Goal: Information Seeking & Learning: Learn about a topic

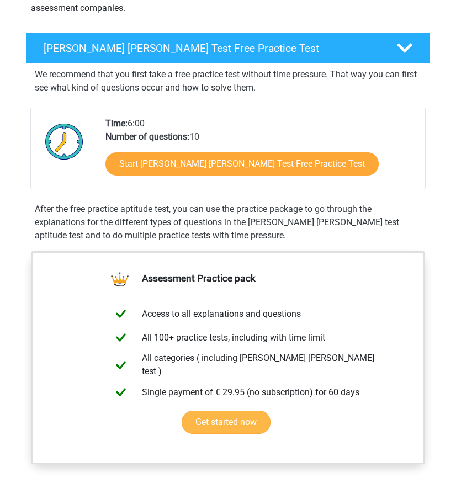
scroll to position [83, 0]
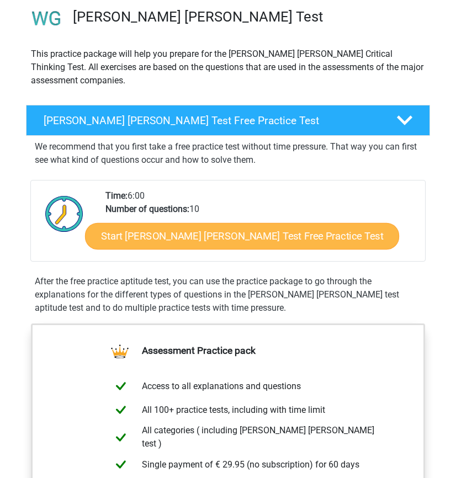
click at [254, 237] on link "Start Watson Glaser Test Free Practice Test" at bounding box center [242, 236] width 314 height 27
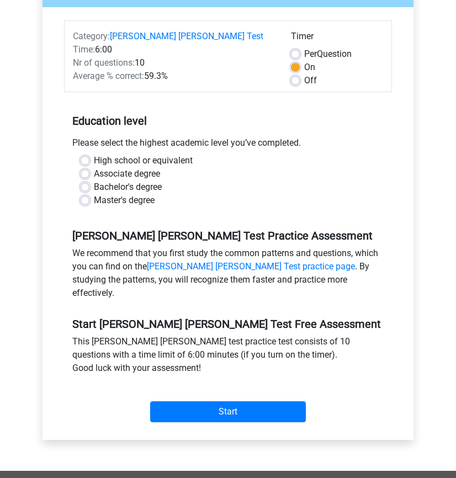
scroll to position [140, 0]
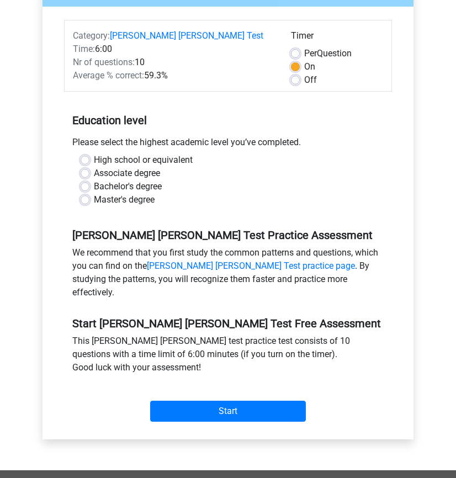
click at [124, 180] on label "Bachelor's degree" at bounding box center [128, 186] width 68 height 13
click at [89, 180] on input "Bachelor's degree" at bounding box center [85, 185] width 9 height 11
radio input "true"
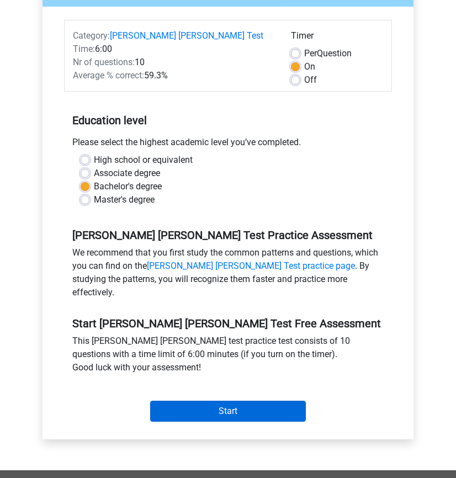
click at [244, 401] on input "Start" at bounding box center [228, 411] width 156 height 21
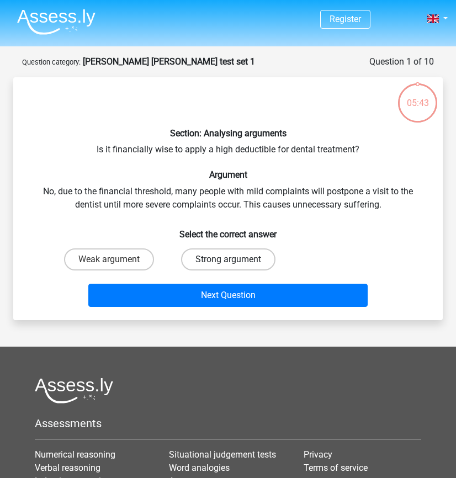
click at [234, 267] on label "Strong argument" at bounding box center [228, 259] width 94 height 22
click at [234, 267] on input "Strong argument" at bounding box center [231, 262] width 7 height 7
radio input "true"
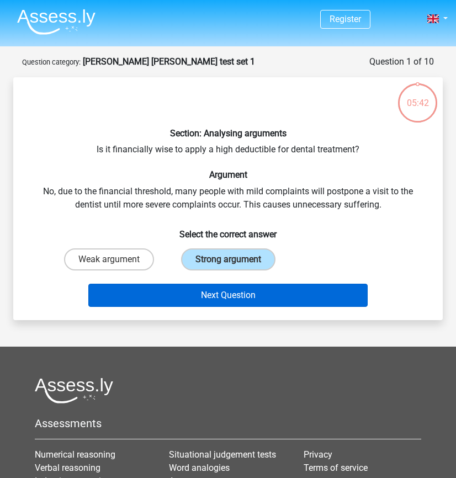
click at [249, 300] on button "Next Question" at bounding box center [227, 295] width 279 height 23
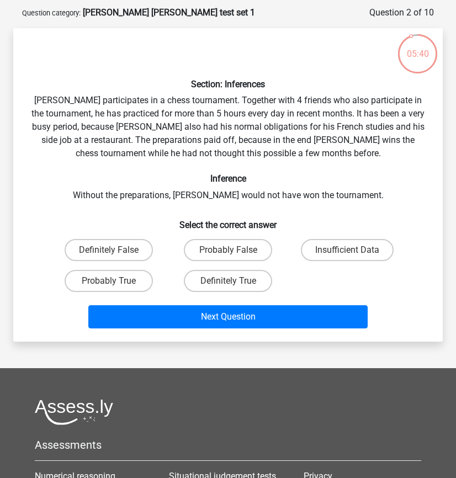
scroll to position [47, 0]
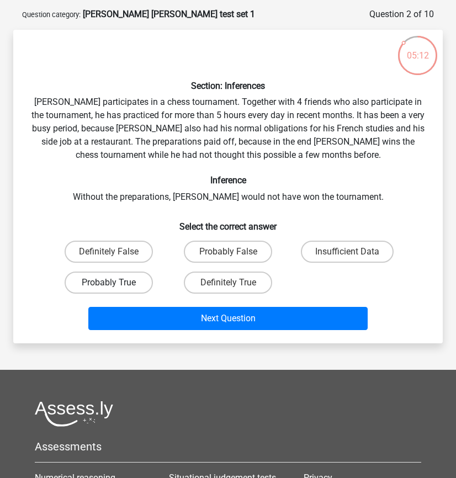
click at [121, 279] on label "Probably True" at bounding box center [109, 283] width 88 height 22
click at [116, 283] on input "Probably True" at bounding box center [112, 286] width 7 height 7
radio input "true"
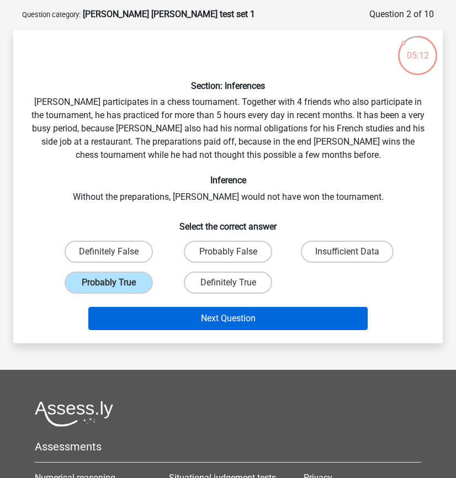
click at [169, 315] on button "Next Question" at bounding box center [227, 318] width 279 height 23
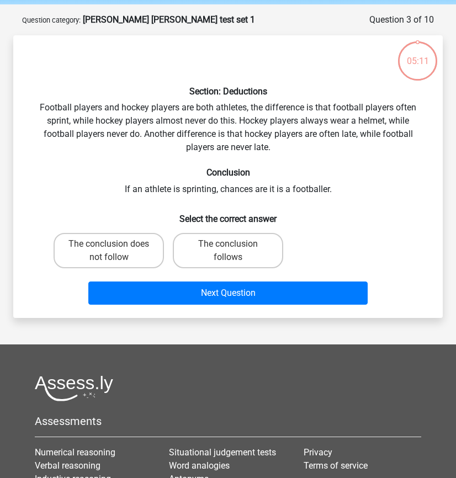
scroll to position [39, 0]
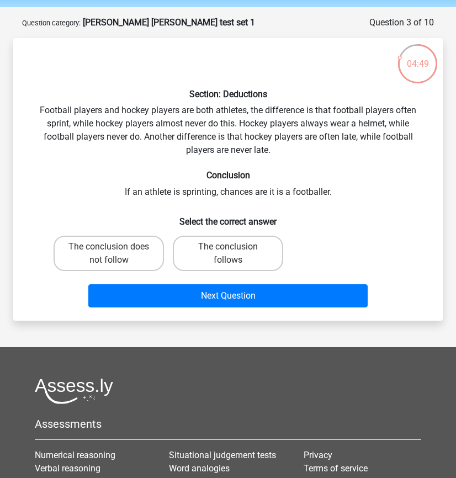
click at [229, 248] on input "The conclusion follows" at bounding box center [231, 250] width 7 height 7
radio input "true"
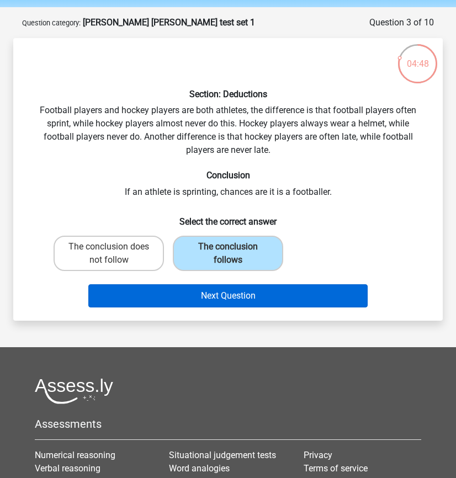
click at [252, 292] on button "Next Question" at bounding box center [227, 295] width 279 height 23
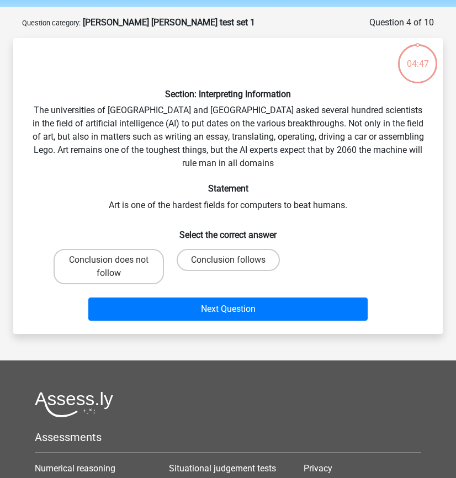
scroll to position [55, 0]
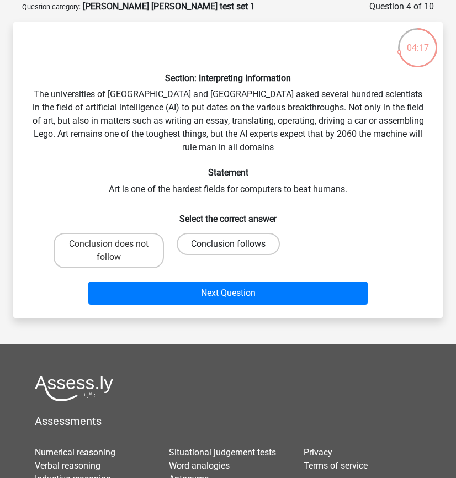
click at [255, 240] on label "Conclusion follows" at bounding box center [228, 244] width 103 height 22
click at [235, 244] on input "Conclusion follows" at bounding box center [231, 247] width 7 height 7
radio input "true"
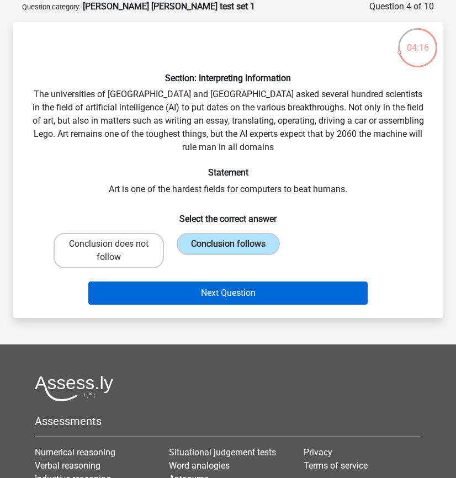
click at [274, 291] on button "Next Question" at bounding box center [227, 293] width 279 height 23
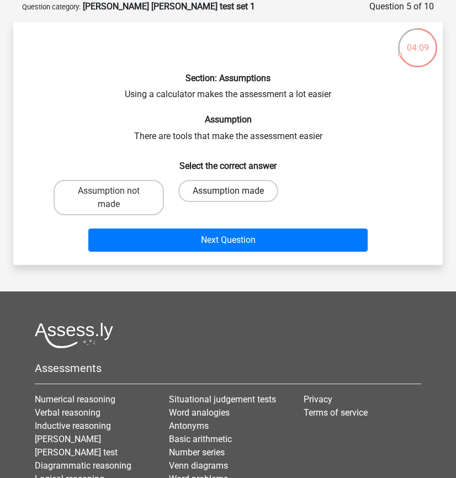
click at [256, 187] on label "Assumption made" at bounding box center [228, 191] width 100 height 22
click at [235, 191] on input "Assumption made" at bounding box center [231, 194] width 7 height 7
radio input "true"
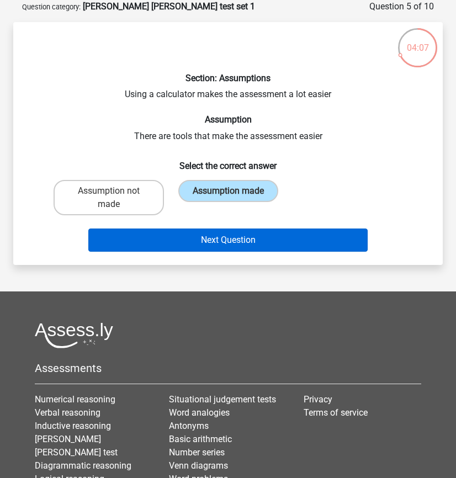
click at [289, 242] on button "Next Question" at bounding box center [227, 240] width 279 height 23
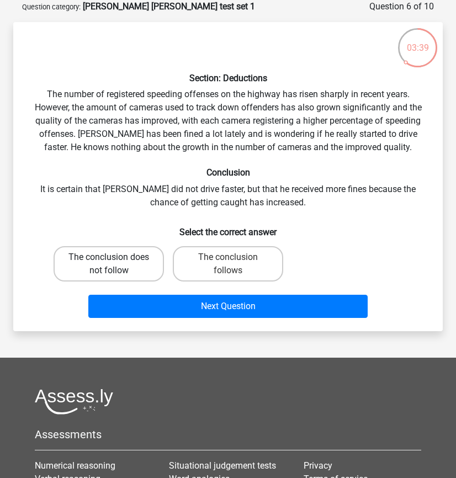
click at [128, 268] on label "The conclusion does not follow" at bounding box center [109, 263] width 110 height 35
click at [116, 264] on input "The conclusion does not follow" at bounding box center [112, 260] width 7 height 7
radio input "true"
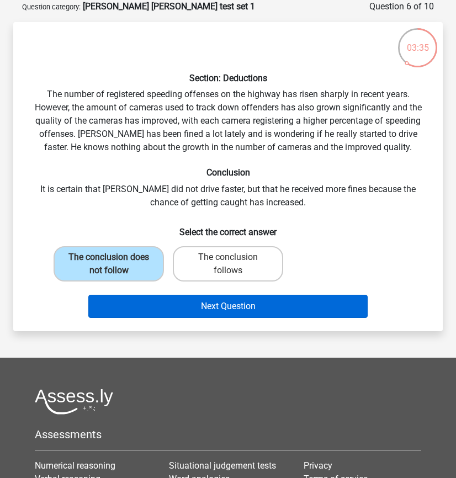
click at [169, 304] on button "Next Question" at bounding box center [227, 306] width 279 height 23
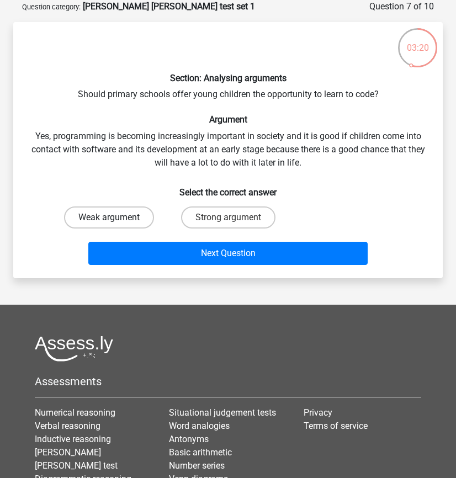
click at [129, 214] on label "Weak argument" at bounding box center [109, 217] width 90 height 22
click at [116, 218] on input "Weak argument" at bounding box center [112, 221] width 7 height 7
radio input "true"
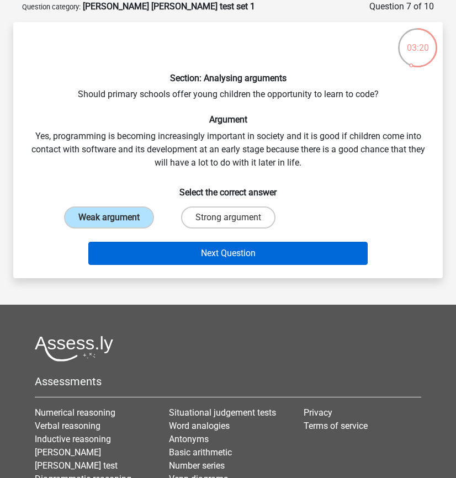
click at [153, 242] on button "Next Question" at bounding box center [227, 253] width 279 height 23
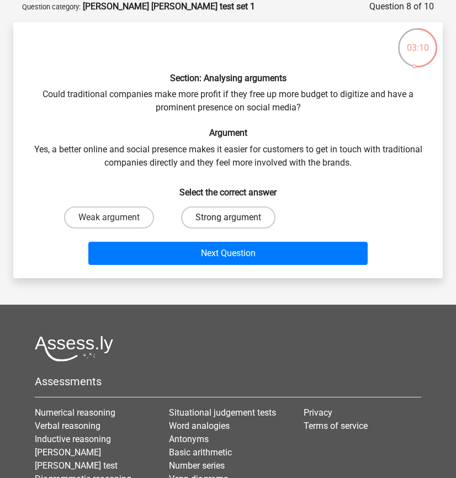
click at [237, 219] on label "Strong argument" at bounding box center [228, 217] width 94 height 22
click at [235, 219] on input "Strong argument" at bounding box center [231, 221] width 7 height 7
radio input "true"
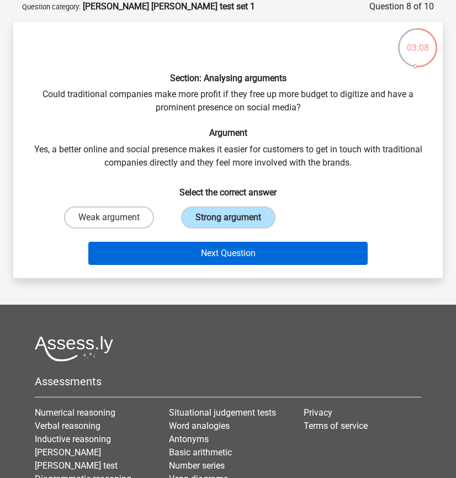
click at [249, 256] on button "Next Question" at bounding box center [227, 253] width 279 height 23
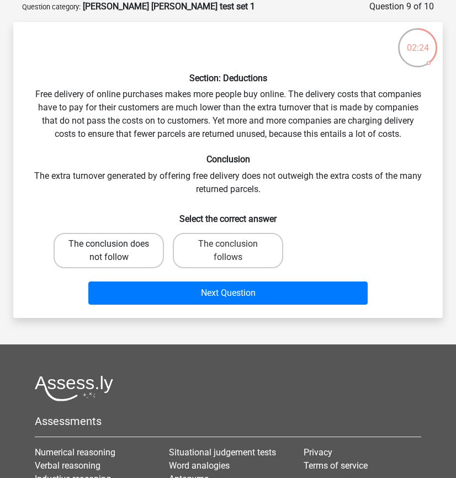
click at [135, 243] on label "The conclusion does not follow" at bounding box center [109, 250] width 110 height 35
click at [116, 244] on input "The conclusion does not follow" at bounding box center [112, 247] width 7 height 7
radio input "true"
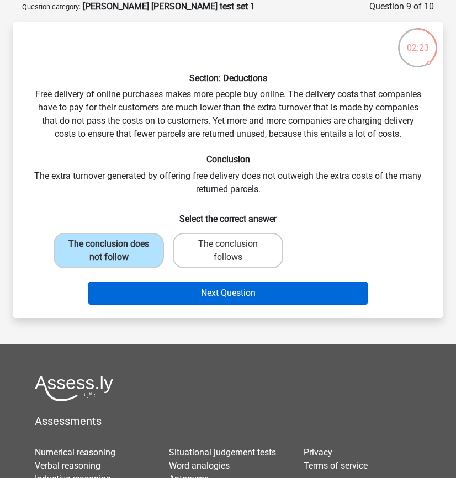
click at [177, 299] on button "Next Question" at bounding box center [227, 293] width 279 height 23
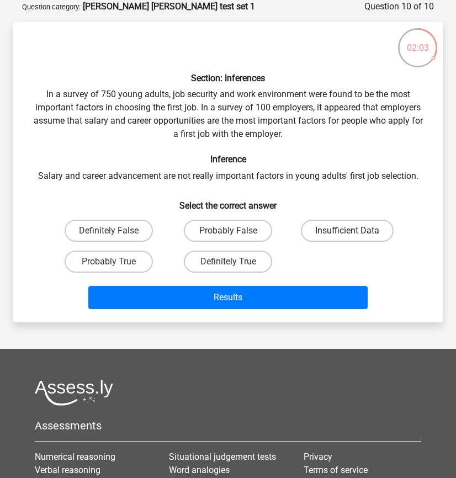
click at [345, 233] on label "Insufficient Data" at bounding box center [347, 231] width 93 height 22
click at [347, 233] on input "Insufficient Data" at bounding box center [350, 234] width 7 height 7
radio input "true"
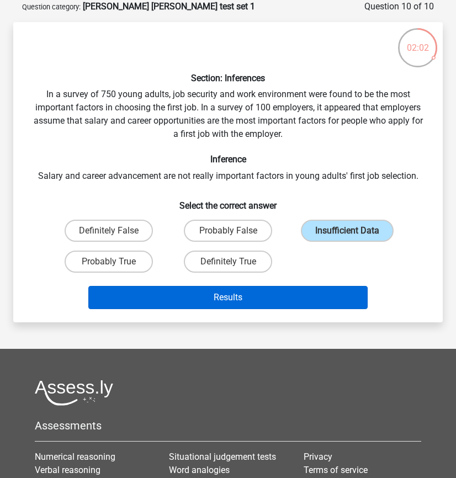
click at [294, 298] on button "Results" at bounding box center [227, 297] width 279 height 23
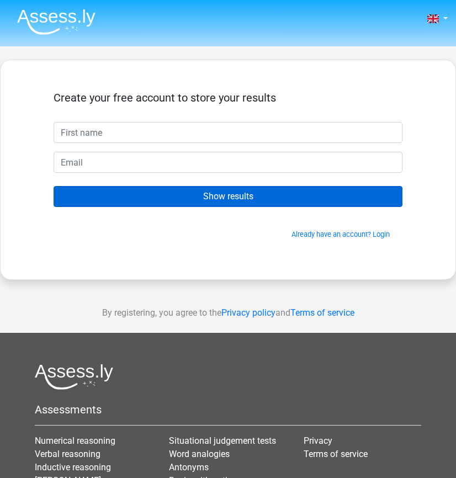
click at [281, 195] on input "Show results" at bounding box center [228, 196] width 349 height 21
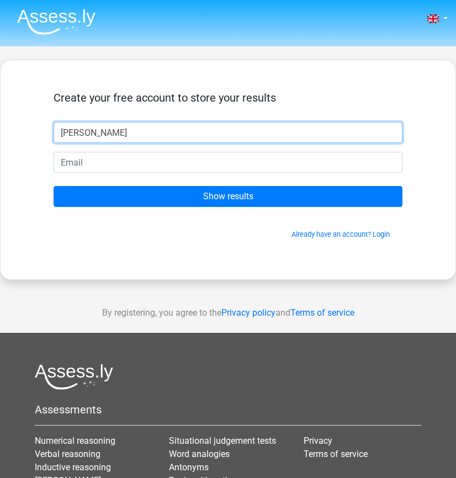
type input "Sean"
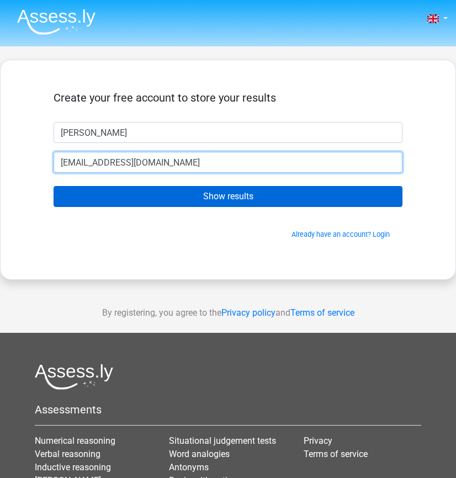
type input "seancaffrey2016@yahoo.com"
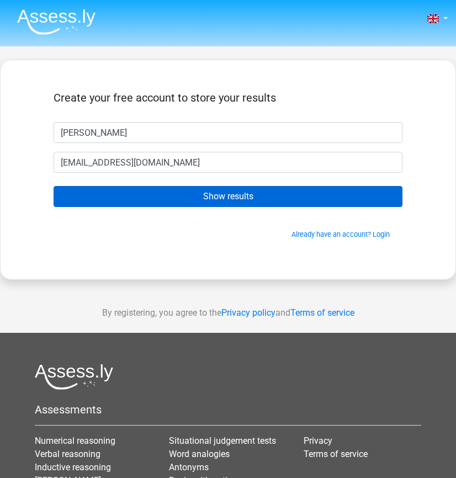
click at [265, 199] on input "Show results" at bounding box center [228, 196] width 349 height 21
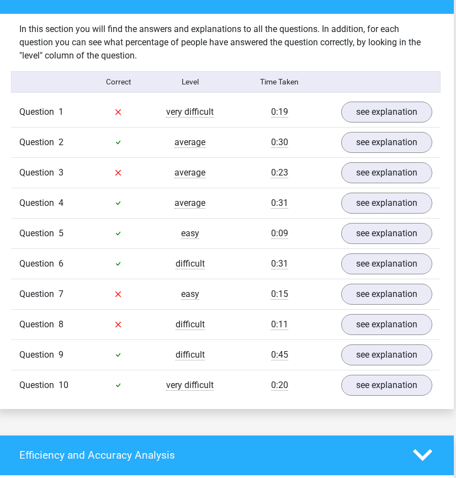
scroll to position [871, 2]
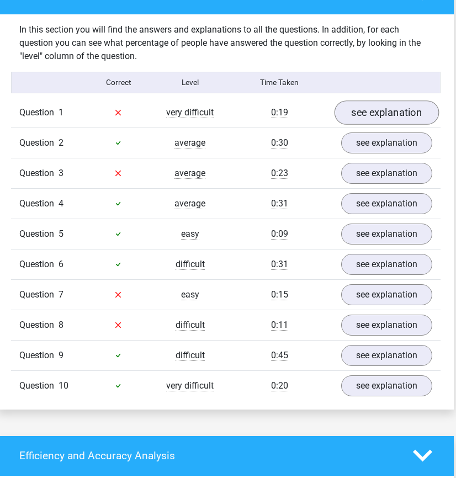
click at [364, 100] on link "see explanation" at bounding box center [387, 112] width 104 height 24
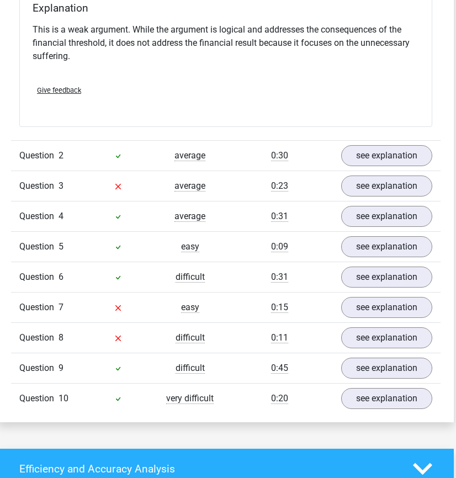
scroll to position [1165, 2]
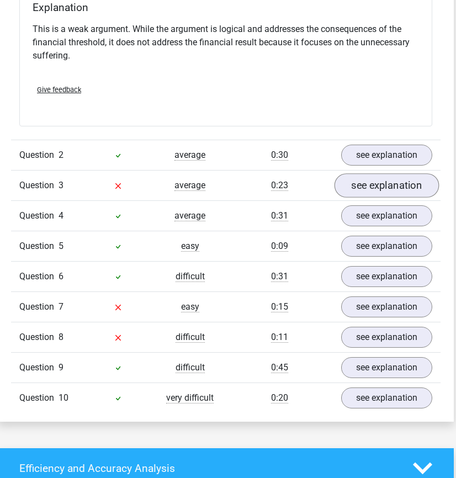
click at [376, 175] on link "see explanation" at bounding box center [387, 185] width 104 height 24
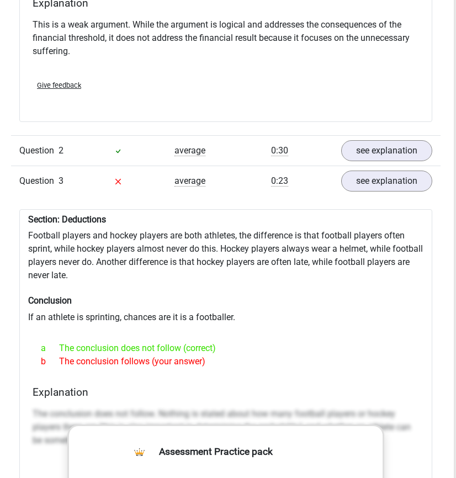
scroll to position [1161, 2]
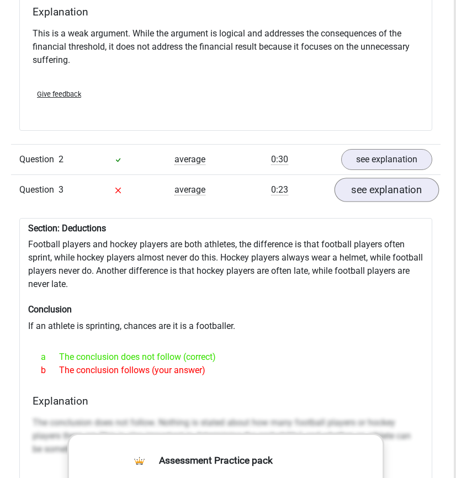
click at [379, 182] on link "see explanation" at bounding box center [387, 190] width 104 height 24
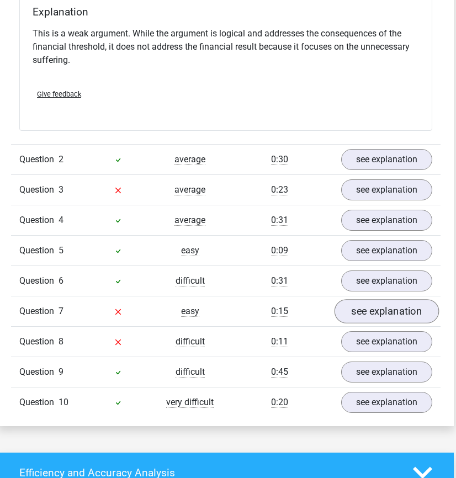
click at [373, 299] on link "see explanation" at bounding box center [387, 311] width 104 height 24
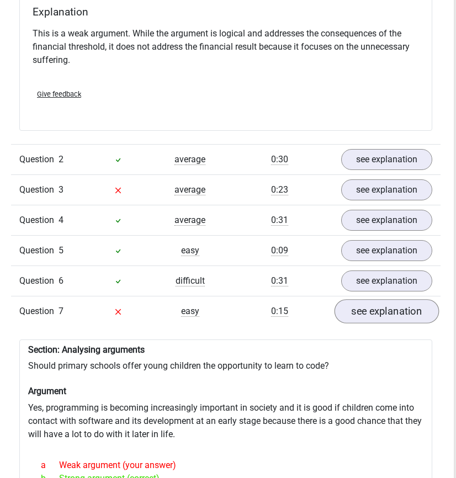
click at [372, 299] on link "see explanation" at bounding box center [387, 311] width 104 height 24
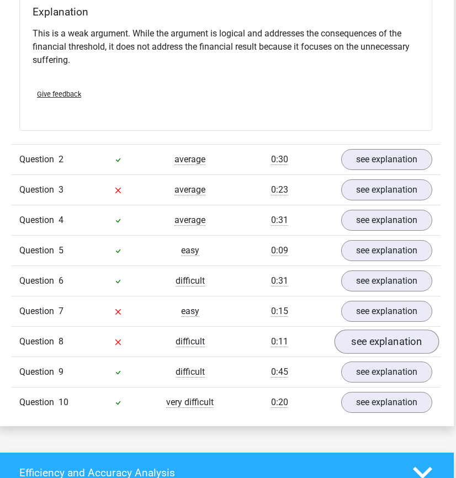
click at [369, 330] on link "see explanation" at bounding box center [387, 342] width 104 height 24
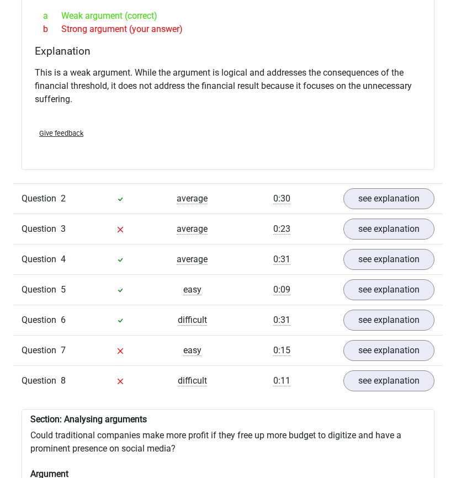
scroll to position [1111, 0]
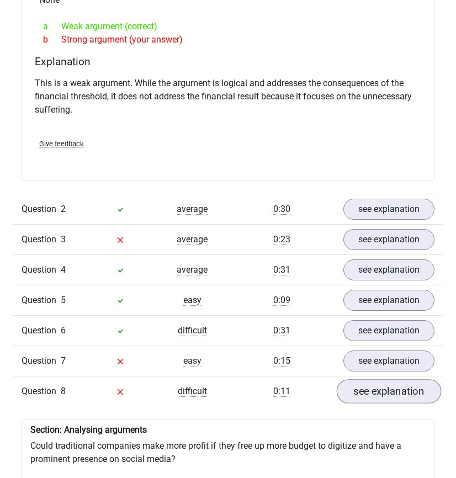
click at [370, 387] on link "see explanation" at bounding box center [389, 391] width 104 height 24
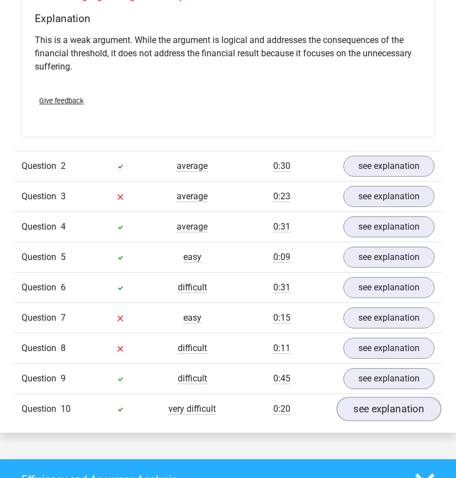
click at [398, 398] on link "see explanation" at bounding box center [389, 409] width 104 height 24
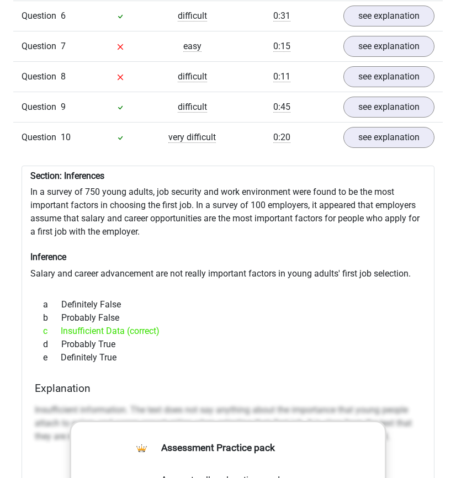
scroll to position [1188, 0]
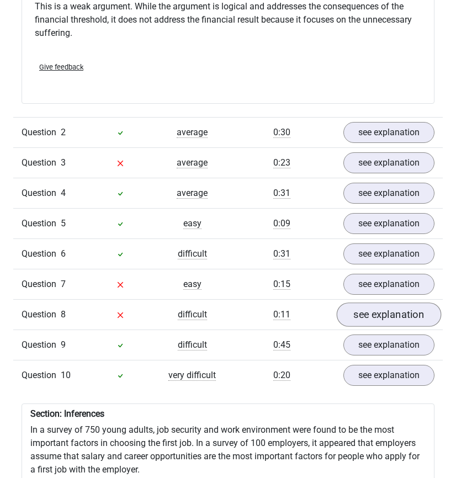
click at [406, 303] on link "see explanation" at bounding box center [389, 315] width 104 height 24
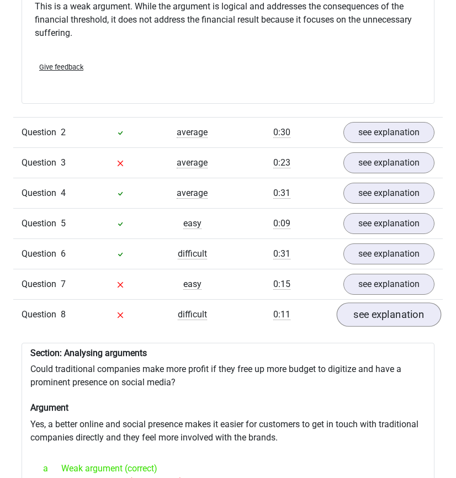
click at [406, 303] on link "see explanation" at bounding box center [389, 315] width 104 height 24
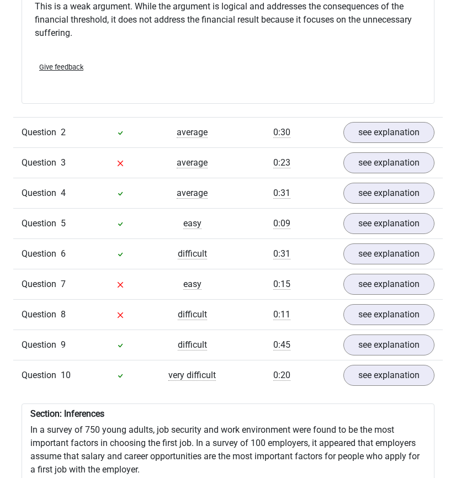
click at [405, 269] on div "Question 7 easy 0:15 see explanation" at bounding box center [228, 284] width 430 height 30
click at [405, 272] on link "see explanation" at bounding box center [389, 284] width 104 height 24
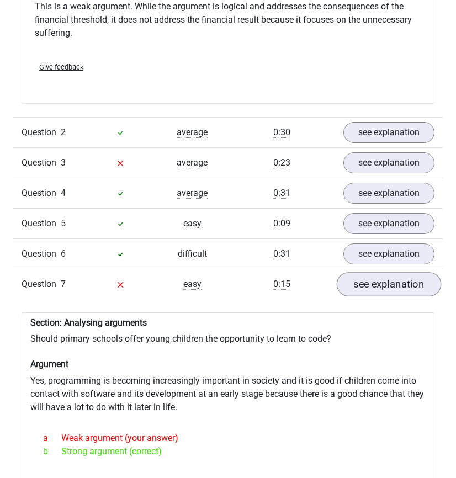
click at [405, 272] on link "see explanation" at bounding box center [389, 284] width 104 height 24
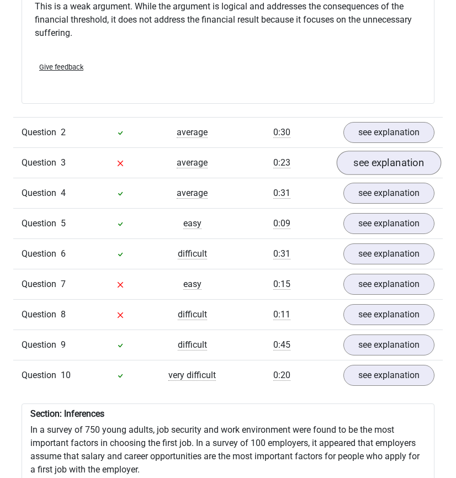
click at [403, 151] on link "see explanation" at bounding box center [389, 163] width 104 height 24
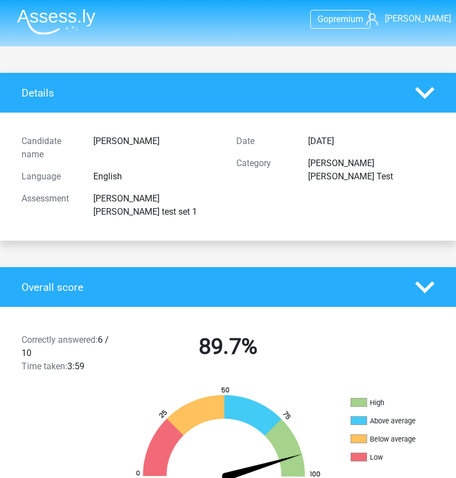
scroll to position [0, 0]
click at [424, 91] on icon at bounding box center [424, 92] width 19 height 19
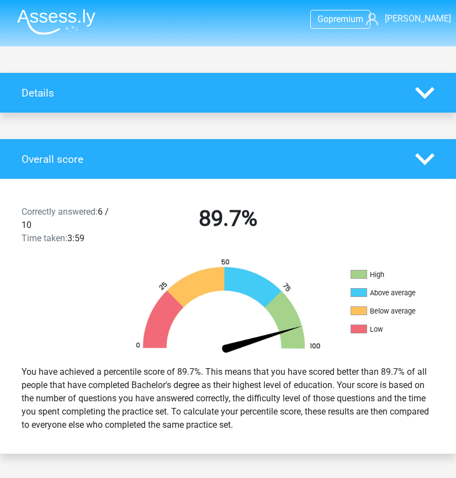
click at [433, 165] on icon at bounding box center [424, 159] width 19 height 19
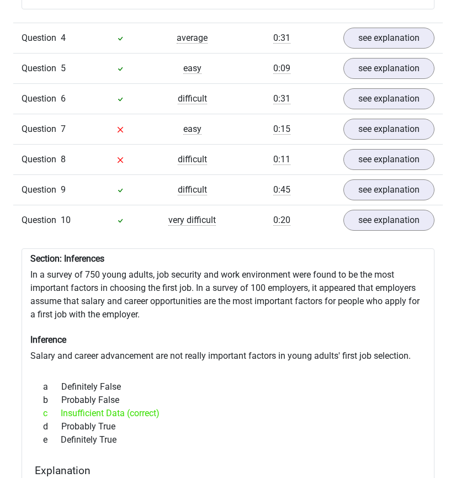
scroll to position [1458, 0]
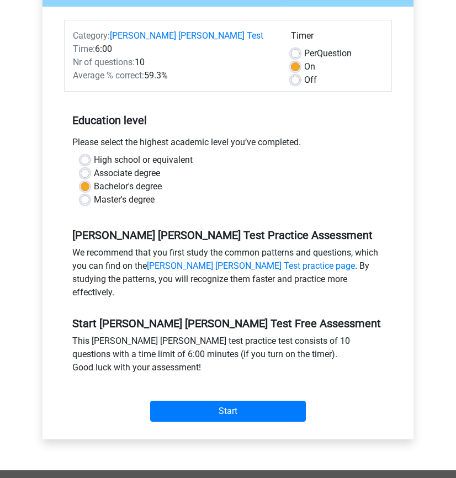
scroll to position [106, 0]
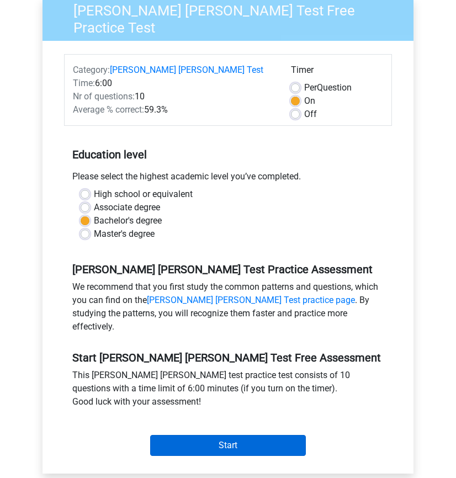
click at [262, 435] on input "Start" at bounding box center [228, 445] width 156 height 21
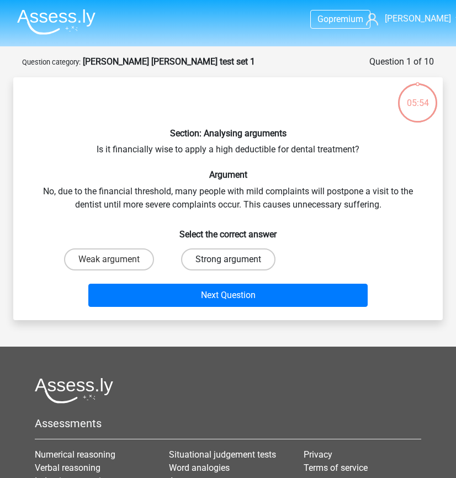
click at [239, 260] on label "Strong argument" at bounding box center [228, 259] width 94 height 22
click at [235, 260] on input "Strong argument" at bounding box center [231, 262] width 7 height 7
radio input "true"
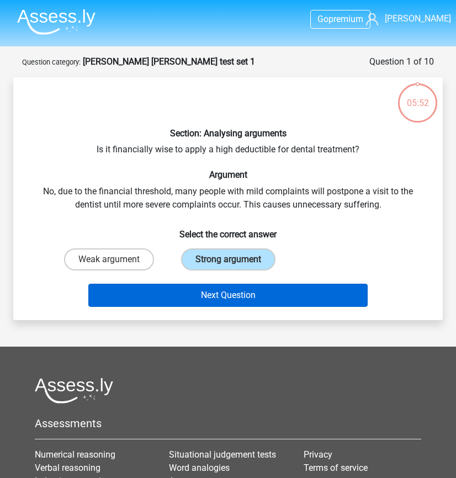
click at [236, 294] on button "Next Question" at bounding box center [227, 295] width 279 height 23
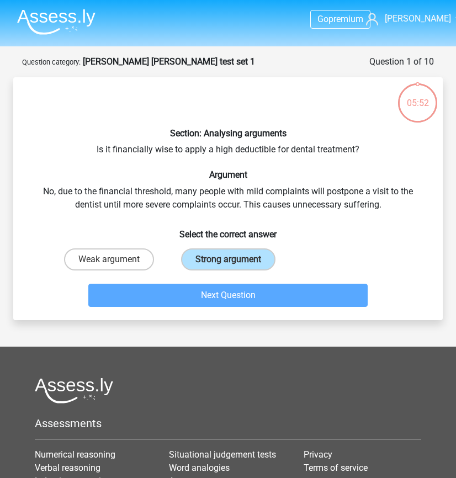
scroll to position [55, 0]
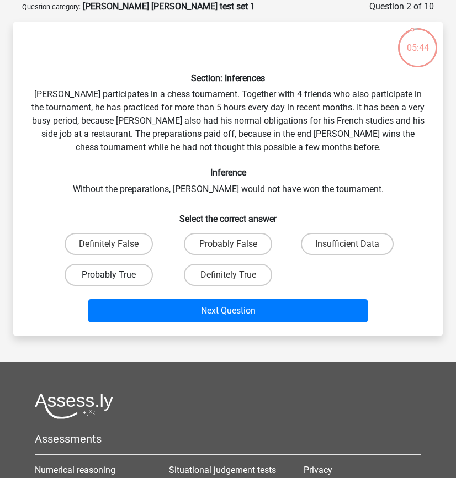
click at [143, 268] on label "Probably True" at bounding box center [109, 275] width 88 height 22
click at [116, 275] on input "Probably True" at bounding box center [112, 278] width 7 height 7
radio input "true"
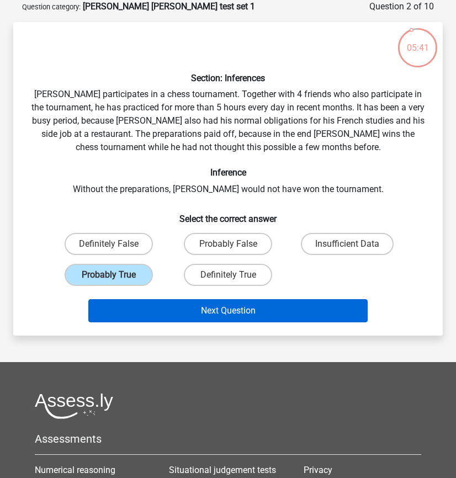
click at [174, 308] on button "Next Question" at bounding box center [227, 310] width 279 height 23
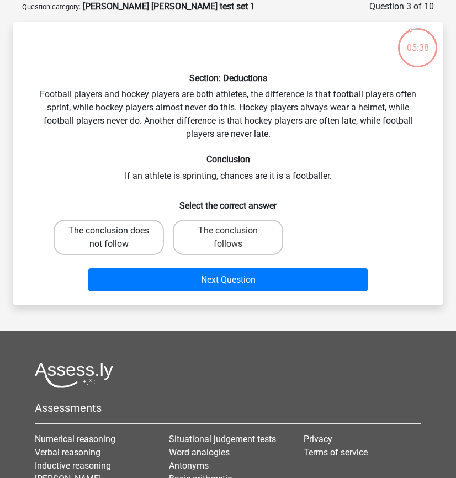
click at [137, 237] on label "The conclusion does not follow" at bounding box center [109, 237] width 110 height 35
click at [116, 237] on input "The conclusion does not follow" at bounding box center [112, 234] width 7 height 7
radio input "true"
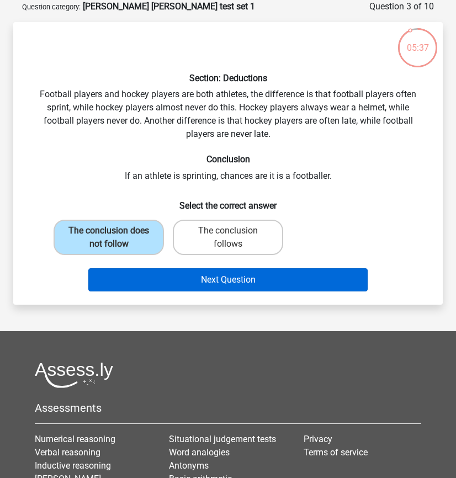
click at [169, 268] on button "Next Question" at bounding box center [227, 279] width 279 height 23
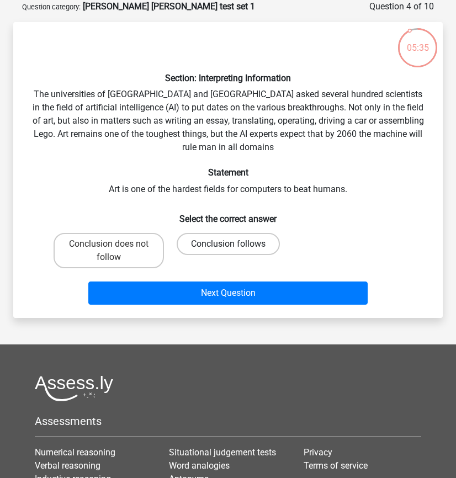
click at [227, 246] on label "Conclusion follows" at bounding box center [228, 244] width 103 height 22
click at [228, 246] on input "Conclusion follows" at bounding box center [231, 247] width 7 height 7
radio input "true"
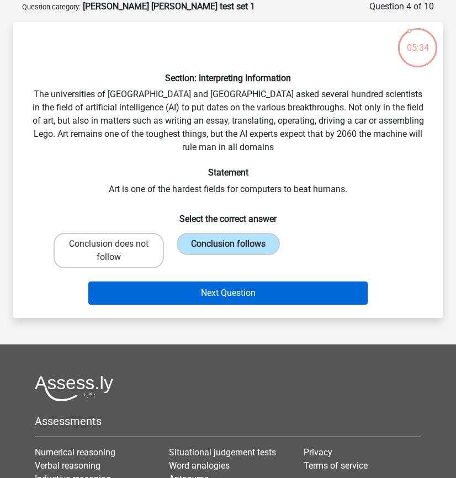
click at [229, 293] on button "Next Question" at bounding box center [227, 293] width 279 height 23
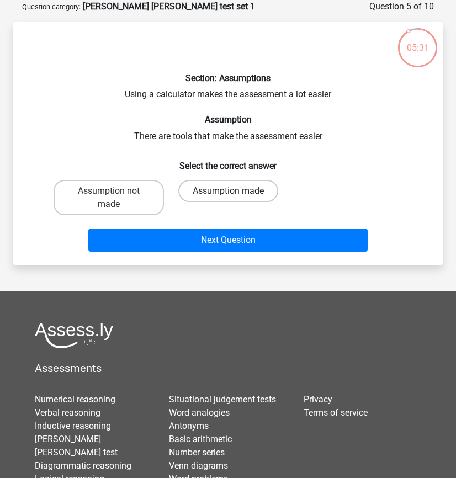
click at [218, 199] on label "Assumption made" at bounding box center [228, 191] width 100 height 22
click at [228, 198] on input "Assumption made" at bounding box center [231, 194] width 7 height 7
radio input "true"
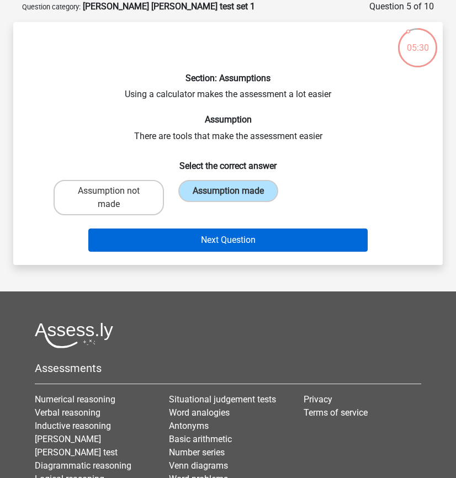
click at [218, 243] on button "Next Question" at bounding box center [227, 240] width 279 height 23
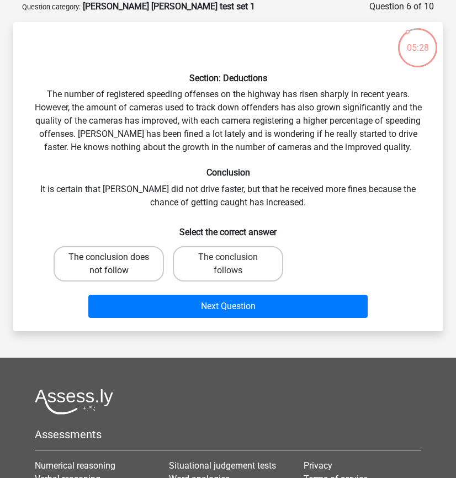
click at [152, 255] on label "The conclusion does not follow" at bounding box center [109, 263] width 110 height 35
click at [116, 257] on input "The conclusion does not follow" at bounding box center [112, 260] width 7 height 7
radio input "true"
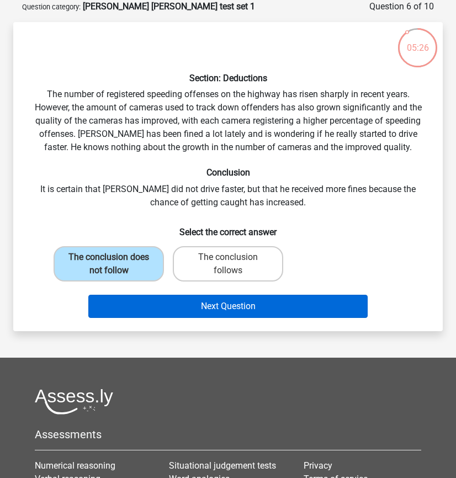
click at [198, 301] on button "Next Question" at bounding box center [227, 306] width 279 height 23
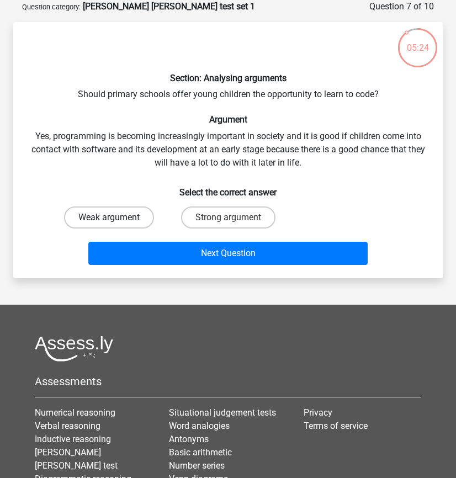
click at [130, 208] on label "Weak argument" at bounding box center [109, 217] width 90 height 22
click at [116, 218] on input "Weak argument" at bounding box center [112, 221] width 7 height 7
radio input "true"
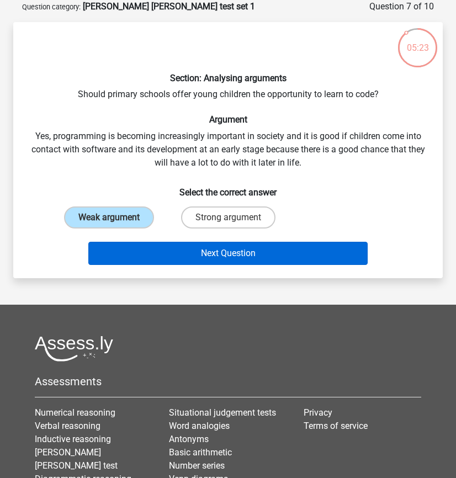
click at [181, 256] on button "Next Question" at bounding box center [227, 253] width 279 height 23
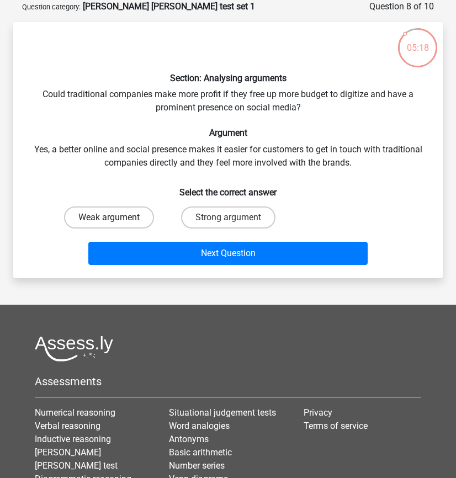
click at [139, 225] on label "Weak argument" at bounding box center [109, 217] width 90 height 22
click at [116, 225] on input "Weak argument" at bounding box center [112, 221] width 7 height 7
radio input "true"
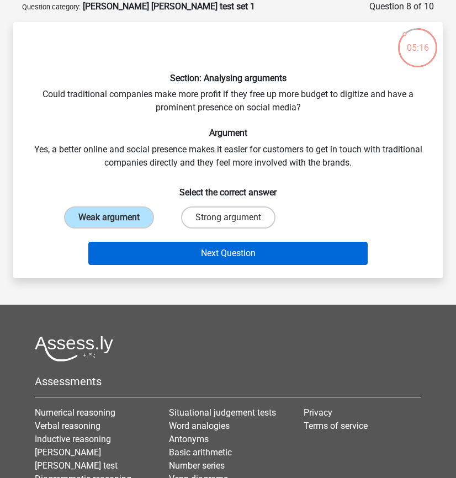
click at [161, 247] on button "Next Question" at bounding box center [227, 253] width 279 height 23
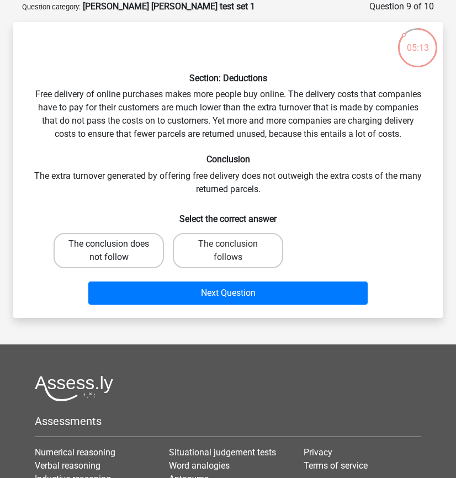
click at [149, 248] on label "The conclusion does not follow" at bounding box center [109, 250] width 110 height 35
click at [116, 248] on input "The conclusion does not follow" at bounding box center [112, 247] width 7 height 7
radio input "true"
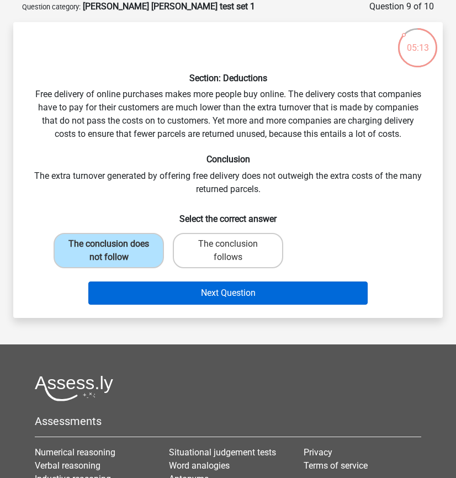
click at [176, 300] on button "Next Question" at bounding box center [227, 293] width 279 height 23
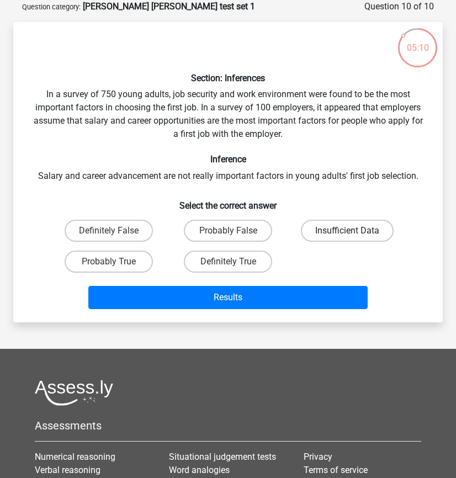
click at [340, 224] on label "Insufficient Data" at bounding box center [347, 231] width 93 height 22
click at [347, 231] on input "Insufficient Data" at bounding box center [350, 234] width 7 height 7
radio input "true"
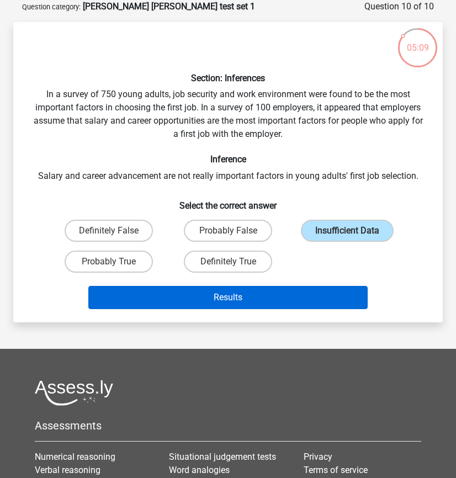
click at [271, 303] on button "Results" at bounding box center [227, 297] width 279 height 23
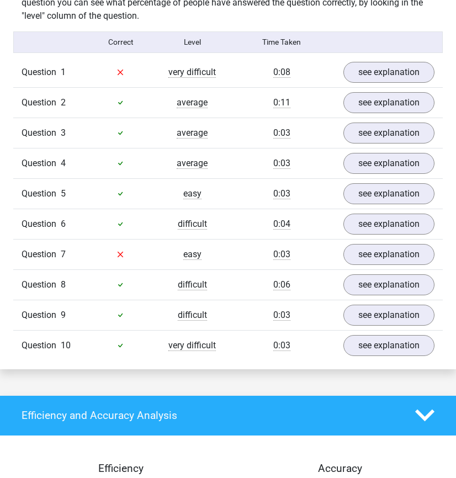
scroll to position [912, 0]
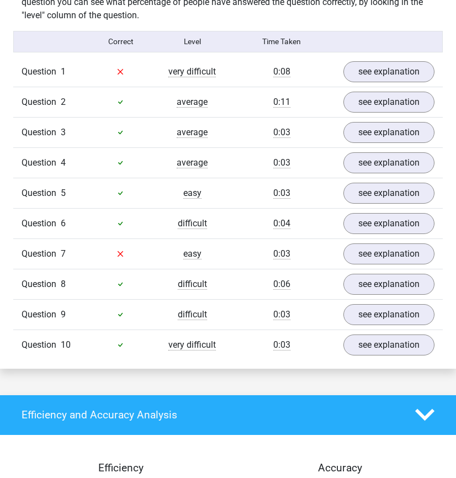
click at [392, 70] on div "Question 1 very difficult 0:08 see explanation" at bounding box center [228, 72] width 430 height 30
click at [392, 64] on link "see explanation" at bounding box center [389, 72] width 104 height 24
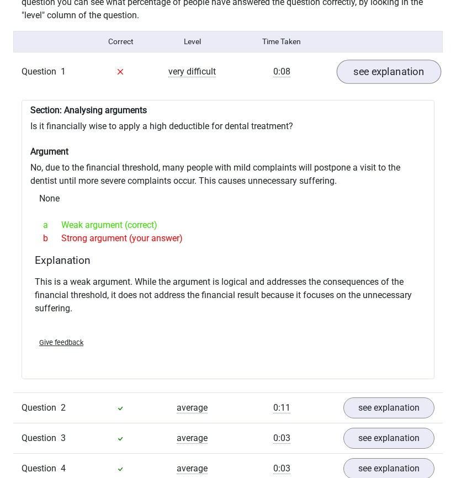
click at [398, 63] on link "see explanation" at bounding box center [389, 72] width 104 height 24
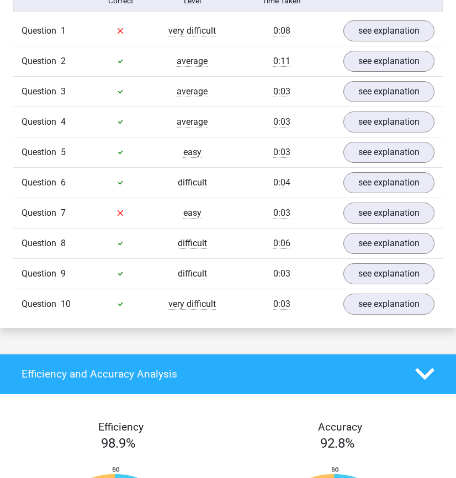
scroll to position [952, 0]
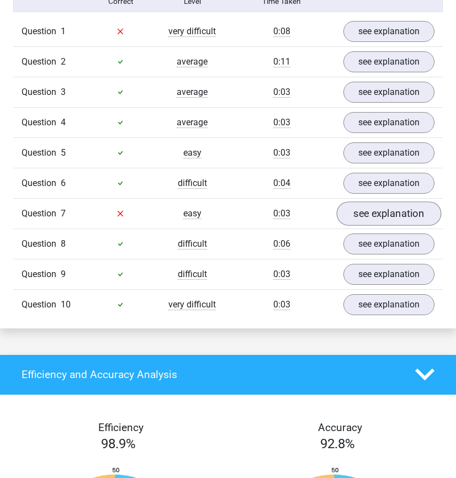
click at [375, 202] on link "see explanation" at bounding box center [389, 214] width 104 height 24
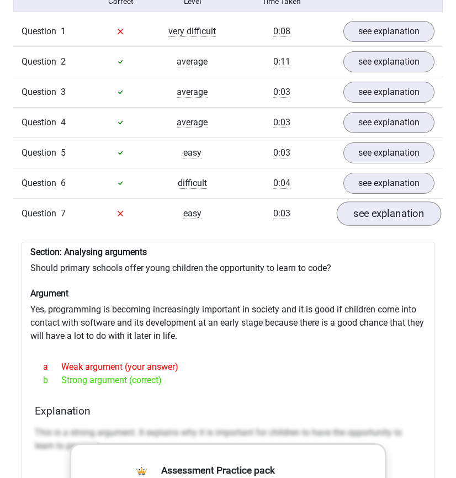
click at [372, 202] on link "see explanation" at bounding box center [389, 214] width 104 height 24
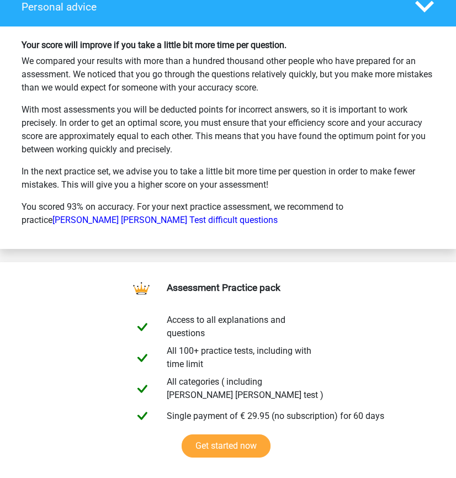
scroll to position [1825, 0]
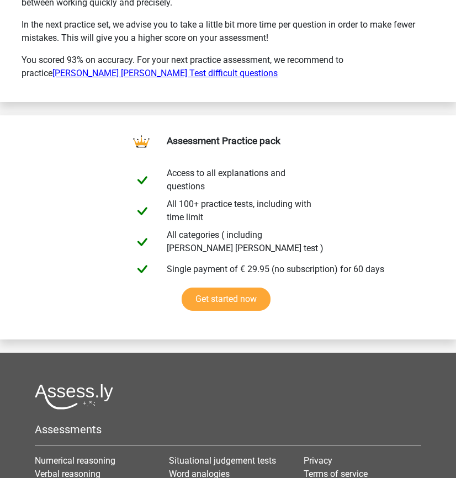
click at [278, 68] on link "Watson Glaser Test difficult questions" at bounding box center [164, 73] width 225 height 10
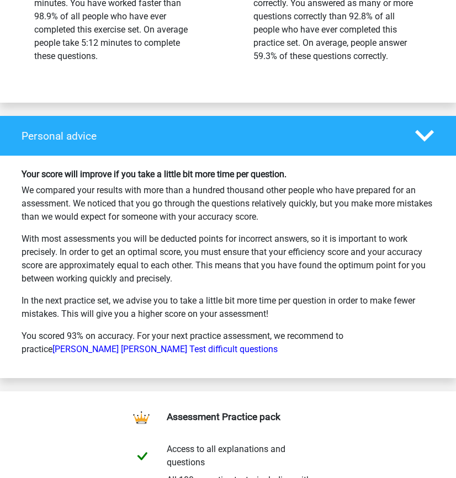
scroll to position [1549, 0]
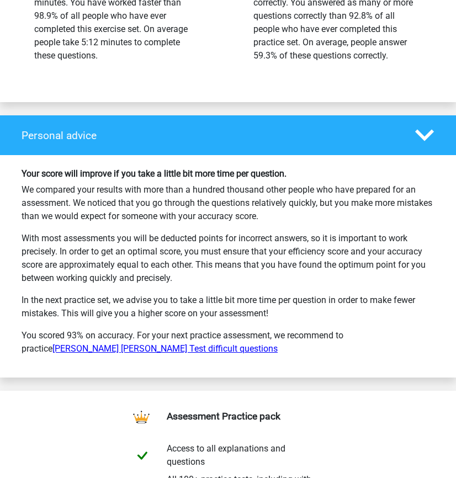
click at [278, 343] on link "Watson Glaser Test difficult questions" at bounding box center [164, 348] width 225 height 10
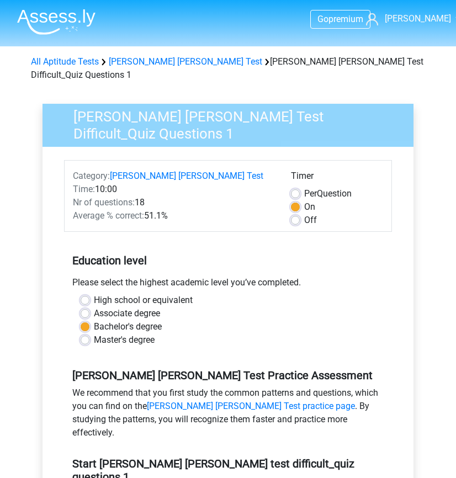
scroll to position [6, 0]
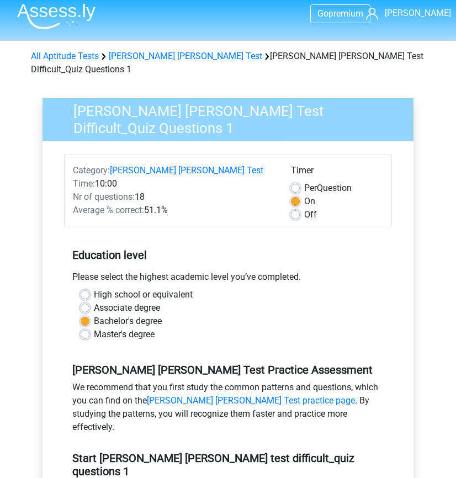
click at [304, 208] on label "Off" at bounding box center [310, 214] width 13 height 13
click at [299, 208] on input "Off" at bounding box center [295, 213] width 9 height 11
radio input "true"
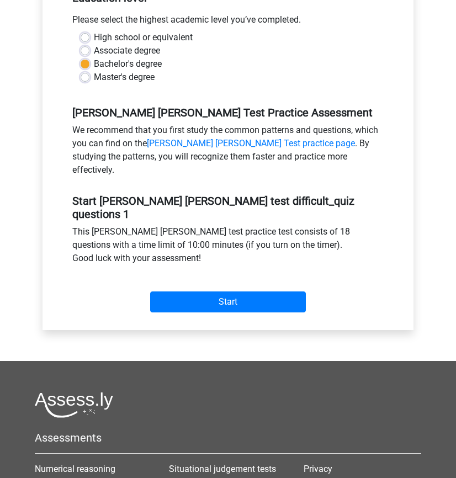
scroll to position [363, 0]
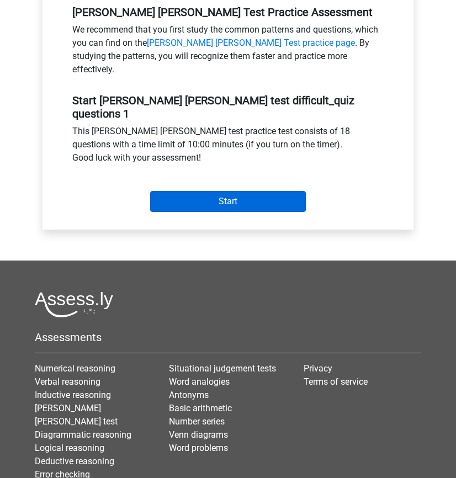
click at [279, 191] on input "Start" at bounding box center [228, 201] width 156 height 21
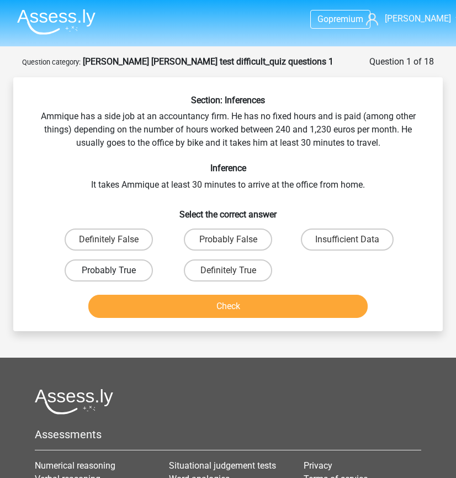
click at [121, 272] on label "Probably True" at bounding box center [109, 270] width 88 height 22
click at [116, 272] on input "Probably True" at bounding box center [112, 274] width 7 height 7
radio input "true"
click at [158, 305] on button "Check" at bounding box center [227, 306] width 279 height 23
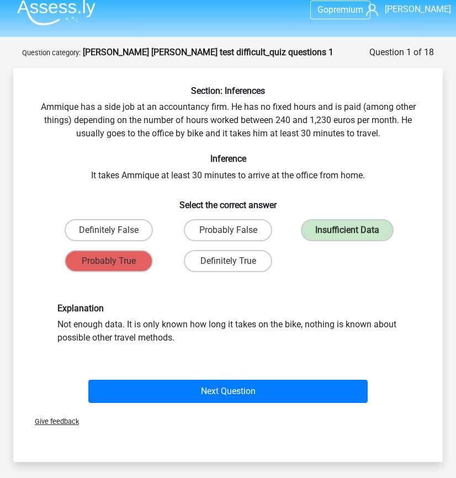
scroll to position [12, 0]
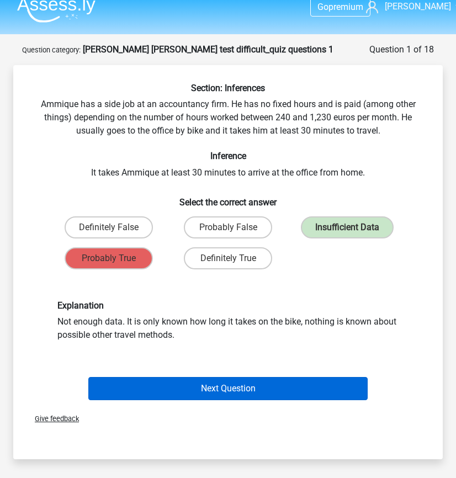
click at [216, 386] on button "Next Question" at bounding box center [227, 388] width 279 height 23
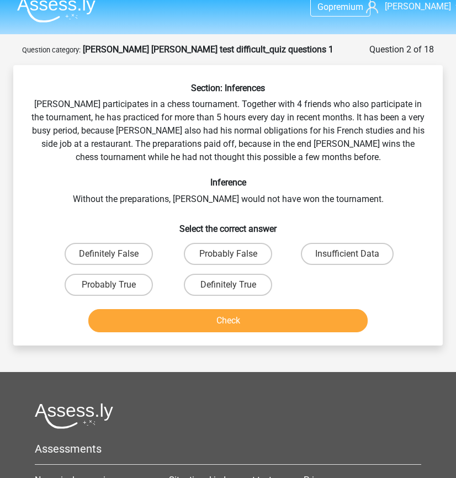
scroll to position [55, 0]
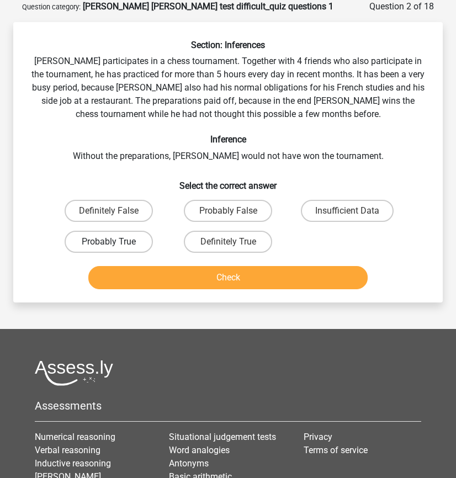
click at [120, 244] on label "Probably True" at bounding box center [109, 242] width 88 height 22
click at [116, 244] on input "Probably True" at bounding box center [112, 245] width 7 height 7
radio input "true"
click at [166, 272] on button "Check" at bounding box center [227, 277] width 279 height 23
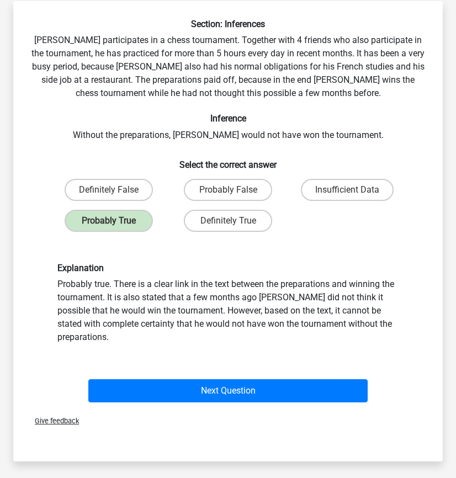
scroll to position [77, 0]
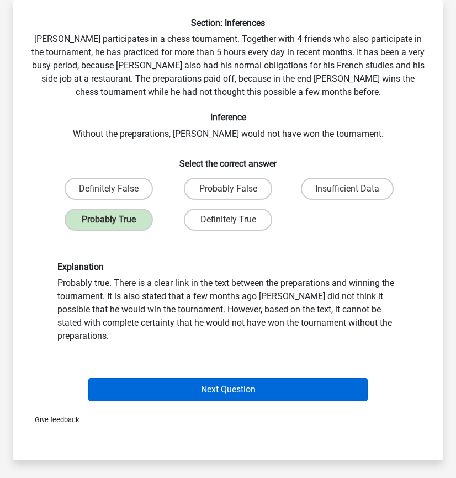
click at [220, 383] on button "Next Question" at bounding box center [227, 389] width 279 height 23
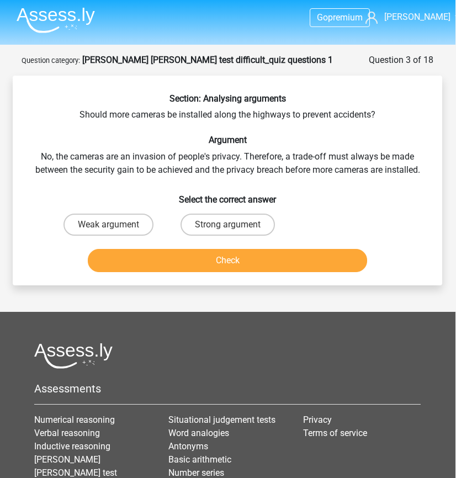
scroll to position [4, 0]
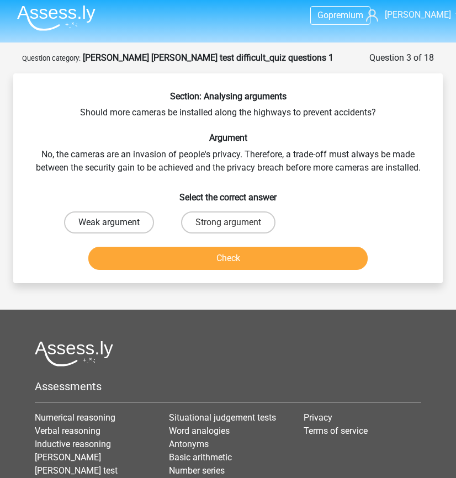
click at [101, 220] on label "Weak argument" at bounding box center [109, 222] width 90 height 22
click at [109, 222] on input "Weak argument" at bounding box center [112, 225] width 7 height 7
radio input "true"
click at [168, 264] on button "Check" at bounding box center [227, 258] width 279 height 23
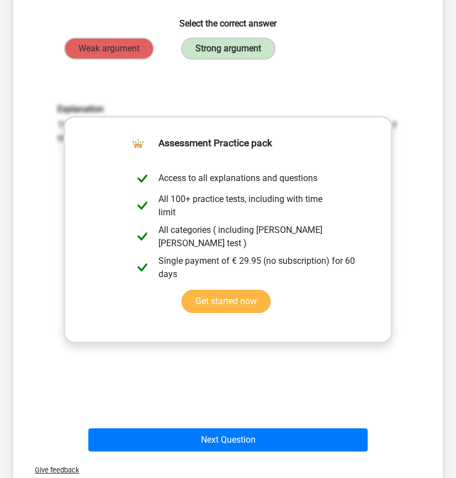
scroll to position [205, 0]
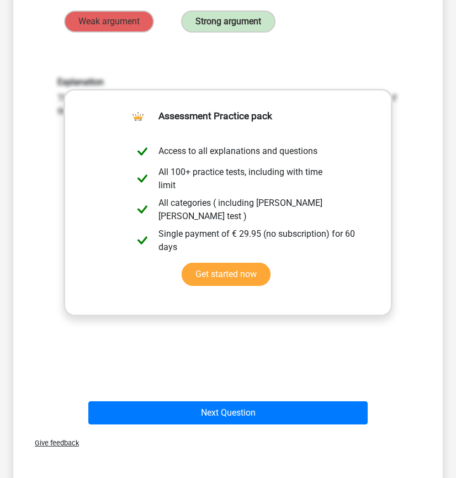
click at [211, 356] on div "Explanation This is a strong argument. It is indicated why it is undesirable to…" at bounding box center [228, 221] width 394 height 342
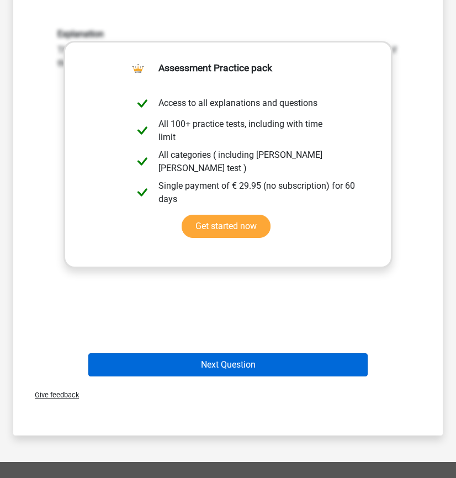
click at [219, 368] on button "Next Question" at bounding box center [227, 364] width 279 height 23
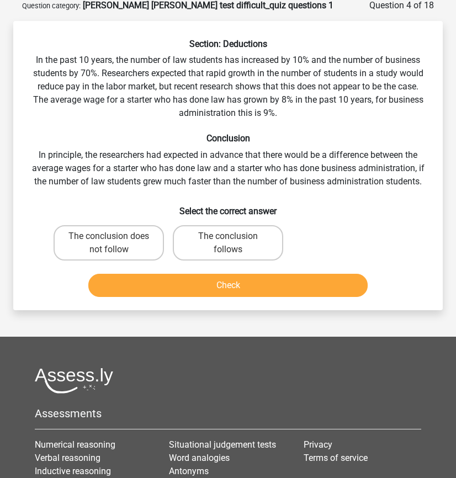
scroll to position [55, 0]
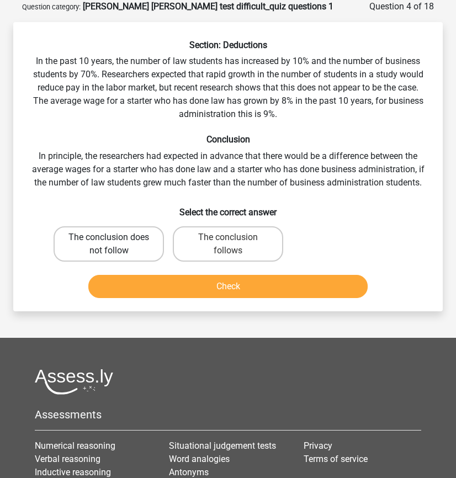
click at [152, 252] on label "The conclusion does not follow" at bounding box center [109, 243] width 110 height 35
click at [116, 245] on input "The conclusion does not follow" at bounding box center [112, 240] width 7 height 7
radio input "true"
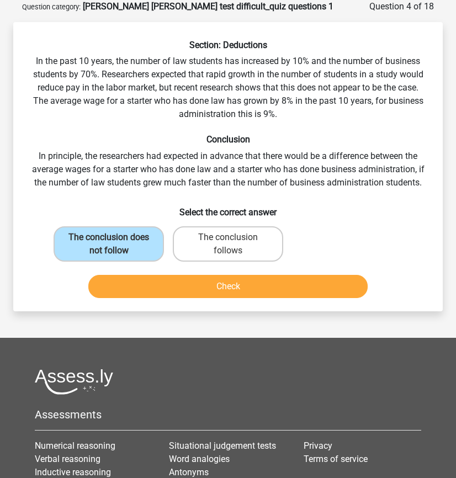
click at [175, 296] on button "Check" at bounding box center [227, 286] width 279 height 23
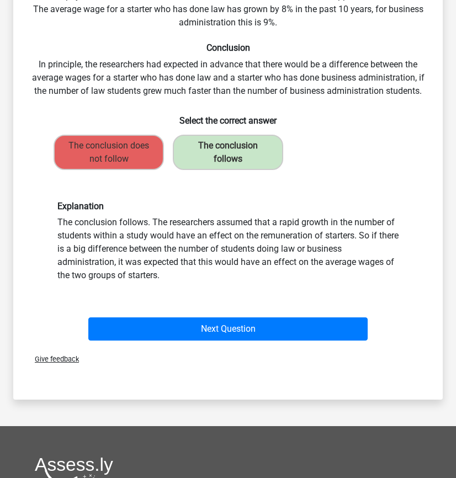
scroll to position [155, 0]
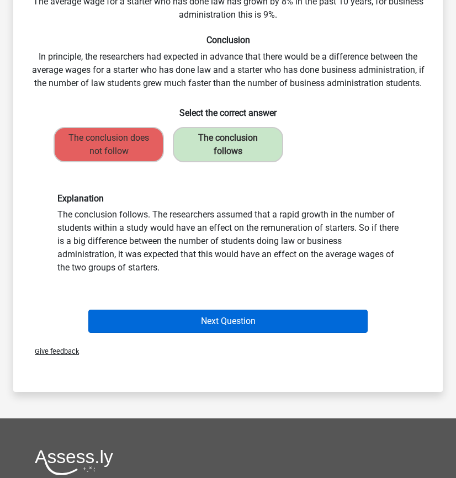
click at [233, 333] on button "Next Question" at bounding box center [227, 321] width 279 height 23
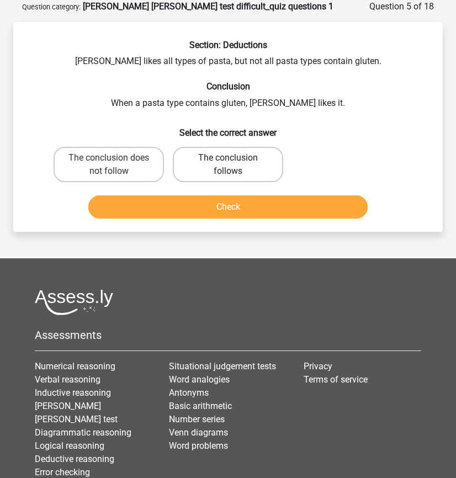
click at [250, 153] on label "The conclusion follows" at bounding box center [228, 164] width 110 height 35
click at [235, 158] on input "The conclusion follows" at bounding box center [231, 161] width 7 height 7
radio input "true"
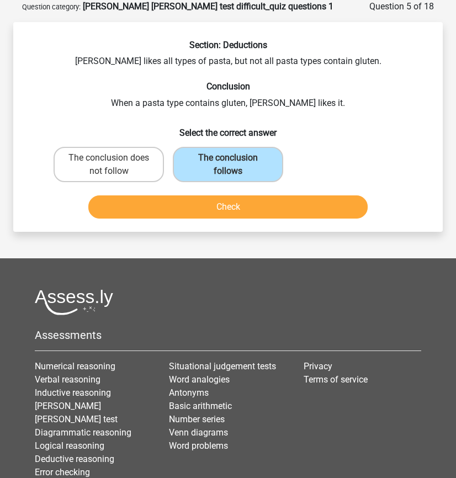
click at [255, 219] on div "Check" at bounding box center [228, 209] width 358 height 28
click at [255, 210] on button "Check" at bounding box center [227, 206] width 279 height 23
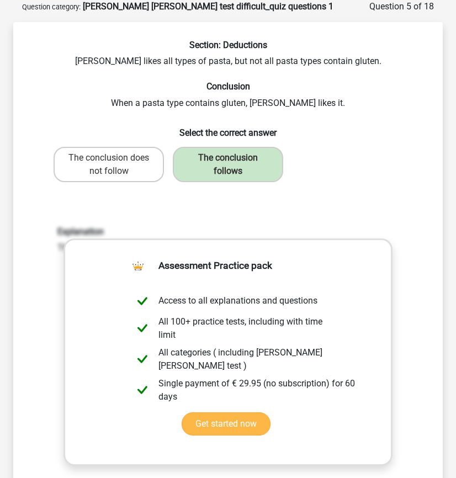
scroll to position [291, 0]
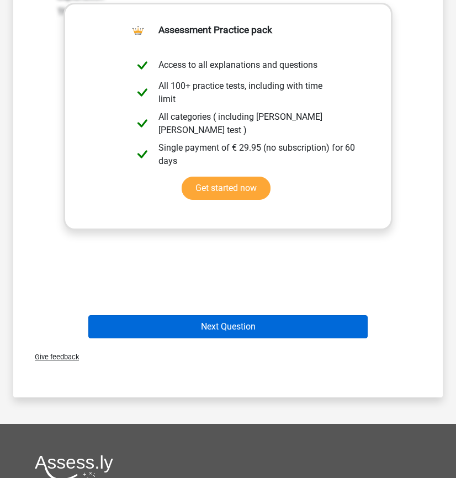
click at [300, 319] on button "Next Question" at bounding box center [227, 326] width 279 height 23
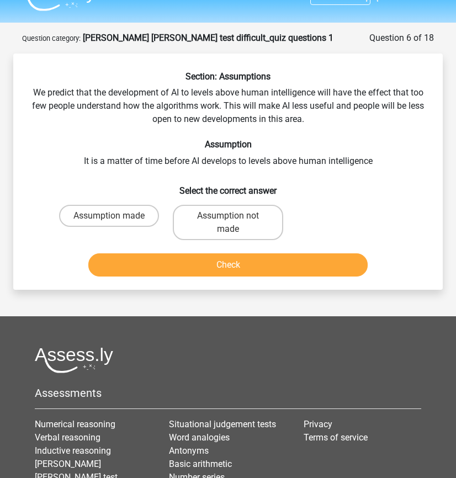
scroll to position [23, 0]
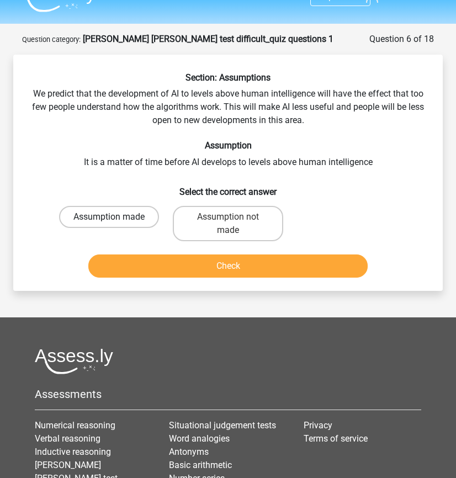
click at [142, 214] on label "Assumption made" at bounding box center [109, 217] width 100 height 22
click at [116, 217] on input "Assumption made" at bounding box center [112, 220] width 7 height 7
radio input "true"
click at [174, 266] on button "Check" at bounding box center [227, 266] width 279 height 23
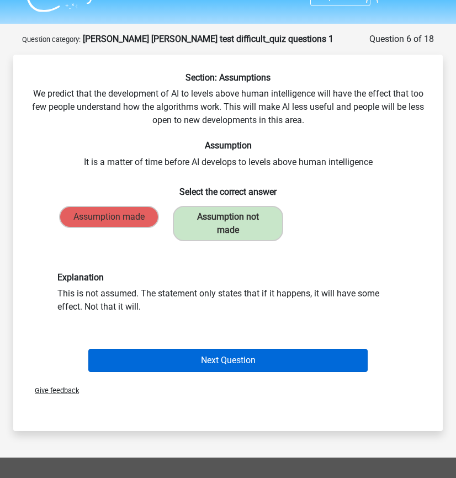
click at [152, 362] on button "Next Question" at bounding box center [227, 360] width 279 height 23
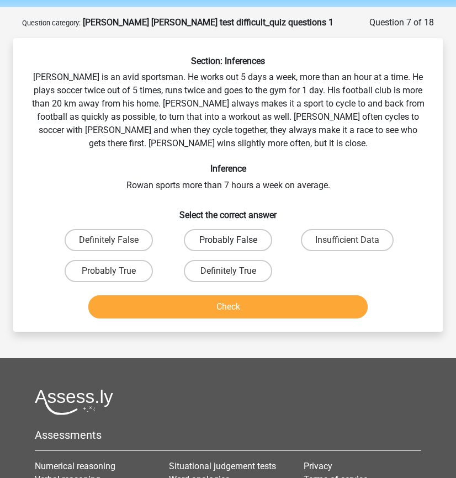
scroll to position [35, 0]
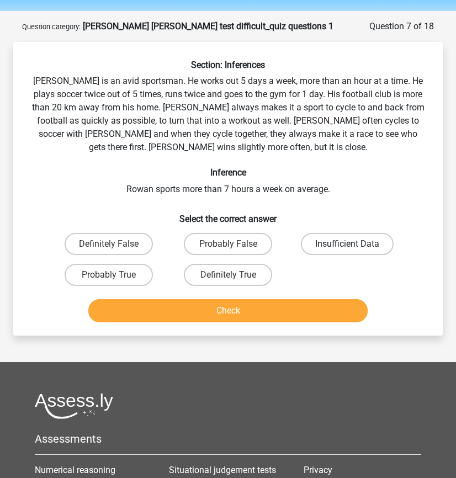
click at [361, 243] on label "Insufficient Data" at bounding box center [347, 244] width 93 height 22
click at [354, 244] on input "Insufficient Data" at bounding box center [350, 247] width 7 height 7
radio input "true"
click at [300, 307] on button "Check" at bounding box center [227, 310] width 279 height 23
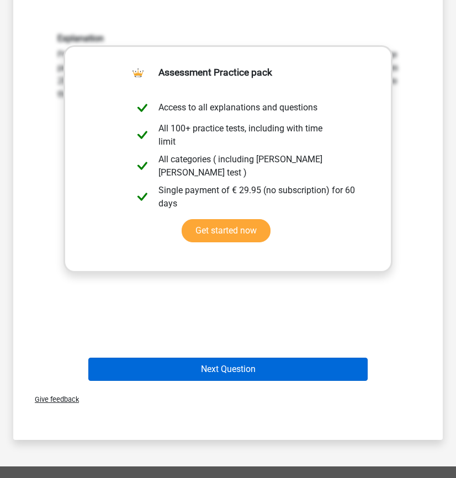
click at [263, 364] on button "Next Question" at bounding box center [227, 369] width 279 height 23
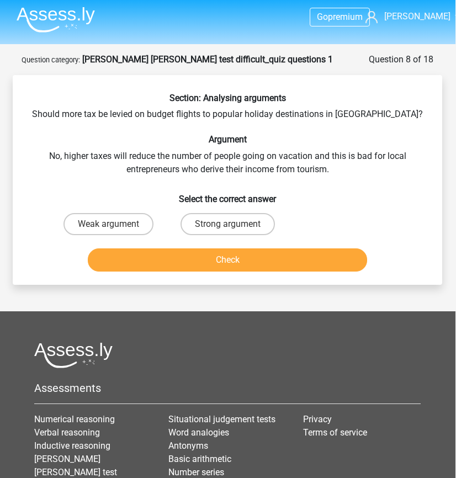
scroll to position [2, 0]
click at [145, 223] on label "Weak argument" at bounding box center [109, 224] width 90 height 22
click at [116, 224] on input "Weak argument" at bounding box center [112, 227] width 7 height 7
radio input "true"
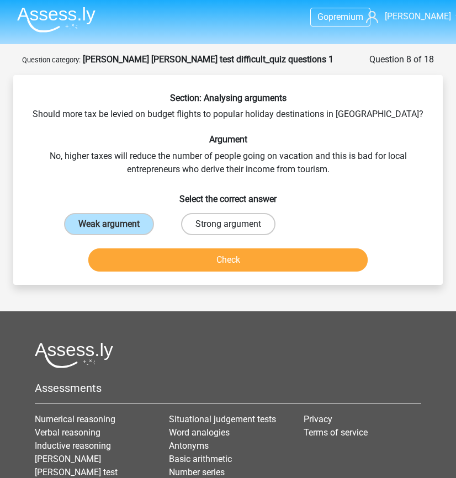
click at [220, 223] on label "Strong argument" at bounding box center [228, 224] width 94 height 22
click at [228, 224] on input "Strong argument" at bounding box center [231, 227] width 7 height 7
radio input "true"
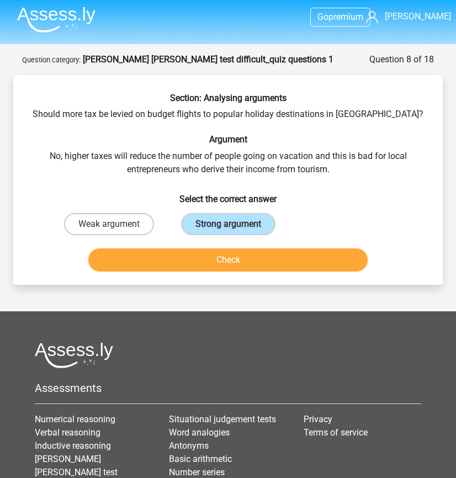
click at [220, 258] on button "Check" at bounding box center [227, 259] width 279 height 23
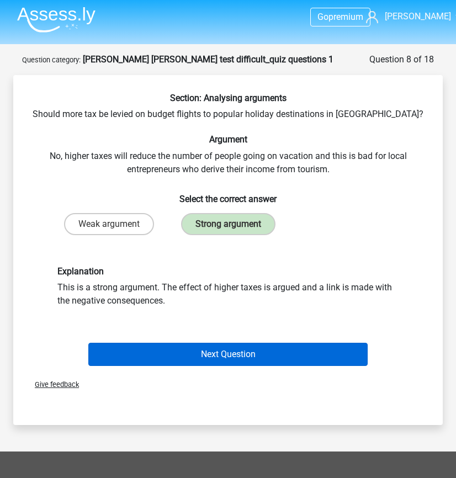
click at [260, 352] on button "Next Question" at bounding box center [227, 354] width 279 height 23
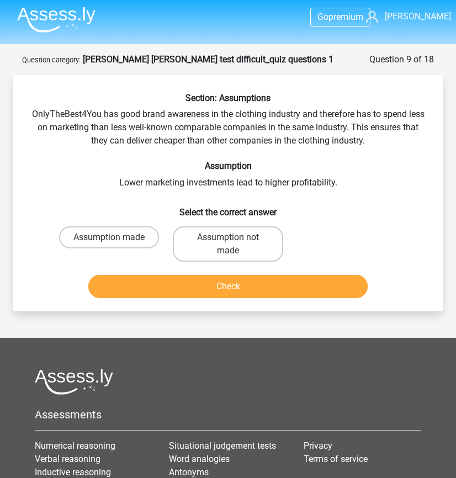
scroll to position [55, 0]
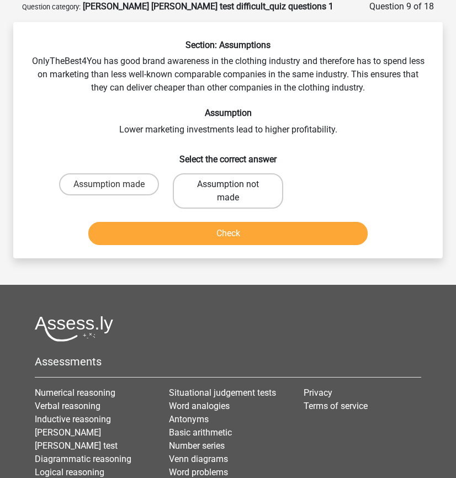
click at [237, 205] on label "Assumption not made" at bounding box center [228, 190] width 110 height 35
click at [235, 192] on input "Assumption not made" at bounding box center [231, 187] width 7 height 7
radio input "true"
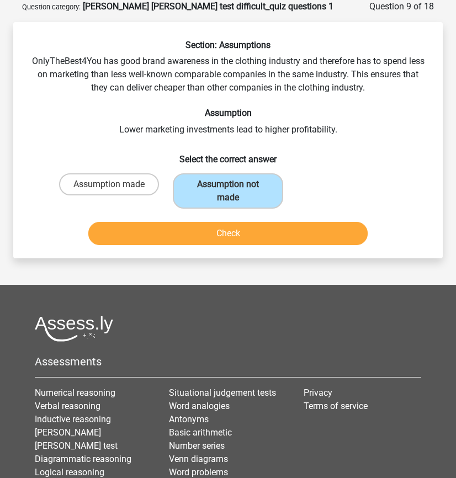
click at [245, 229] on button "Check" at bounding box center [227, 233] width 279 height 23
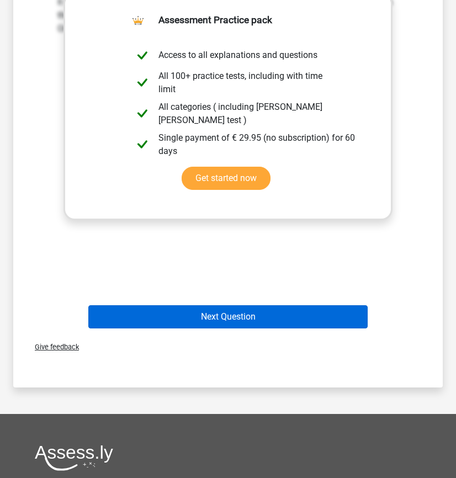
click at [270, 320] on button "Next Question" at bounding box center [227, 316] width 279 height 23
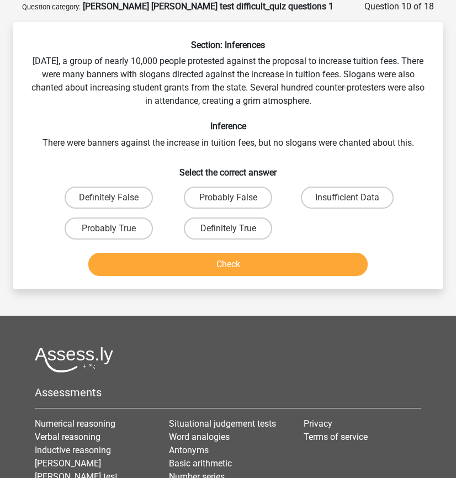
click at [228, 200] on input "Probably False" at bounding box center [231, 201] width 7 height 7
radio input "true"
click at [235, 264] on button "Check" at bounding box center [227, 264] width 279 height 23
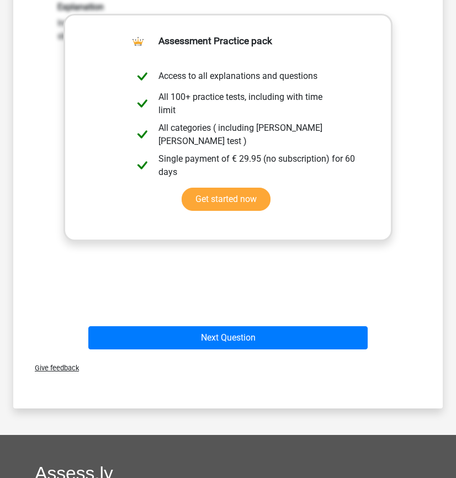
scroll to position [347, 0]
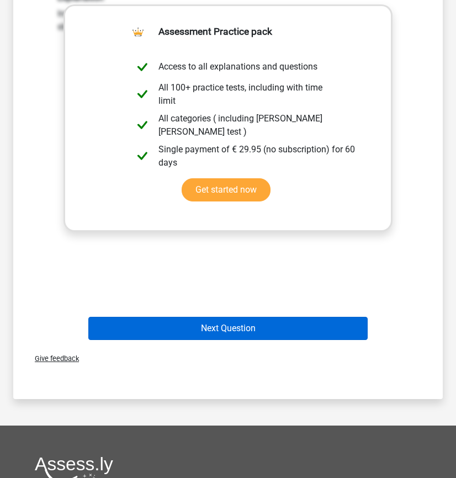
click at [252, 333] on button "Next Question" at bounding box center [227, 328] width 279 height 23
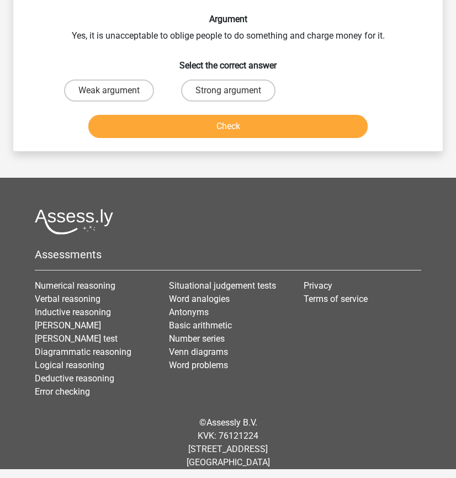
scroll to position [55, 0]
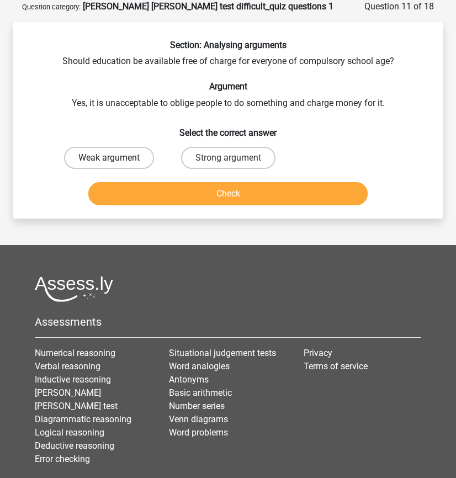
click at [119, 157] on label "Weak argument" at bounding box center [109, 158] width 90 height 22
click at [116, 158] on input "Weak argument" at bounding box center [112, 161] width 7 height 7
radio input "true"
click at [149, 193] on button "Check" at bounding box center [227, 193] width 279 height 23
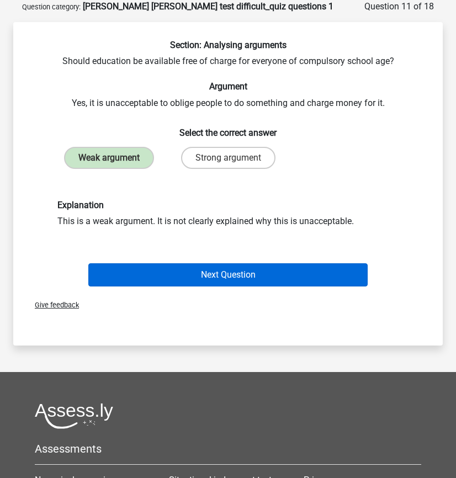
click at [203, 281] on button "Next Question" at bounding box center [227, 274] width 279 height 23
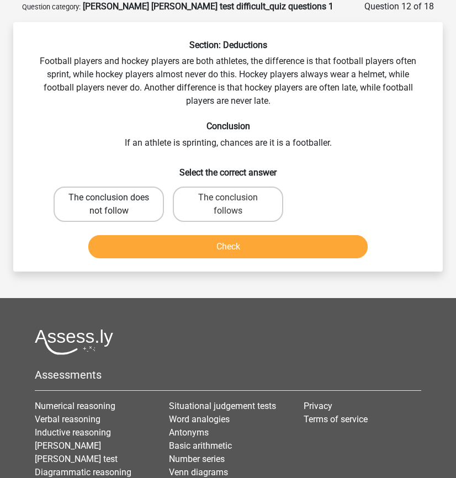
click at [126, 200] on label "The conclusion does not follow" at bounding box center [109, 204] width 110 height 35
click at [116, 200] on input "The conclusion does not follow" at bounding box center [112, 201] width 7 height 7
radio input "true"
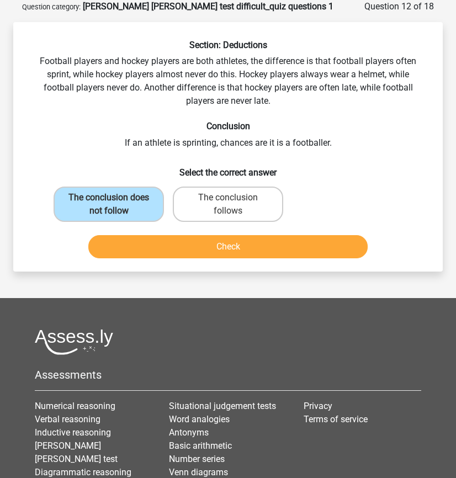
click at [149, 240] on button "Check" at bounding box center [227, 246] width 279 height 23
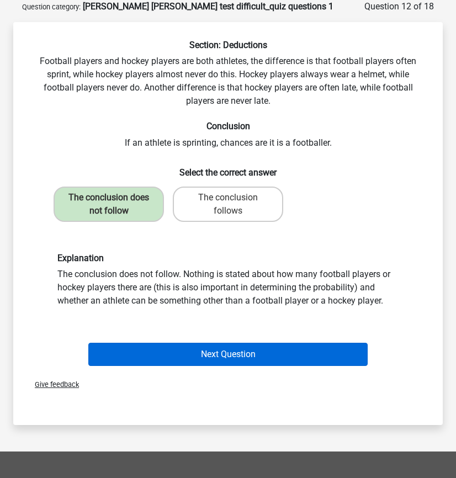
click at [236, 355] on button "Next Question" at bounding box center [227, 354] width 279 height 23
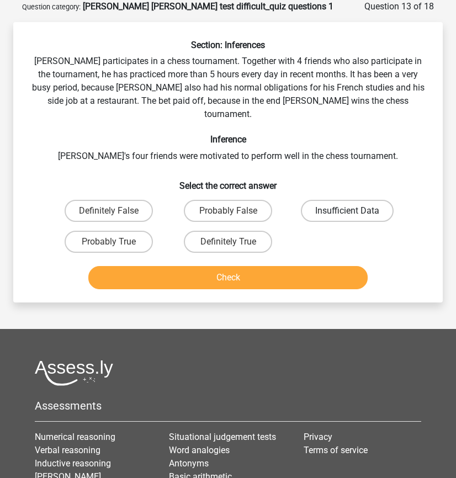
click at [336, 200] on label "Insufficient Data" at bounding box center [347, 211] width 93 height 22
click at [347, 211] on input "Insufficient Data" at bounding box center [350, 214] width 7 height 7
radio input "true"
click at [301, 266] on button "Check" at bounding box center [227, 277] width 279 height 23
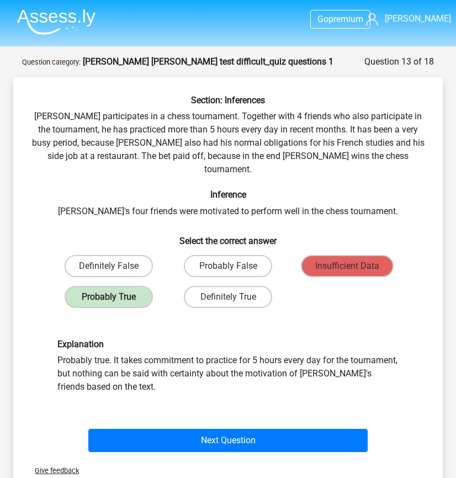
scroll to position [0, 0]
click at [221, 59] on strong "watson glaser test difficult_quiz questions 1" at bounding box center [208, 61] width 251 height 10
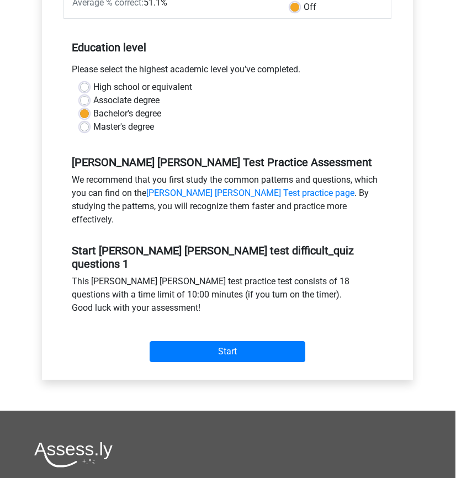
scroll to position [211, 0]
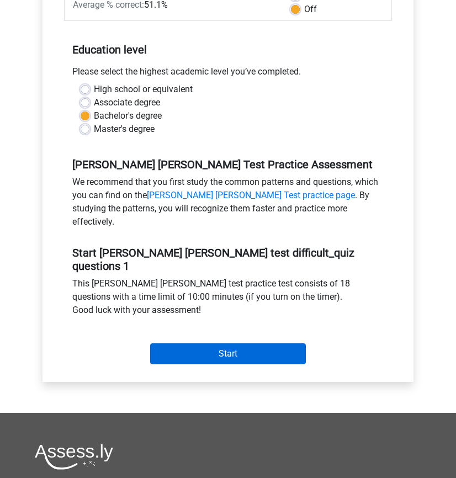
click at [290, 343] on input "Start" at bounding box center [228, 353] width 156 height 21
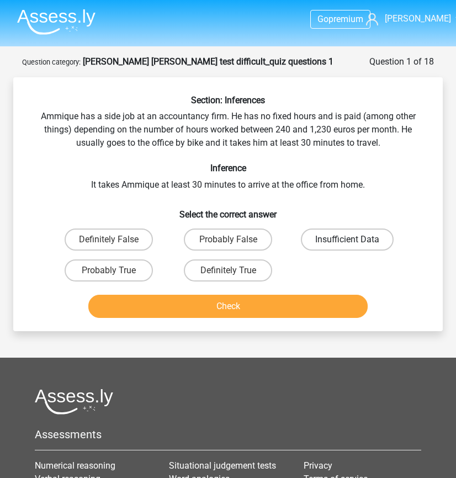
click at [344, 247] on label "Insufficient Data" at bounding box center [347, 240] width 93 height 22
click at [347, 247] on input "Insufficient Data" at bounding box center [350, 243] width 7 height 7
radio input "true"
click at [329, 309] on button "Check" at bounding box center [227, 306] width 279 height 23
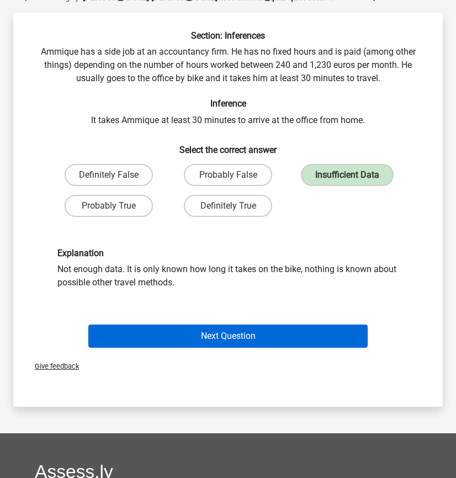
click at [320, 336] on button "Next Question" at bounding box center [227, 336] width 279 height 23
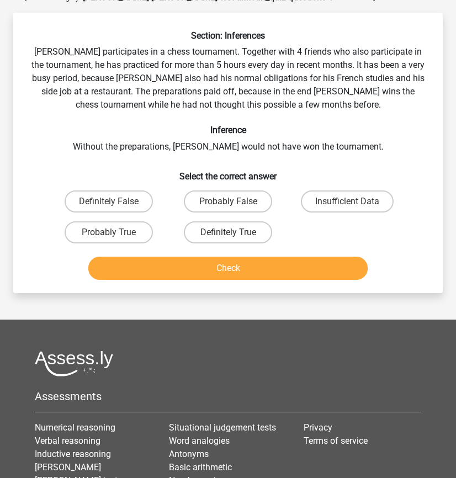
scroll to position [55, 0]
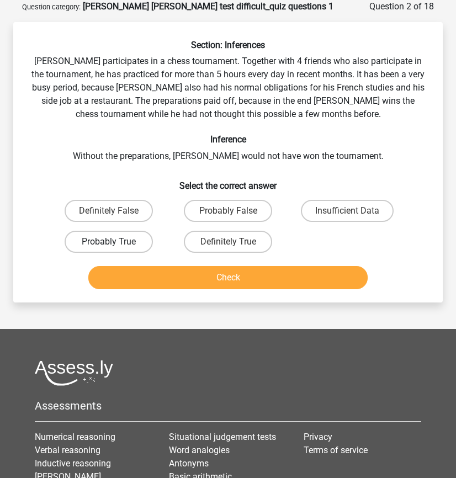
click at [120, 241] on label "Probably True" at bounding box center [109, 242] width 88 height 22
click at [116, 242] on input "Probably True" at bounding box center [112, 245] width 7 height 7
radio input "true"
click at [190, 282] on button "Check" at bounding box center [227, 277] width 279 height 23
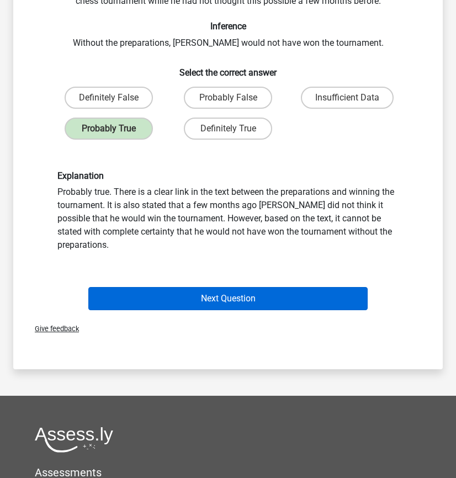
click at [251, 294] on button "Next Question" at bounding box center [227, 298] width 279 height 23
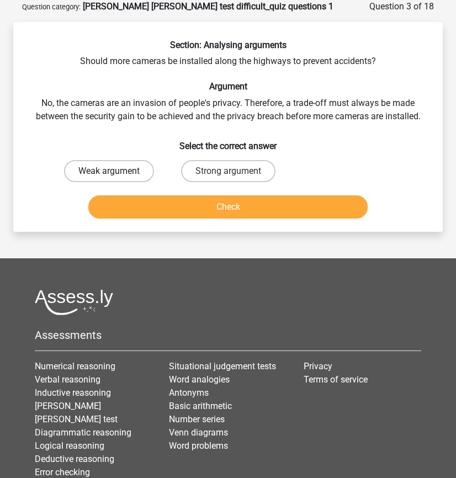
click at [104, 174] on label "Weak argument" at bounding box center [109, 171] width 90 height 22
click at [109, 174] on input "Weak argument" at bounding box center [112, 174] width 7 height 7
radio input "true"
click at [166, 210] on button "Check" at bounding box center [227, 206] width 279 height 23
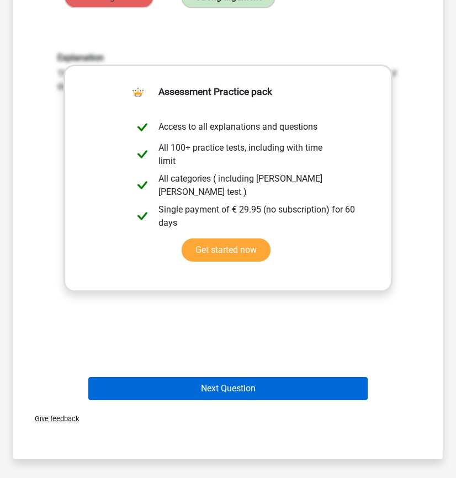
click at [250, 380] on button "Next Question" at bounding box center [227, 388] width 279 height 23
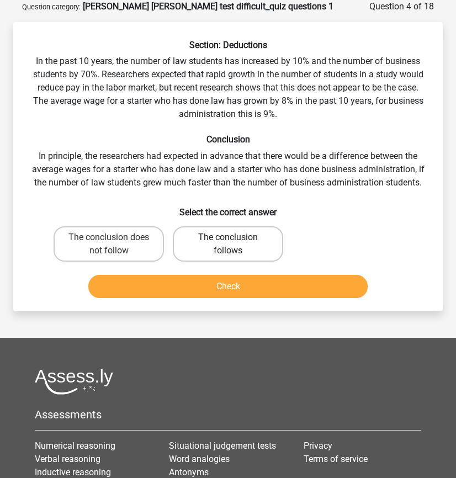
click at [224, 261] on label "The conclusion follows" at bounding box center [228, 243] width 110 height 35
click at [228, 245] on input "The conclusion follows" at bounding box center [231, 240] width 7 height 7
radio input "true"
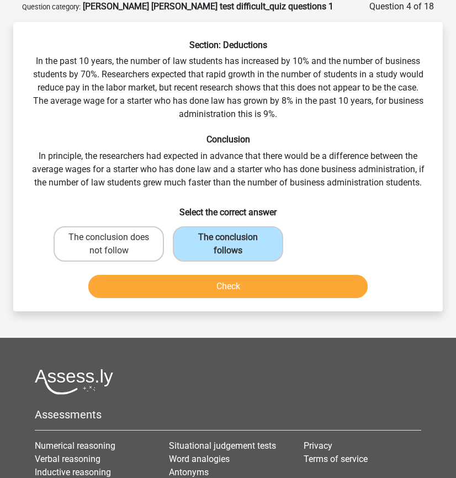
click at [241, 289] on button "Check" at bounding box center [227, 286] width 279 height 23
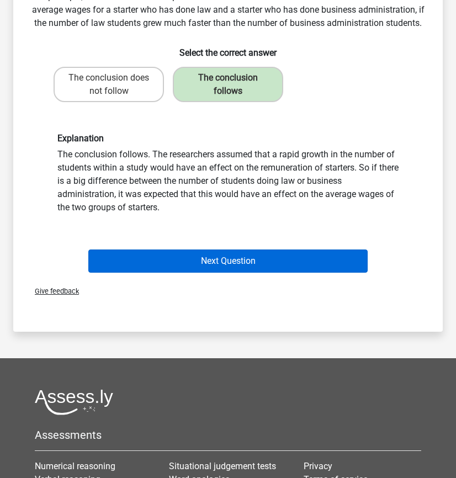
click at [282, 273] on button "Next Question" at bounding box center [227, 261] width 279 height 23
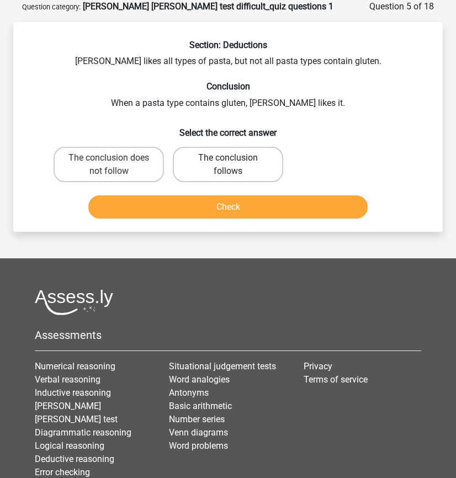
click at [243, 165] on label "The conclusion follows" at bounding box center [228, 164] width 110 height 35
click at [235, 165] on input "The conclusion follows" at bounding box center [231, 161] width 7 height 7
radio input "true"
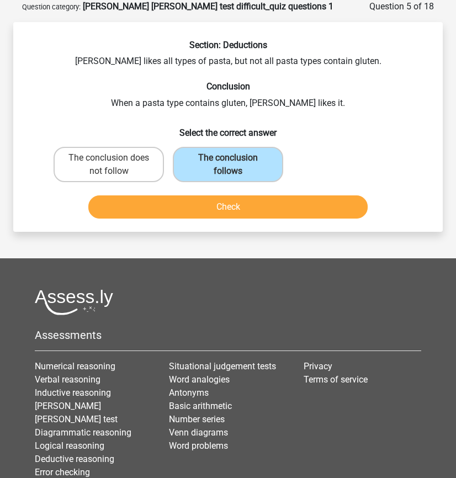
click at [255, 204] on button "Check" at bounding box center [227, 206] width 279 height 23
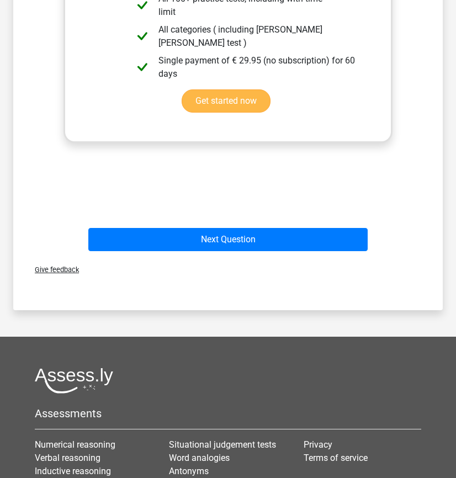
scroll to position [401, 0]
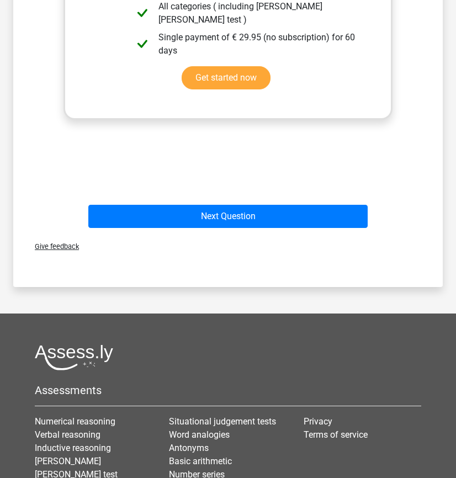
click at [245, 230] on div "Next Question" at bounding box center [228, 219] width 358 height 28
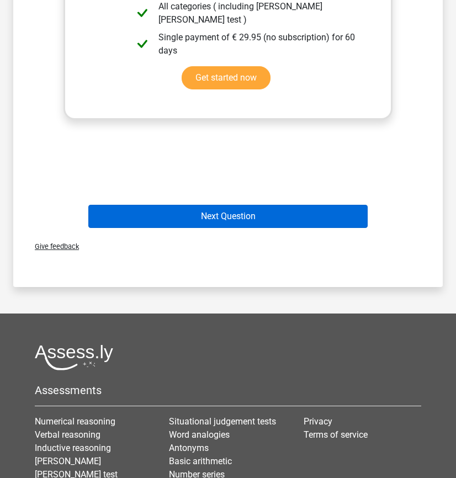
click at [246, 221] on button "Next Question" at bounding box center [227, 216] width 279 height 23
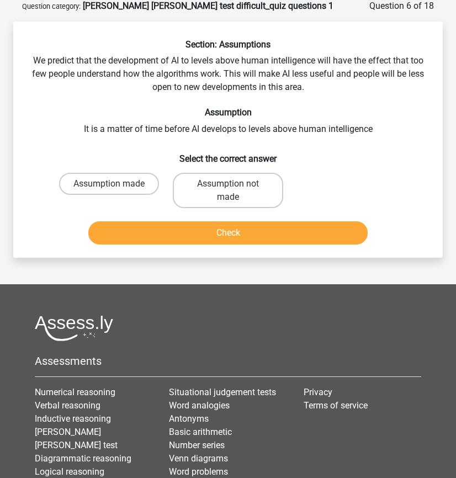
scroll to position [55, 0]
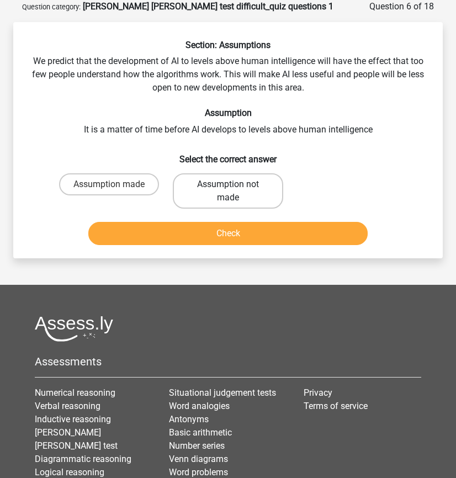
click at [244, 200] on label "Assumption not made" at bounding box center [228, 190] width 110 height 35
click at [235, 192] on input "Assumption not made" at bounding box center [231, 187] width 7 height 7
radio input "true"
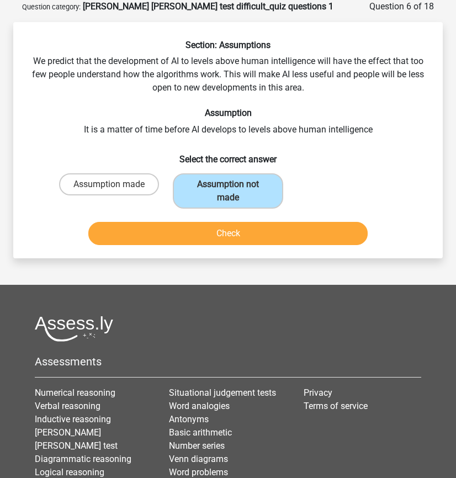
click at [263, 226] on button "Check" at bounding box center [227, 233] width 279 height 23
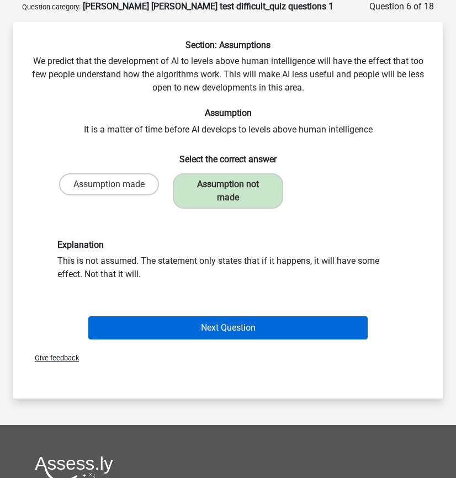
click at [285, 324] on button "Next Question" at bounding box center [227, 327] width 279 height 23
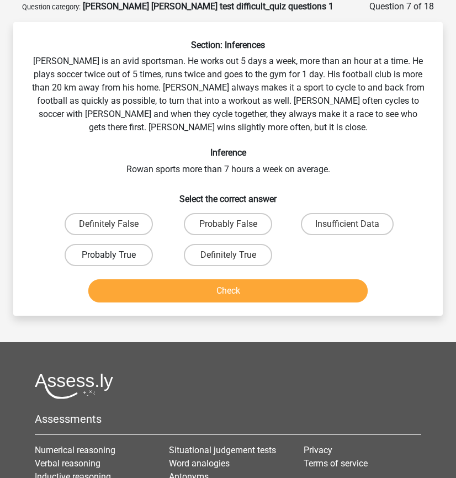
click at [95, 256] on label "Probably True" at bounding box center [109, 255] width 88 height 22
click at [109, 256] on input "Probably True" at bounding box center [112, 258] width 7 height 7
radio input "true"
click at [129, 282] on button "Check" at bounding box center [227, 290] width 279 height 23
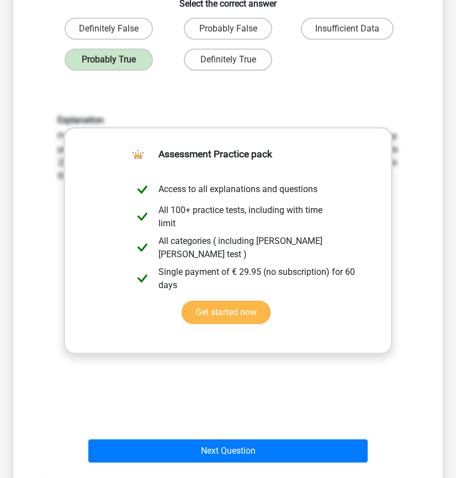
scroll to position [271, 0]
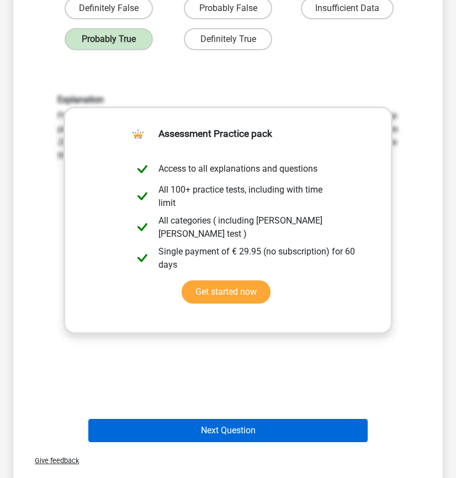
click at [233, 427] on button "Next Question" at bounding box center [227, 430] width 279 height 23
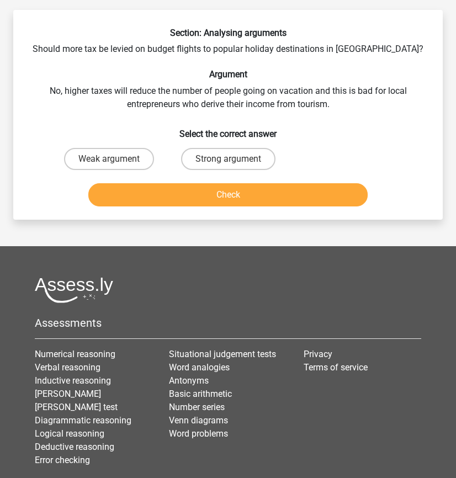
scroll to position [55, 0]
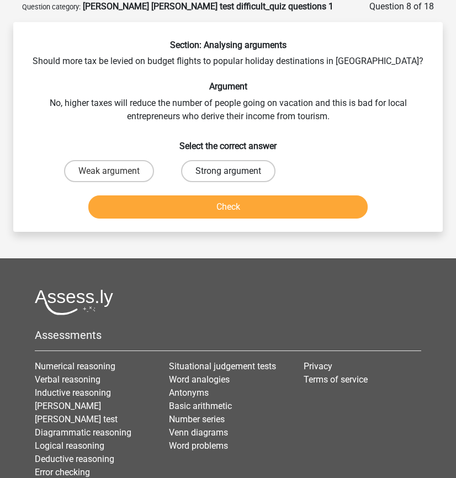
click at [223, 174] on label "Strong argument" at bounding box center [228, 171] width 94 height 22
click at [228, 174] on input "Strong argument" at bounding box center [231, 174] width 7 height 7
radio input "true"
click at [233, 211] on button "Check" at bounding box center [227, 206] width 279 height 23
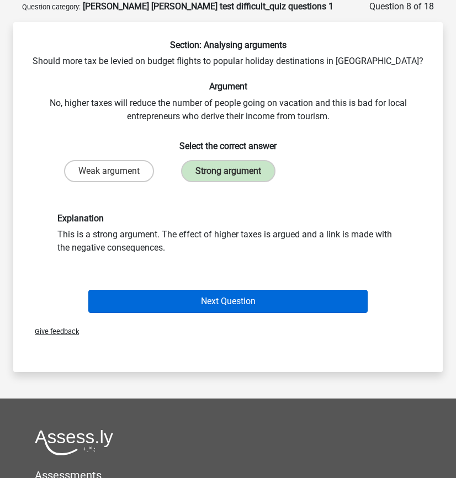
click at [242, 308] on button "Next Question" at bounding box center [227, 301] width 279 height 23
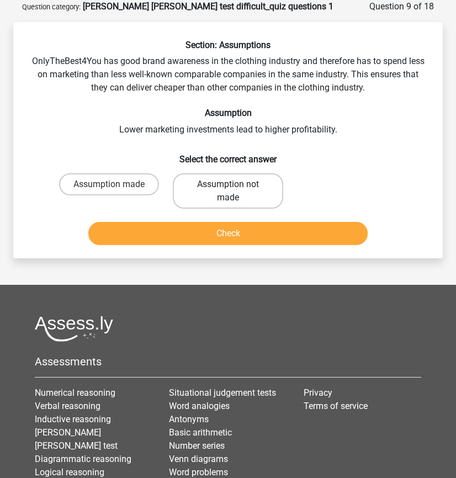
click at [225, 205] on label "Assumption not made" at bounding box center [228, 190] width 110 height 35
click at [228, 192] on input "Assumption not made" at bounding box center [231, 187] width 7 height 7
radio input "true"
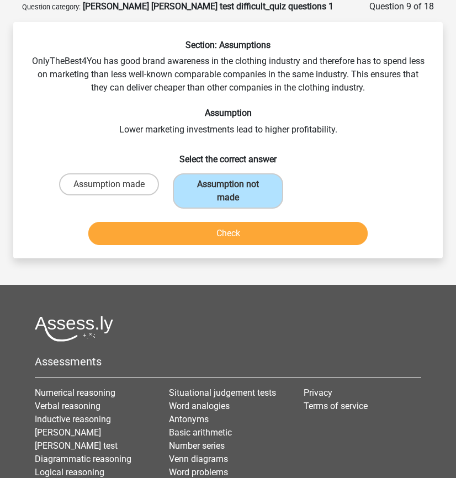
click at [228, 234] on button "Check" at bounding box center [227, 233] width 279 height 23
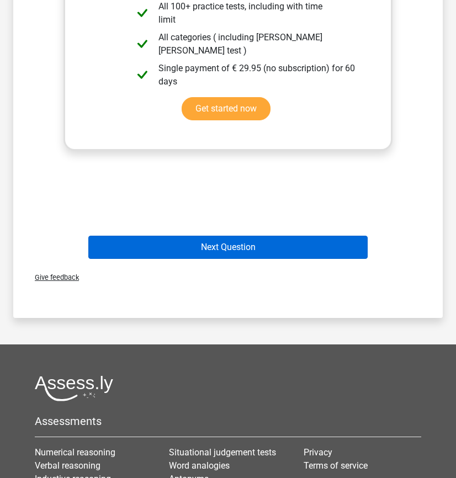
click at [245, 243] on button "Next Question" at bounding box center [227, 247] width 279 height 23
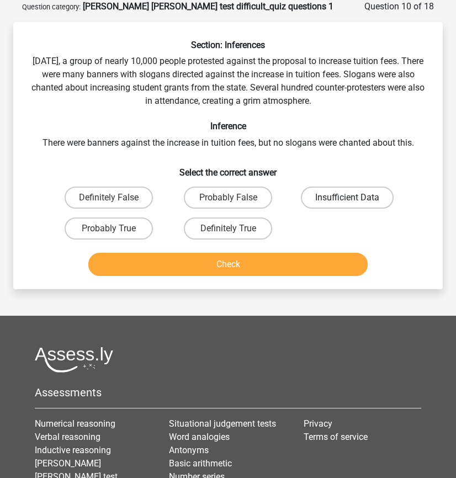
click at [348, 206] on label "Insufficient Data" at bounding box center [347, 198] width 93 height 22
click at [348, 205] on input "Insufficient Data" at bounding box center [350, 201] width 7 height 7
radio input "true"
click at [309, 266] on button "Check" at bounding box center [227, 264] width 279 height 23
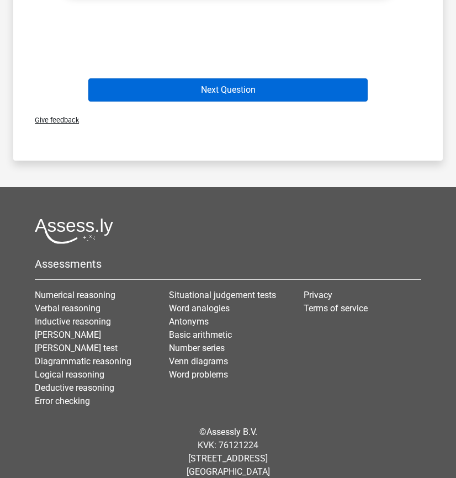
click at [244, 86] on button "Next Question" at bounding box center [227, 89] width 279 height 23
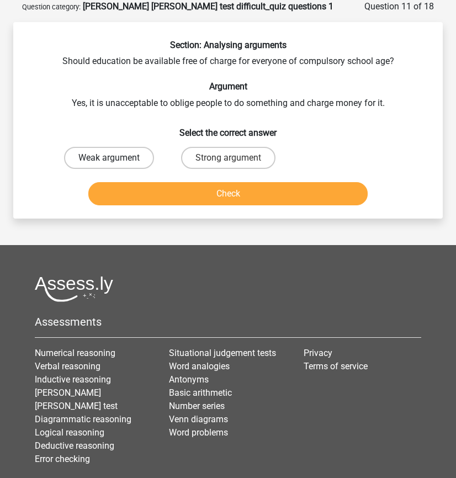
click at [132, 152] on label "Weak argument" at bounding box center [109, 158] width 90 height 22
click at [116, 158] on input "Weak argument" at bounding box center [112, 161] width 7 height 7
radio input "true"
click at [165, 195] on button "Check" at bounding box center [227, 193] width 279 height 23
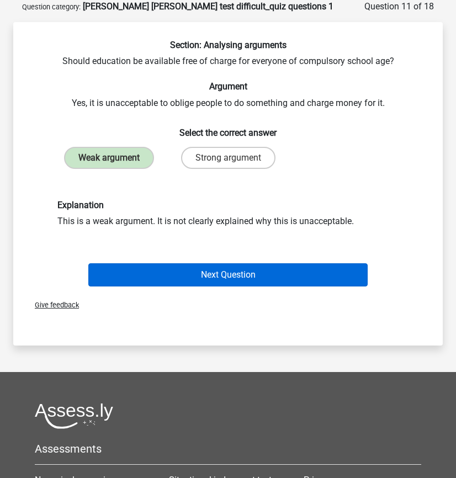
click at [226, 274] on button "Next Question" at bounding box center [227, 274] width 279 height 23
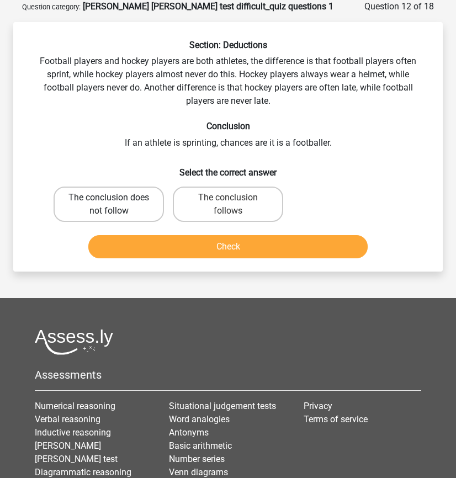
click at [125, 206] on label "The conclusion does not follow" at bounding box center [109, 204] width 110 height 35
click at [116, 205] on input "The conclusion does not follow" at bounding box center [112, 201] width 7 height 7
radio input "true"
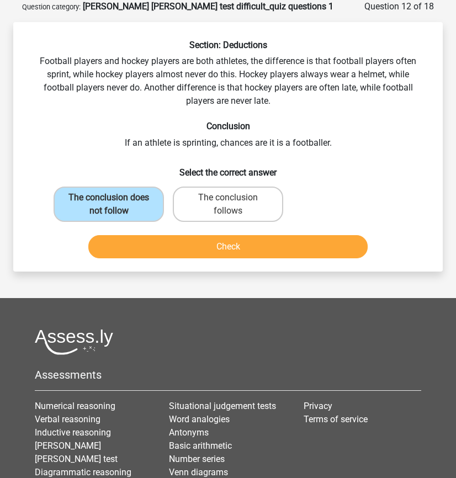
click at [171, 261] on div "Check" at bounding box center [228, 249] width 358 height 28
click at [174, 252] on button "Check" at bounding box center [227, 246] width 279 height 23
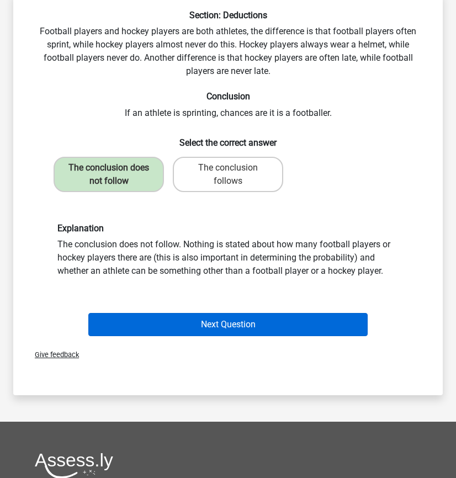
click at [271, 327] on button "Next Question" at bounding box center [227, 324] width 279 height 23
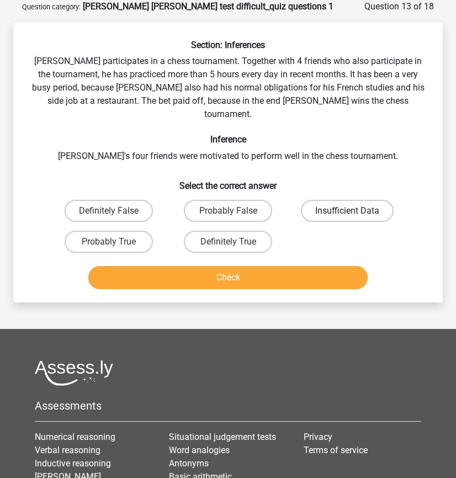
click at [358, 200] on label "Insufficient Data" at bounding box center [347, 211] width 93 height 22
click at [354, 211] on input "Insufficient Data" at bounding box center [350, 214] width 7 height 7
radio input "true"
click at [136, 235] on label "Probably True" at bounding box center [109, 242] width 88 height 22
click at [116, 242] on input "Probably True" at bounding box center [112, 245] width 7 height 7
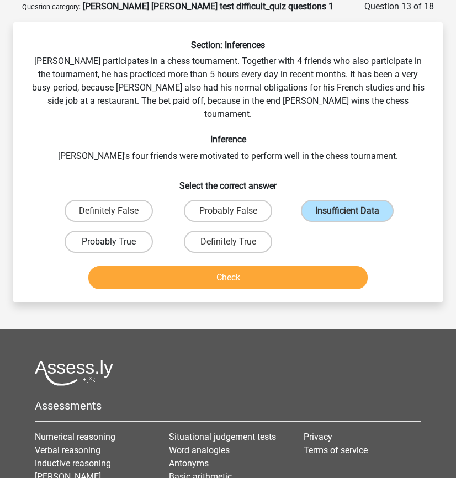
radio input "true"
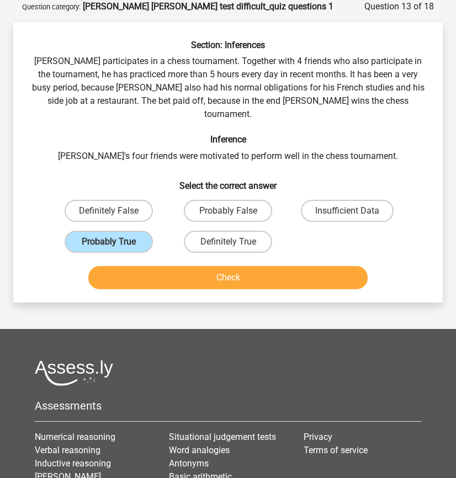
click at [166, 269] on button "Check" at bounding box center [227, 277] width 279 height 23
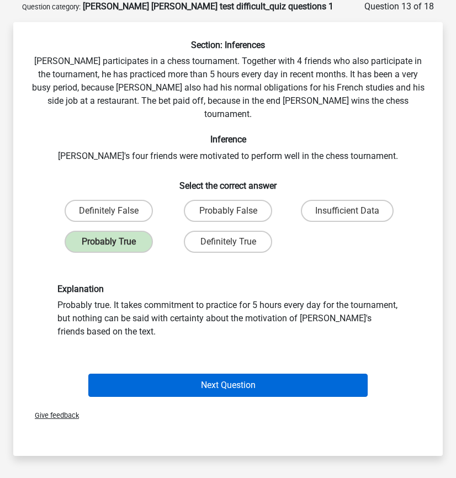
click at [245, 375] on button "Next Question" at bounding box center [227, 385] width 279 height 23
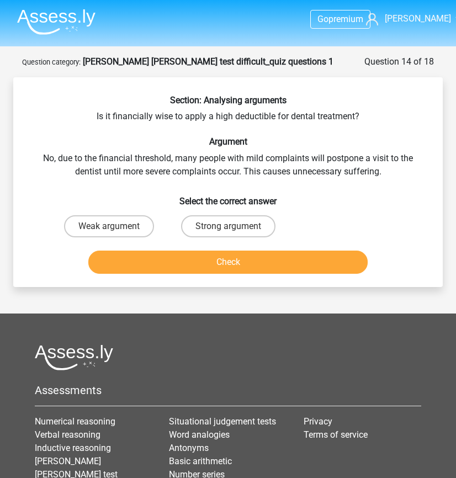
scroll to position [0, 0]
click at [123, 229] on label "Weak argument" at bounding box center [109, 226] width 90 height 22
click at [116, 229] on input "Weak argument" at bounding box center [112, 229] width 7 height 7
radio input "true"
click at [166, 252] on button "Check" at bounding box center [227, 262] width 279 height 23
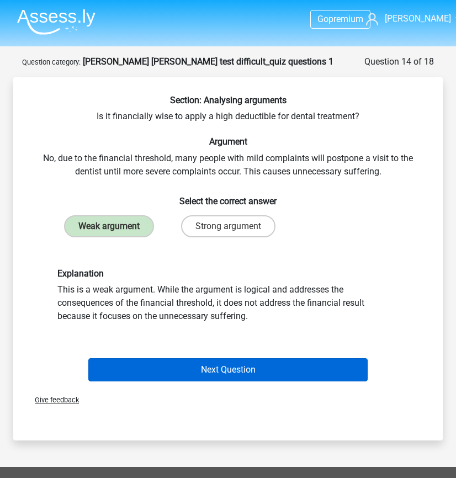
click at [319, 360] on button "Next Question" at bounding box center [227, 369] width 279 height 23
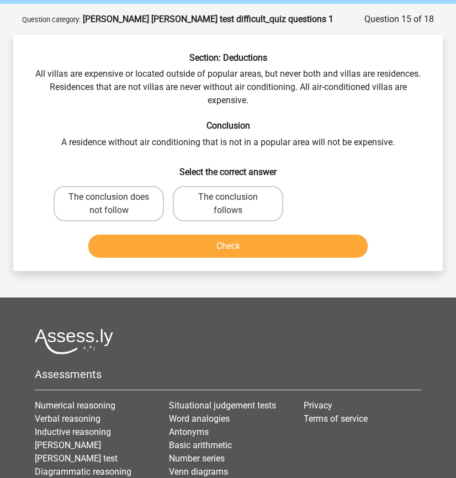
scroll to position [43, 0]
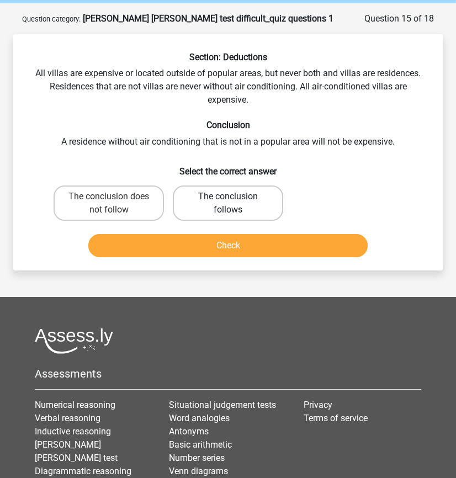
click at [226, 208] on label "The conclusion follows" at bounding box center [228, 203] width 110 height 35
click at [228, 204] on input "The conclusion follows" at bounding box center [231, 200] width 7 height 7
radio input "true"
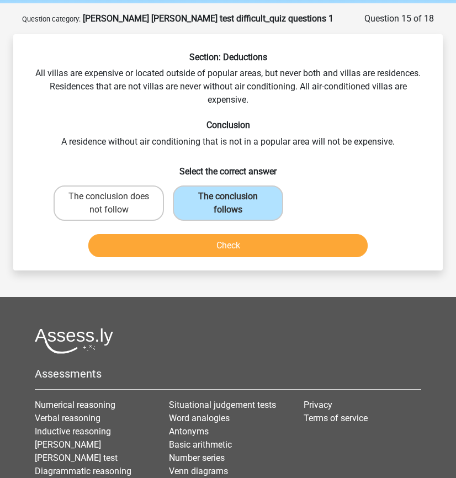
click at [245, 242] on button "Check" at bounding box center [227, 245] width 279 height 23
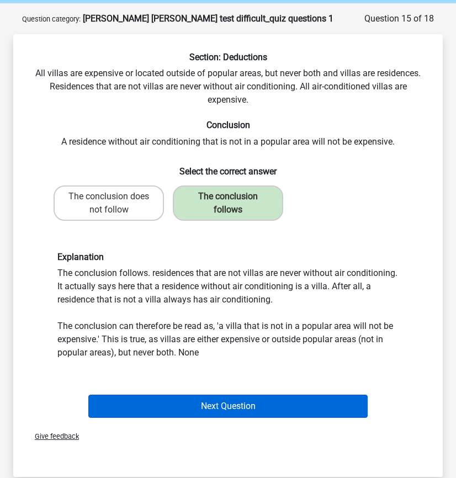
click at [256, 405] on button "Next Question" at bounding box center [227, 406] width 279 height 23
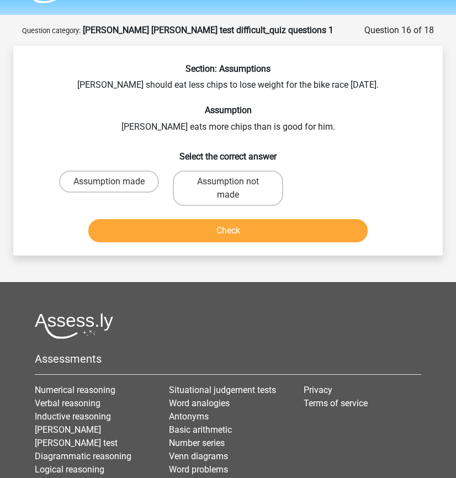
scroll to position [17, 0]
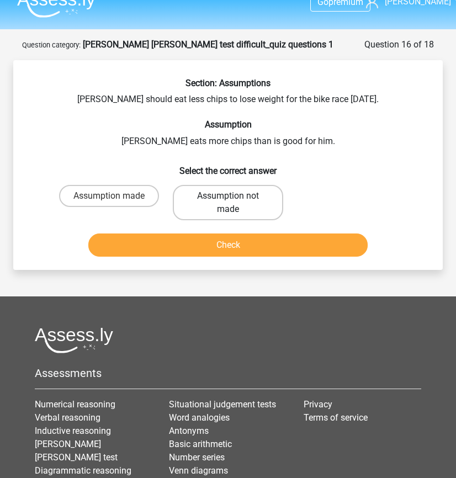
click at [200, 215] on label "Assumption not made" at bounding box center [228, 202] width 110 height 35
click at [228, 203] on input "Assumption not made" at bounding box center [231, 199] width 7 height 7
radio input "true"
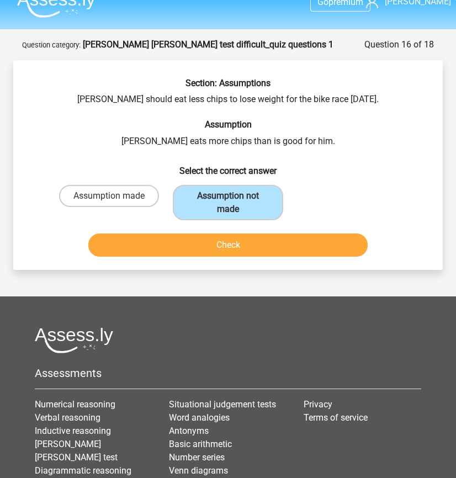
click at [215, 247] on button "Check" at bounding box center [227, 245] width 279 height 23
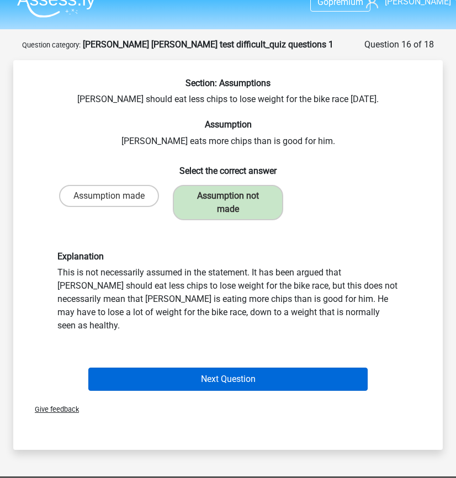
click at [253, 369] on button "Next Question" at bounding box center [227, 379] width 279 height 23
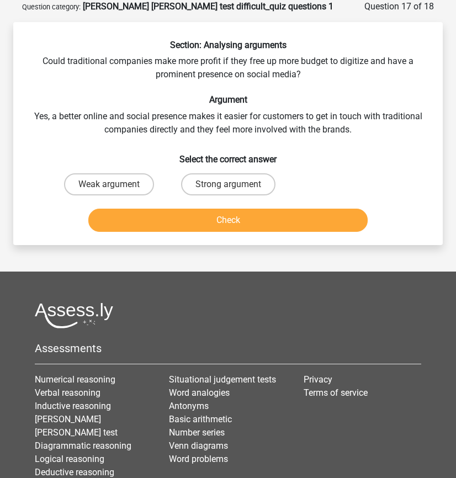
scroll to position [20, 0]
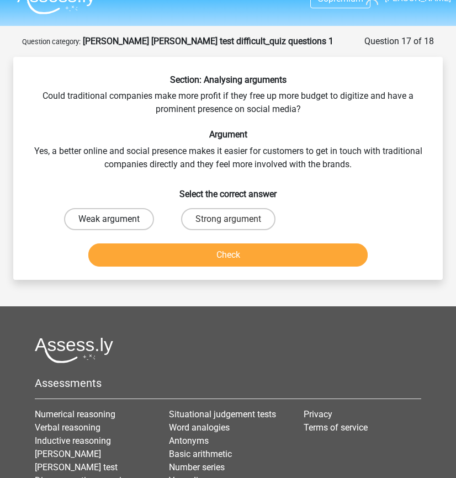
click at [133, 222] on label "Weak argument" at bounding box center [109, 219] width 90 height 22
click at [116, 222] on input "Weak argument" at bounding box center [112, 222] width 7 height 7
radio input "true"
click at [201, 254] on button "Check" at bounding box center [227, 254] width 279 height 23
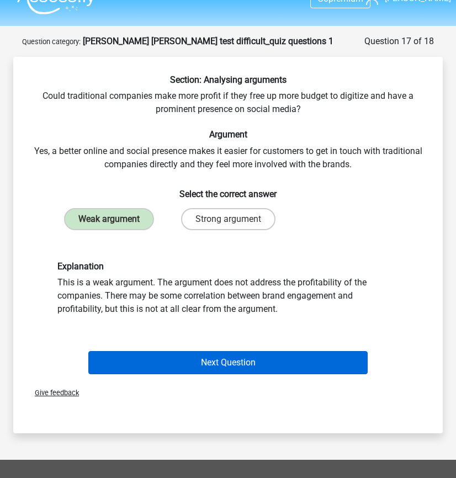
click at [230, 361] on button "Next Question" at bounding box center [227, 362] width 279 height 23
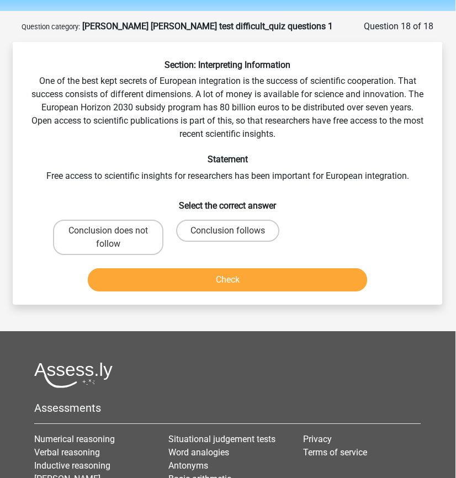
scroll to position [35, 0]
click at [250, 231] on label "Conclusion follows" at bounding box center [228, 231] width 103 height 22
click at [235, 231] on input "Conclusion follows" at bounding box center [231, 234] width 7 height 7
radio input "true"
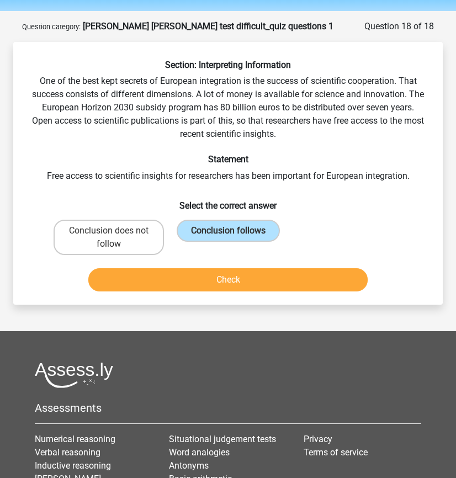
click at [250, 280] on button "Check" at bounding box center [227, 279] width 279 height 23
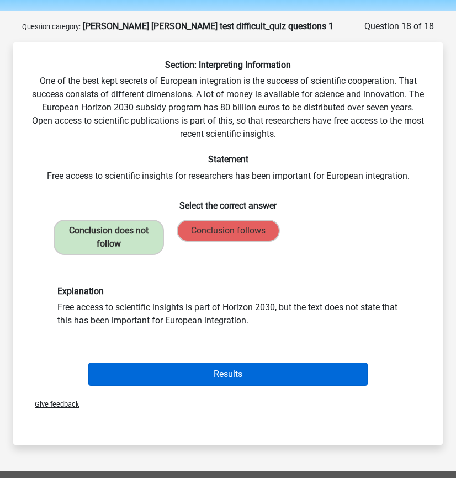
click at [245, 374] on button "Results" at bounding box center [227, 374] width 279 height 23
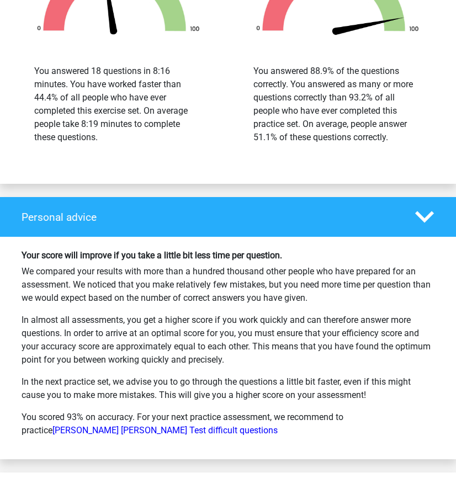
scroll to position [1726, 0]
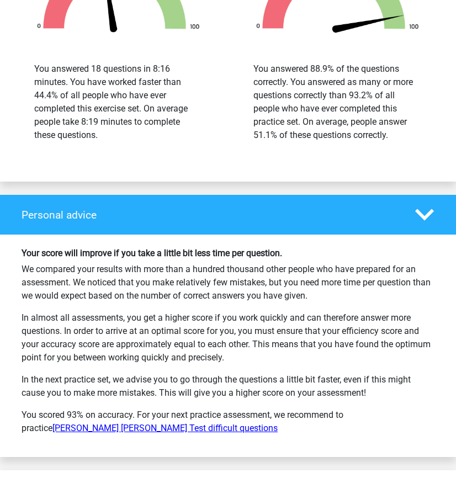
click at [278, 423] on link "[PERSON_NAME] [PERSON_NAME] Test difficult questions" at bounding box center [164, 428] width 225 height 10
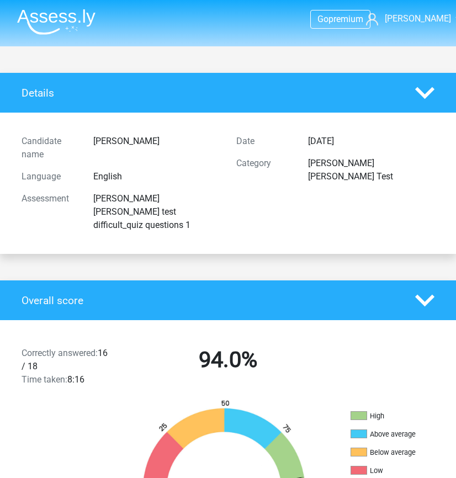
scroll to position [0, 0]
click at [93, 14] on img at bounding box center [56, 22] width 78 height 26
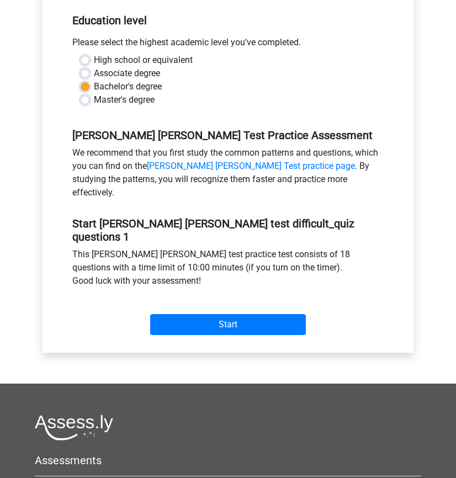
scroll to position [242, 0]
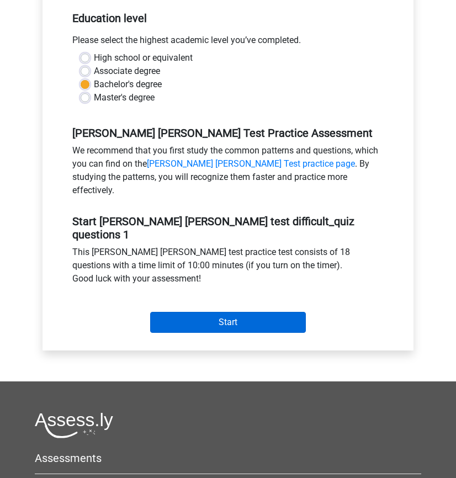
click at [234, 312] on input "Start" at bounding box center [228, 322] width 156 height 21
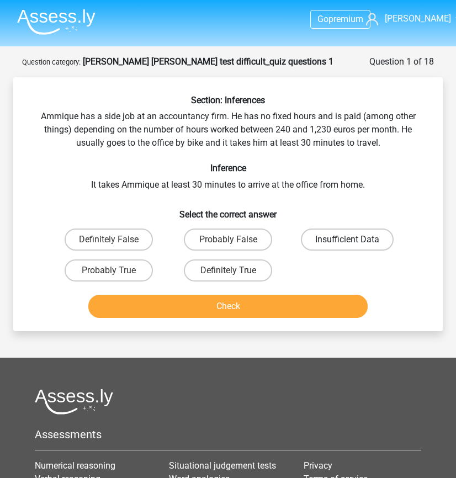
click at [324, 236] on label "Insufficient Data" at bounding box center [347, 240] width 93 height 22
click at [347, 240] on input "Insufficient Data" at bounding box center [350, 243] width 7 height 7
radio input "true"
click at [287, 312] on button "Check" at bounding box center [227, 306] width 279 height 23
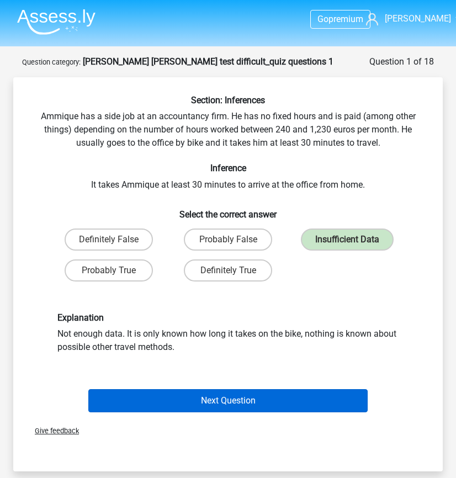
click at [234, 401] on button "Next Question" at bounding box center [227, 400] width 279 height 23
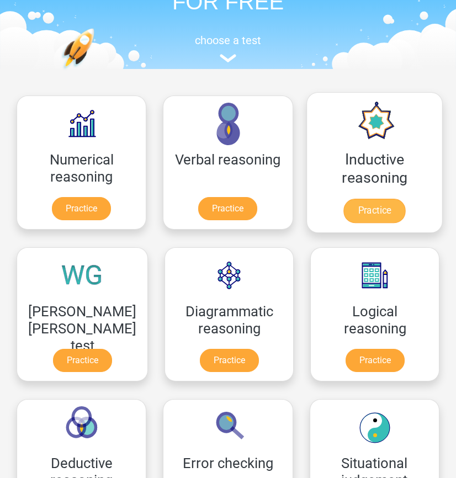
scroll to position [97, 0]
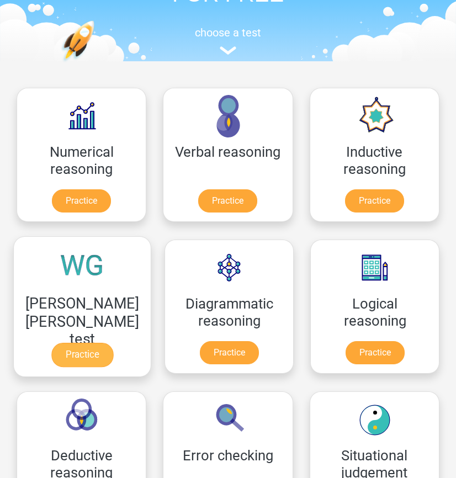
click at [92, 360] on link "Practice" at bounding box center [82, 355] width 62 height 24
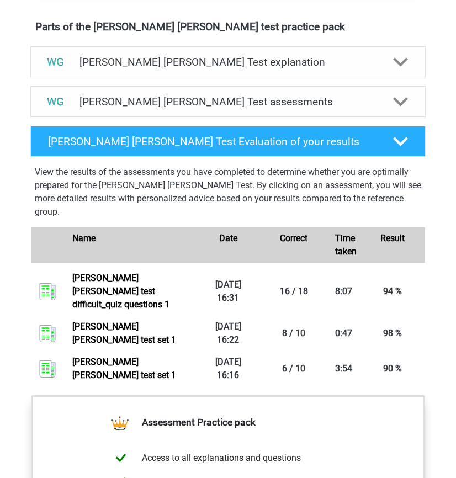
scroll to position [630, 0]
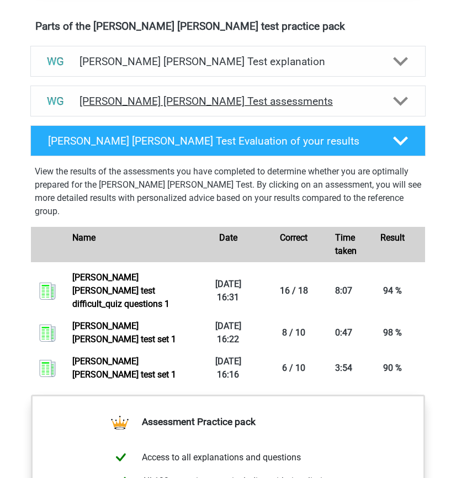
click at [328, 95] on h4 "[PERSON_NAME] [PERSON_NAME] Test assessments" at bounding box center [228, 101] width 297 height 13
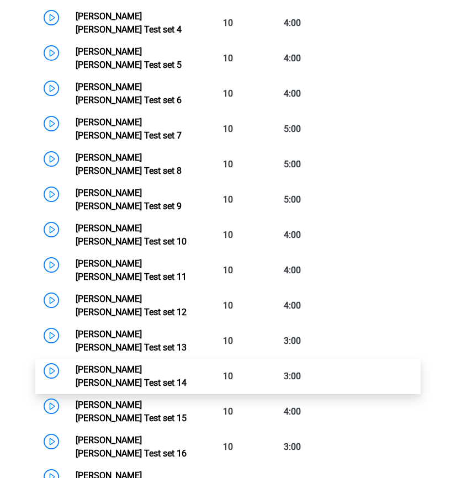
scroll to position [1030, 0]
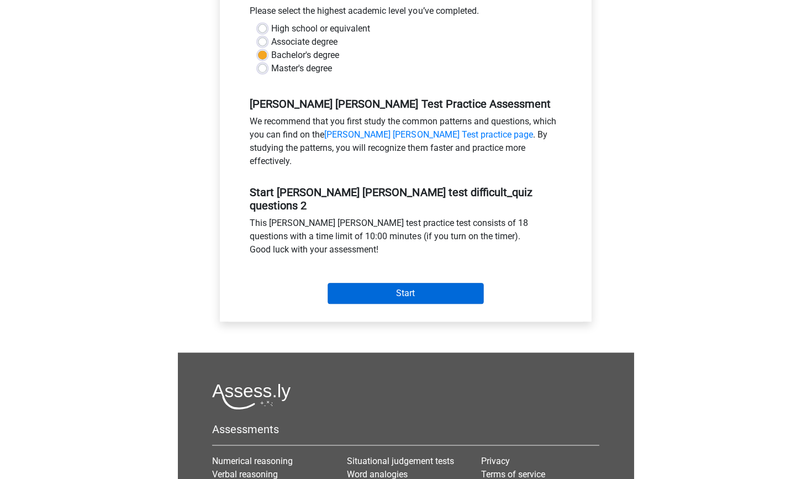
scroll to position [272, 0]
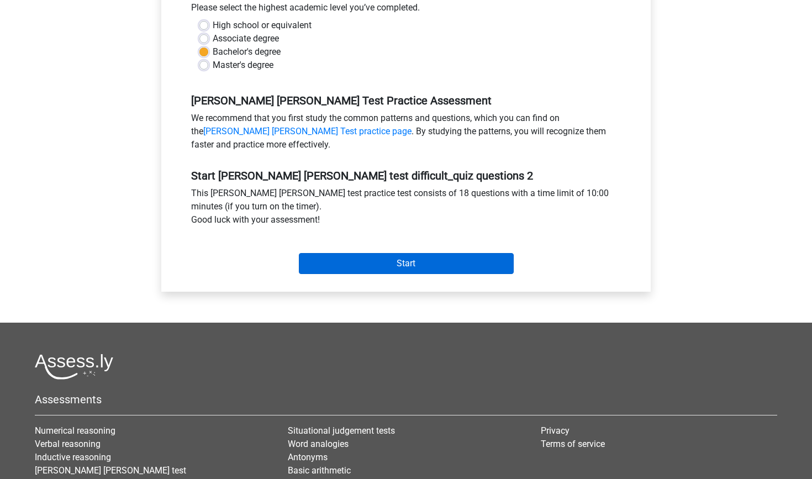
click at [455, 255] on input "Start" at bounding box center [406, 263] width 215 height 21
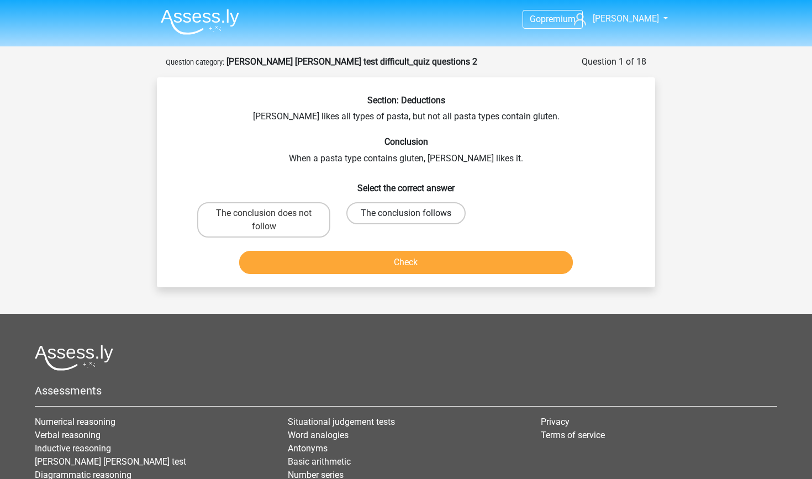
click at [420, 216] on label "The conclusion follows" at bounding box center [405, 213] width 119 height 22
click at [413, 216] on input "The conclusion follows" at bounding box center [409, 216] width 7 height 7
radio input "true"
click at [422, 263] on button "Check" at bounding box center [406, 262] width 334 height 23
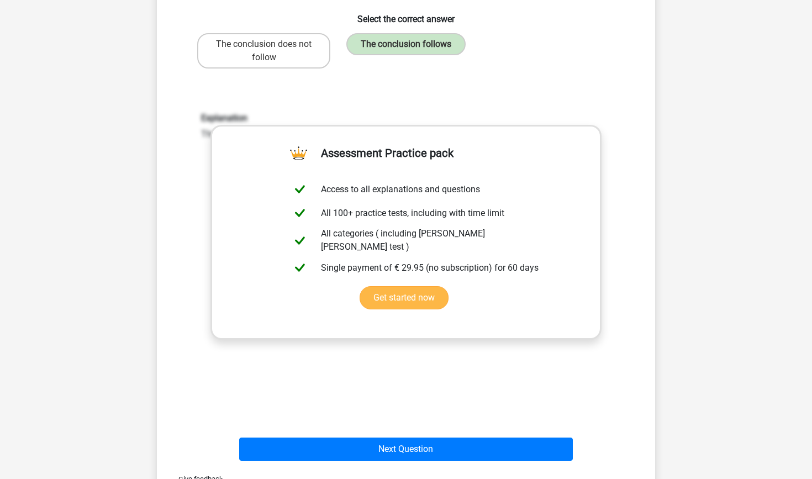
scroll to position [192, 0]
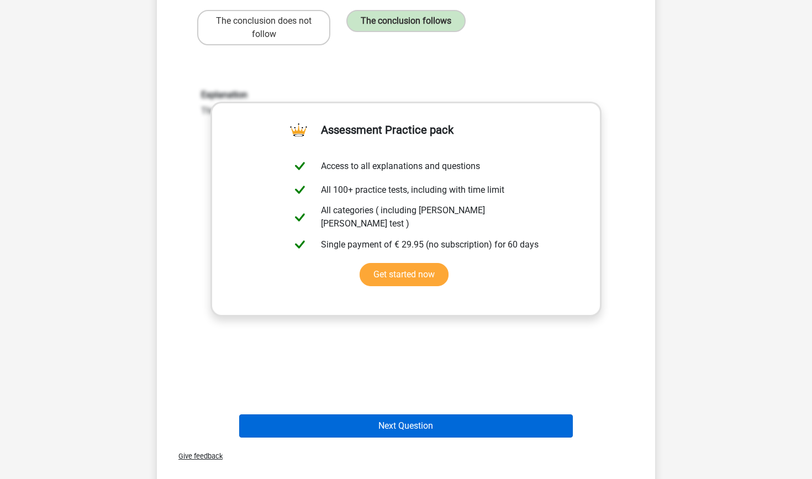
click at [438, 433] on button "Next Question" at bounding box center [406, 425] width 334 height 23
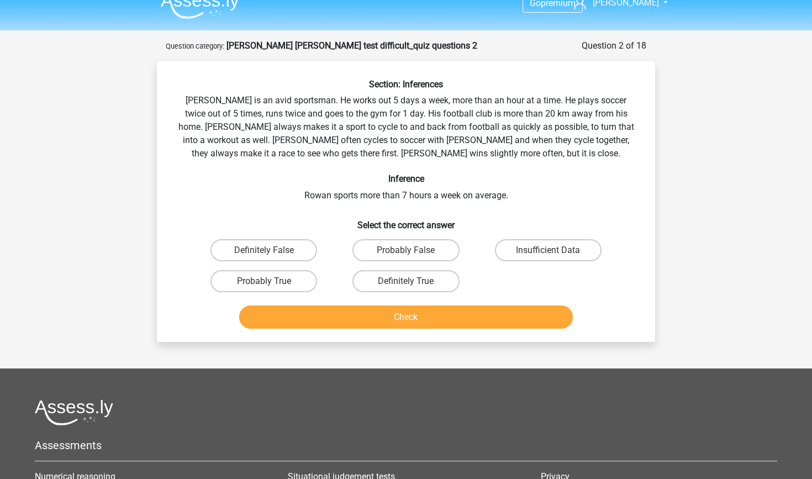
scroll to position [15, 0]
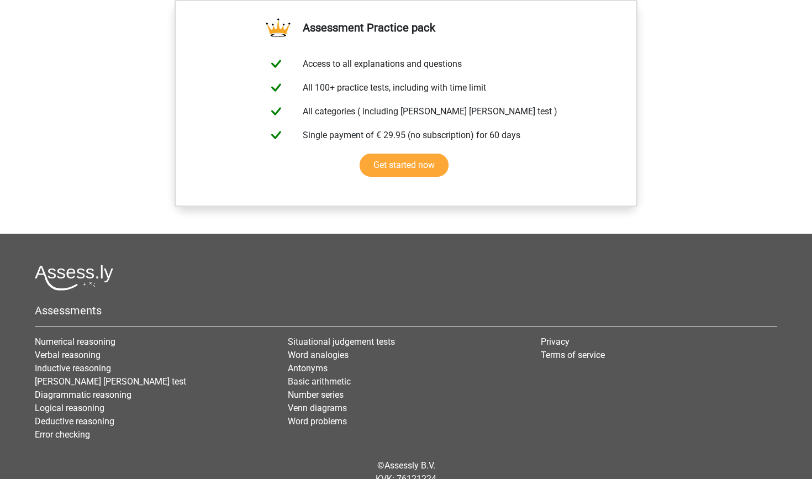
scroll to position [985, 0]
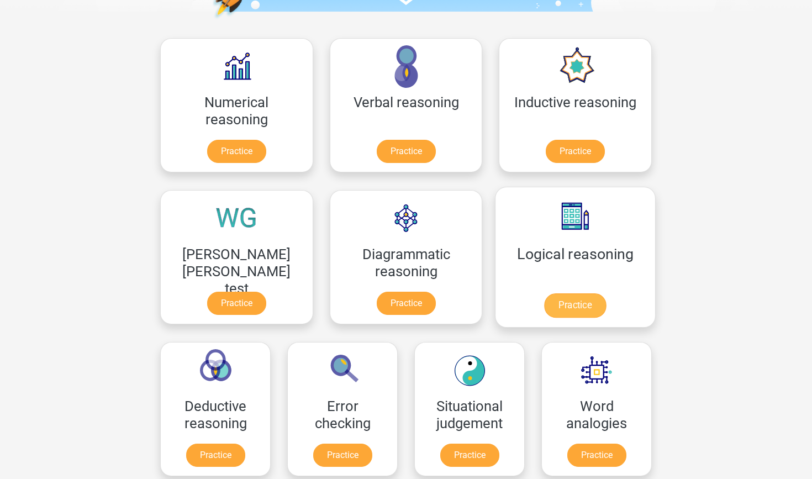
scroll to position [165, 0]
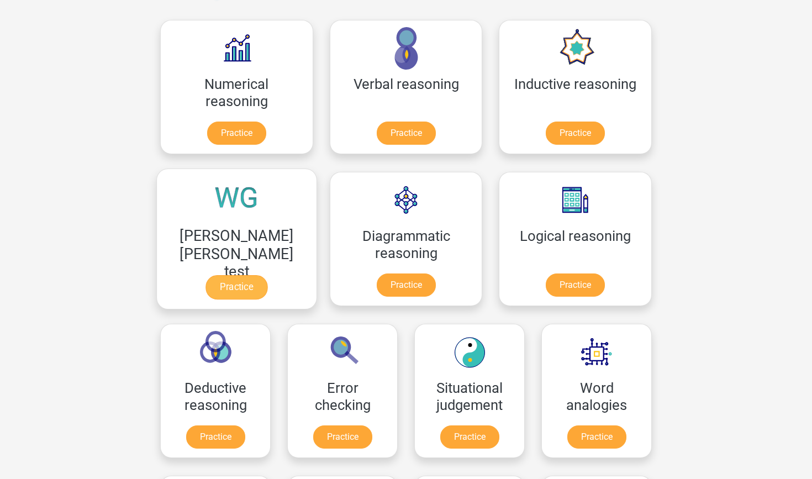
click at [267, 275] on link "Practice" at bounding box center [236, 287] width 62 height 24
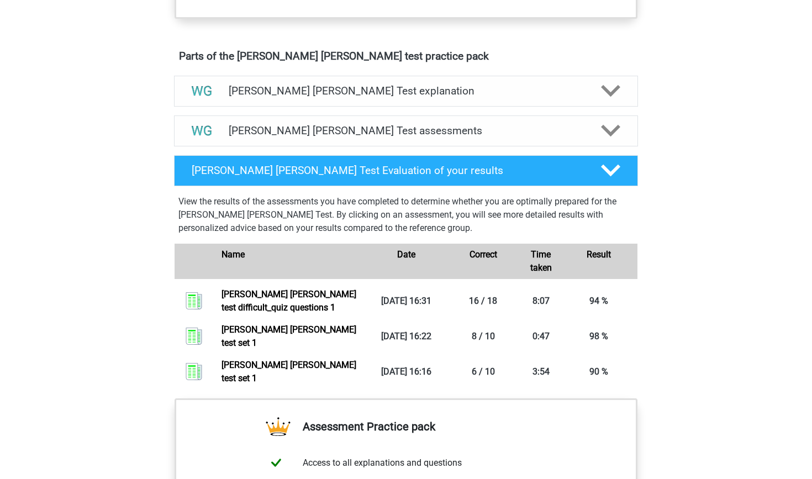
scroll to position [586, 0]
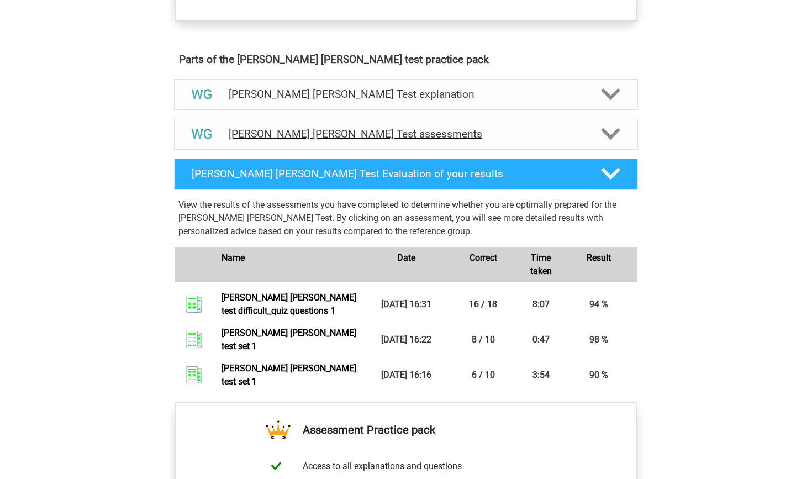
click at [478, 133] on h4 "Watson Glaser Test assessments" at bounding box center [406, 134] width 354 height 13
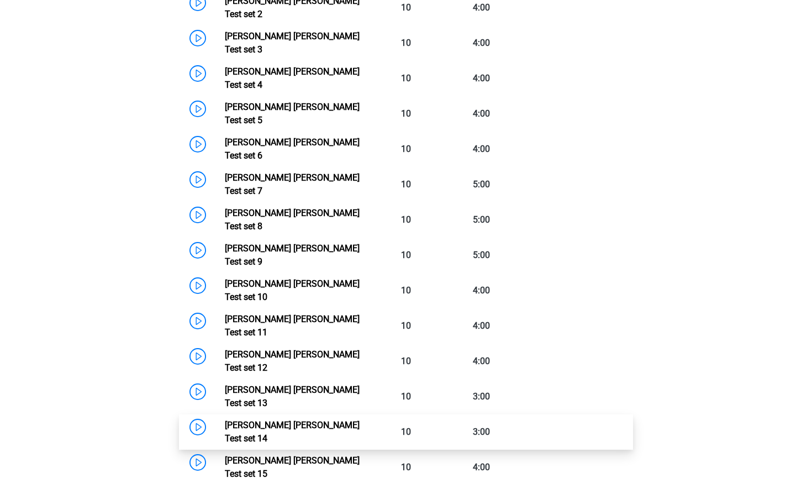
scroll to position [989, 0]
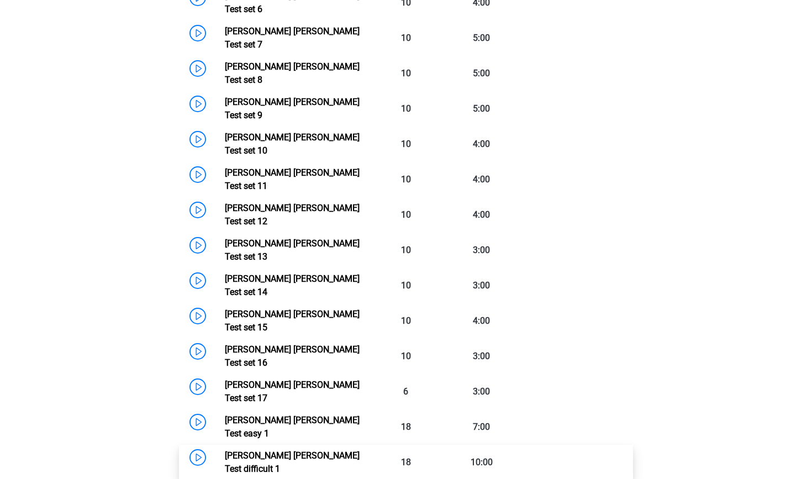
click at [225, 450] on link "Watson Glaser Test difficult 1" at bounding box center [292, 462] width 135 height 24
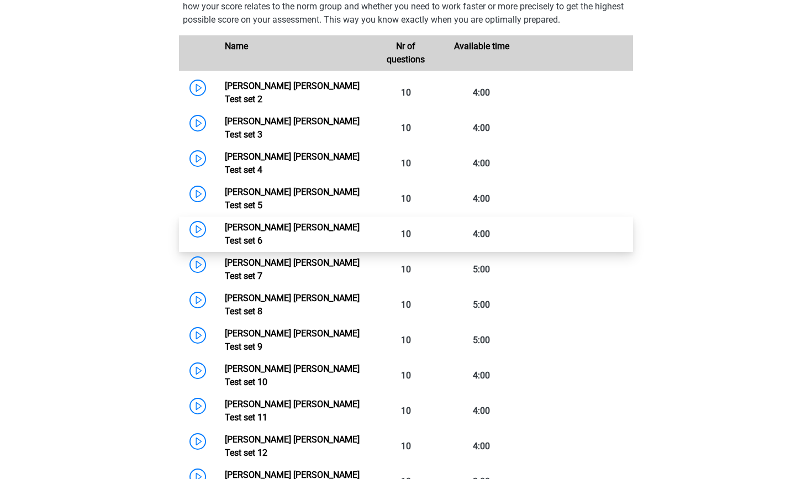
scroll to position [756, 0]
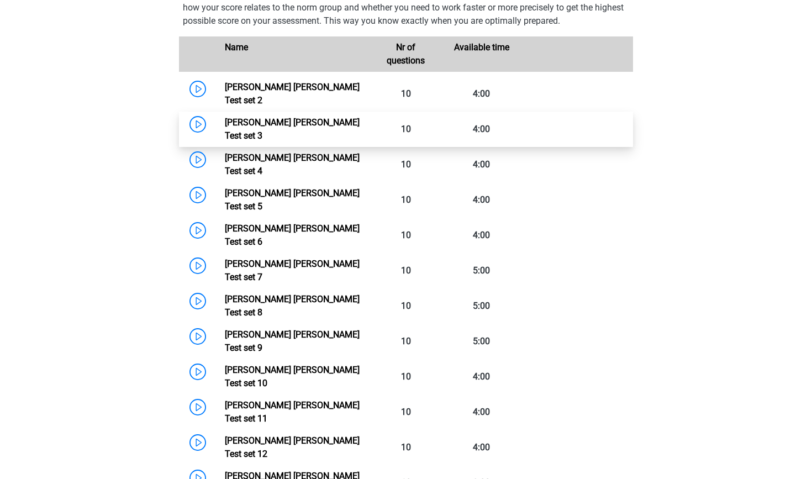
click at [225, 117] on link "Watson Glaser Test set 3" at bounding box center [292, 129] width 135 height 24
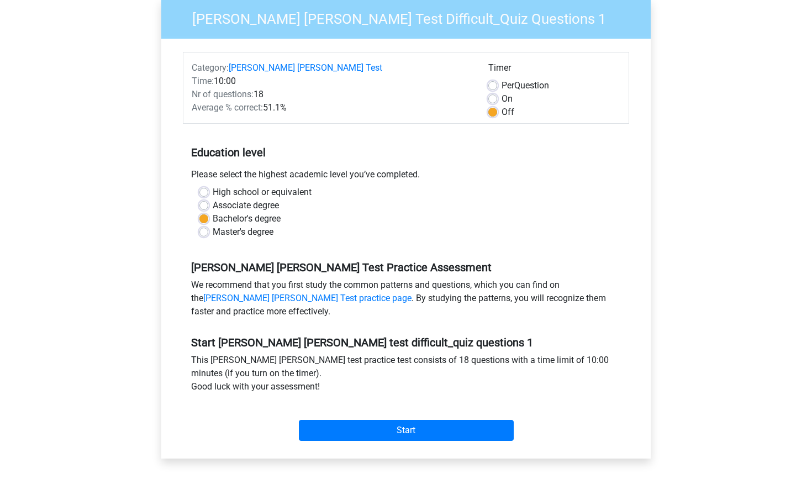
scroll to position [106, 0]
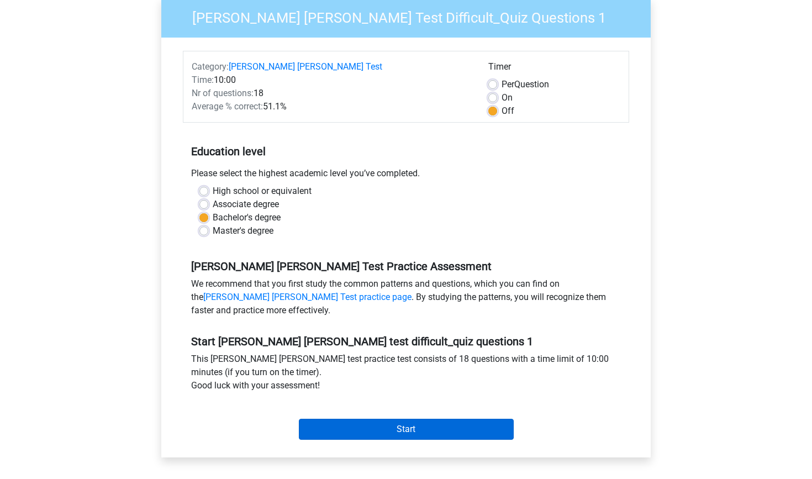
click at [396, 418] on input "Start" at bounding box center [406, 428] width 215 height 21
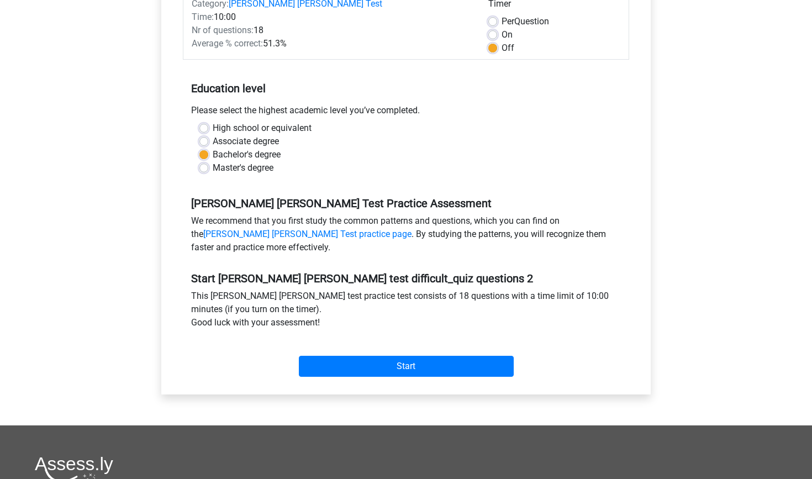
scroll to position [186, 0]
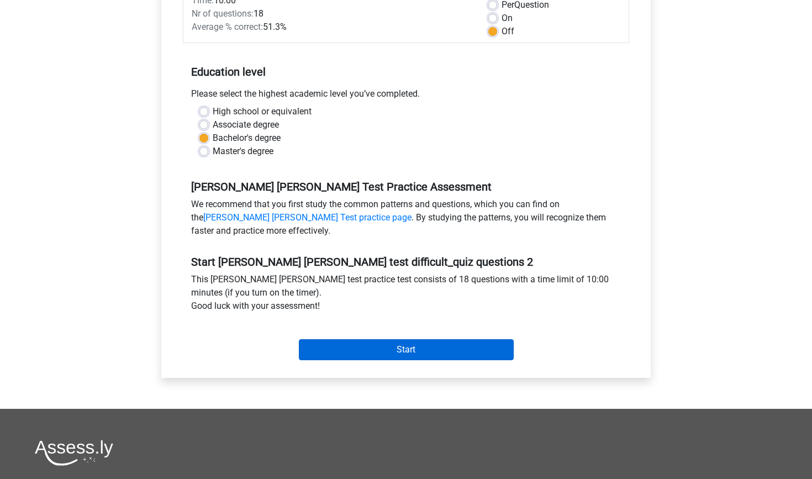
click at [394, 339] on input "Start" at bounding box center [406, 349] width 215 height 21
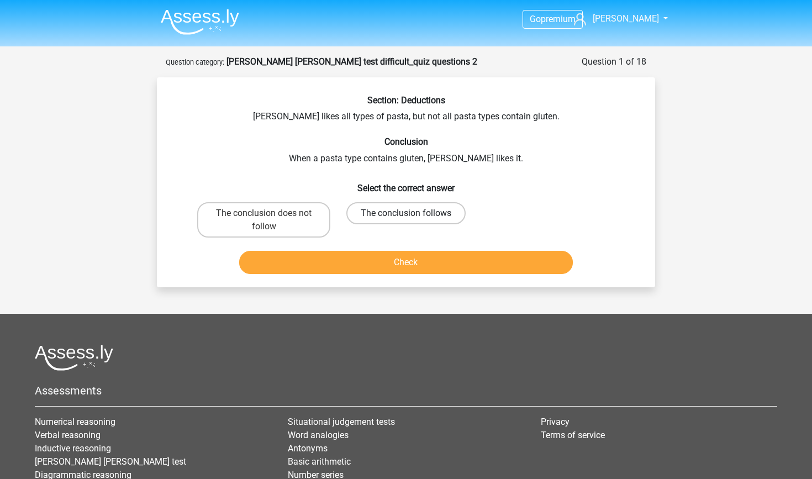
click at [436, 219] on label "The conclusion follows" at bounding box center [405, 213] width 119 height 22
click at [413, 219] on input "The conclusion follows" at bounding box center [409, 216] width 7 height 7
radio input "true"
click at [470, 273] on button "Check" at bounding box center [406, 262] width 334 height 23
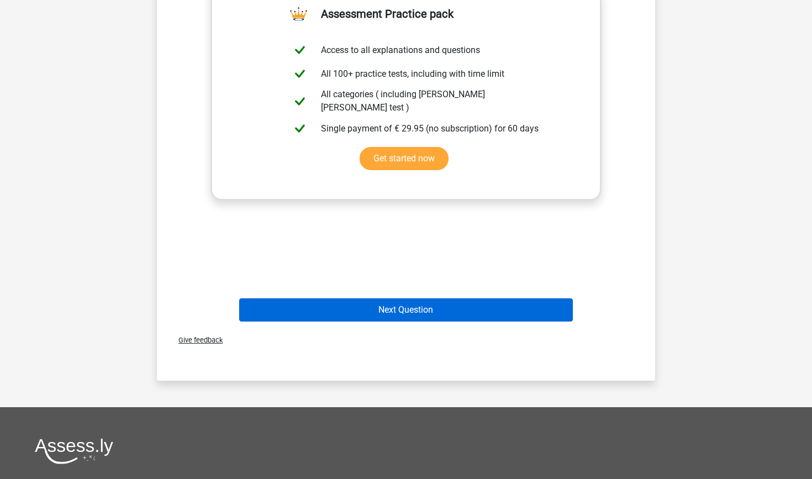
click at [525, 308] on button "Next Question" at bounding box center [406, 309] width 334 height 23
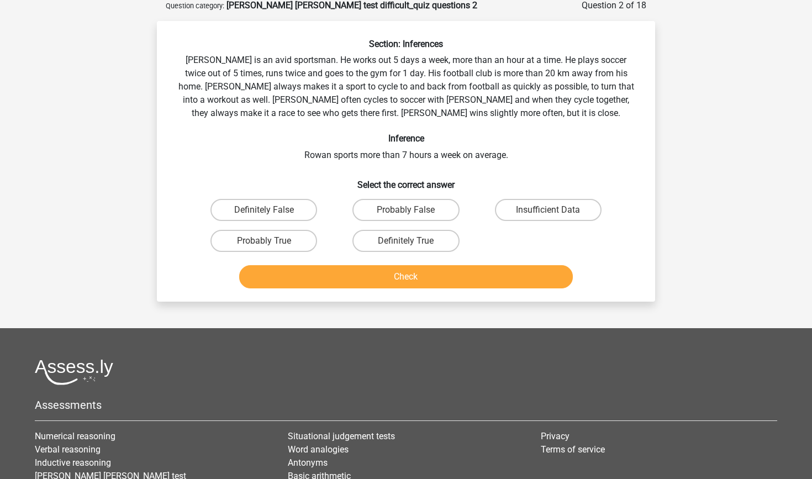
scroll to position [55, 0]
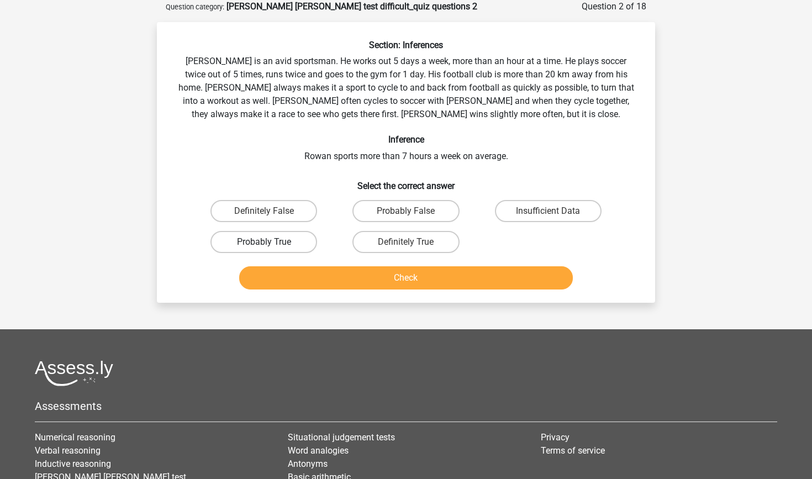
click at [247, 239] on label "Probably True" at bounding box center [263, 242] width 107 height 22
click at [264, 242] on input "Probably True" at bounding box center [267, 245] width 7 height 7
radio input "true"
click at [305, 275] on button "Check" at bounding box center [406, 277] width 334 height 23
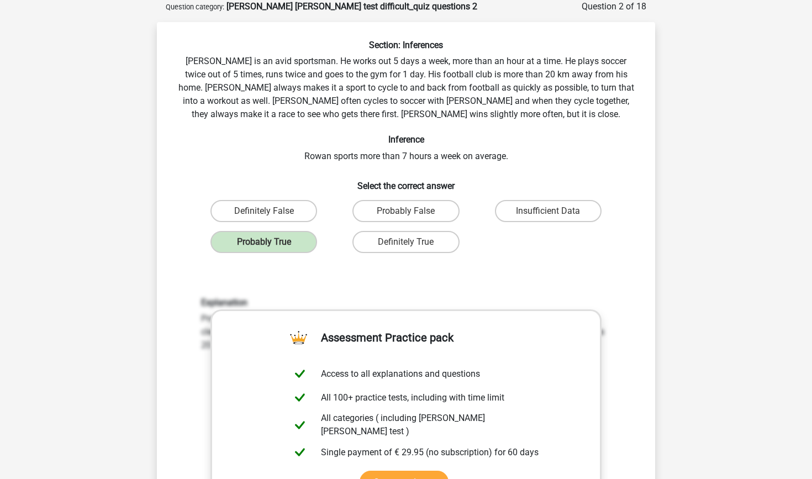
scroll to position [438, 0]
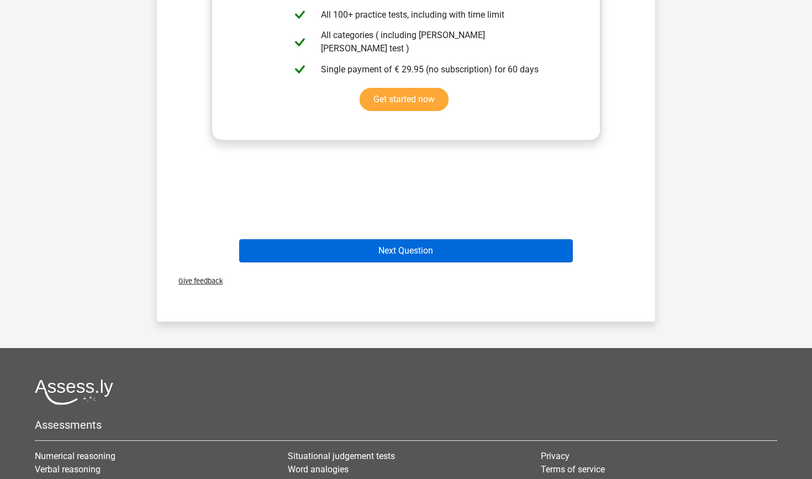
click at [423, 249] on button "Next Question" at bounding box center [406, 250] width 334 height 23
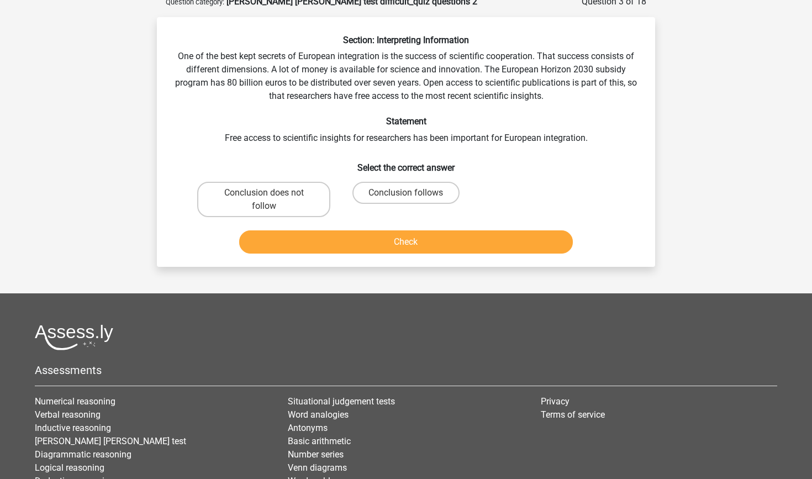
scroll to position [55, 0]
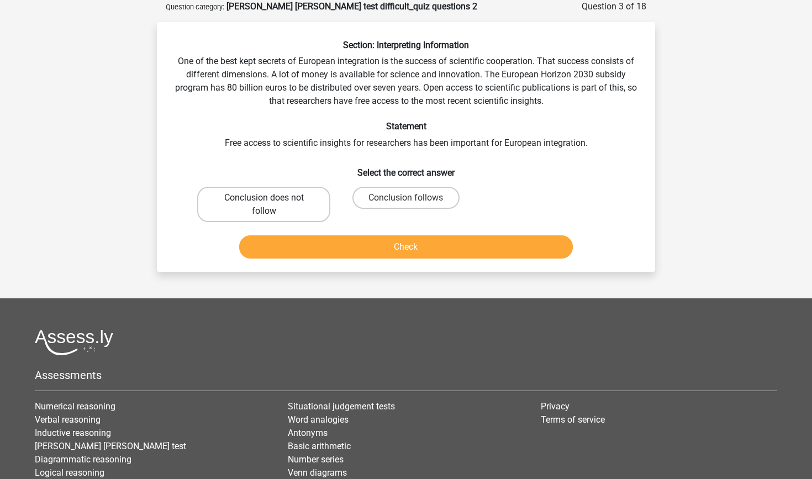
click at [321, 209] on label "Conclusion does not follow" at bounding box center [263, 204] width 133 height 35
click at [271, 205] on input "Conclusion does not follow" at bounding box center [267, 201] width 7 height 7
radio input "true"
click at [356, 246] on button "Check" at bounding box center [406, 246] width 334 height 23
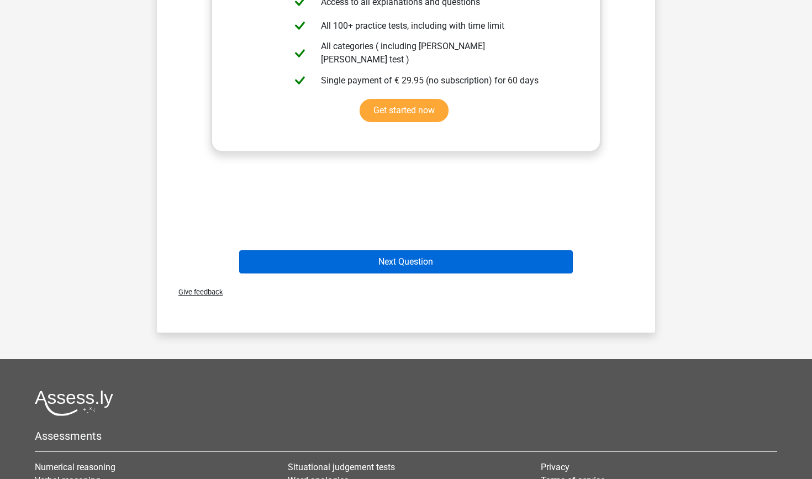
click at [385, 263] on button "Next Question" at bounding box center [406, 261] width 334 height 23
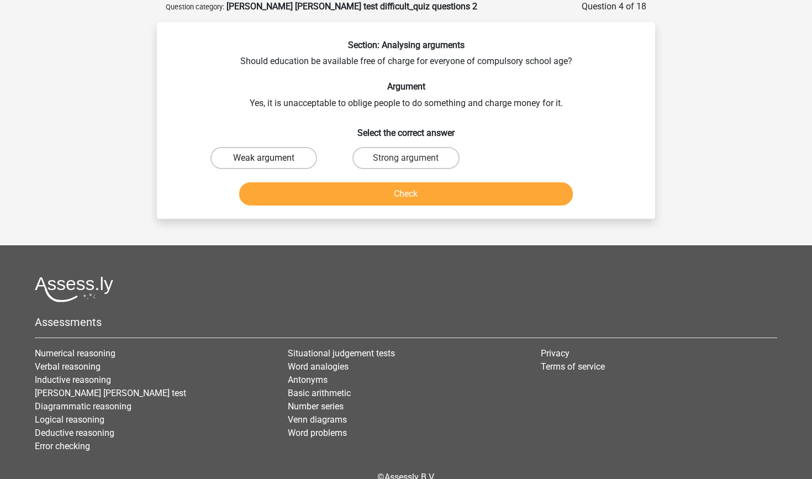
click at [292, 151] on label "Weak argument" at bounding box center [263, 158] width 107 height 22
click at [271, 158] on input "Weak argument" at bounding box center [267, 161] width 7 height 7
radio input "true"
click at [323, 200] on button "Check" at bounding box center [406, 193] width 334 height 23
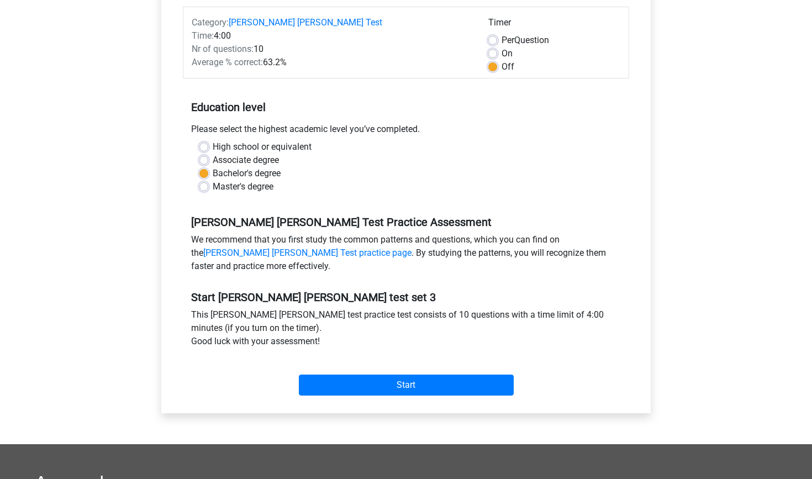
scroll to position [142, 0]
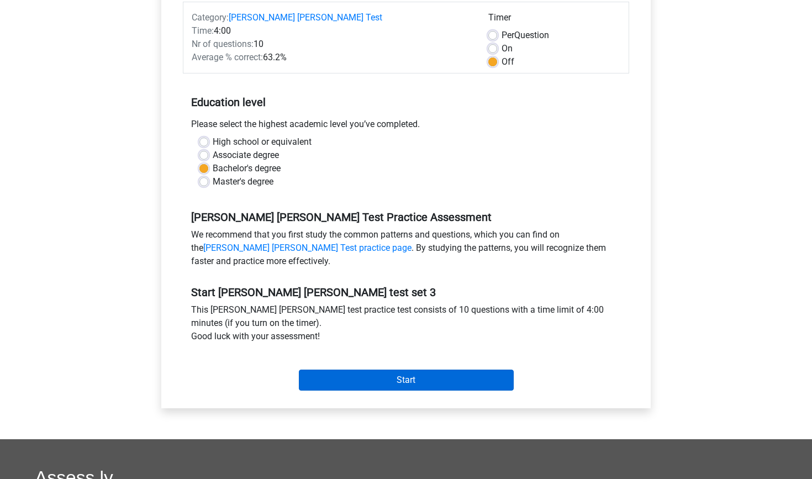
click at [387, 380] on input "Start" at bounding box center [406, 379] width 215 height 21
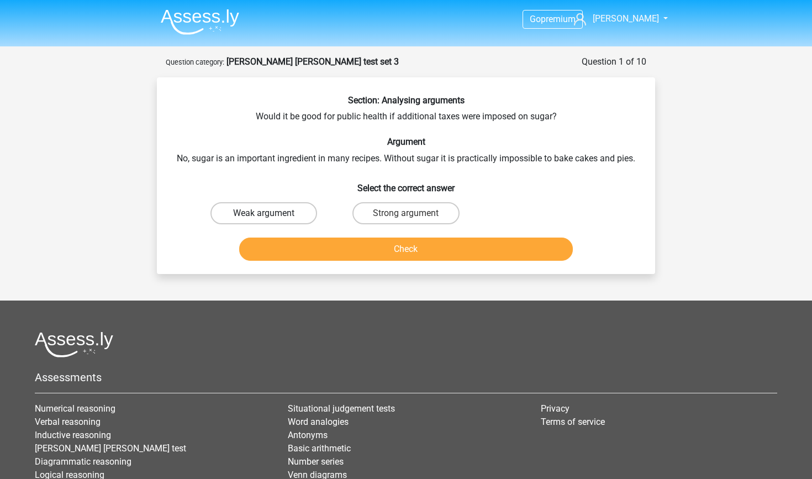
click at [276, 213] on label "Weak argument" at bounding box center [263, 213] width 107 height 22
click at [271, 213] on input "Weak argument" at bounding box center [267, 216] width 7 height 7
radio input "true"
click at [332, 247] on button "Check" at bounding box center [406, 248] width 334 height 23
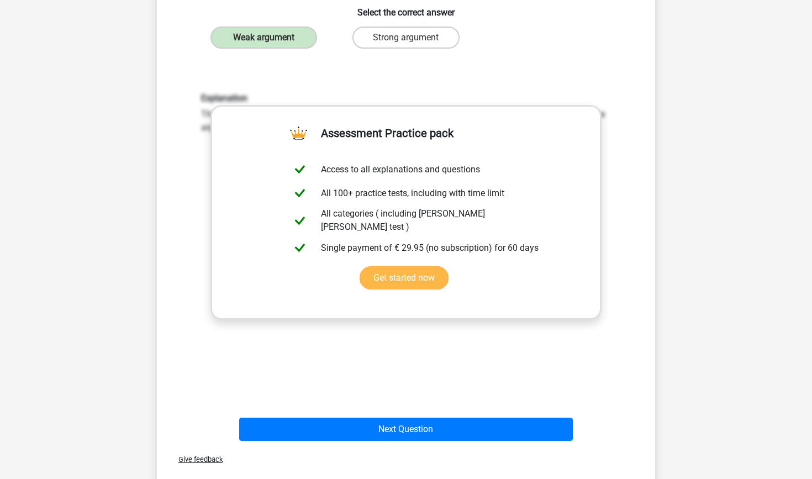
scroll to position [204, 0]
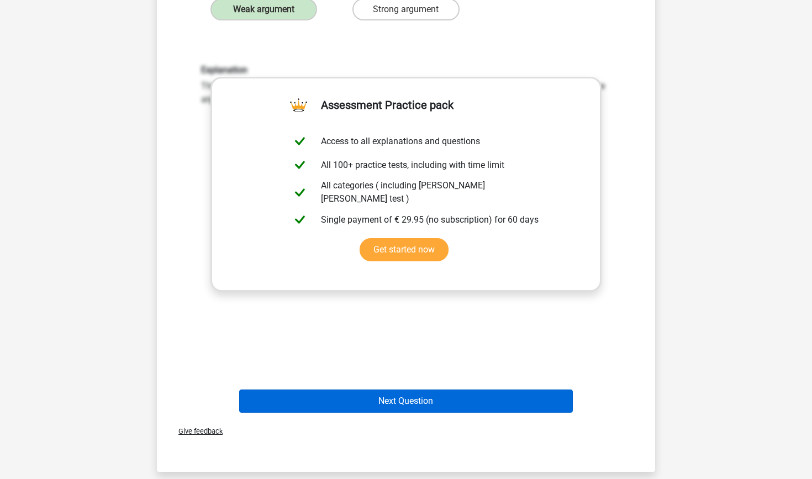
click at [455, 400] on button "Next Question" at bounding box center [406, 400] width 334 height 23
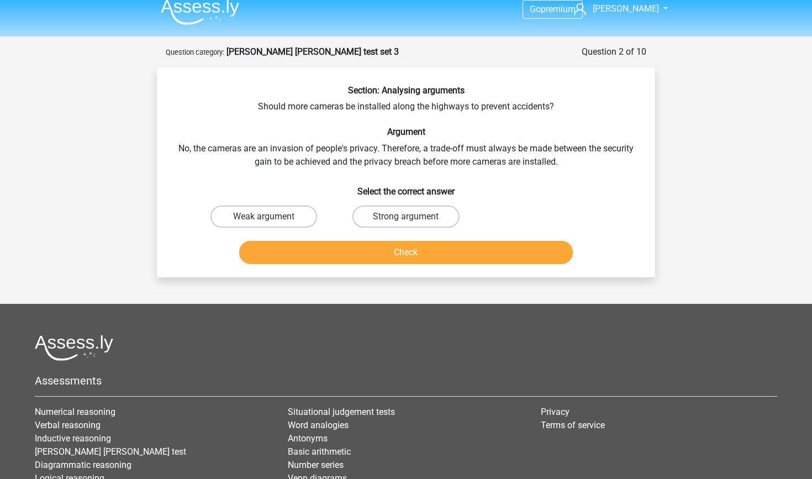
scroll to position [0, 0]
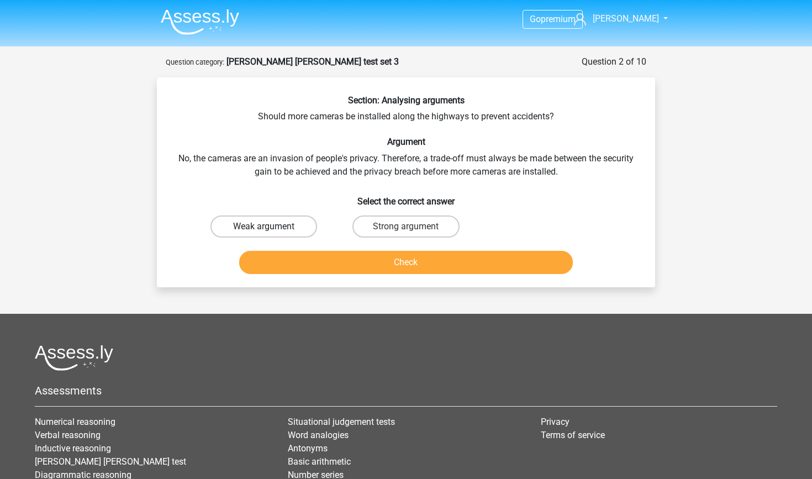
click at [269, 225] on label "Weak argument" at bounding box center [263, 226] width 107 height 22
click at [269, 226] on input "Weak argument" at bounding box center [267, 229] width 7 height 7
radio input "true"
click at [328, 264] on button "Check" at bounding box center [406, 262] width 334 height 23
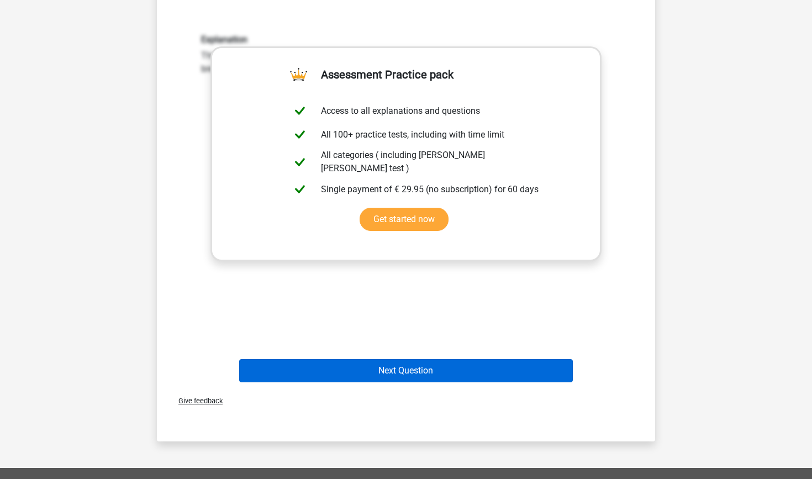
click at [380, 369] on button "Next Question" at bounding box center [406, 370] width 334 height 23
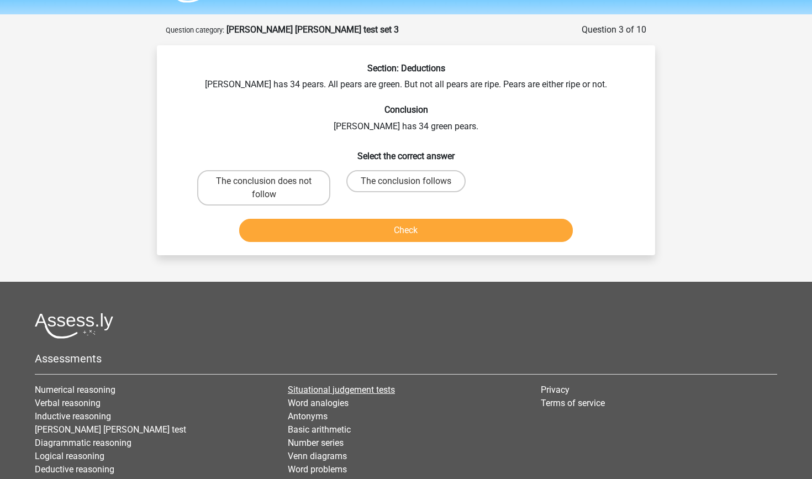
scroll to position [30, 0]
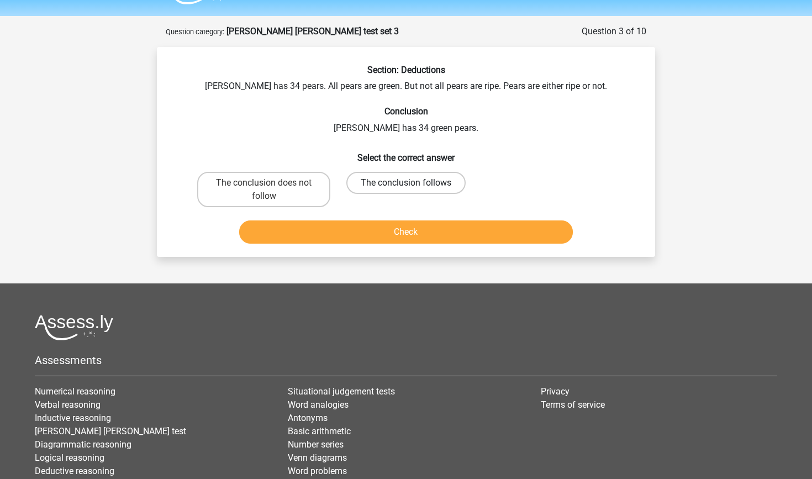
click at [436, 184] on label "The conclusion follows" at bounding box center [405, 183] width 119 height 22
click at [413, 184] on input "The conclusion follows" at bounding box center [409, 186] width 7 height 7
radio input "true"
click at [443, 229] on button "Check" at bounding box center [406, 231] width 334 height 23
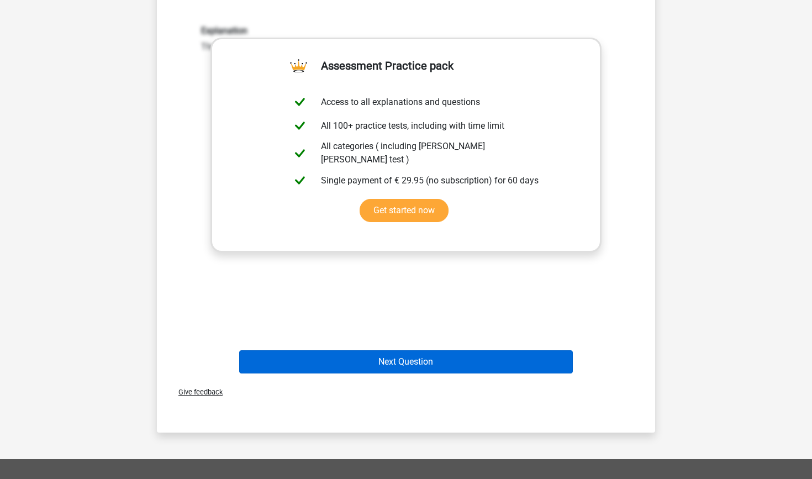
click at [446, 353] on button "Next Question" at bounding box center [406, 361] width 334 height 23
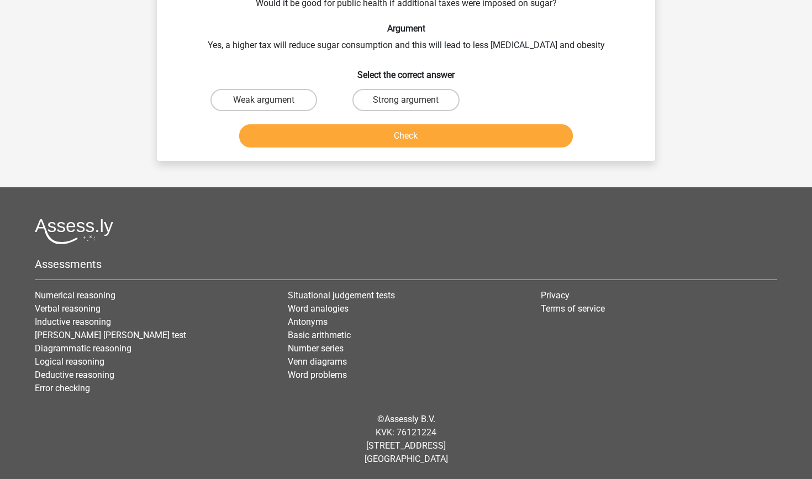
scroll to position [55, 0]
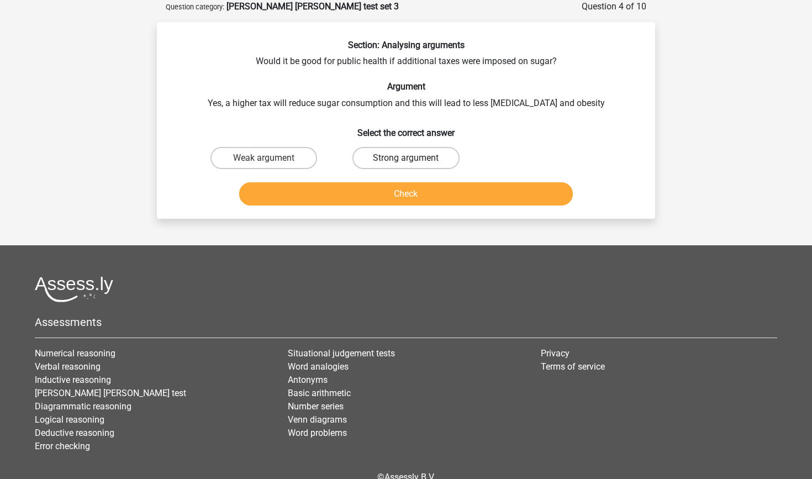
click at [384, 160] on label "Strong argument" at bounding box center [405, 158] width 107 height 22
click at [406, 160] on input "Strong argument" at bounding box center [409, 161] width 7 height 7
radio input "true"
click at [393, 190] on button "Check" at bounding box center [406, 193] width 334 height 23
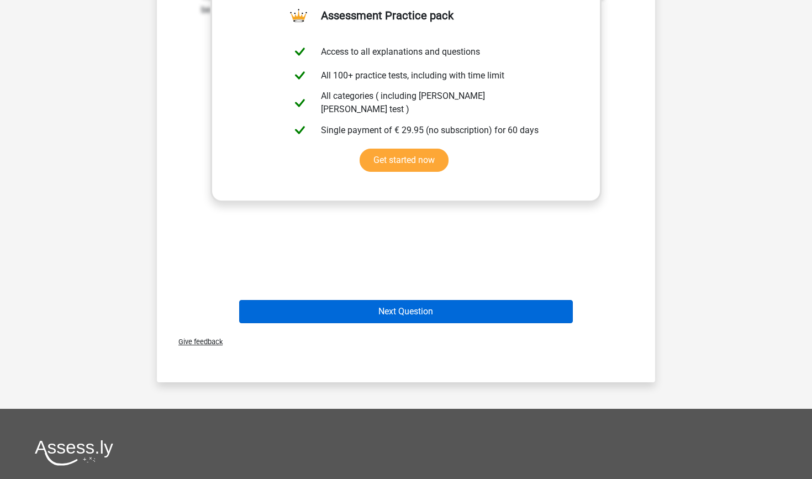
click at [437, 315] on button "Next Question" at bounding box center [406, 311] width 334 height 23
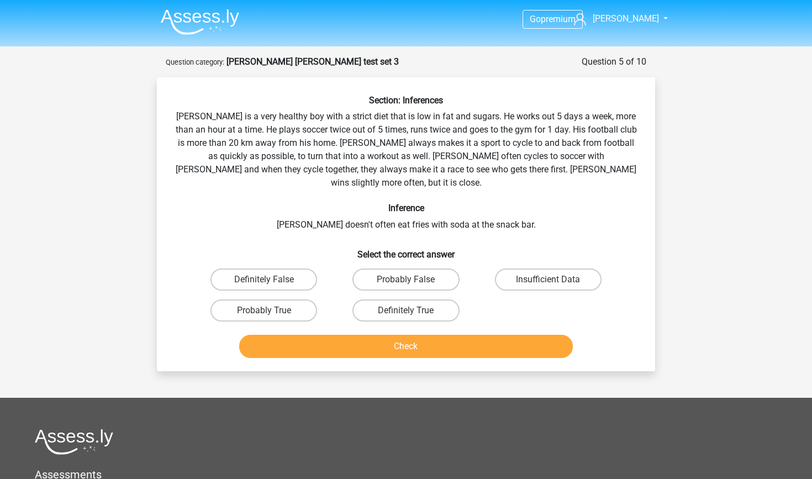
scroll to position [1, 0]
click at [259, 306] on label "Probably True" at bounding box center [263, 310] width 107 height 22
click at [264, 310] on input "Probably True" at bounding box center [267, 313] width 7 height 7
radio input "true"
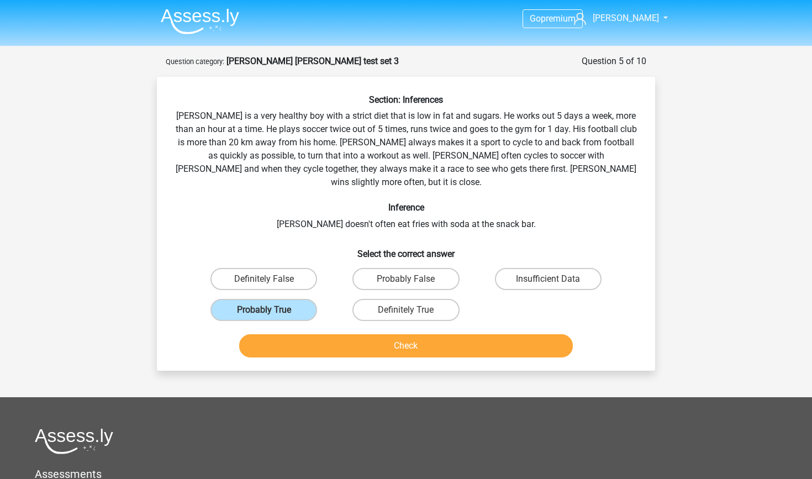
click at [323, 335] on button "Check" at bounding box center [406, 345] width 334 height 23
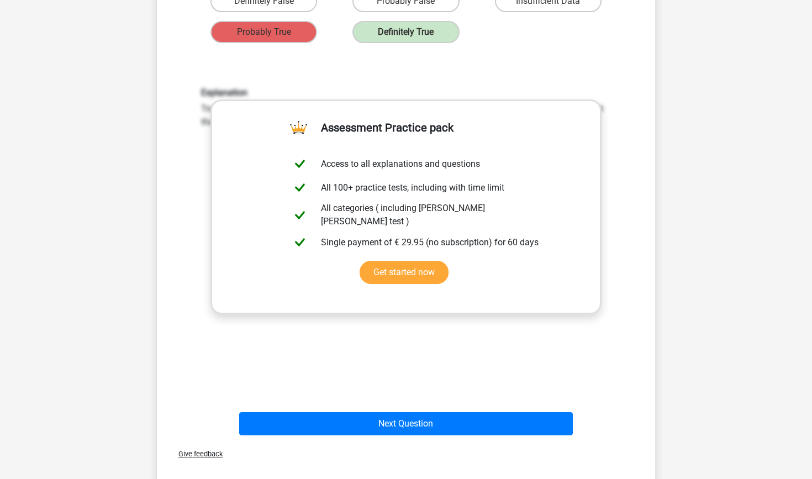
scroll to position [279, 0]
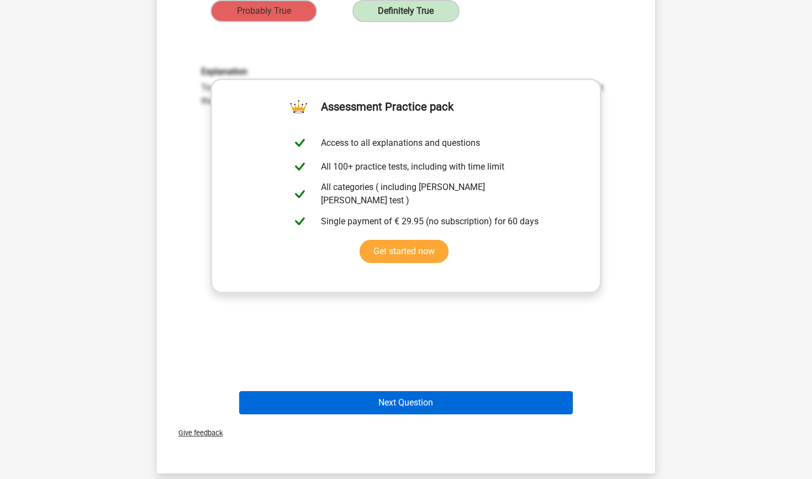
click at [407, 398] on button "Next Question" at bounding box center [406, 402] width 334 height 23
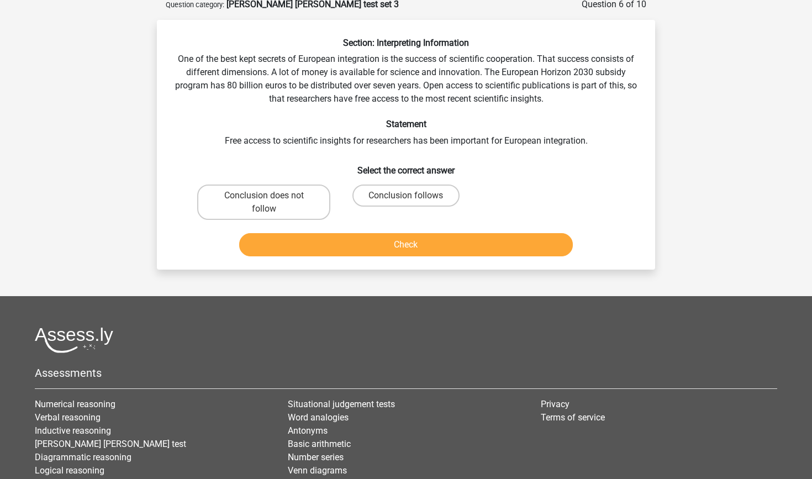
scroll to position [55, 0]
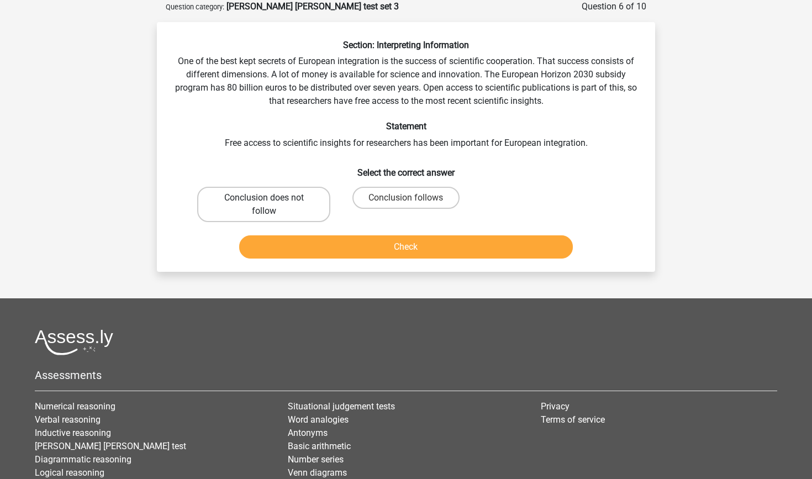
click at [288, 200] on label "Conclusion does not follow" at bounding box center [263, 204] width 133 height 35
click at [271, 200] on input "Conclusion does not follow" at bounding box center [267, 201] width 7 height 7
radio input "true"
click at [378, 246] on button "Check" at bounding box center [406, 246] width 334 height 23
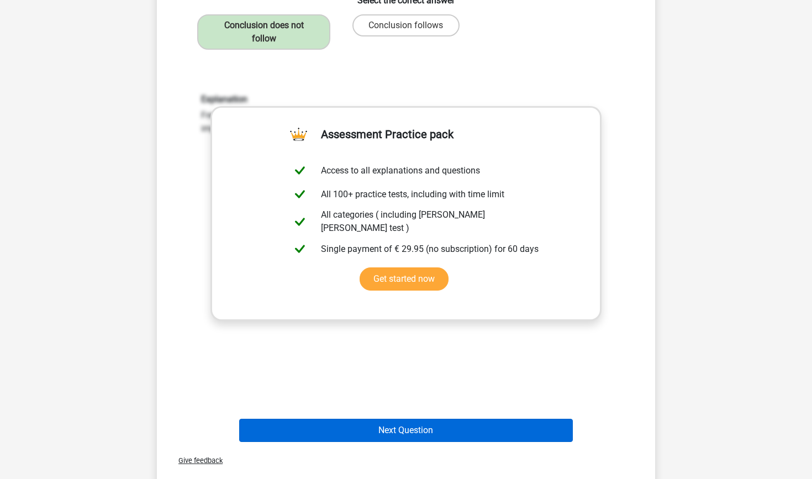
click at [380, 422] on button "Next Question" at bounding box center [406, 429] width 334 height 23
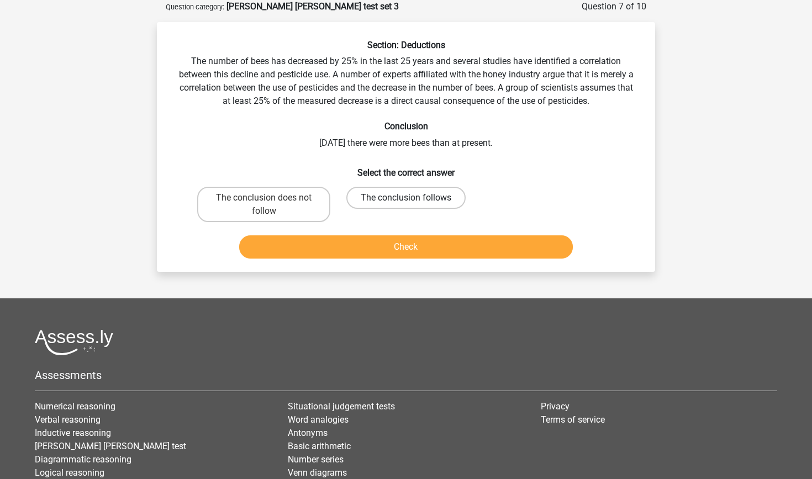
click at [436, 192] on label "The conclusion follows" at bounding box center [405, 198] width 119 height 22
click at [413, 198] on input "The conclusion follows" at bounding box center [409, 201] width 7 height 7
radio input "true"
click at [455, 250] on button "Check" at bounding box center [406, 246] width 334 height 23
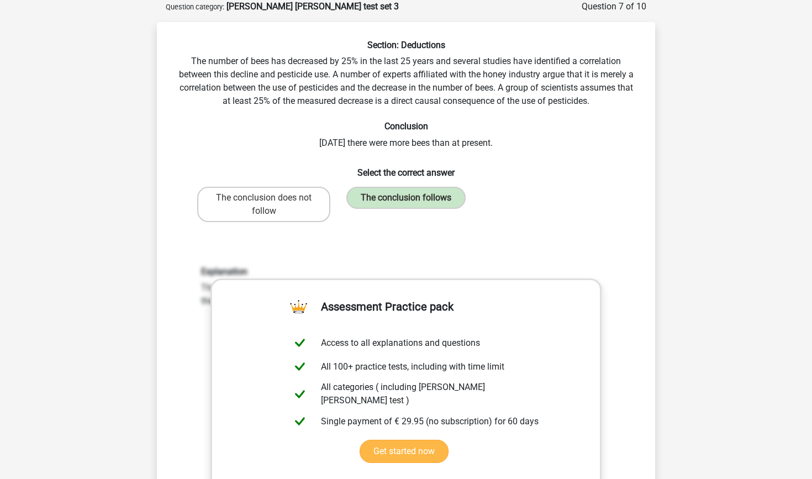
scroll to position [431, 0]
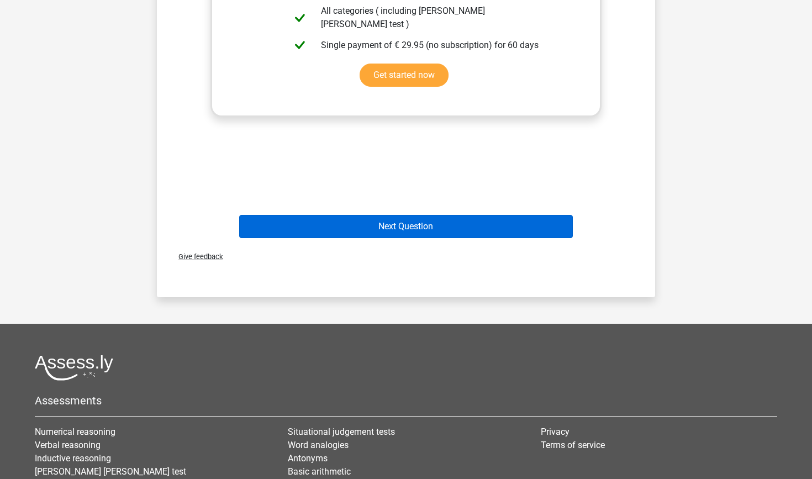
click at [453, 229] on button "Next Question" at bounding box center [406, 226] width 334 height 23
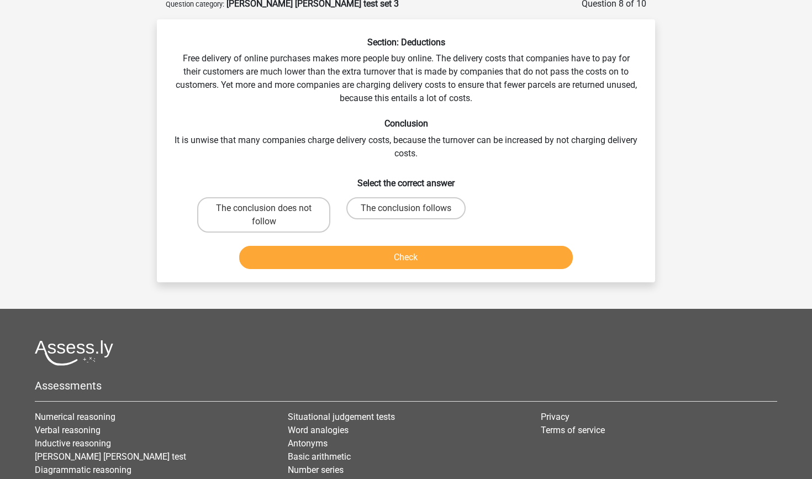
scroll to position [55, 0]
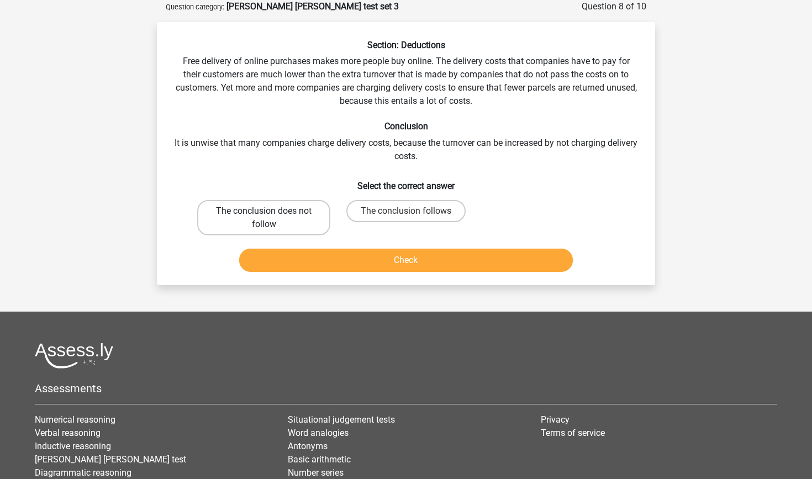
click at [257, 205] on label "The conclusion does not follow" at bounding box center [263, 217] width 133 height 35
click at [264, 211] on input "The conclusion does not follow" at bounding box center [267, 214] width 7 height 7
radio input "true"
click at [333, 266] on button "Check" at bounding box center [406, 259] width 334 height 23
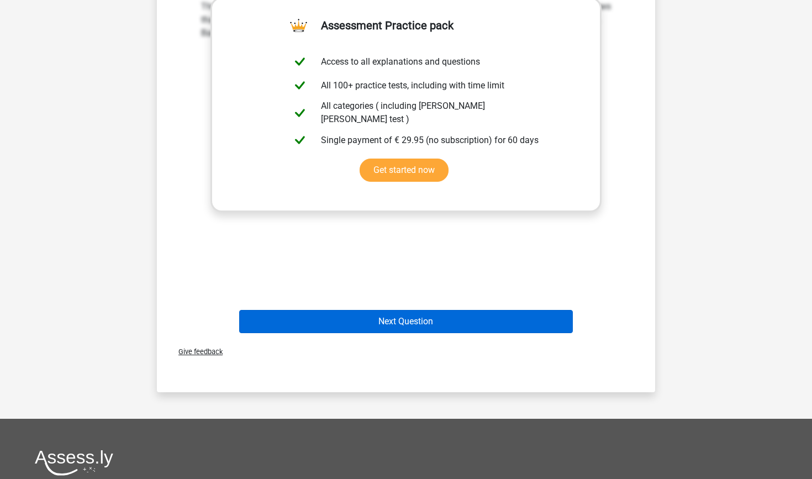
click at [423, 324] on button "Next Question" at bounding box center [406, 321] width 334 height 23
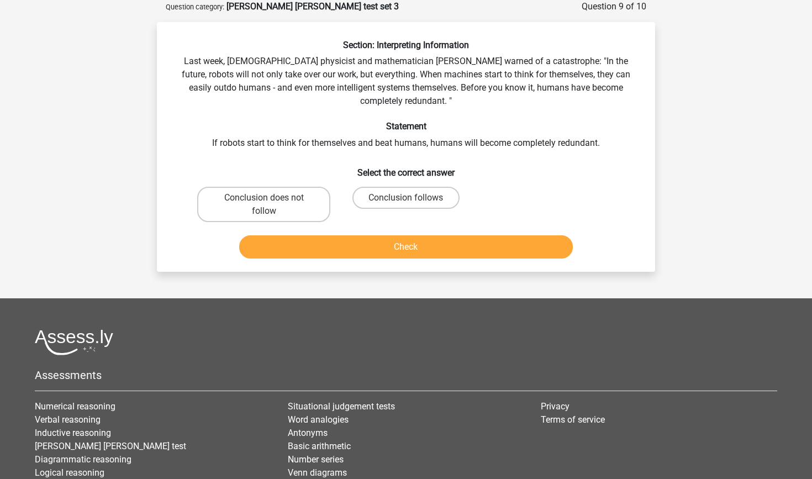
scroll to position [36, 0]
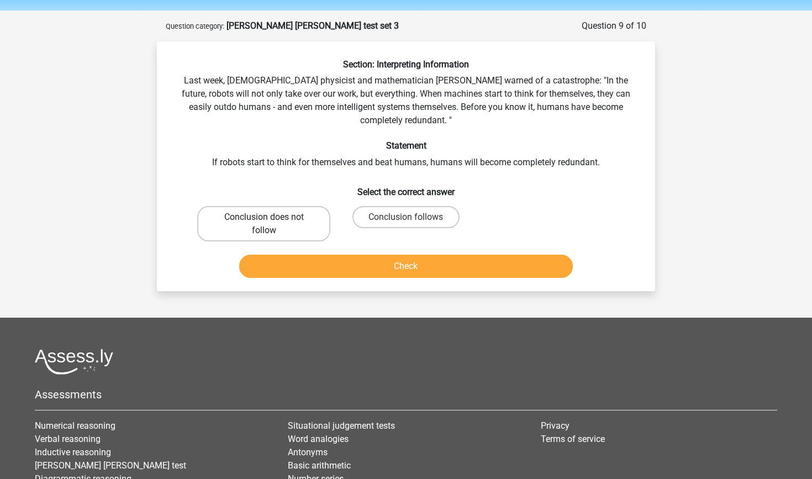
click at [317, 225] on label "Conclusion does not follow" at bounding box center [263, 223] width 133 height 35
click at [271, 224] on input "Conclusion does not follow" at bounding box center [267, 220] width 7 height 7
radio input "true"
click at [359, 272] on button "Check" at bounding box center [406, 266] width 334 height 23
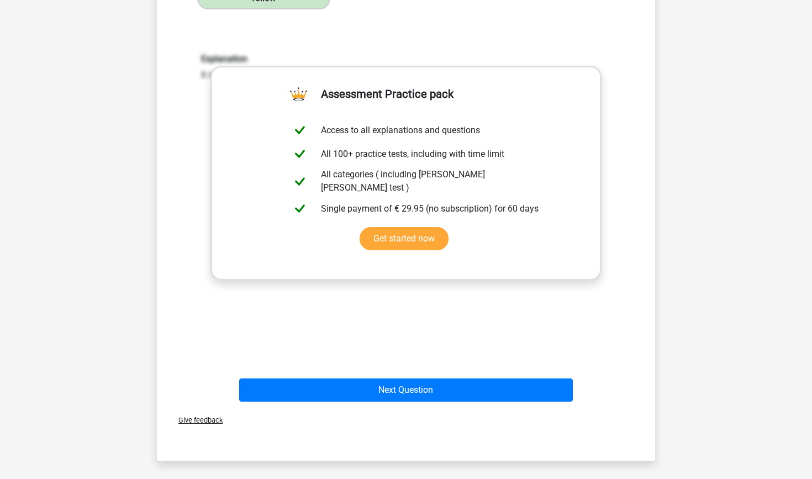
scroll to position [268, 0]
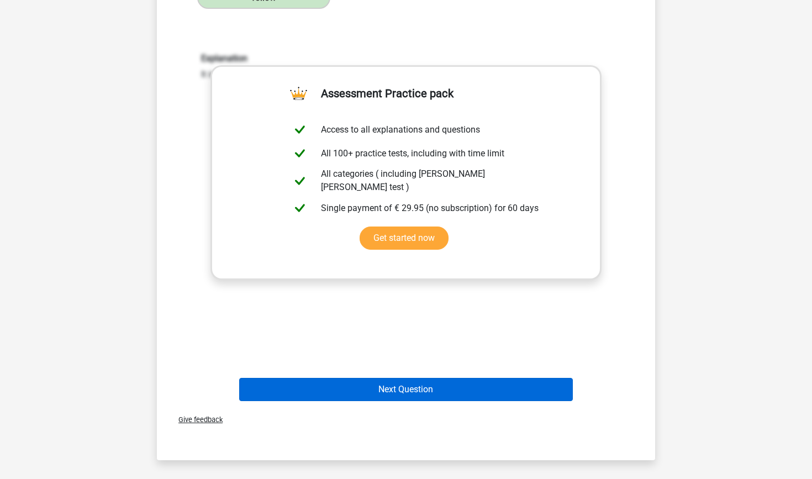
click at [400, 393] on button "Next Question" at bounding box center [406, 389] width 334 height 23
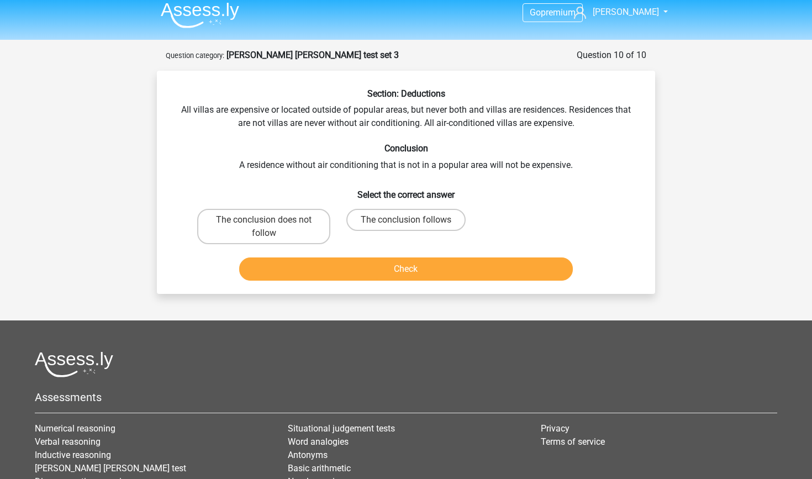
scroll to position [6, 0]
click at [447, 224] on label "The conclusion follows" at bounding box center [405, 220] width 119 height 22
click at [413, 224] on input "The conclusion follows" at bounding box center [409, 223] width 7 height 7
radio input "true"
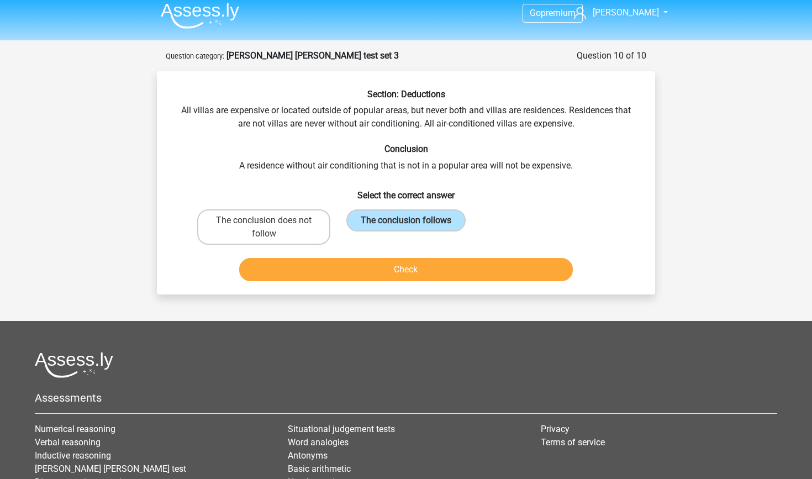
click at [444, 272] on button "Check" at bounding box center [406, 269] width 334 height 23
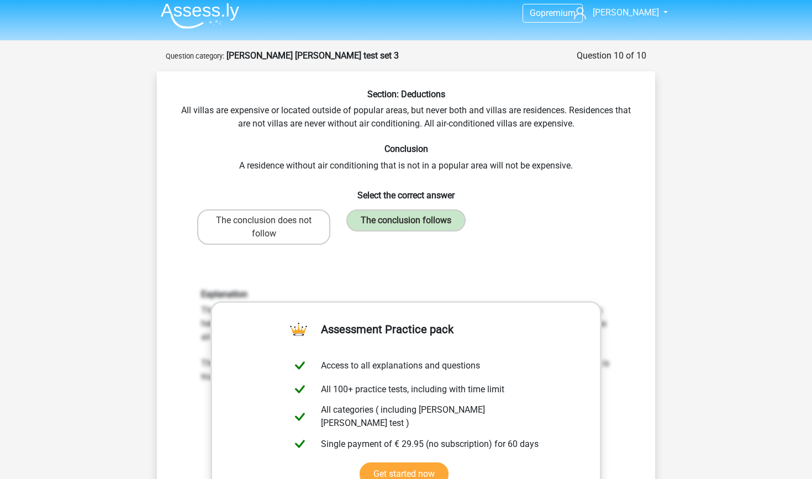
scroll to position [362, 0]
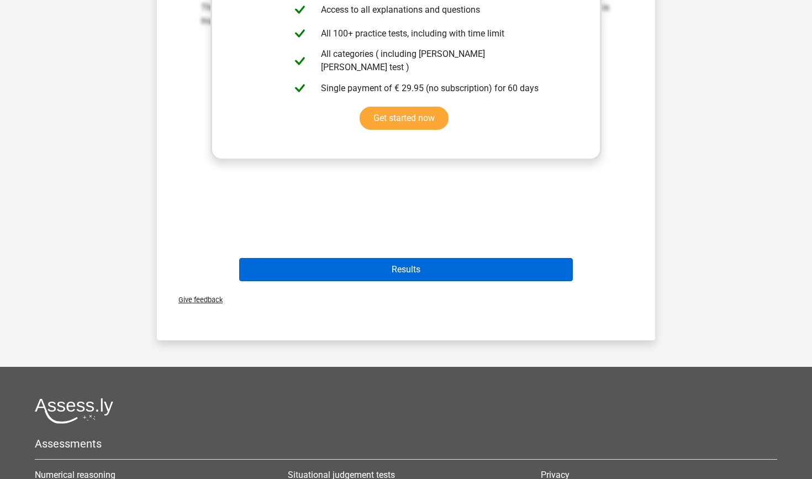
click at [440, 265] on button "Results" at bounding box center [406, 269] width 334 height 23
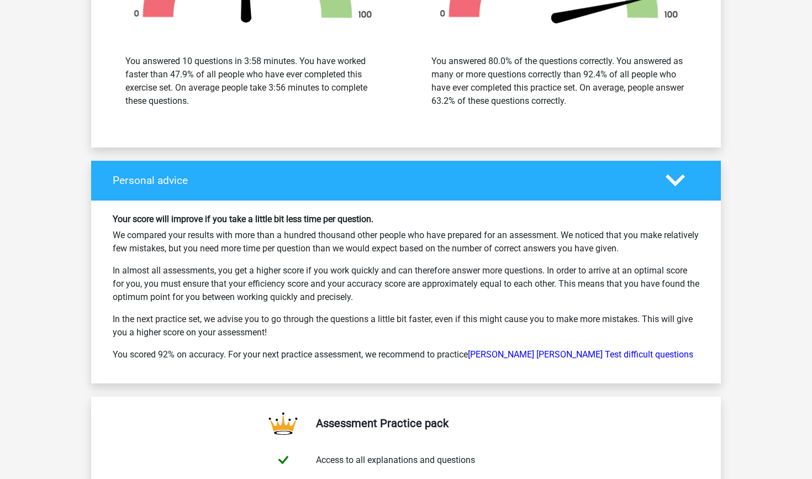
scroll to position [847, 0]
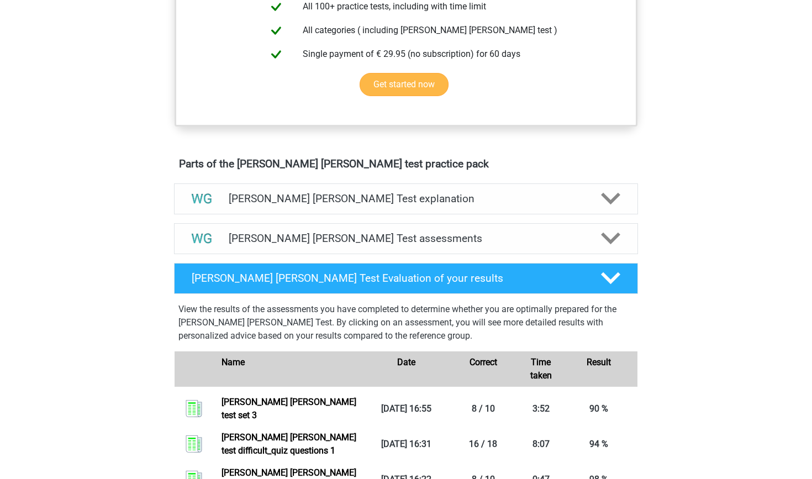
scroll to position [573, 0]
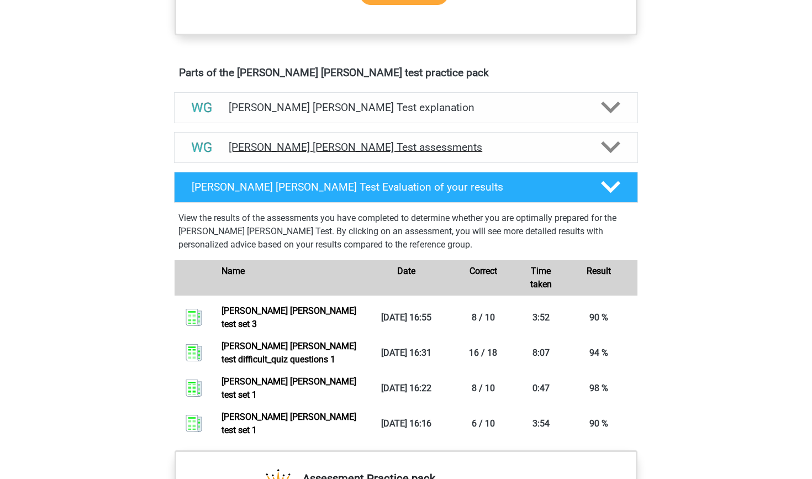
click at [310, 150] on h4 "[PERSON_NAME] [PERSON_NAME] Test assessments" at bounding box center [406, 147] width 354 height 13
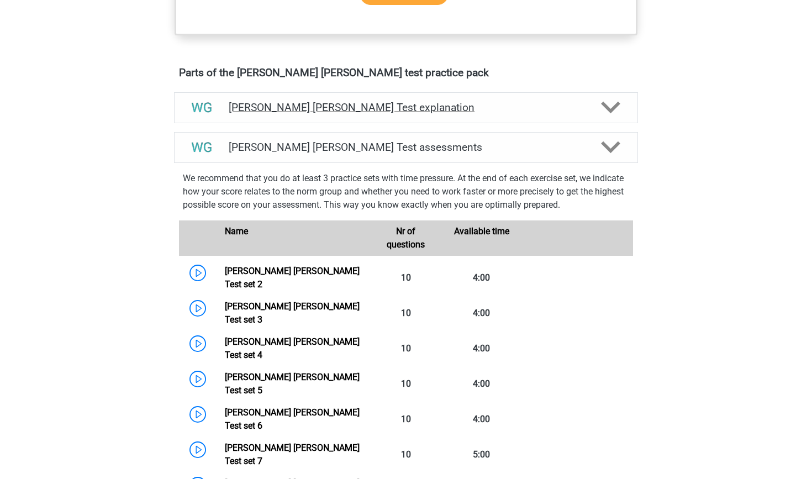
click at [340, 118] on div "[PERSON_NAME] [PERSON_NAME] Test explanation" at bounding box center [406, 107] width 464 height 31
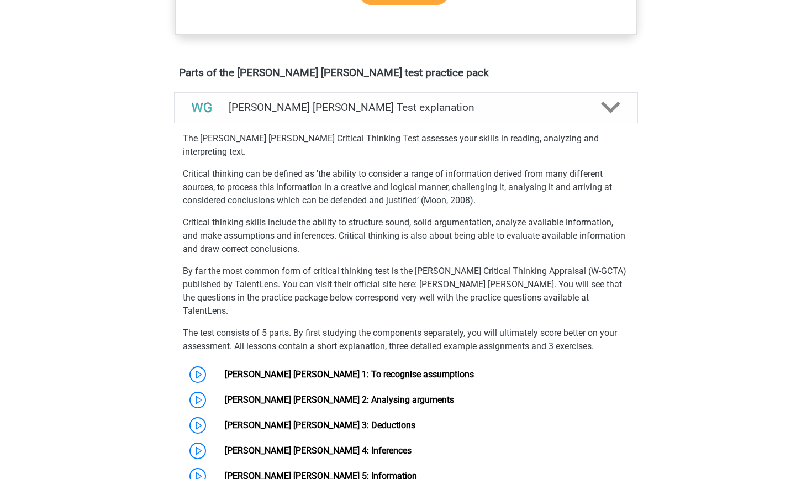
click at [340, 118] on div "[PERSON_NAME] [PERSON_NAME] Test explanation" at bounding box center [406, 107] width 464 height 31
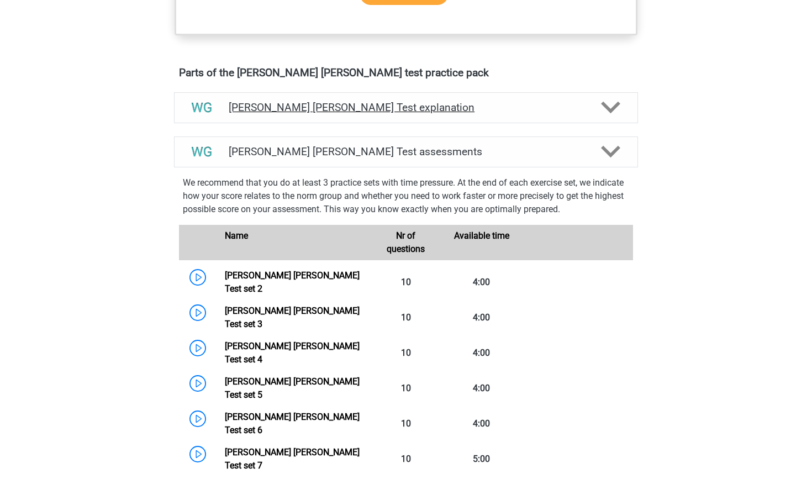
click at [340, 118] on div "[PERSON_NAME] [PERSON_NAME] Test explanation" at bounding box center [406, 107] width 464 height 31
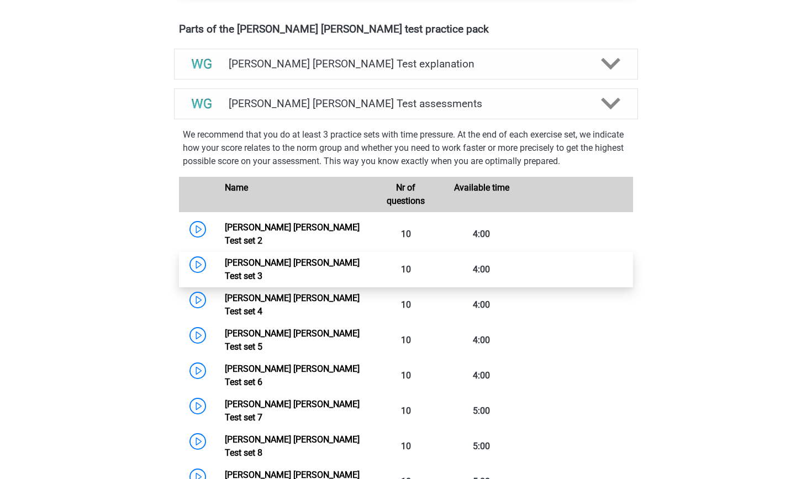
scroll to position [634, 0]
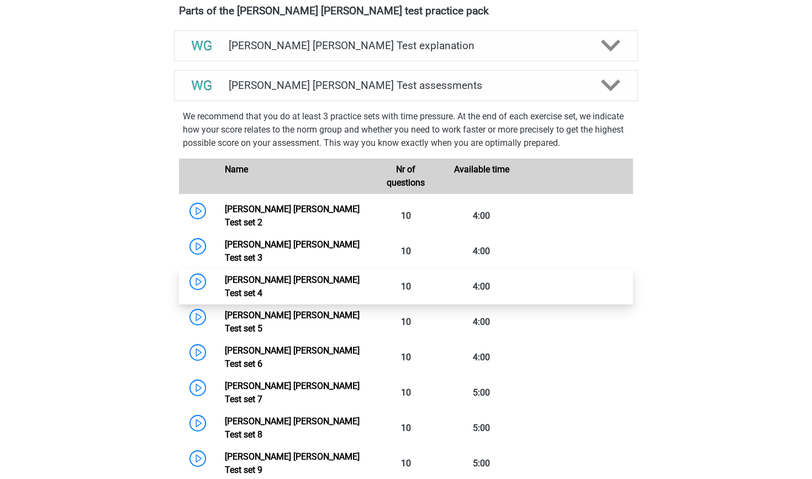
click at [225, 274] on link "[PERSON_NAME] [PERSON_NAME] Test set 4" at bounding box center [292, 286] width 135 height 24
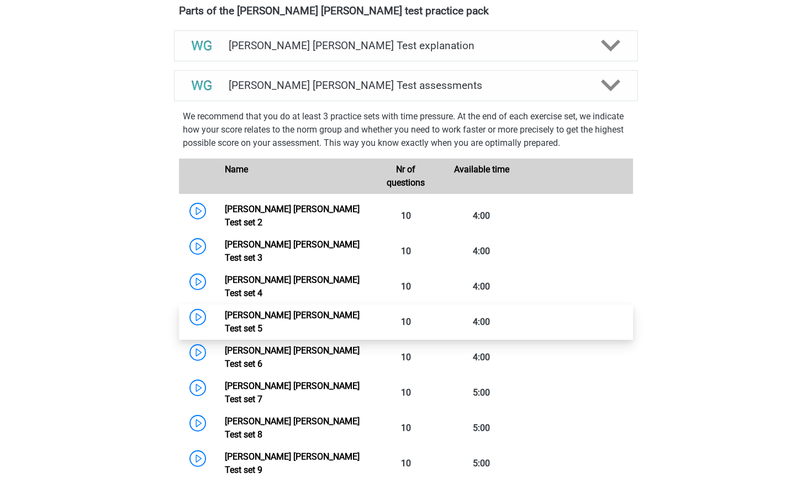
click at [225, 310] on link "Watson Glaser Test set 5" at bounding box center [292, 322] width 135 height 24
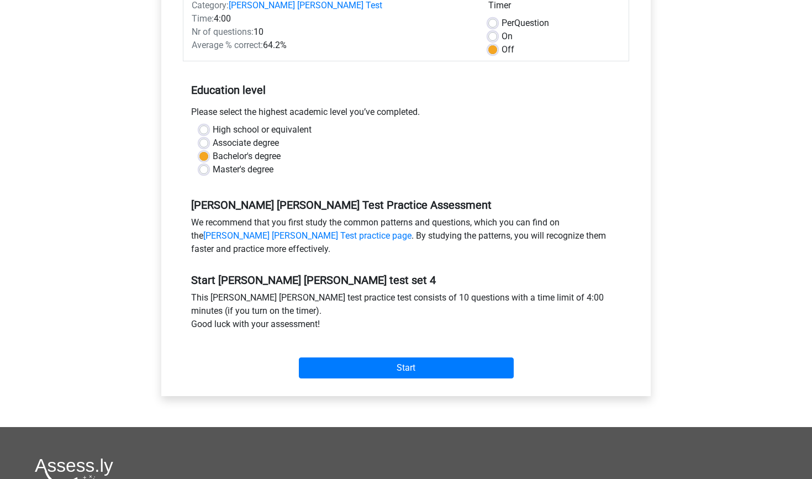
scroll to position [206, 0]
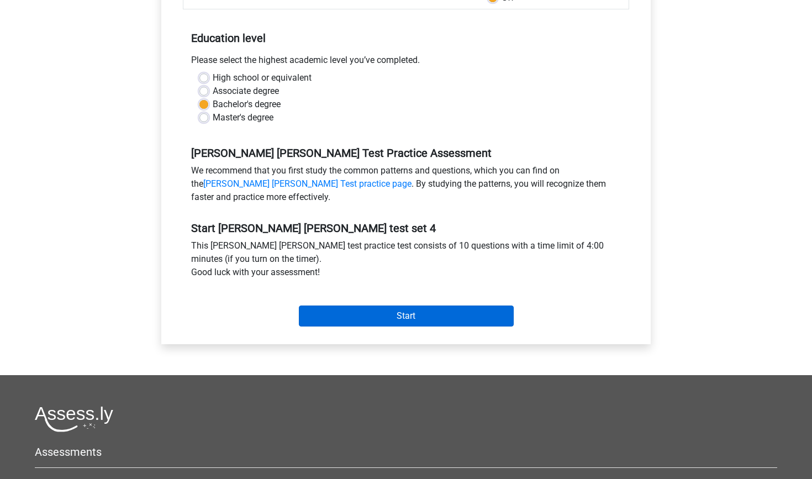
click at [445, 311] on input "Start" at bounding box center [406, 315] width 215 height 21
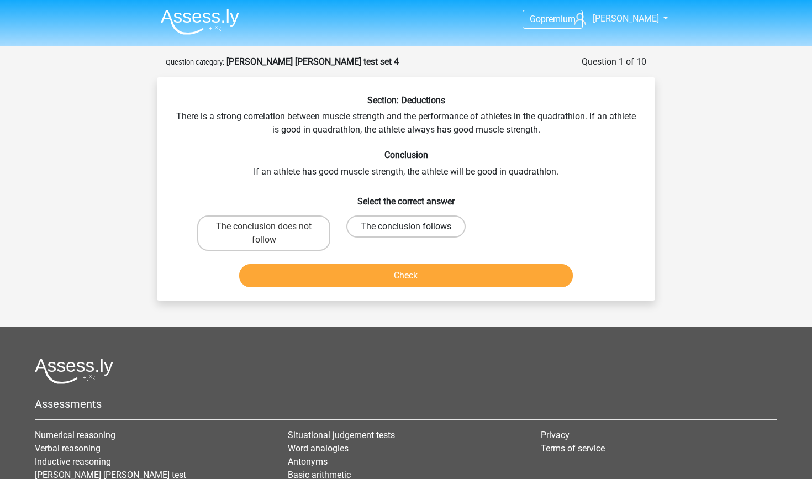
click at [378, 217] on label "The conclusion follows" at bounding box center [405, 226] width 119 height 22
click at [406, 226] on input "The conclusion follows" at bounding box center [409, 229] width 7 height 7
radio input "true"
click at [404, 283] on button "Check" at bounding box center [406, 275] width 334 height 23
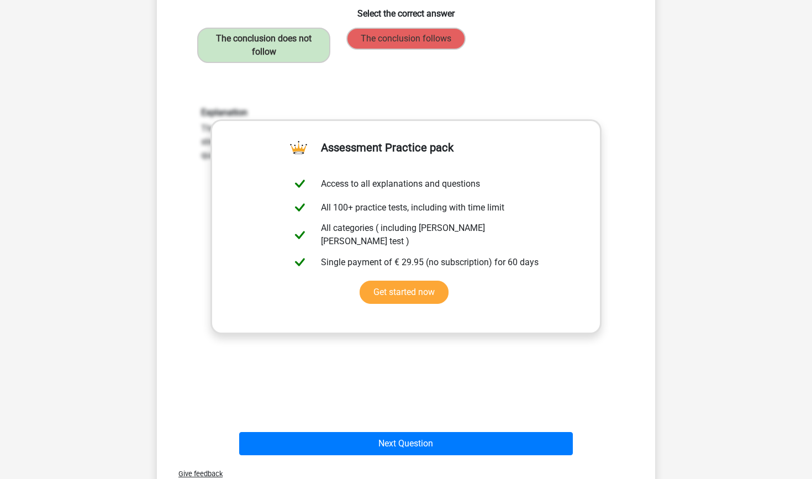
scroll to position [278, 0]
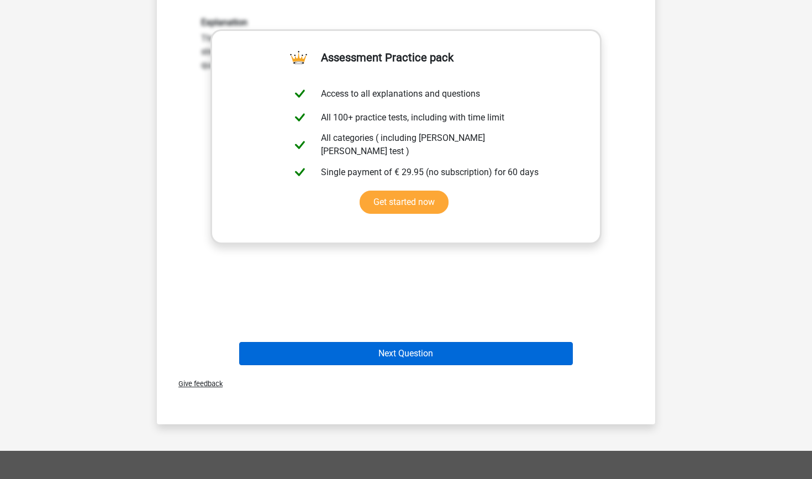
click at [418, 362] on button "Next Question" at bounding box center [406, 353] width 334 height 23
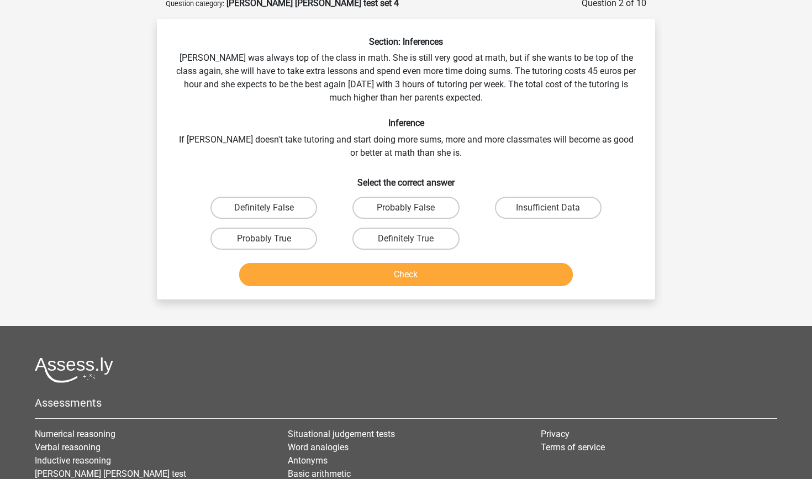
scroll to position [55, 0]
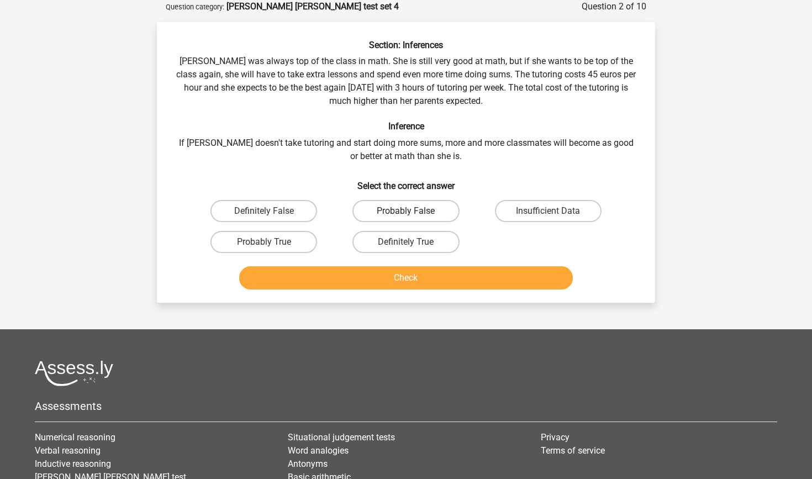
click at [443, 210] on label "Probably False" at bounding box center [405, 211] width 107 height 22
click at [413, 211] on input "Probably False" at bounding box center [409, 214] width 7 height 7
radio input "true"
click at [470, 280] on button "Check" at bounding box center [406, 277] width 334 height 23
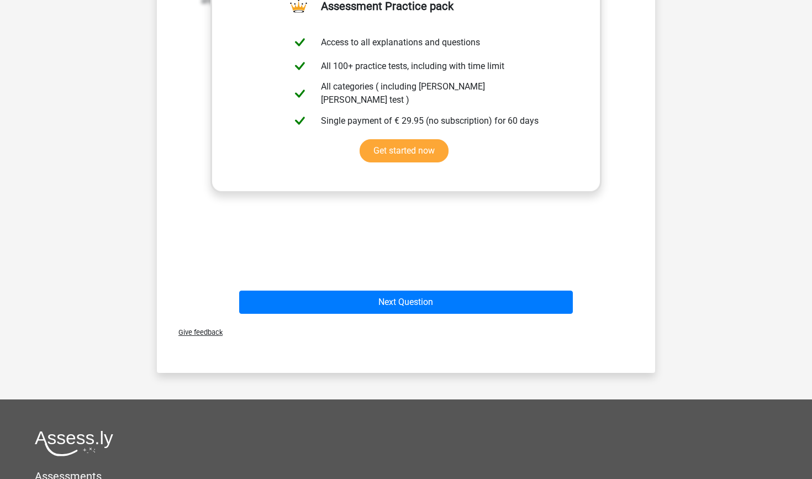
scroll to position [492, 0]
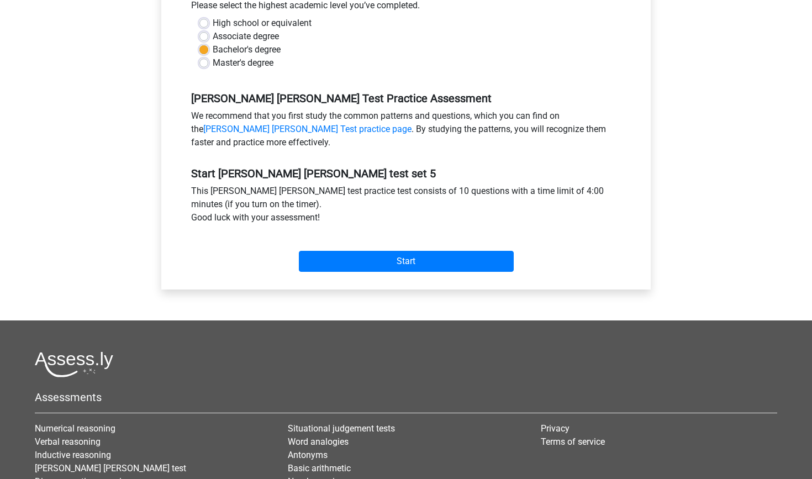
scroll to position [264, 0]
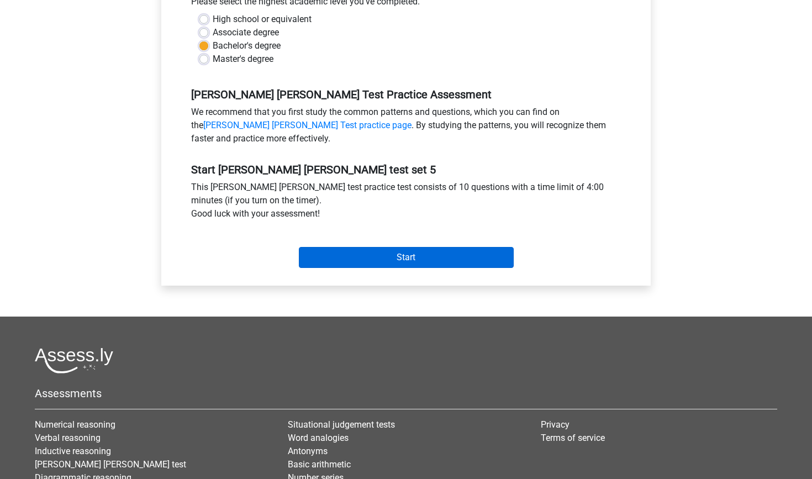
click at [449, 266] on input "Start" at bounding box center [406, 257] width 215 height 21
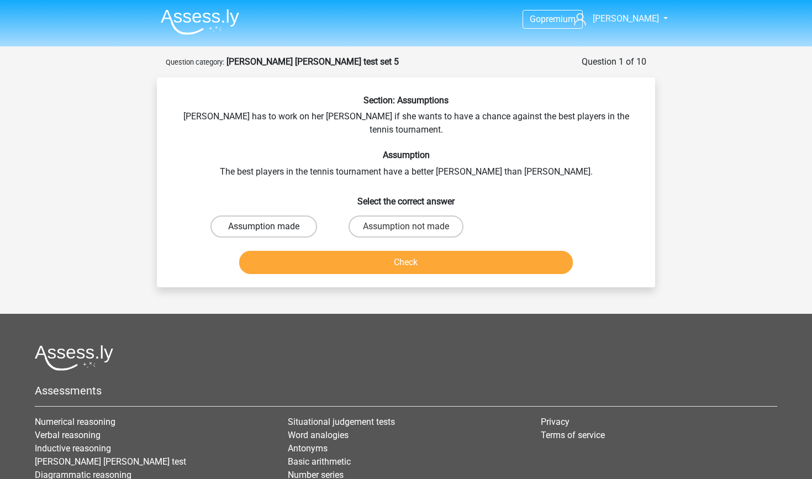
click at [261, 220] on label "Assumption made" at bounding box center [263, 226] width 107 height 22
click at [264, 226] on input "Assumption made" at bounding box center [267, 229] width 7 height 7
radio input "true"
click at [301, 251] on button "Check" at bounding box center [406, 262] width 334 height 23
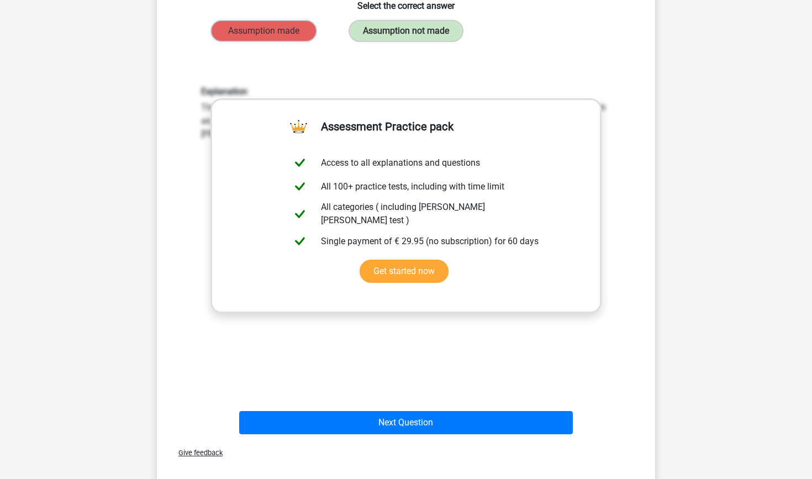
scroll to position [203, 0]
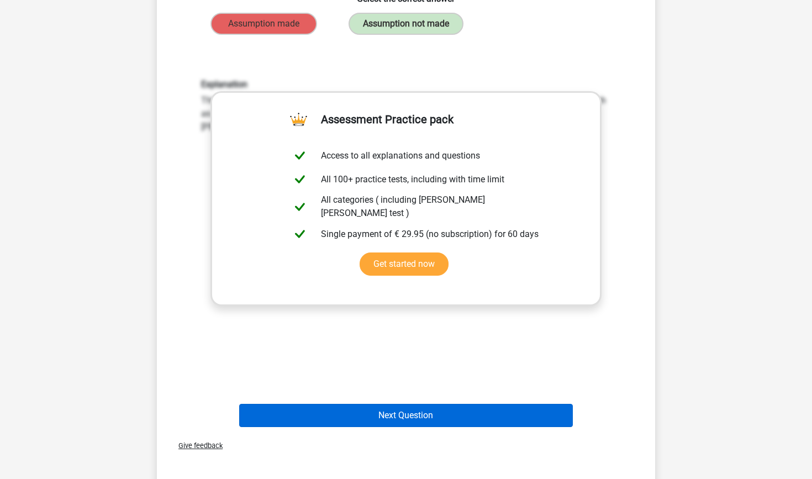
click at [406, 404] on button "Next Question" at bounding box center [406, 415] width 334 height 23
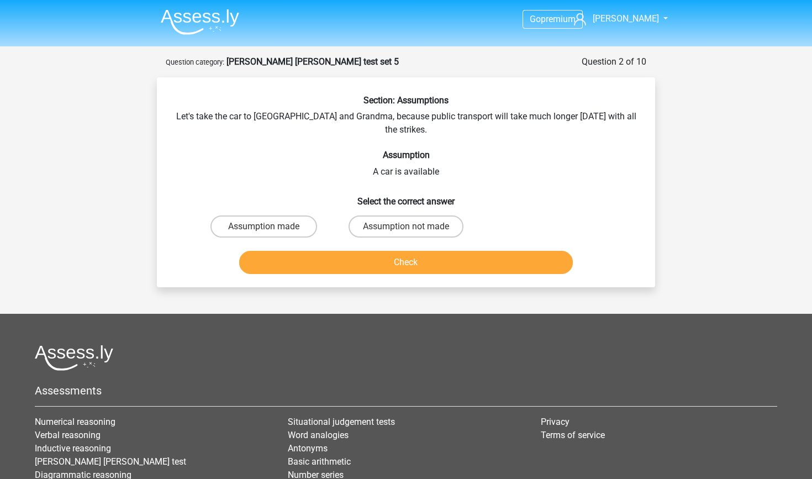
scroll to position [0, 0]
click at [250, 215] on label "Assumption made" at bounding box center [263, 226] width 107 height 22
click at [264, 226] on input "Assumption made" at bounding box center [267, 229] width 7 height 7
radio input "true"
click at [314, 251] on button "Check" at bounding box center [406, 262] width 334 height 23
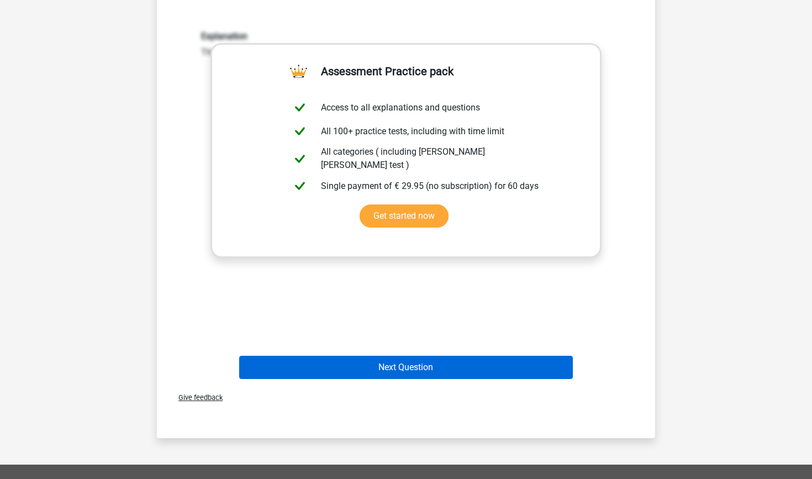
click at [411, 358] on button "Next Question" at bounding box center [406, 367] width 334 height 23
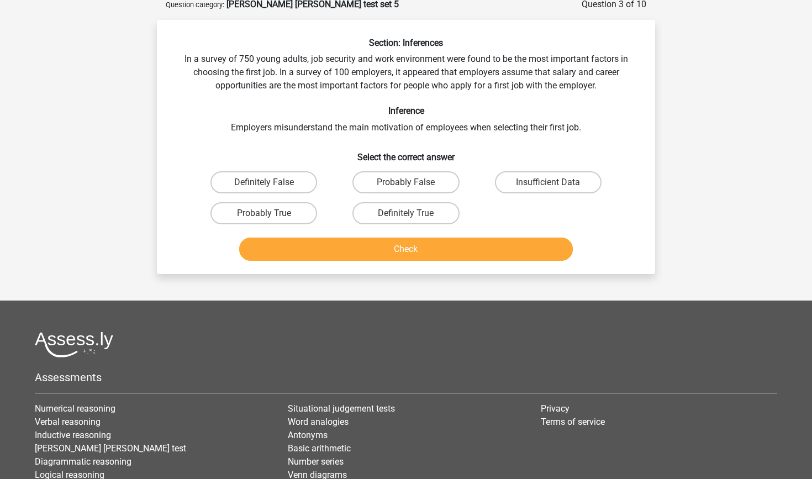
scroll to position [55, 0]
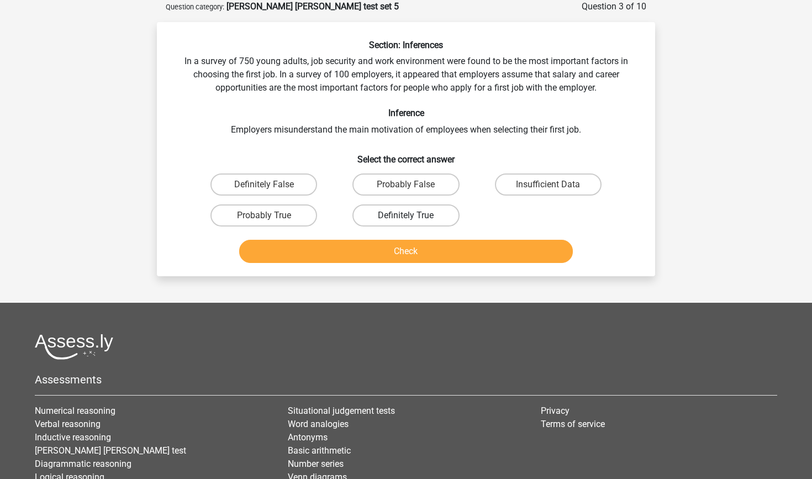
click at [425, 216] on label "Definitely True" at bounding box center [405, 215] width 107 height 22
click at [413, 216] on input "Definitely True" at bounding box center [409, 218] width 7 height 7
radio input "true"
click at [429, 247] on button "Check" at bounding box center [406, 251] width 334 height 23
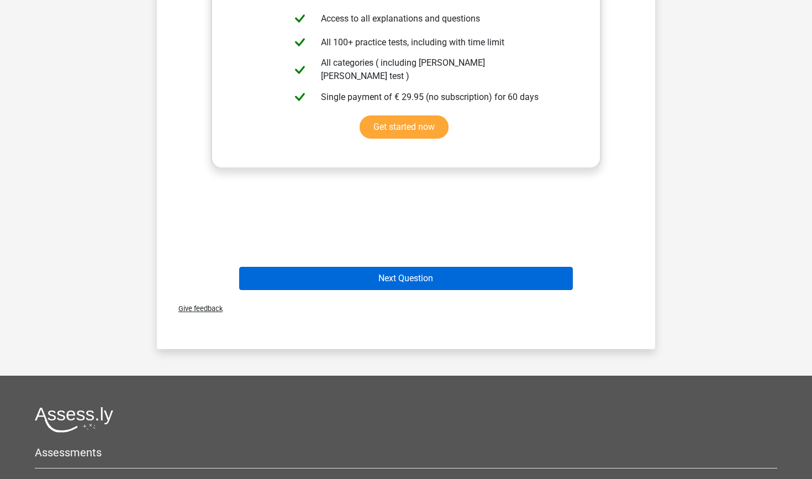
click at [454, 276] on button "Next Question" at bounding box center [406, 278] width 334 height 23
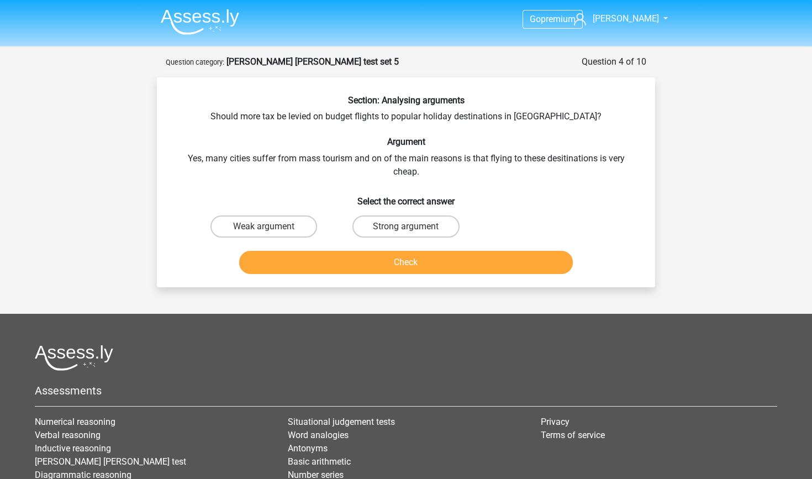
scroll to position [0, 0]
click at [282, 231] on label "Weak argument" at bounding box center [263, 226] width 107 height 22
click at [271, 231] on input "Weak argument" at bounding box center [267, 229] width 7 height 7
radio input "true"
click at [393, 264] on button "Check" at bounding box center [406, 262] width 334 height 23
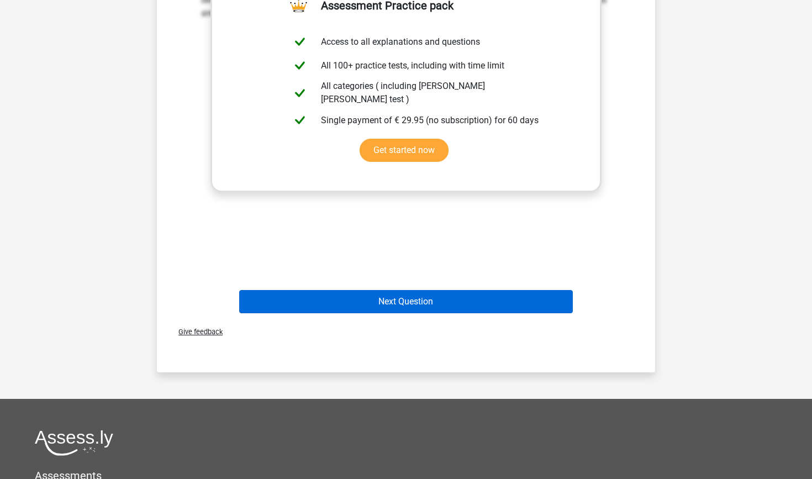
click at [431, 311] on button "Next Question" at bounding box center [406, 301] width 334 height 23
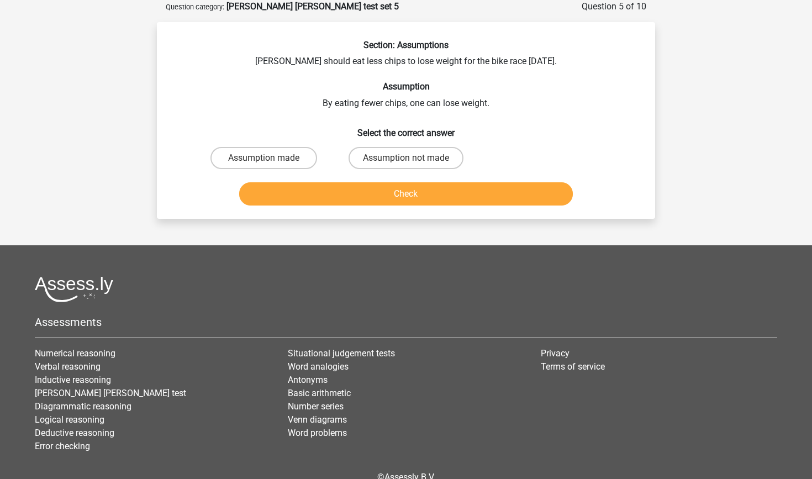
scroll to position [36, 0]
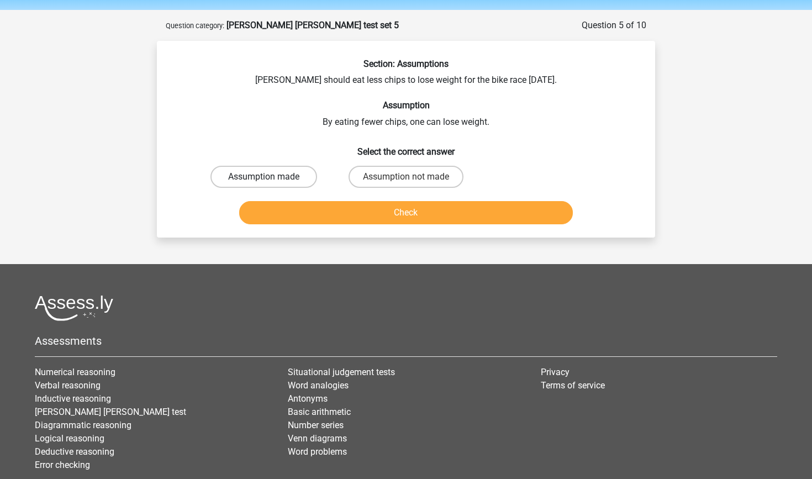
click at [260, 185] on label "Assumption made" at bounding box center [263, 177] width 107 height 22
click at [264, 184] on input "Assumption made" at bounding box center [267, 180] width 7 height 7
radio input "true"
click at [321, 205] on button "Check" at bounding box center [406, 212] width 334 height 23
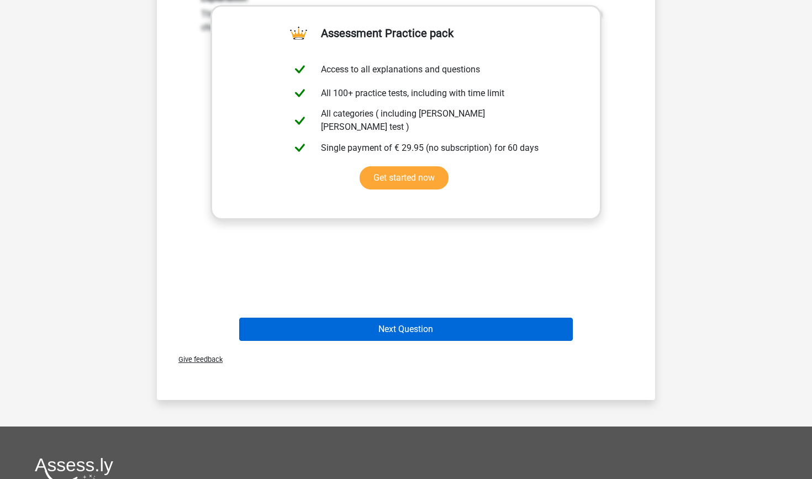
click at [405, 339] on button "Next Question" at bounding box center [406, 328] width 334 height 23
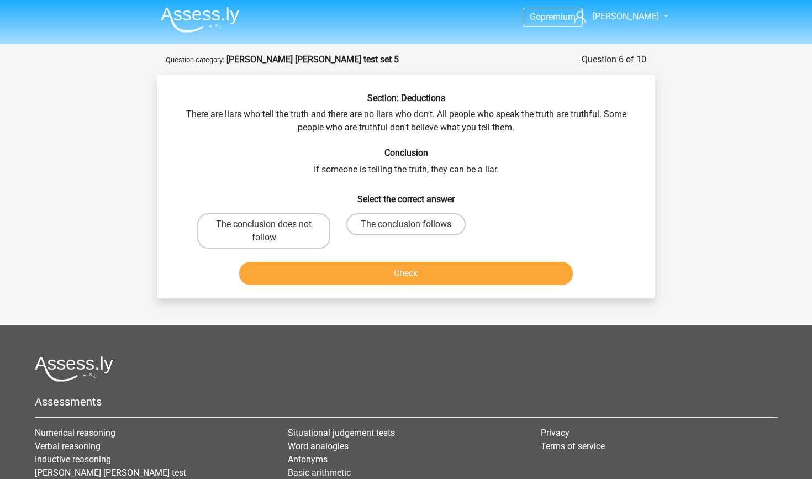
scroll to position [3, 0]
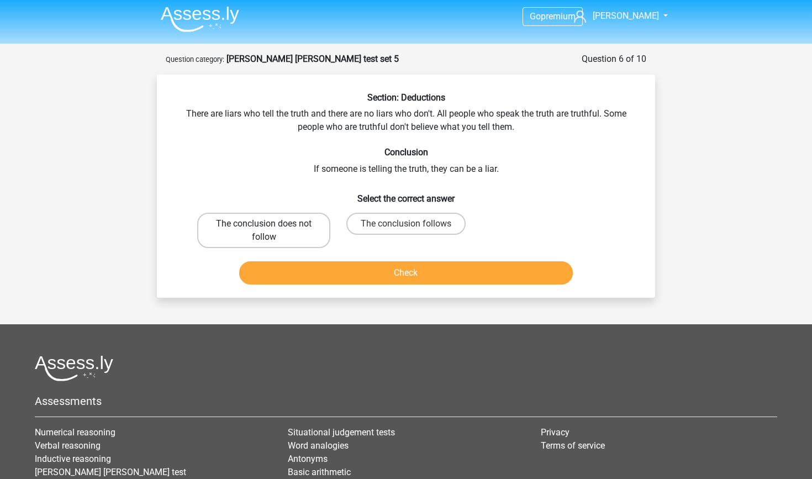
click at [315, 233] on label "The conclusion does not follow" at bounding box center [263, 230] width 133 height 35
click at [271, 231] on input "The conclusion does not follow" at bounding box center [267, 227] width 7 height 7
radio input "true"
click at [347, 279] on button "Check" at bounding box center [406, 272] width 334 height 23
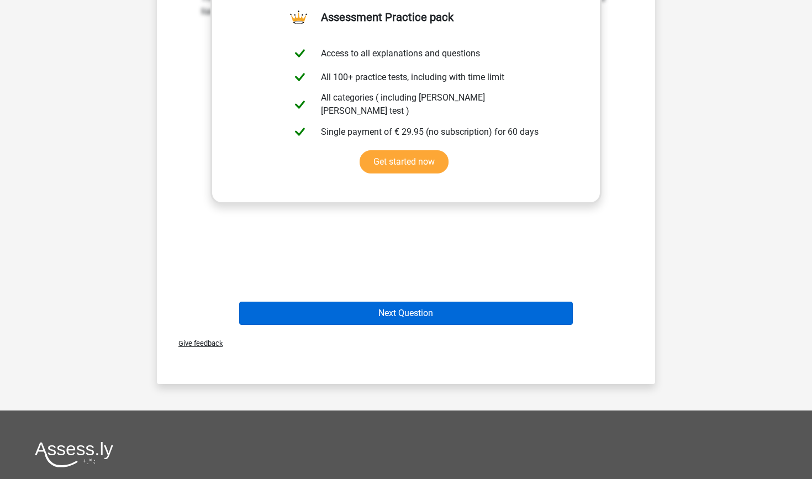
click at [401, 317] on button "Next Question" at bounding box center [406, 312] width 334 height 23
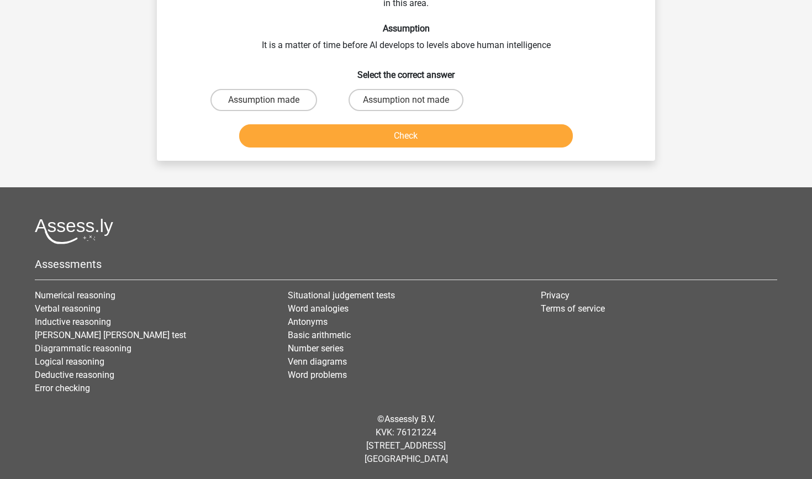
scroll to position [55, 0]
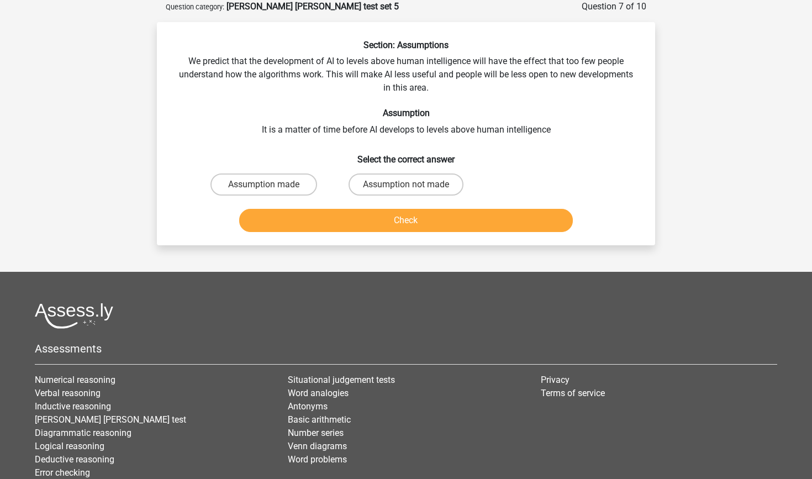
click at [410, 189] on input "Assumption not made" at bounding box center [409, 187] width 7 height 7
radio input "true"
click at [418, 213] on button "Check" at bounding box center [406, 220] width 334 height 23
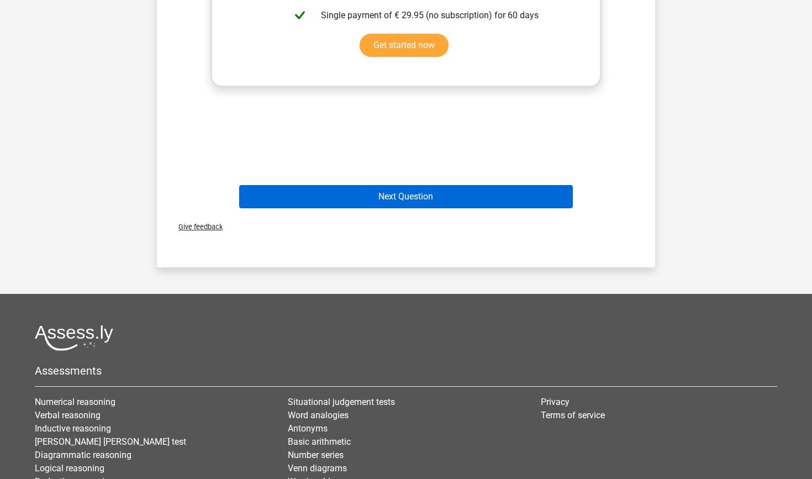
click at [427, 198] on button "Next Question" at bounding box center [406, 196] width 334 height 23
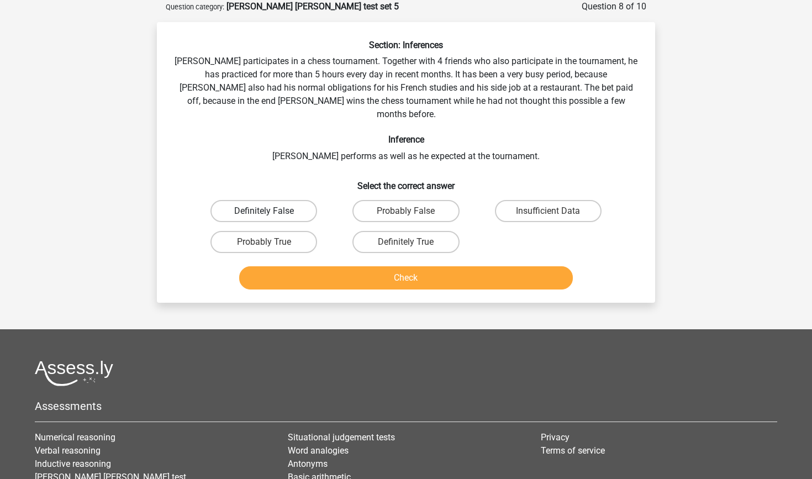
click at [296, 200] on label "Definitely False" at bounding box center [263, 211] width 107 height 22
click at [271, 211] on input "Definitely False" at bounding box center [267, 214] width 7 height 7
radio input "true"
click at [341, 267] on button "Check" at bounding box center [406, 277] width 334 height 23
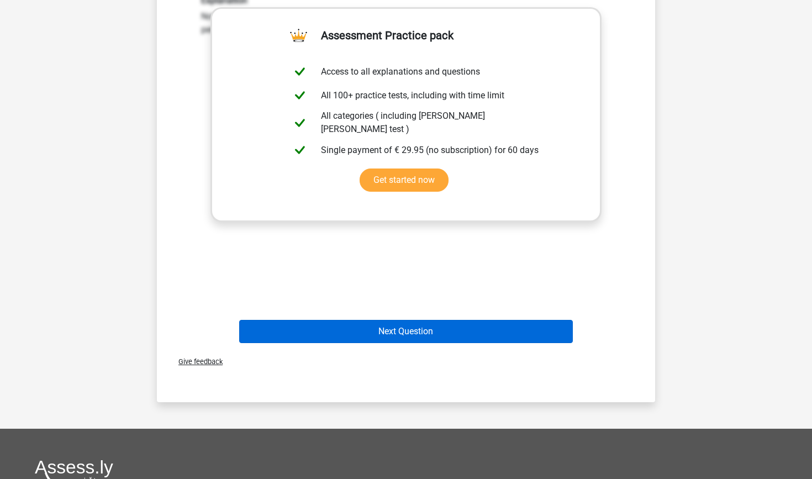
click at [409, 324] on button "Next Question" at bounding box center [406, 331] width 334 height 23
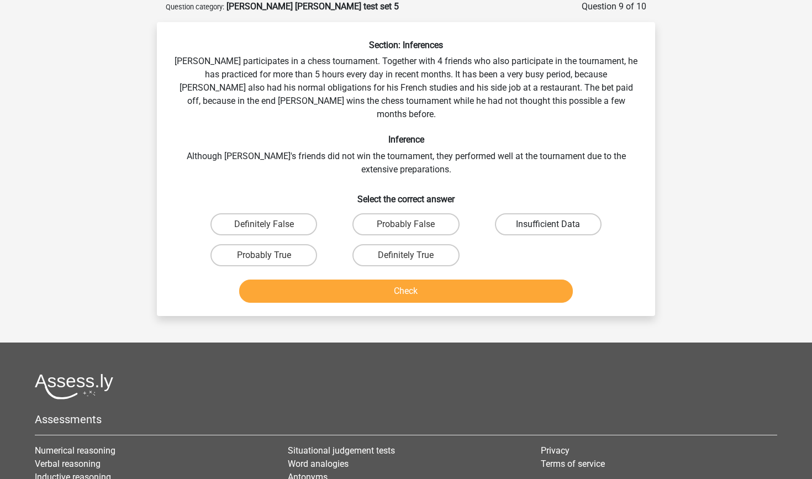
click at [524, 213] on label "Insufficient Data" at bounding box center [548, 224] width 107 height 22
click at [548, 224] on input "Insufficient Data" at bounding box center [551, 227] width 7 height 7
radio input "true"
click at [430, 282] on button "Check" at bounding box center [406, 290] width 334 height 23
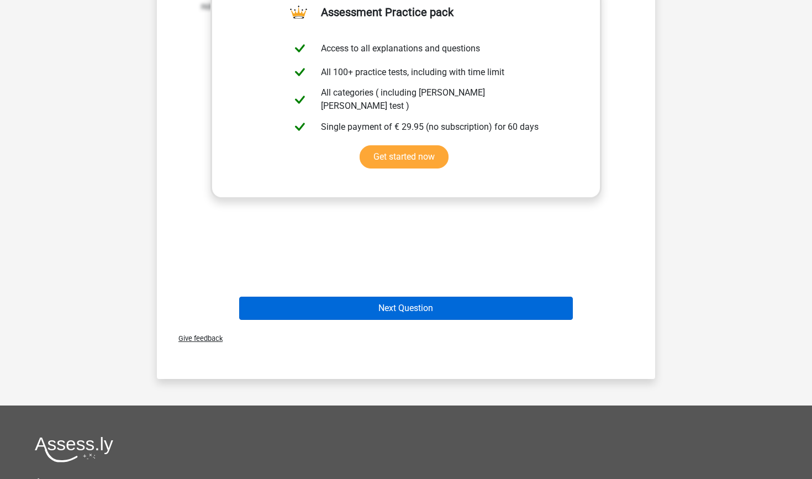
click at [442, 303] on button "Next Question" at bounding box center [406, 307] width 334 height 23
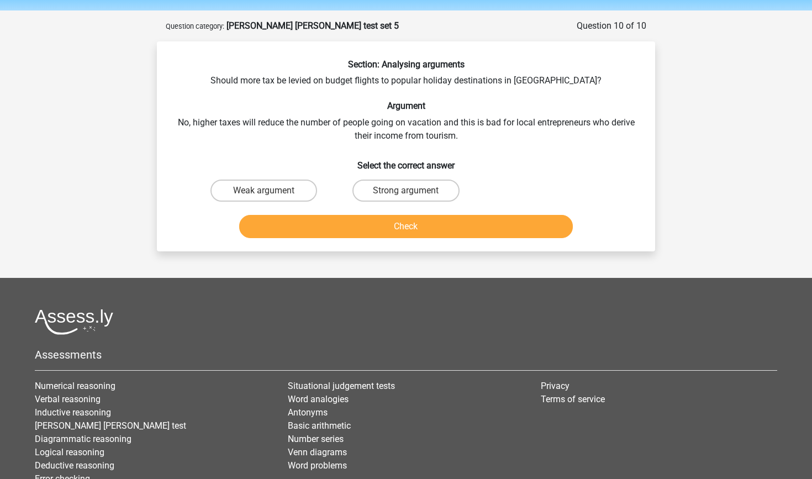
scroll to position [35, 0]
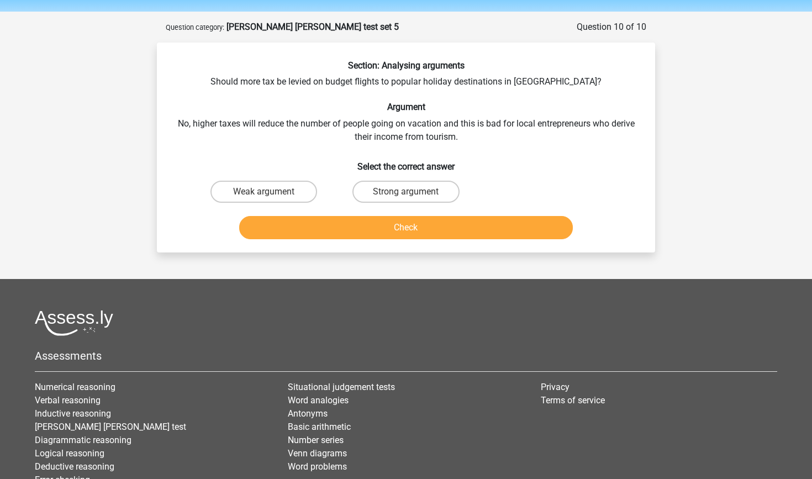
click at [409, 198] on input "Strong argument" at bounding box center [409, 195] width 7 height 7
radio input "true"
click at [425, 231] on button "Check" at bounding box center [406, 227] width 334 height 23
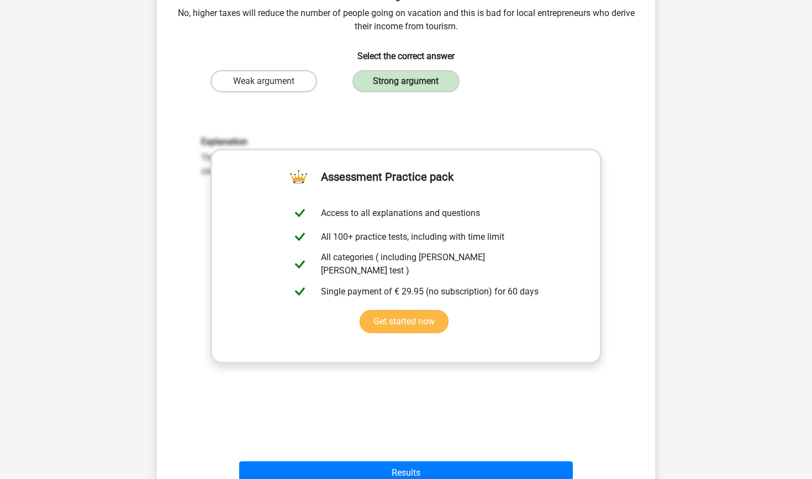
scroll to position [280, 0]
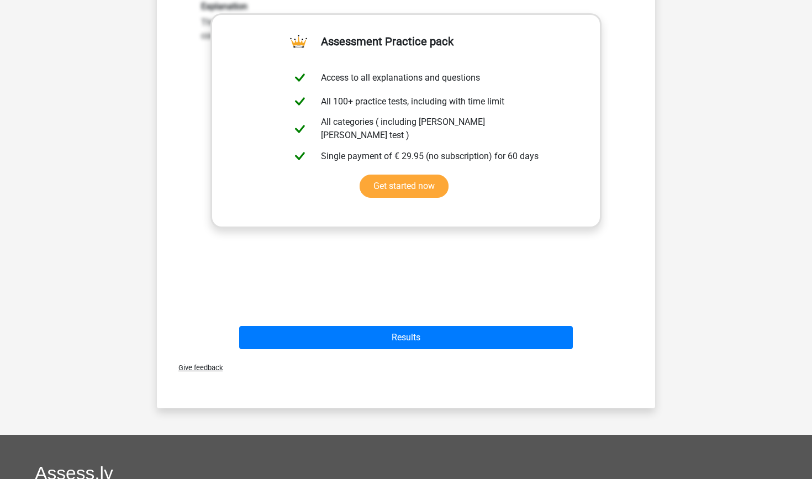
click at [455, 325] on div "Results" at bounding box center [405, 335] width 463 height 36
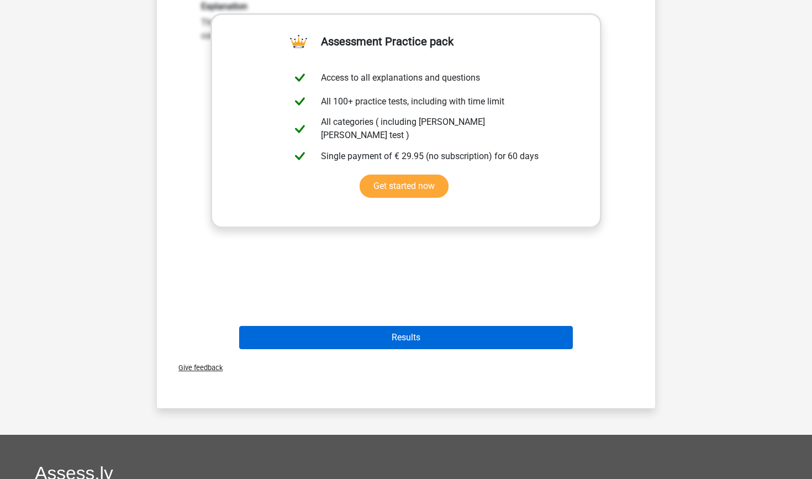
click at [455, 335] on button "Results" at bounding box center [406, 337] width 334 height 23
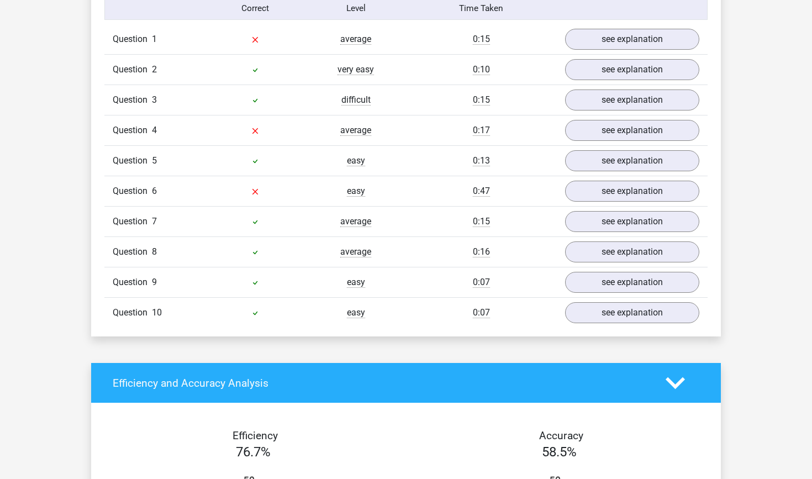
scroll to position [894, 0]
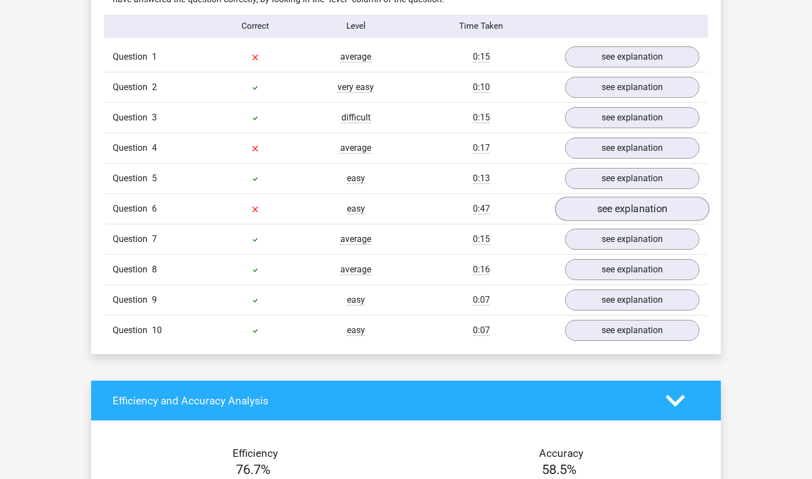
click at [580, 205] on link "see explanation" at bounding box center [632, 209] width 154 height 24
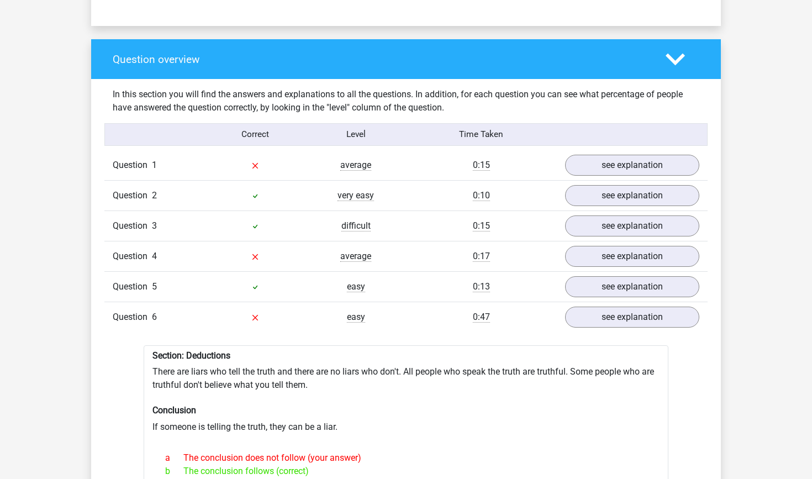
scroll to position [785, 0]
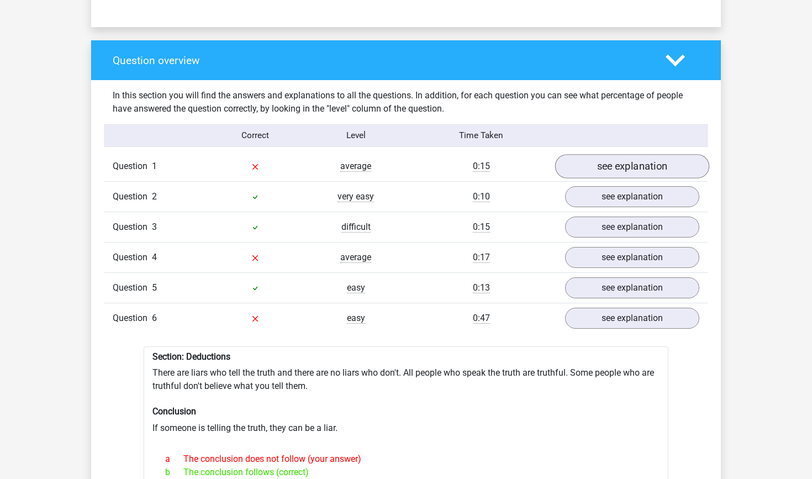
click at [612, 167] on link "see explanation" at bounding box center [632, 166] width 154 height 24
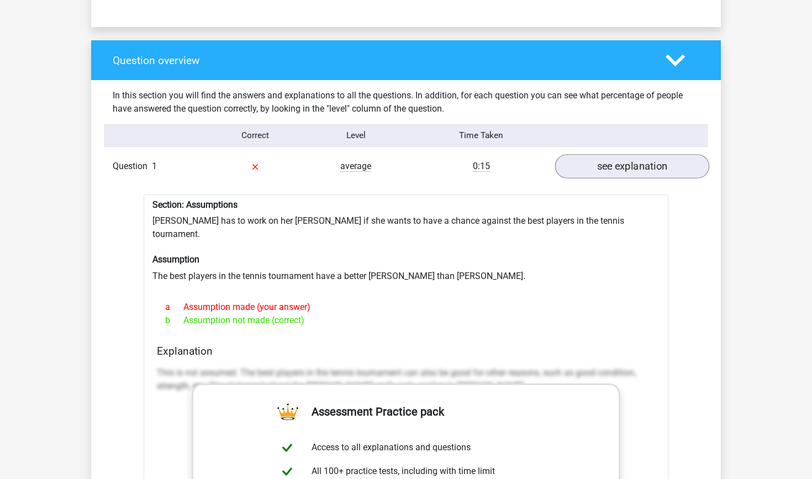
click at [612, 166] on link "see explanation" at bounding box center [632, 166] width 154 height 24
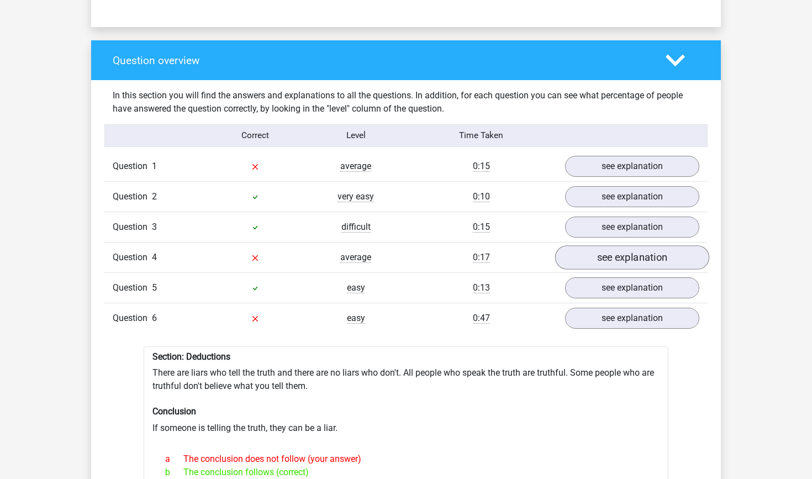
click at [588, 249] on link "see explanation" at bounding box center [632, 257] width 154 height 24
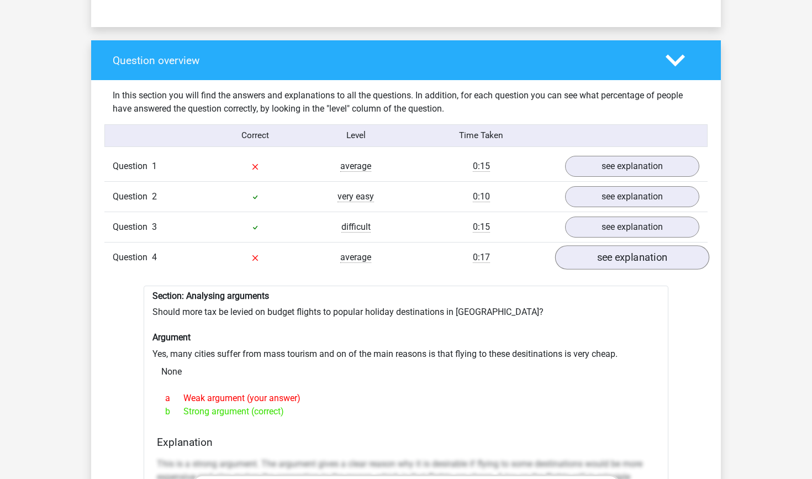
click at [588, 250] on link "see explanation" at bounding box center [632, 257] width 154 height 24
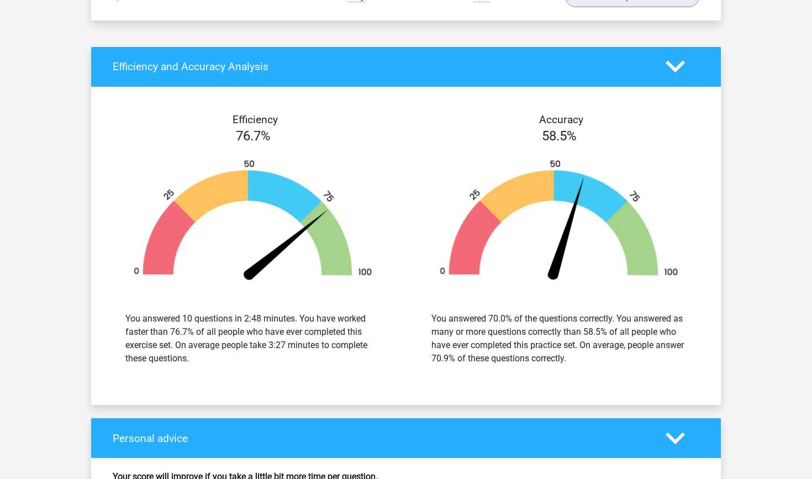
scroll to position [1803, 0]
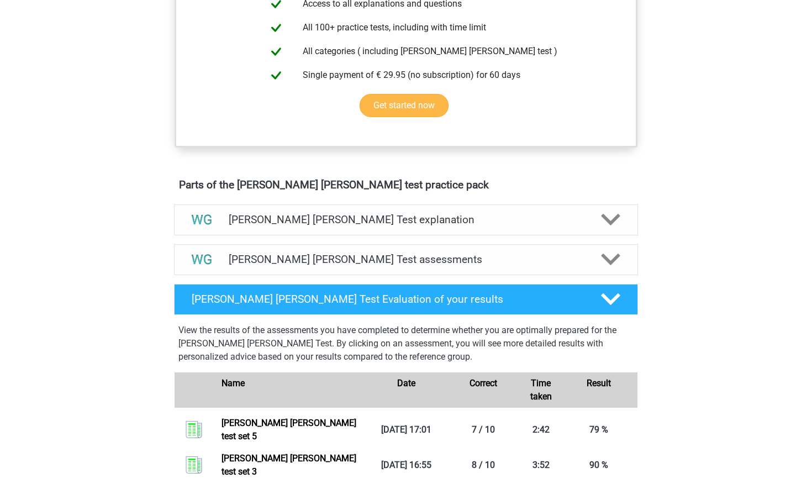
scroll to position [687, 0]
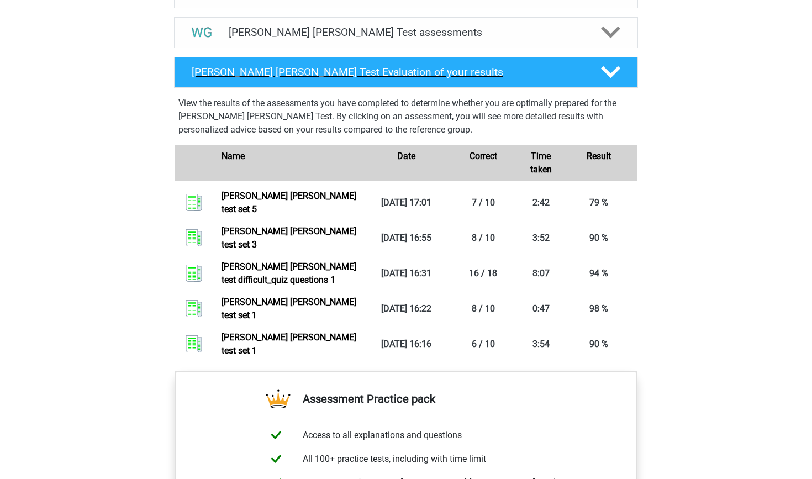
click at [460, 73] on h4 "Watson Glaser Test Evaluation of your results" at bounding box center [387, 72] width 391 height 13
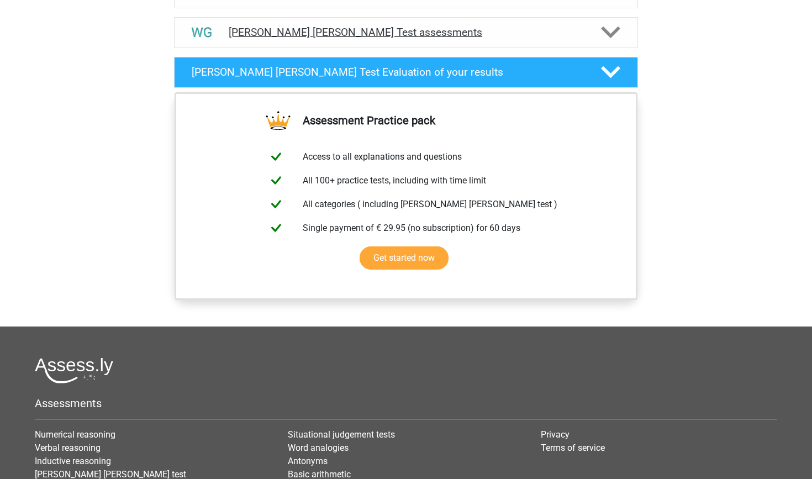
click at [470, 43] on div "Watson Glaser Test assessments" at bounding box center [406, 32] width 464 height 31
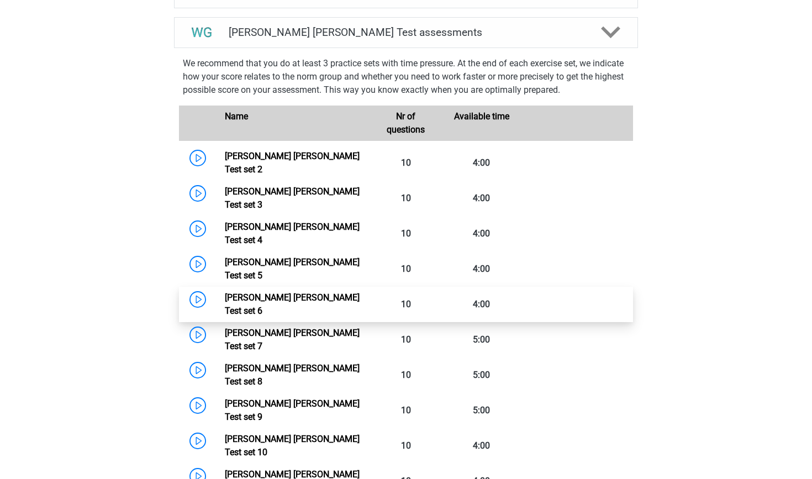
click at [225, 292] on link "Watson Glaser Test set 6" at bounding box center [292, 304] width 135 height 24
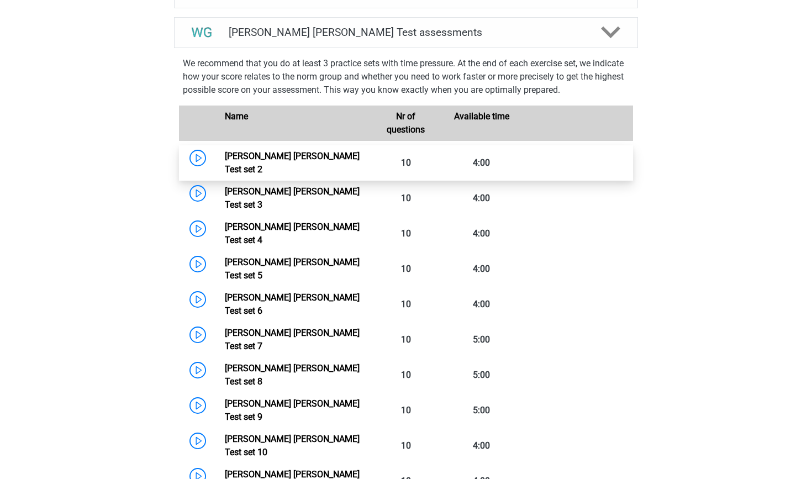
click at [225, 158] on link "Watson Glaser Test set 2" at bounding box center [292, 163] width 135 height 24
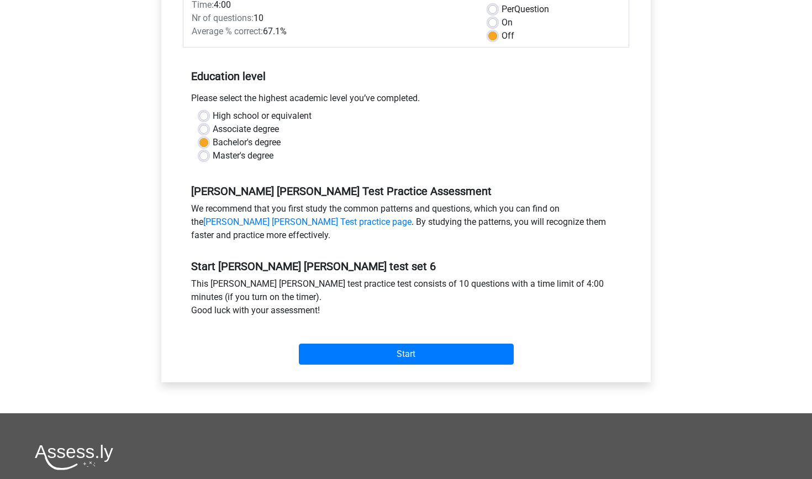
scroll to position [186, 0]
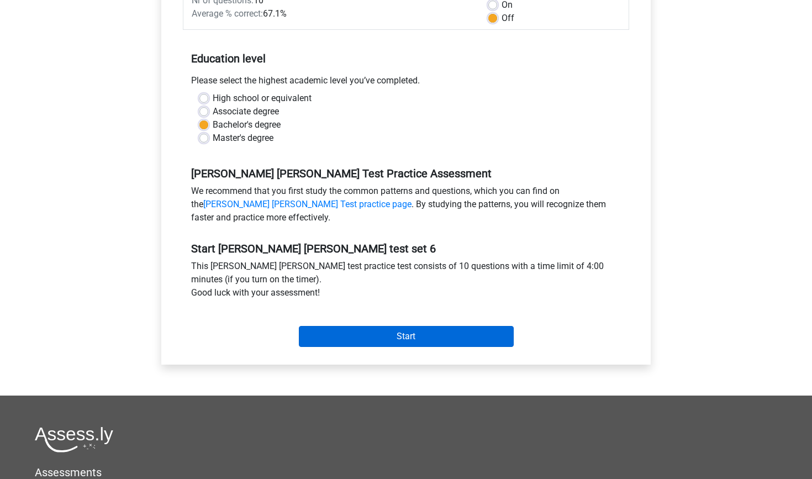
click at [373, 331] on input "Start" at bounding box center [406, 336] width 215 height 21
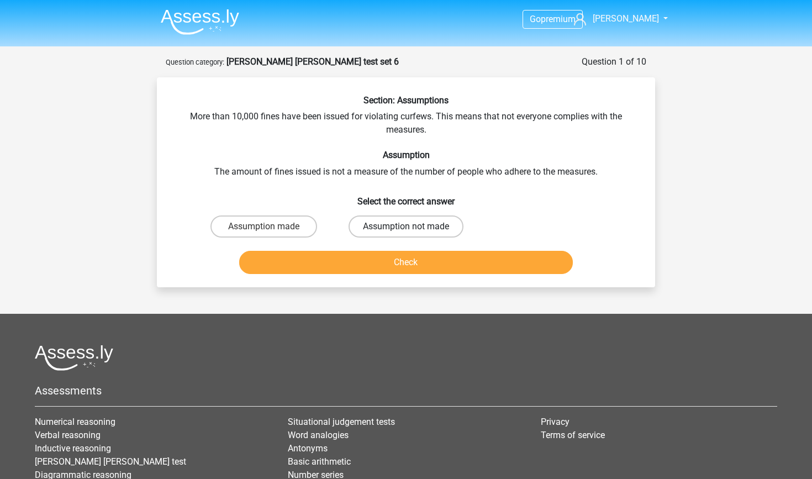
click at [425, 227] on label "Assumption not made" at bounding box center [405, 226] width 115 height 22
click at [413, 227] on input "Assumption not made" at bounding box center [409, 229] width 7 height 7
radio input "true"
click at [425, 261] on button "Check" at bounding box center [406, 262] width 334 height 23
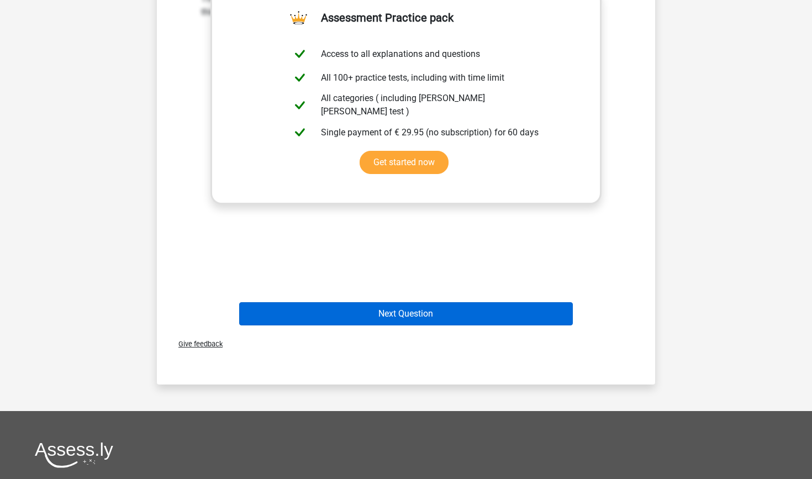
click at [440, 321] on button "Next Question" at bounding box center [406, 313] width 334 height 23
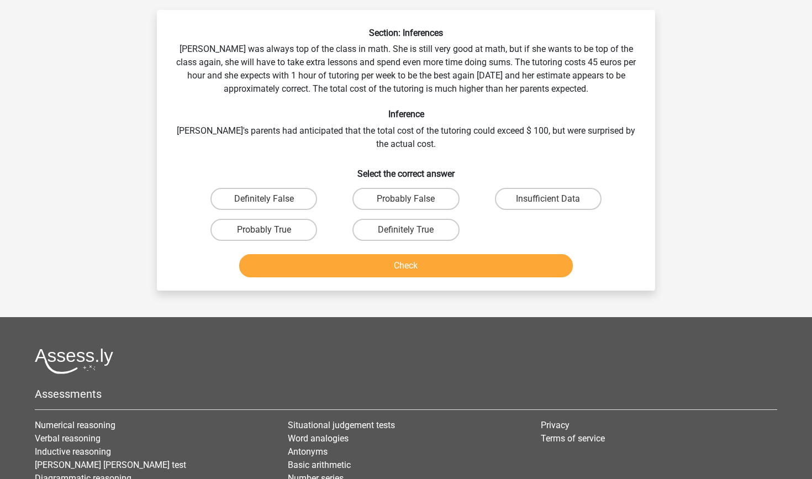
scroll to position [55, 0]
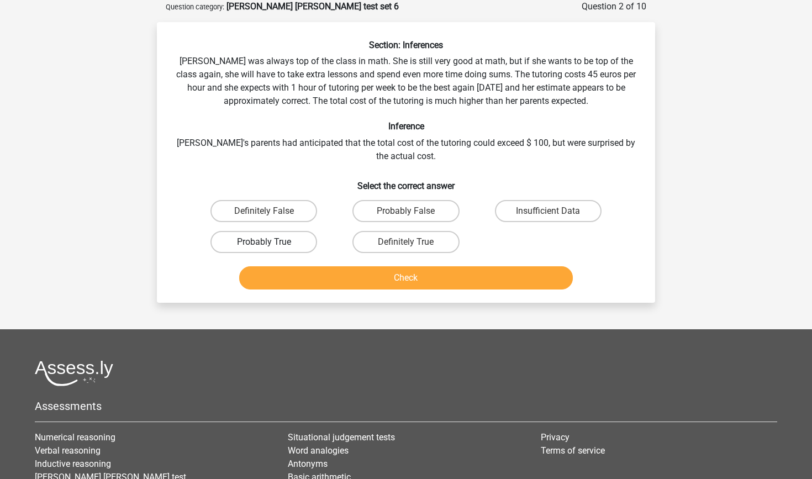
click at [250, 231] on label "Probably True" at bounding box center [263, 242] width 107 height 22
click at [264, 242] on input "Probably True" at bounding box center [267, 245] width 7 height 7
radio input "true"
click at [309, 271] on button "Check" at bounding box center [406, 277] width 334 height 23
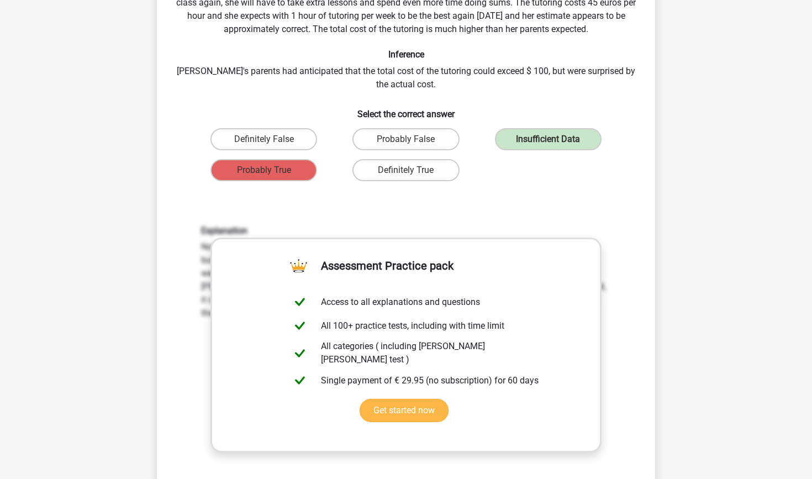
scroll to position [98, 0]
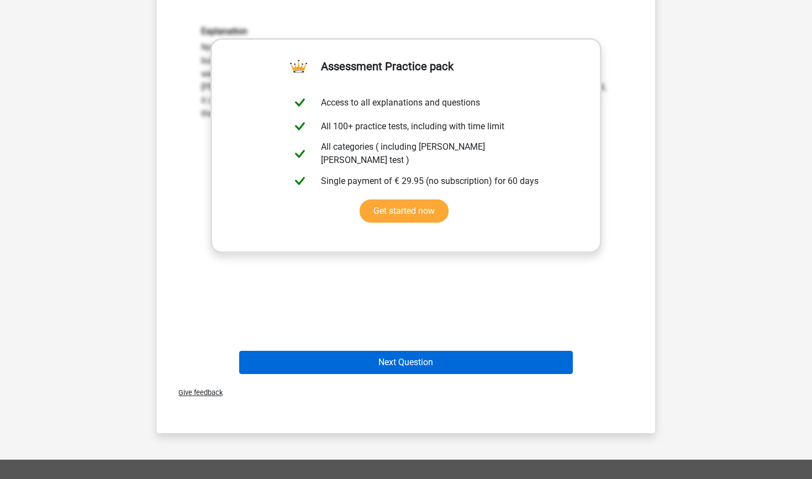
click at [432, 367] on button "Next Question" at bounding box center [406, 362] width 334 height 23
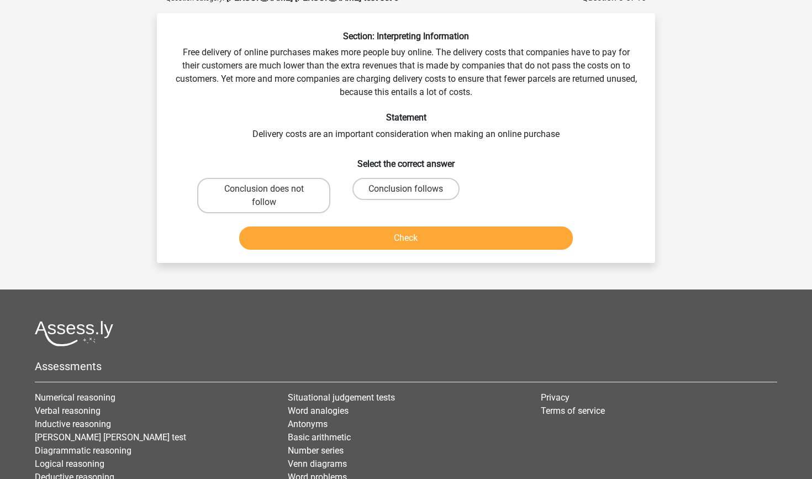
scroll to position [55, 0]
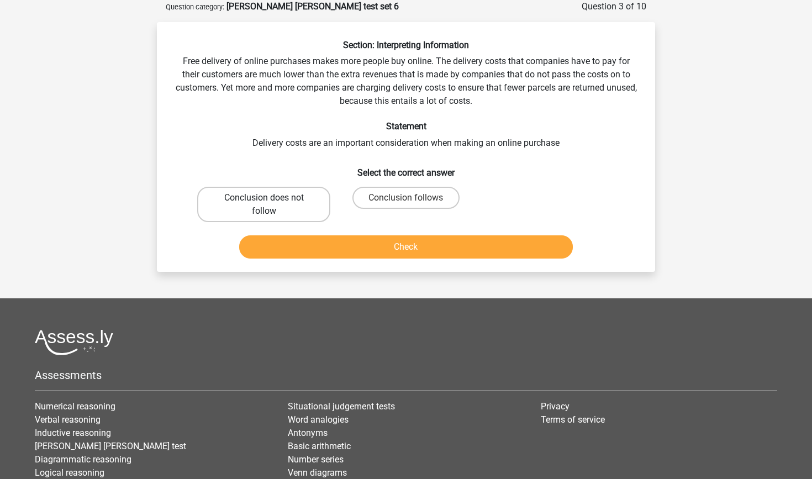
click at [278, 198] on label "Conclusion does not follow" at bounding box center [263, 204] width 133 height 35
click at [271, 198] on input "Conclusion does not follow" at bounding box center [267, 201] width 7 height 7
radio input "true"
click at [322, 242] on button "Check" at bounding box center [406, 246] width 334 height 23
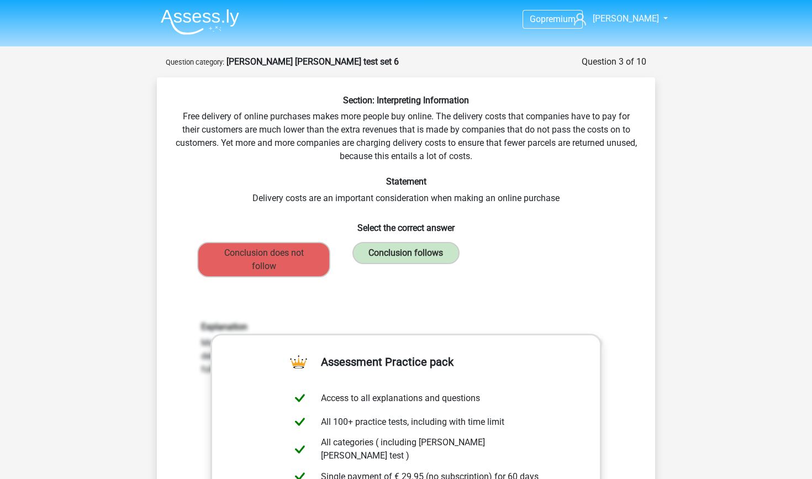
scroll to position [0, 0]
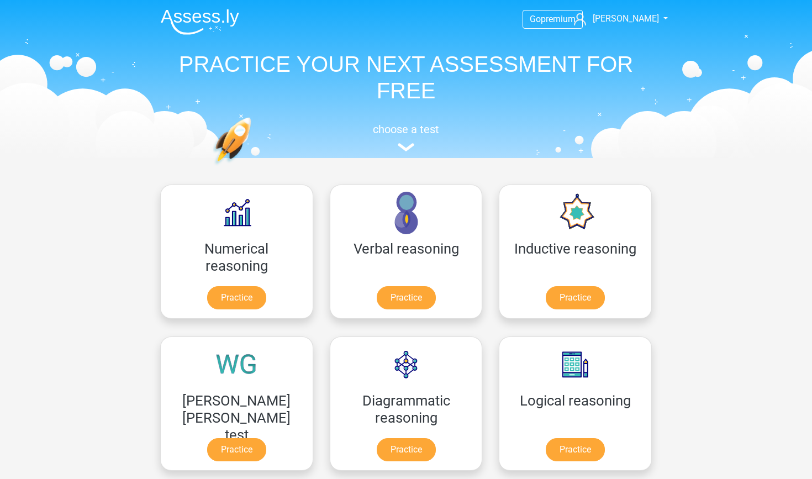
scroll to position [165, 0]
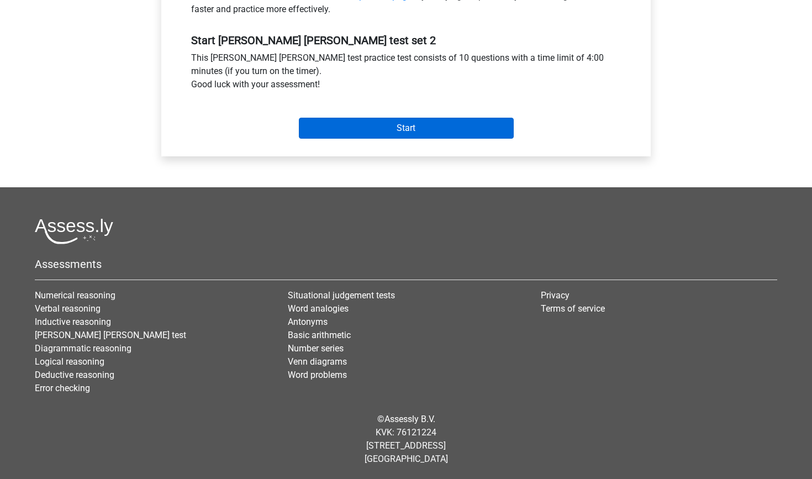
scroll to position [394, 0]
click at [367, 133] on input "Start" at bounding box center [406, 128] width 215 height 21
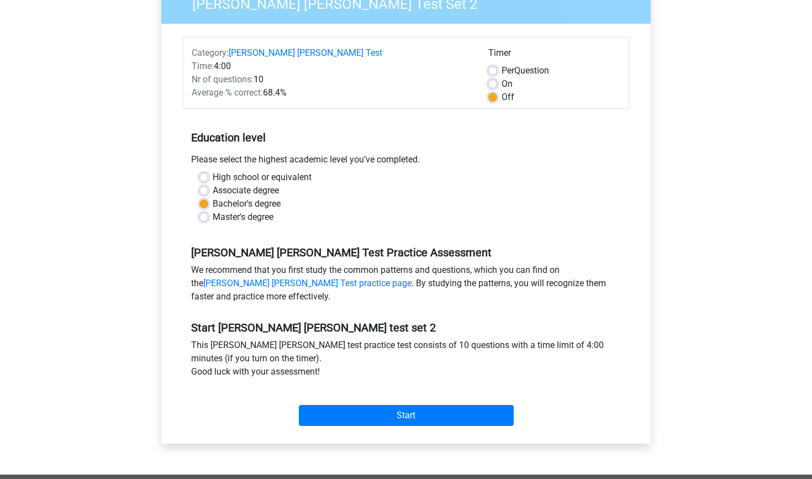
scroll to position [20, 0]
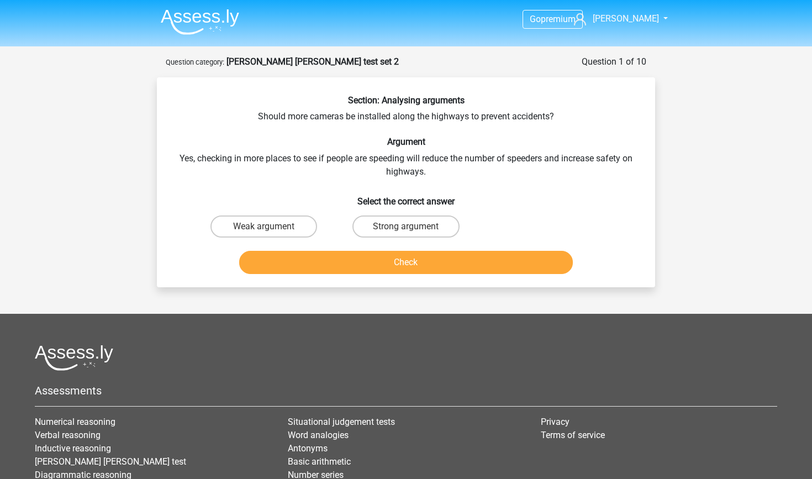
click at [267, 227] on input "Weak argument" at bounding box center [267, 229] width 7 height 7
radio input "true"
click at [301, 253] on button "Check" at bounding box center [406, 262] width 334 height 23
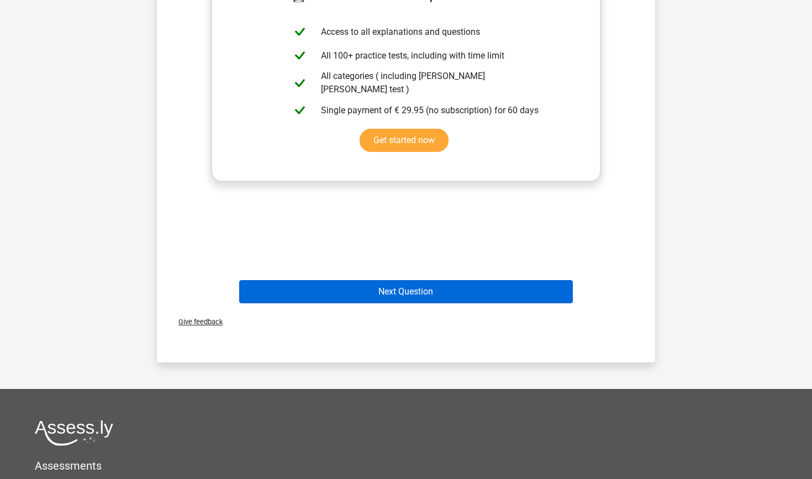
click at [380, 294] on button "Next Question" at bounding box center [406, 291] width 334 height 23
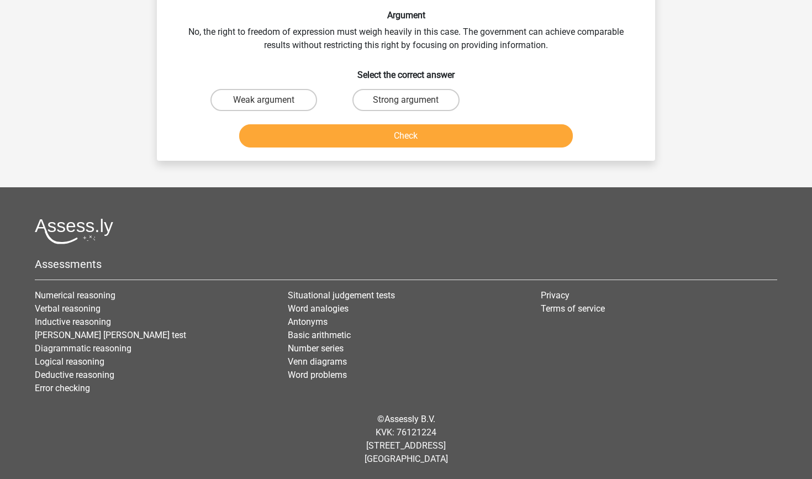
scroll to position [55, 0]
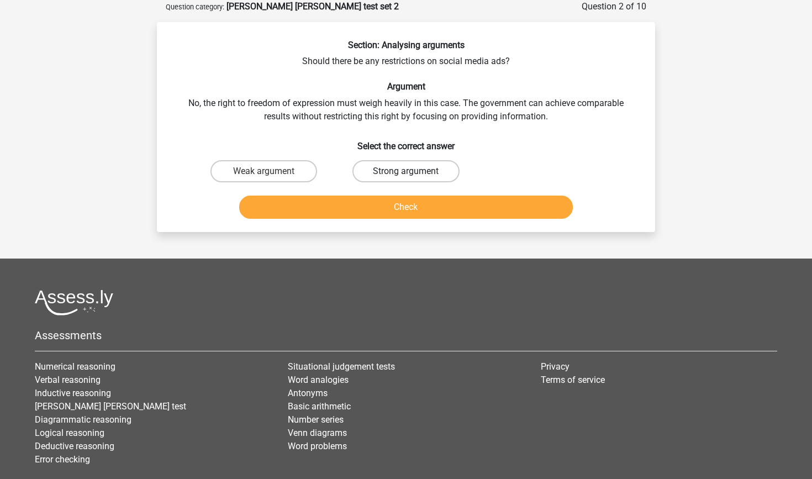
click at [413, 176] on label "Strong argument" at bounding box center [405, 171] width 107 height 22
click at [413, 176] on input "Strong argument" at bounding box center [409, 174] width 7 height 7
radio input "true"
click at [417, 202] on button "Check" at bounding box center [406, 206] width 334 height 23
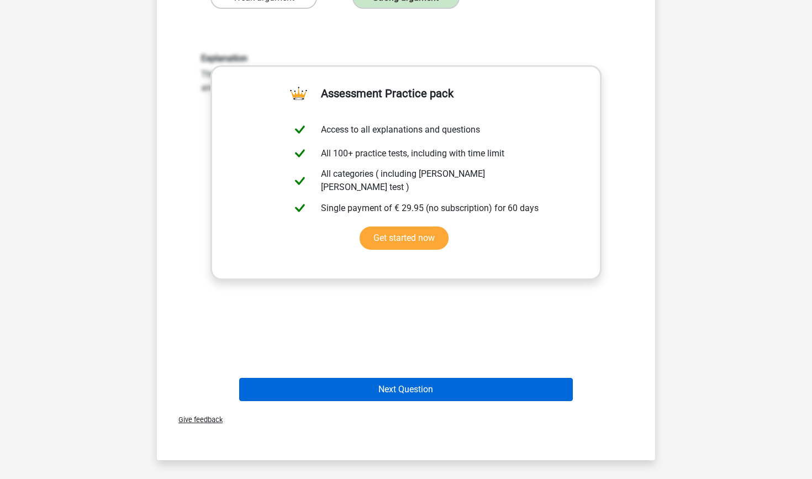
click at [423, 396] on button "Next Question" at bounding box center [406, 389] width 334 height 23
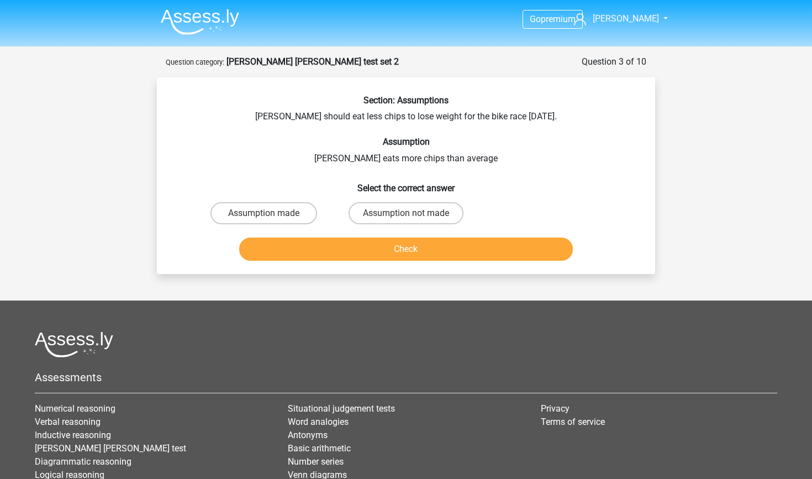
scroll to position [0, 0]
click at [396, 219] on label "Assumption not made" at bounding box center [405, 213] width 115 height 22
click at [406, 219] on input "Assumption not made" at bounding box center [409, 216] width 7 height 7
radio input "true"
click at [409, 248] on button "Check" at bounding box center [406, 248] width 334 height 23
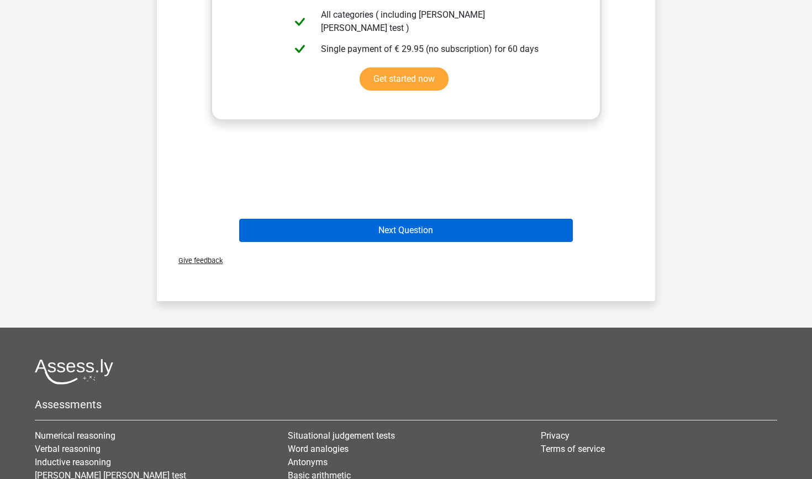
click at [412, 231] on button "Next Question" at bounding box center [406, 230] width 334 height 23
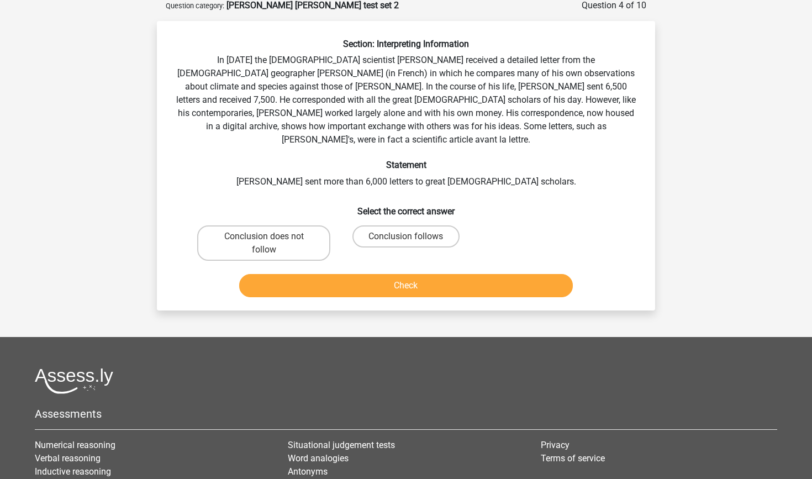
scroll to position [55, 0]
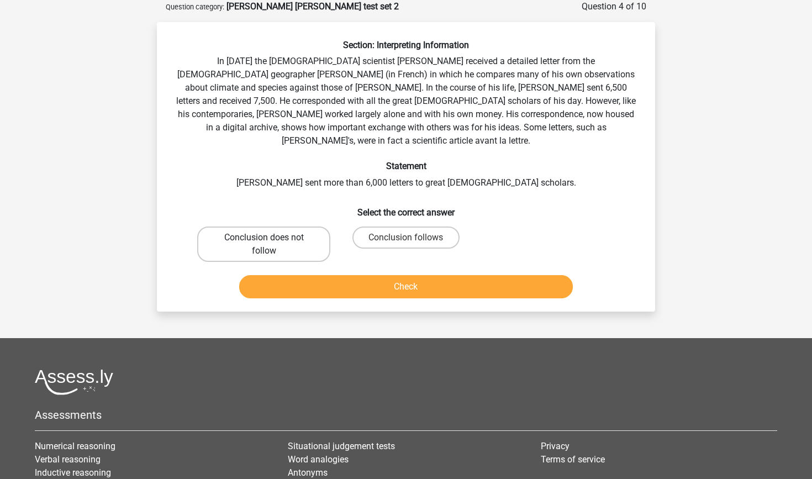
click at [290, 227] on label "Conclusion does not follow" at bounding box center [263, 243] width 133 height 35
click at [271, 237] on input "Conclusion does not follow" at bounding box center [267, 240] width 7 height 7
radio input "true"
click at [315, 275] on button "Check" at bounding box center [406, 286] width 334 height 23
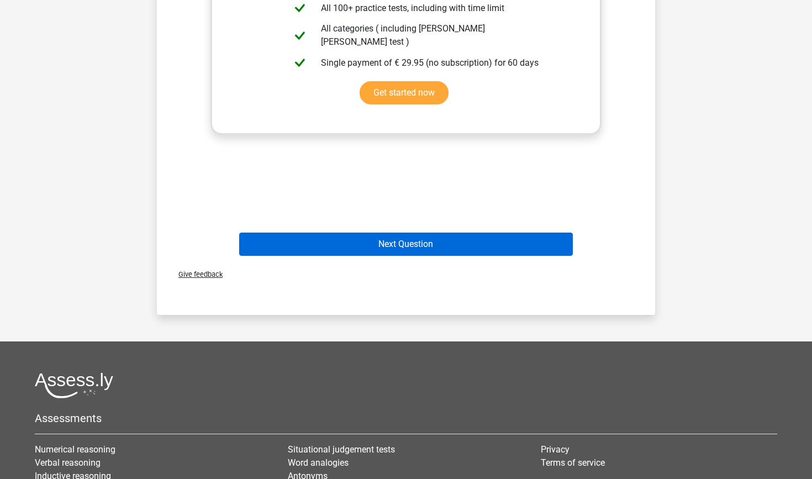
click at [372, 236] on button "Next Question" at bounding box center [406, 243] width 334 height 23
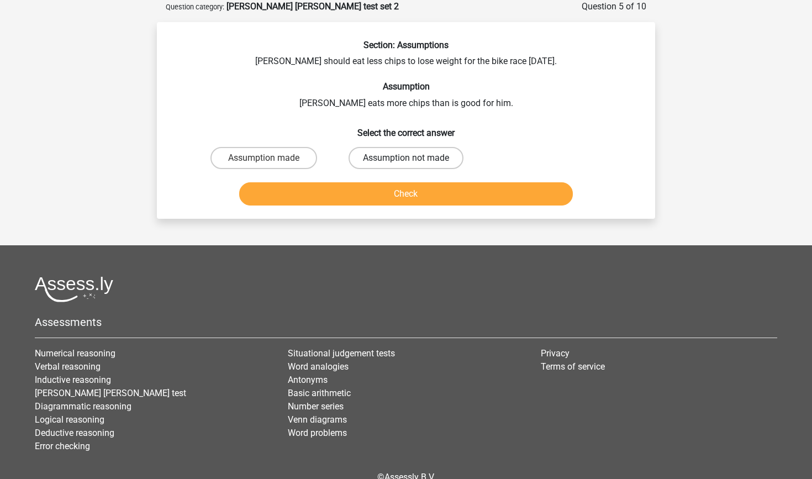
click at [425, 152] on label "Assumption not made" at bounding box center [405, 158] width 115 height 22
click at [413, 158] on input "Assumption not made" at bounding box center [409, 161] width 7 height 7
radio input "true"
click at [423, 194] on button "Check" at bounding box center [406, 193] width 334 height 23
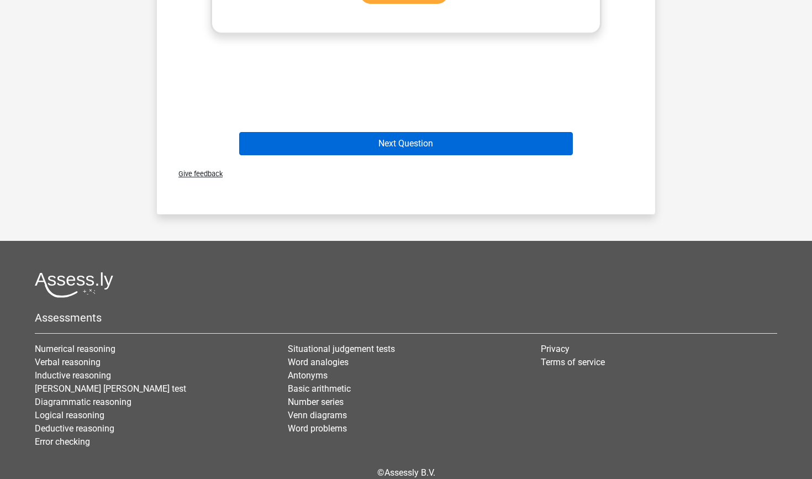
click at [435, 141] on button "Next Question" at bounding box center [406, 143] width 334 height 23
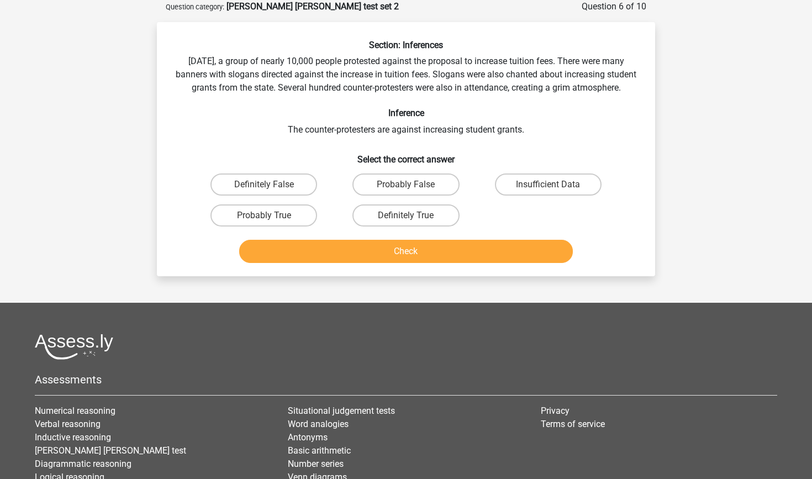
scroll to position [49, 0]
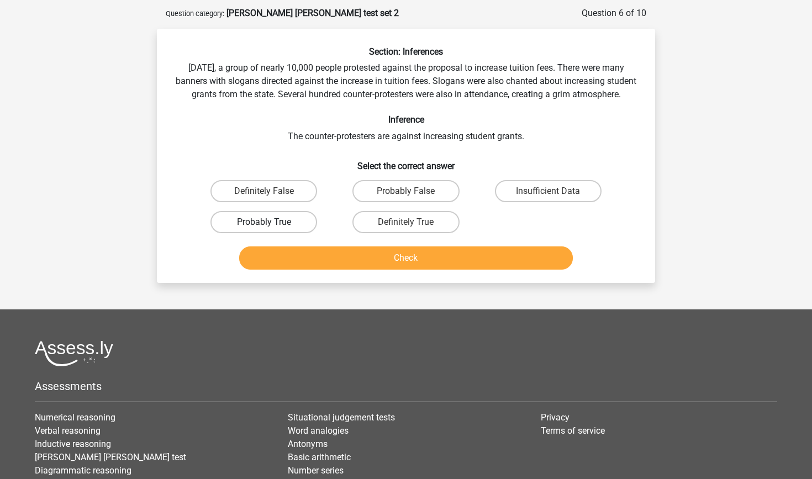
click at [294, 233] on label "Probably True" at bounding box center [263, 222] width 107 height 22
click at [271, 229] on input "Probably True" at bounding box center [267, 225] width 7 height 7
radio input "true"
click at [338, 269] on button "Check" at bounding box center [406, 257] width 334 height 23
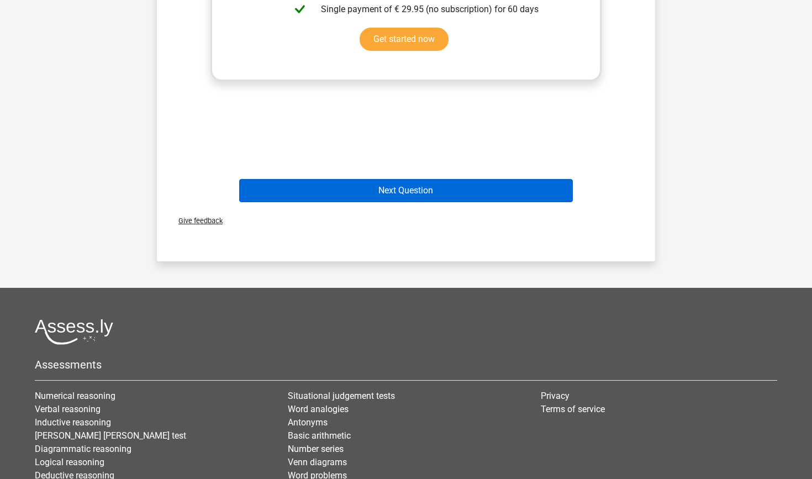
click at [380, 202] on button "Next Question" at bounding box center [406, 190] width 334 height 23
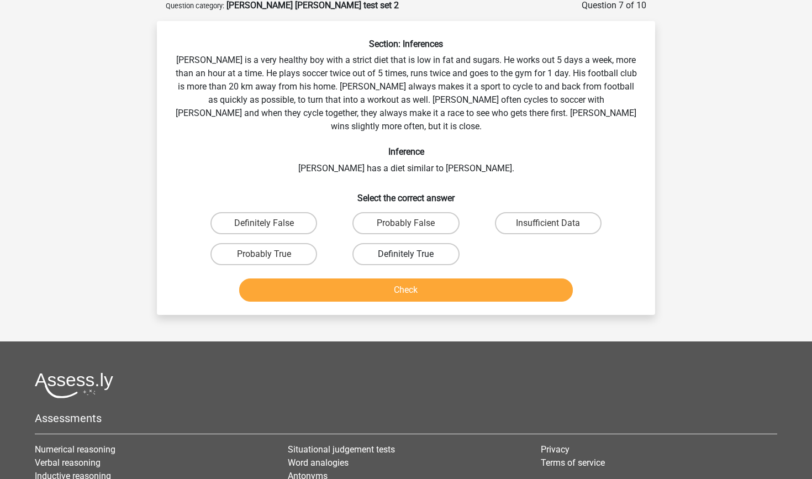
scroll to position [55, 0]
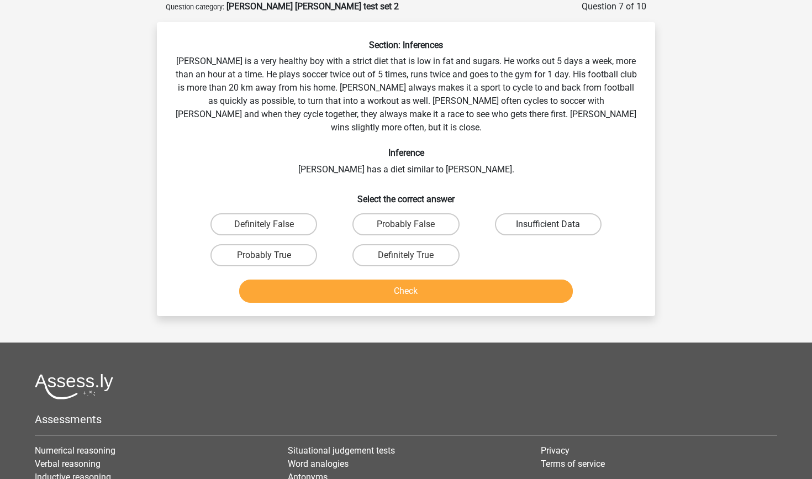
click at [565, 213] on label "Insufficient Data" at bounding box center [548, 224] width 107 height 22
click at [555, 224] on input "Insufficient Data" at bounding box center [551, 227] width 7 height 7
radio input "true"
click at [489, 279] on button "Check" at bounding box center [406, 290] width 334 height 23
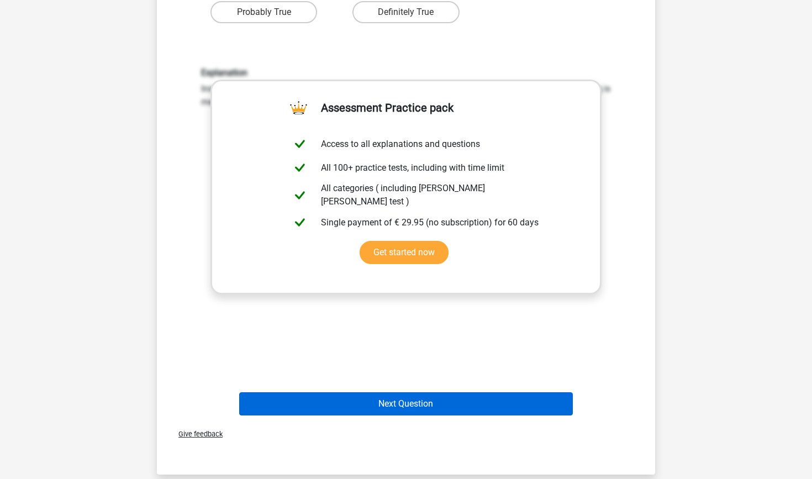
click at [453, 392] on button "Next Question" at bounding box center [406, 403] width 334 height 23
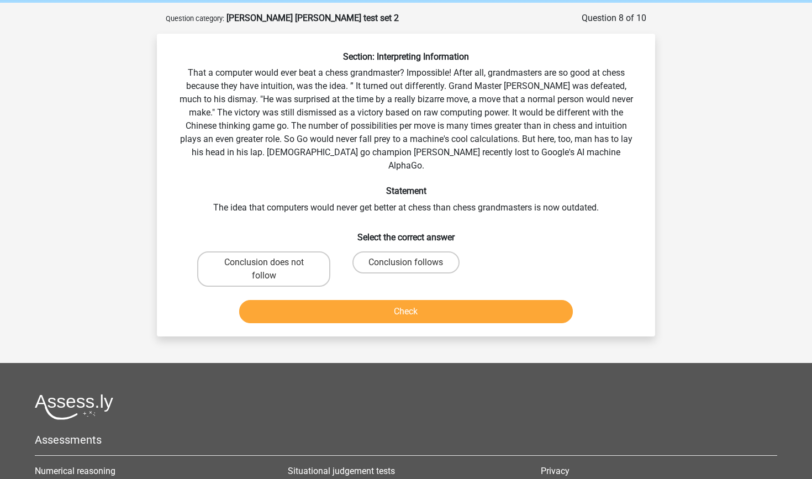
scroll to position [44, 0]
click at [428, 251] on label "Conclusion follows" at bounding box center [405, 262] width 107 height 22
click at [413, 262] on input "Conclusion follows" at bounding box center [409, 265] width 7 height 7
radio input "true"
click at [432, 302] on button "Check" at bounding box center [406, 311] width 334 height 23
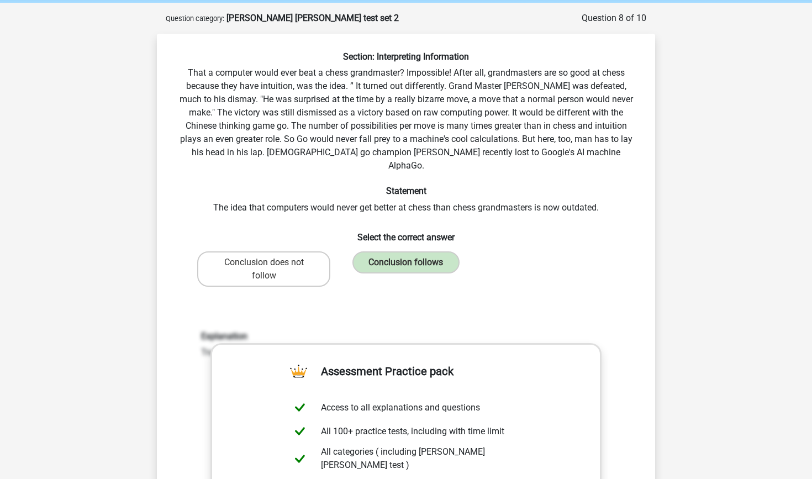
scroll to position [327, 0]
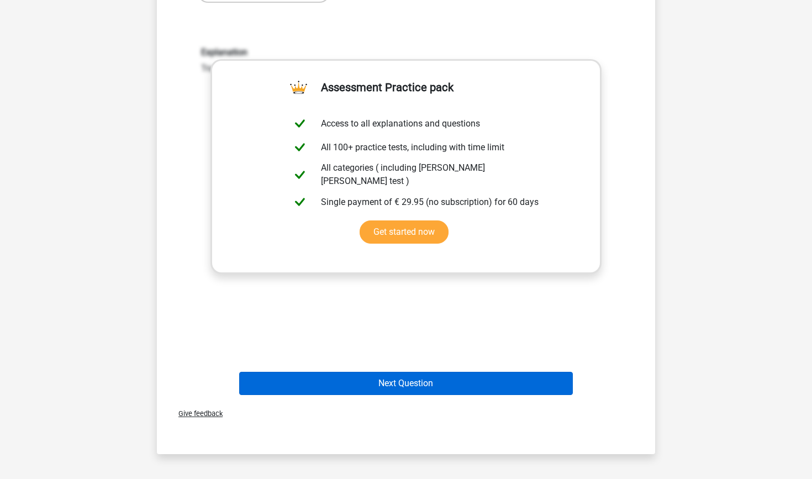
click at [418, 377] on button "Next Question" at bounding box center [406, 383] width 334 height 23
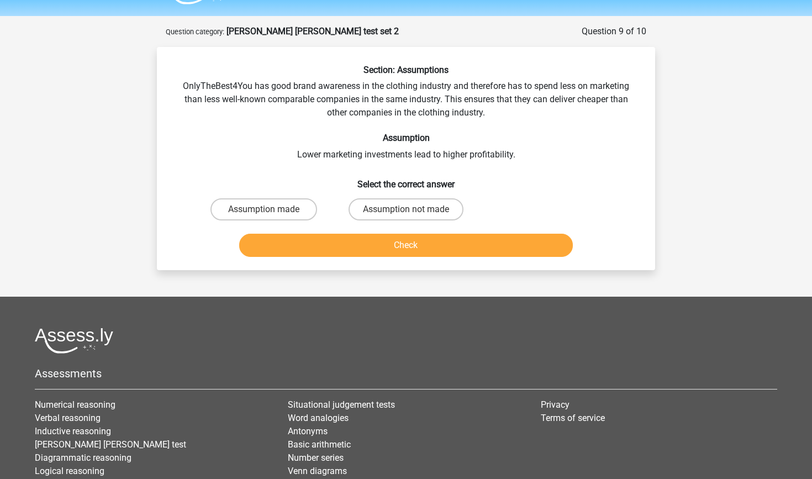
scroll to position [29, 0]
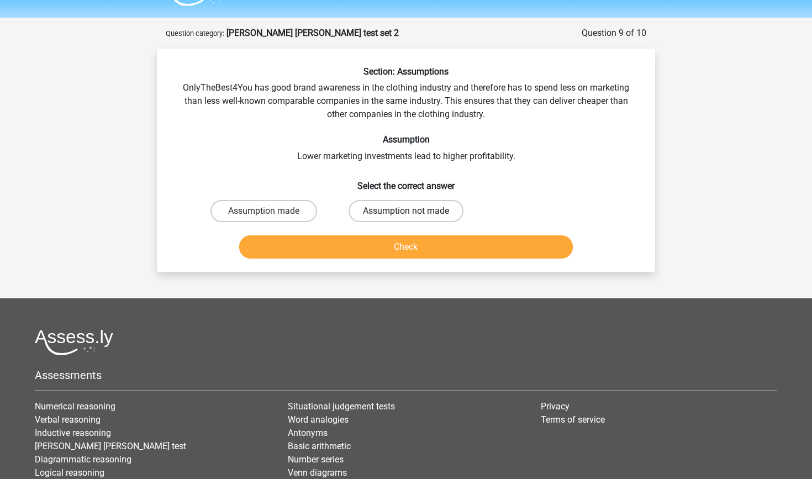
click at [433, 213] on label "Assumption not made" at bounding box center [405, 211] width 115 height 22
click at [413, 213] on input "Assumption not made" at bounding box center [409, 214] width 7 height 7
radio input "true"
click at [435, 235] on button "Check" at bounding box center [406, 246] width 334 height 23
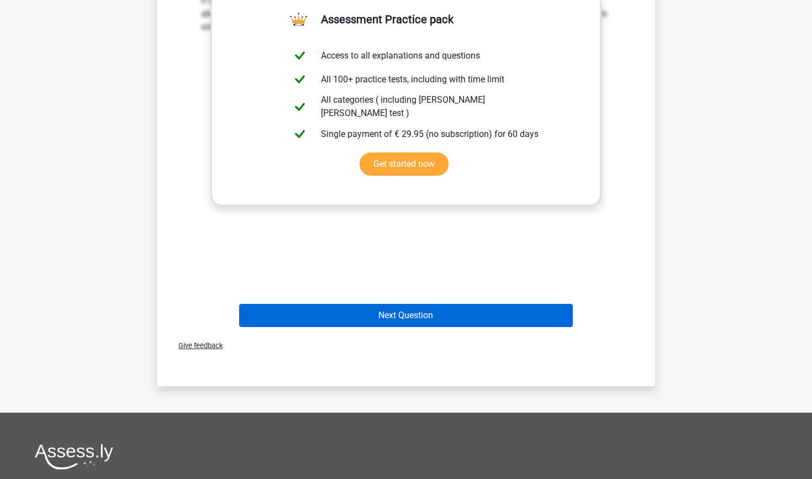
click at [417, 324] on button "Next Question" at bounding box center [406, 315] width 334 height 23
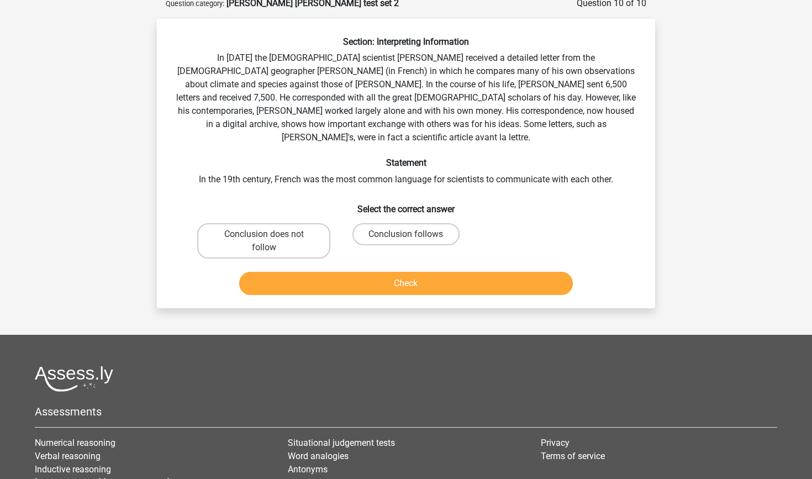
scroll to position [55, 0]
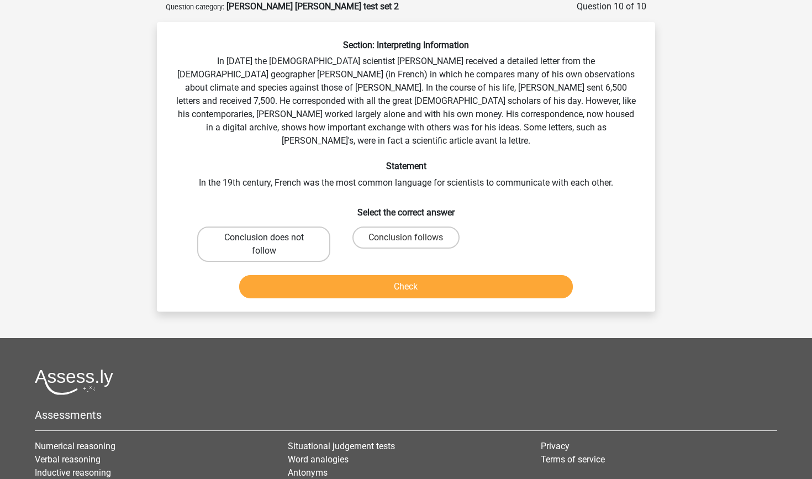
click at [319, 226] on label "Conclusion does not follow" at bounding box center [263, 243] width 133 height 35
click at [271, 237] on input "Conclusion does not follow" at bounding box center [267, 240] width 7 height 7
radio input "true"
click at [351, 280] on button "Check" at bounding box center [406, 286] width 334 height 23
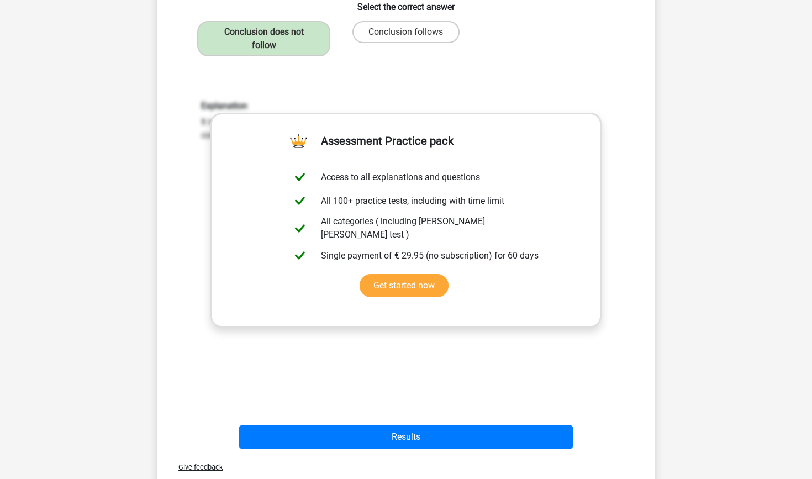
scroll to position [446, 0]
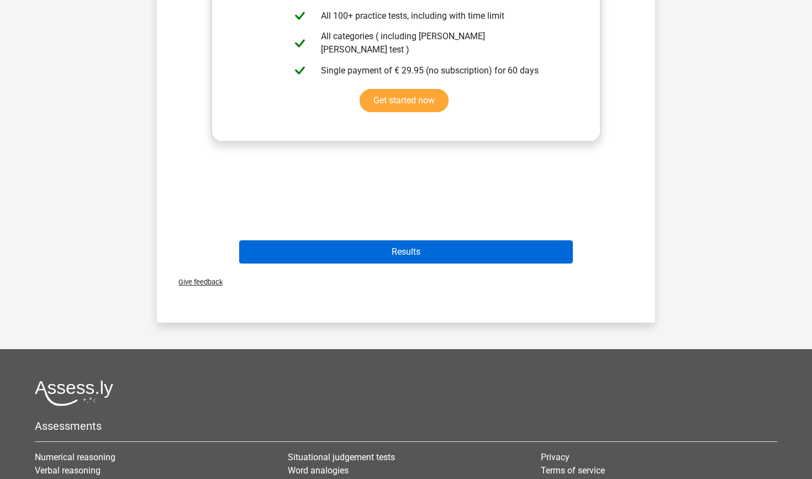
click at [389, 240] on button "Results" at bounding box center [406, 251] width 334 height 23
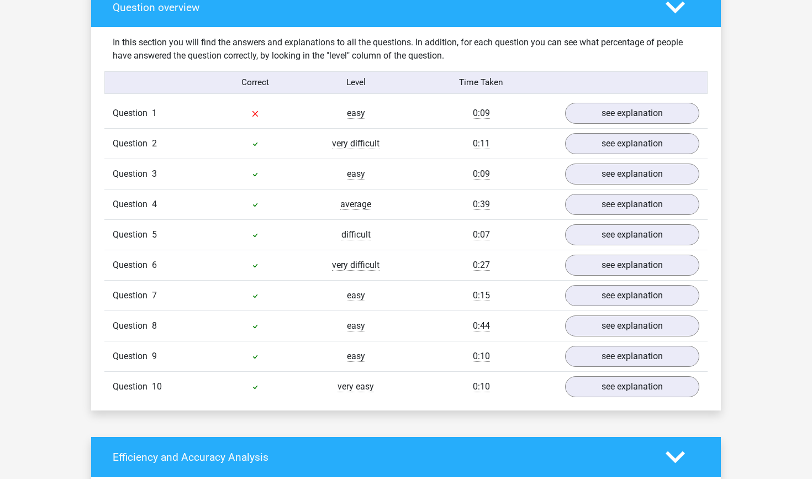
scroll to position [840, 0]
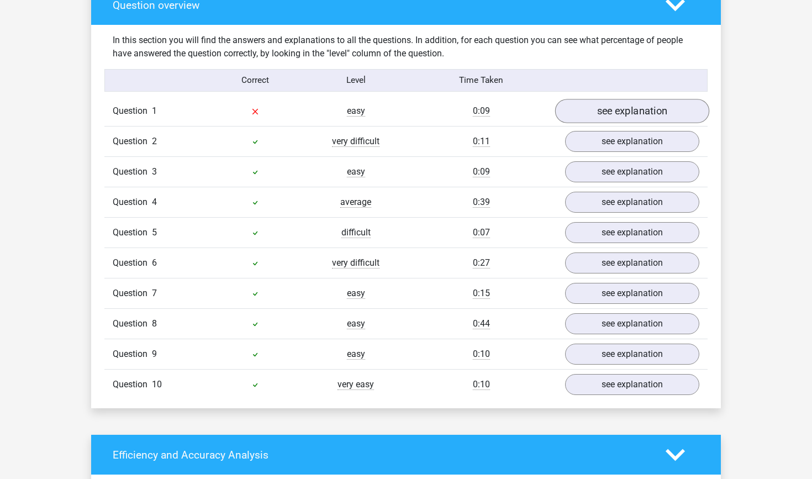
click at [648, 99] on link "see explanation" at bounding box center [632, 111] width 154 height 24
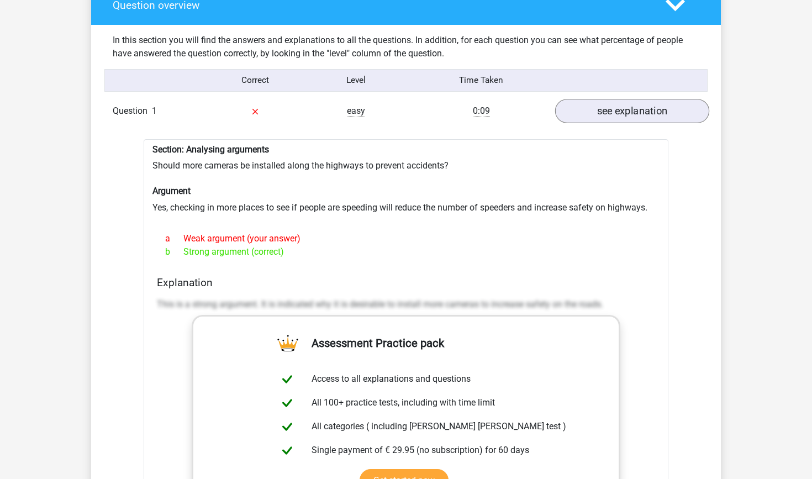
click at [594, 102] on link "see explanation" at bounding box center [632, 111] width 154 height 24
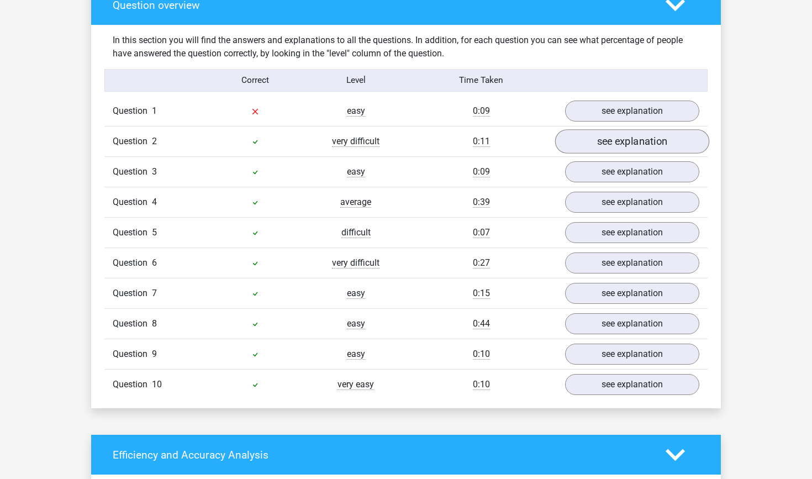
click at [599, 142] on link "see explanation" at bounding box center [632, 141] width 154 height 24
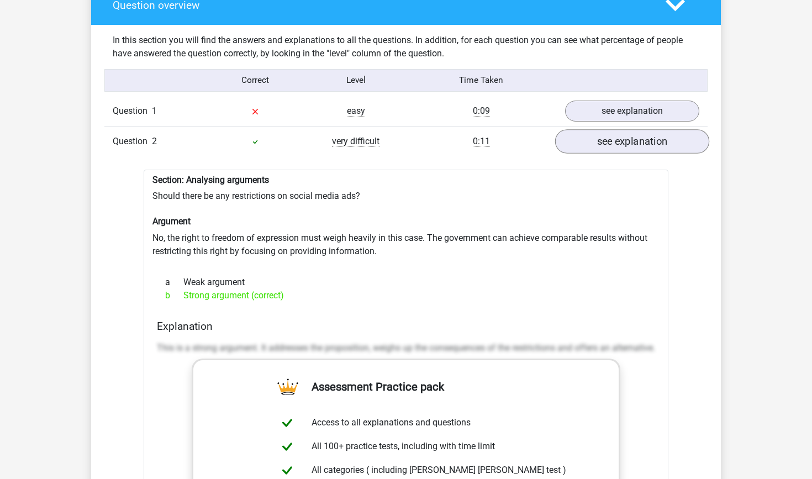
click at [598, 137] on link "see explanation" at bounding box center [632, 141] width 154 height 24
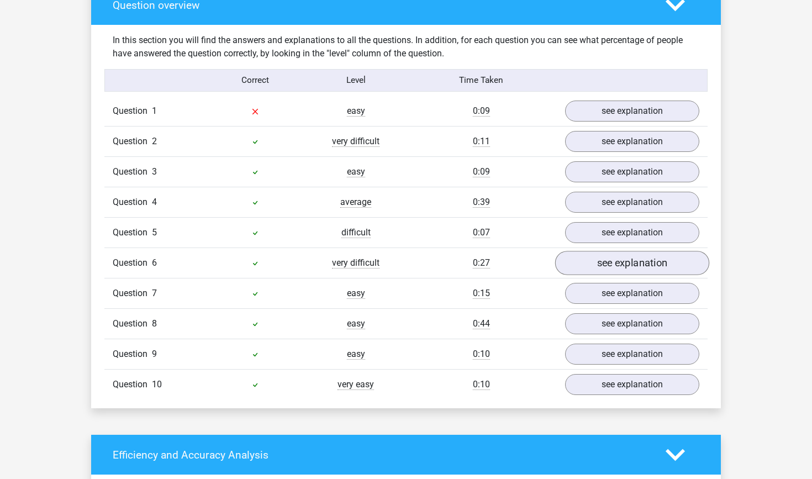
click at [580, 262] on link "see explanation" at bounding box center [632, 263] width 154 height 24
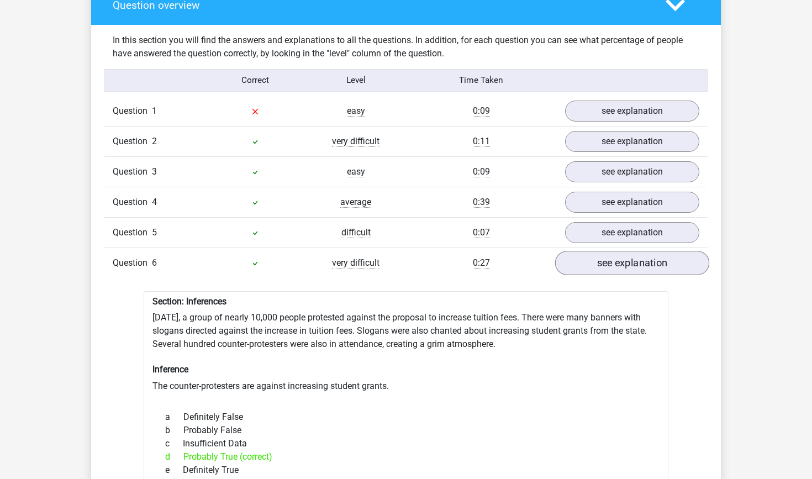
click at [585, 264] on link "see explanation" at bounding box center [632, 263] width 154 height 24
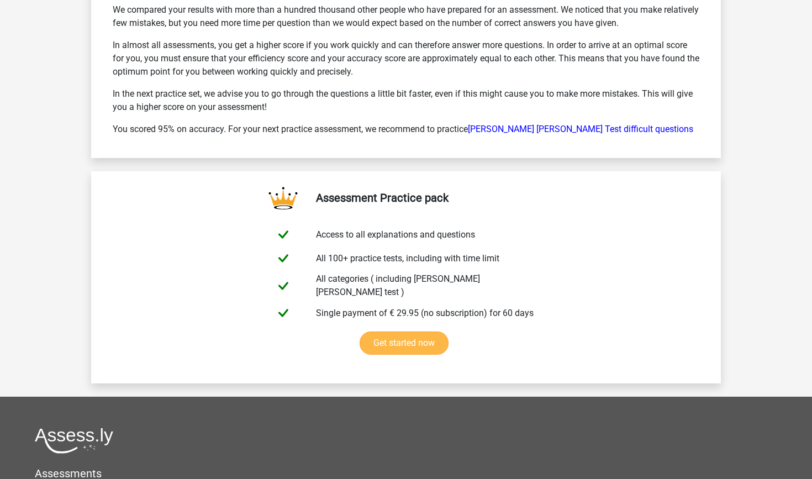
scroll to position [1693, 0]
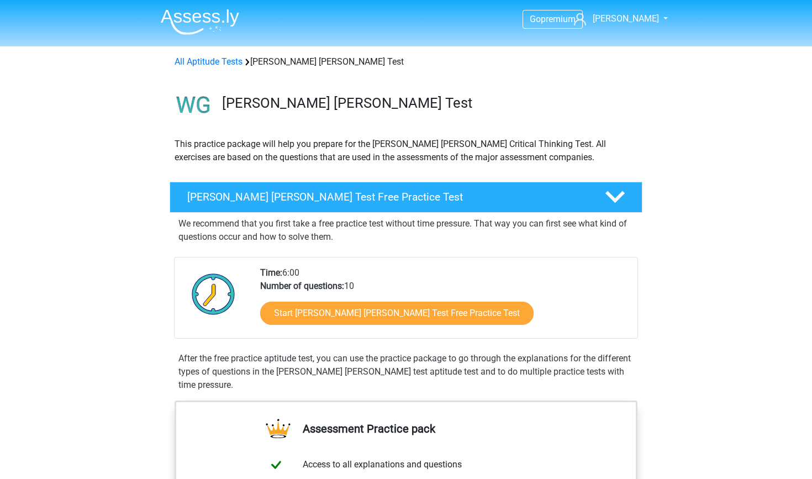
scroll to position [687, 0]
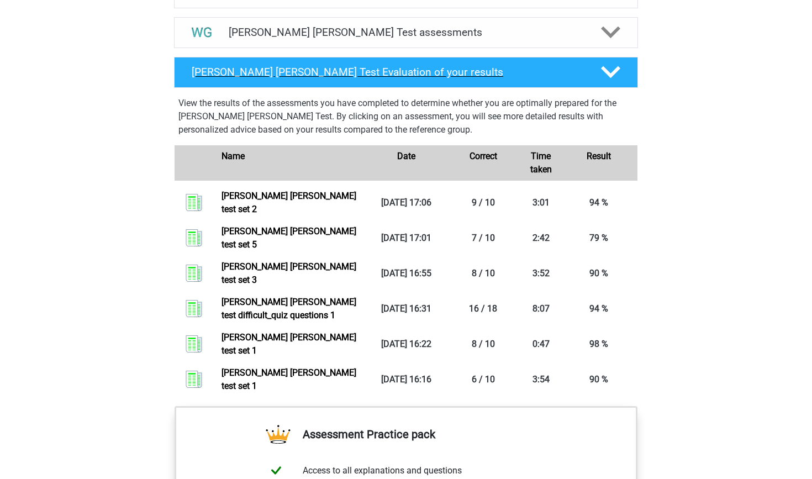
click at [450, 77] on h4 "Watson Glaser Test Evaluation of your results" at bounding box center [387, 72] width 391 height 13
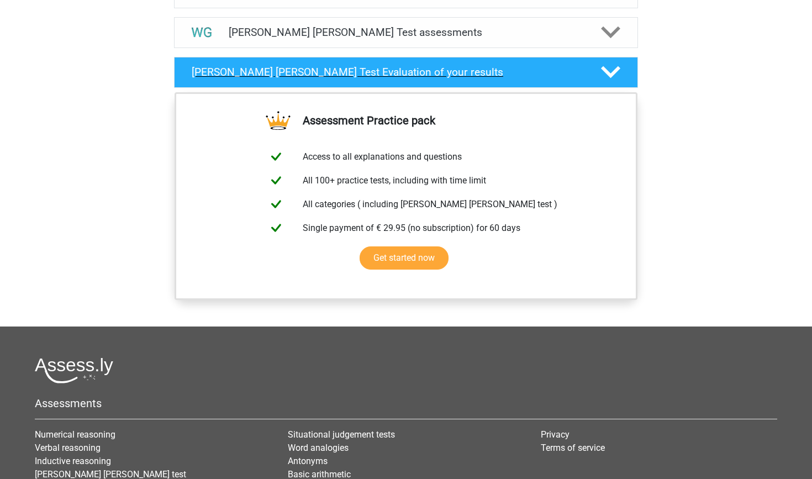
click at [451, 75] on h4 "Watson Glaser Test Evaluation of your results" at bounding box center [387, 72] width 391 height 13
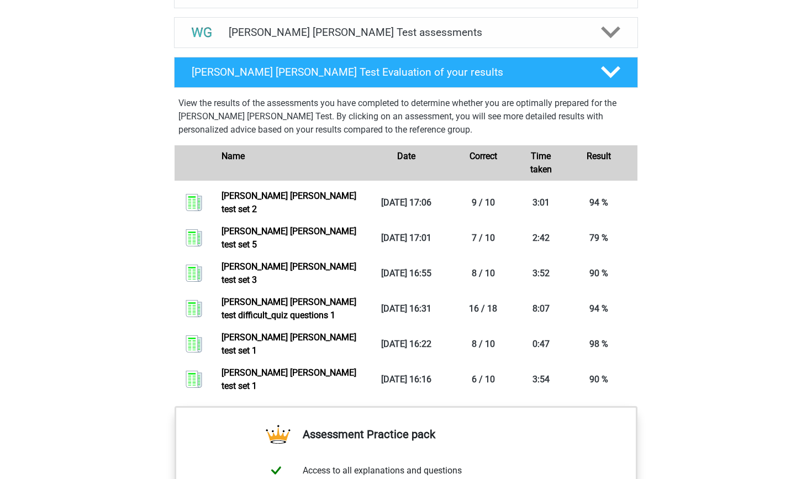
click at [457, 53] on div "Watson Glaser Test Evaluation of your results View the results of the assessmen…" at bounding box center [405, 228] width 507 height 353
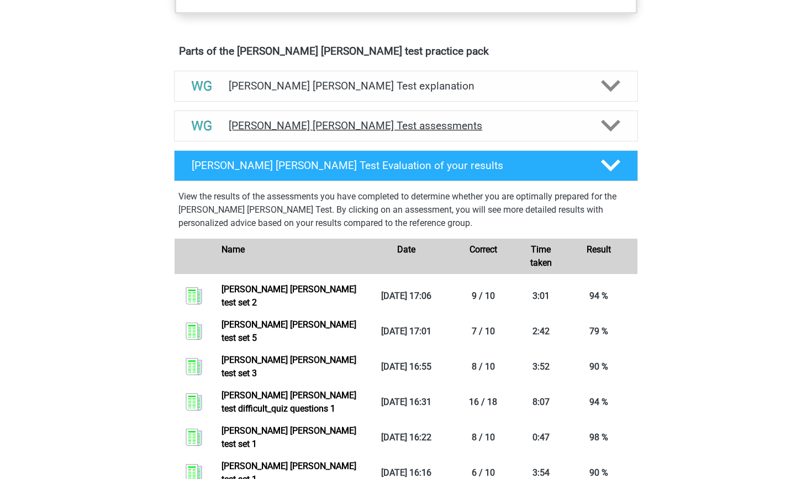
scroll to position [591, 0]
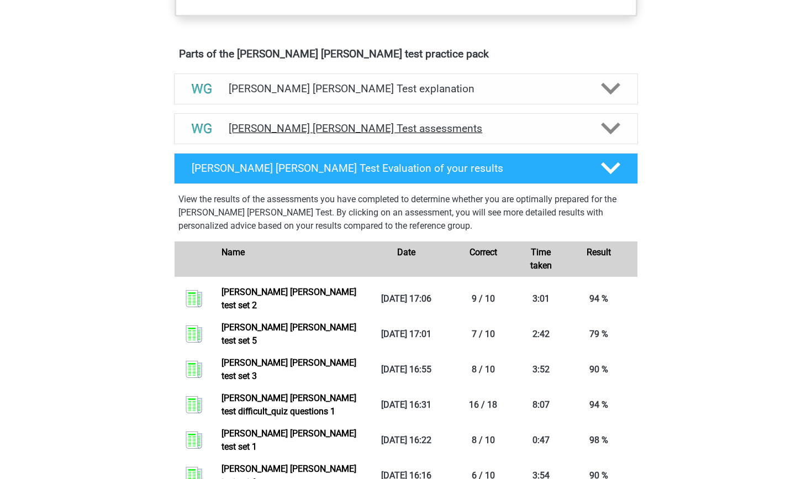
click at [468, 128] on h4 "Watson Glaser Test assessments" at bounding box center [406, 128] width 354 height 13
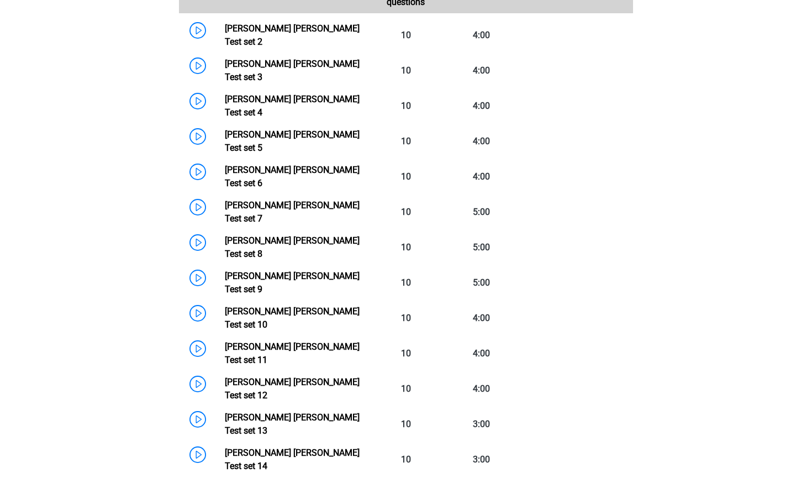
scroll to position [817, 0]
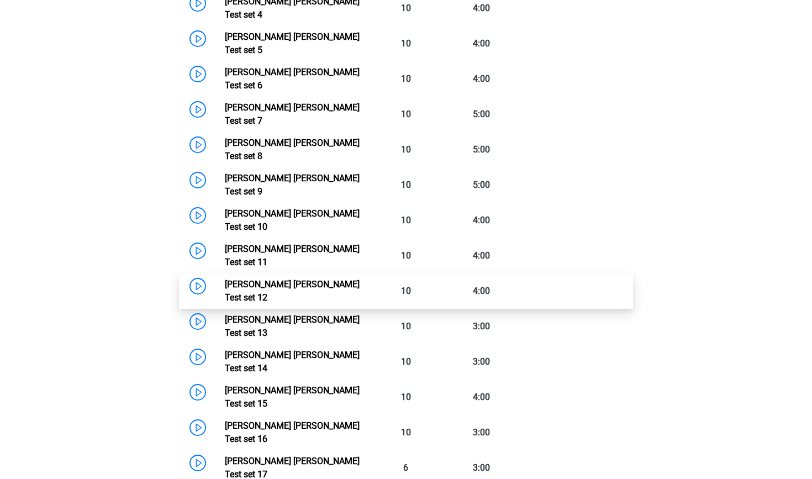
scroll to position [919, 0]
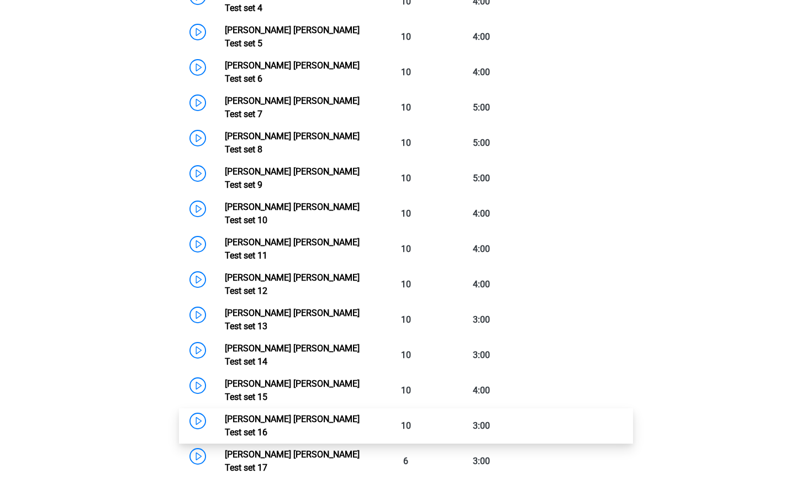
click at [225, 414] on link "Watson Glaser Test set 16" at bounding box center [292, 426] width 135 height 24
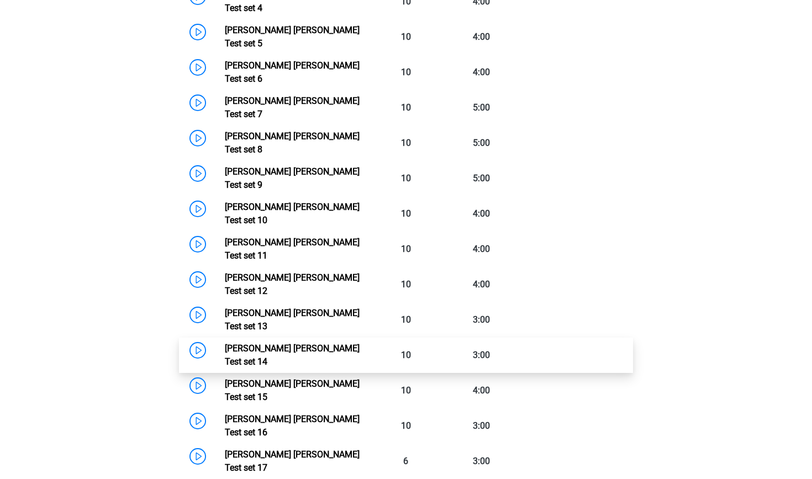
click at [225, 343] on link "Watson Glaser Test set 14" at bounding box center [292, 355] width 135 height 24
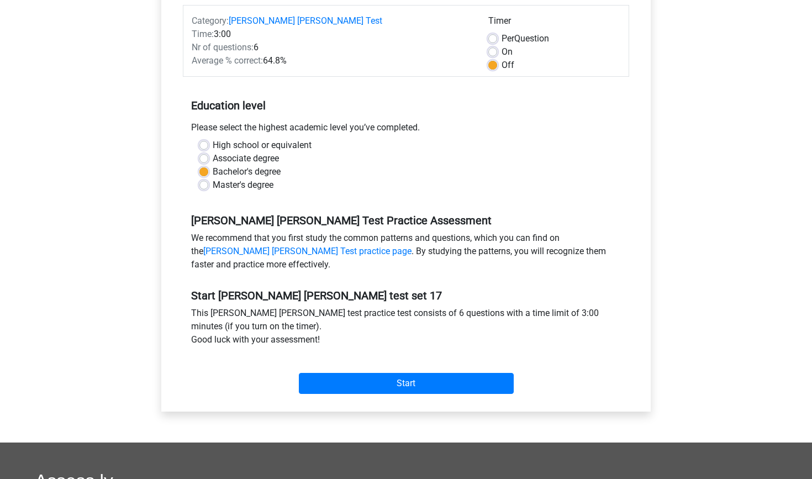
scroll to position [151, 0]
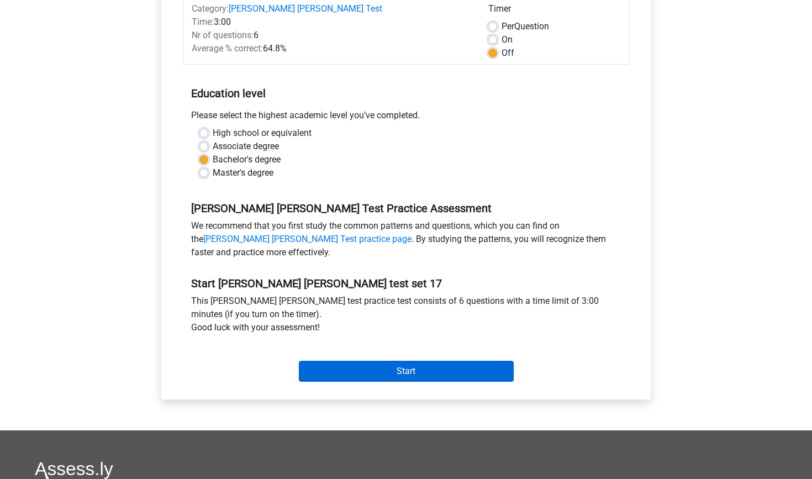
click at [400, 369] on input "Start" at bounding box center [406, 371] width 215 height 21
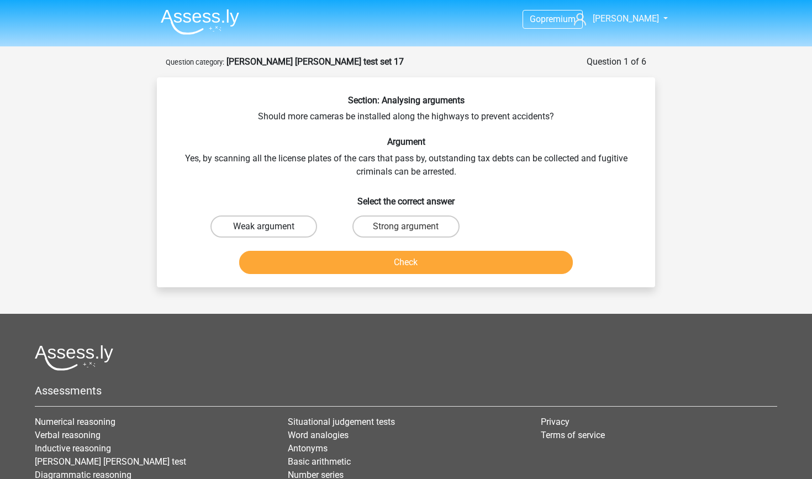
click at [275, 223] on label "Weak argument" at bounding box center [263, 226] width 107 height 22
click at [271, 226] on input "Weak argument" at bounding box center [267, 229] width 7 height 7
radio input "true"
click at [319, 259] on button "Check" at bounding box center [406, 262] width 334 height 23
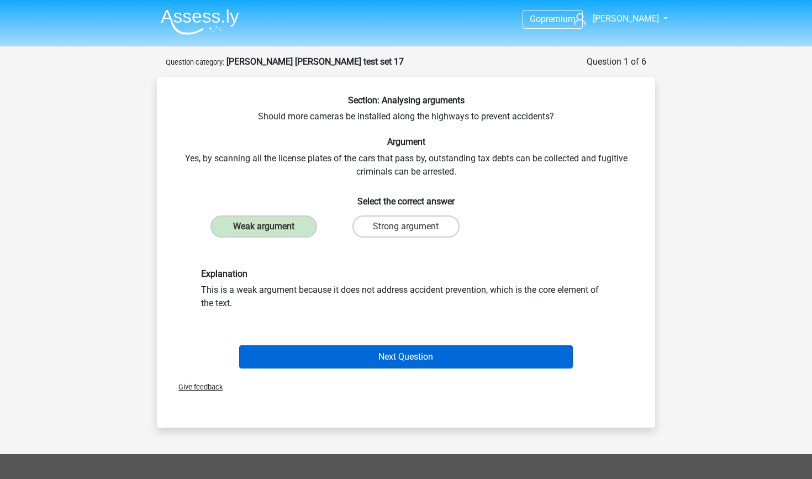
click at [379, 363] on button "Next Question" at bounding box center [406, 356] width 334 height 23
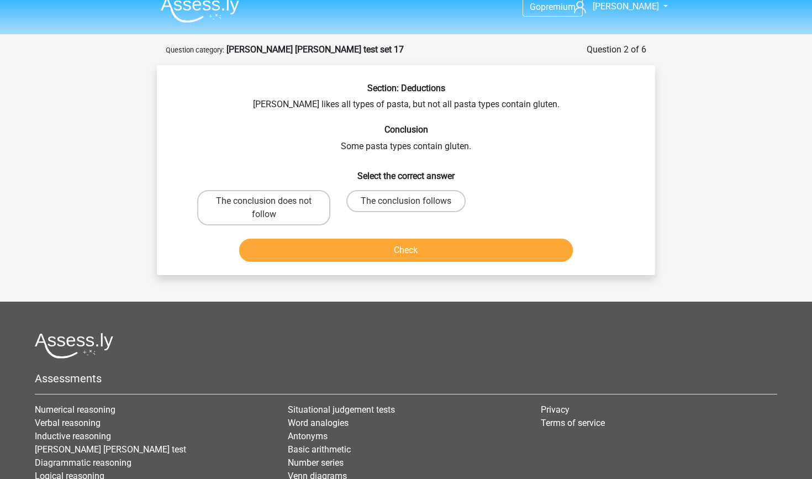
scroll to position [13, 0]
click at [330, 213] on div "The conclusion follows" at bounding box center [263, 206] width 133 height 35
click at [330, 211] on div "The conclusion follows" at bounding box center [263, 206] width 133 height 35
click at [439, 205] on label "The conclusion follows" at bounding box center [405, 200] width 119 height 22
click at [413, 205] on input "The conclusion follows" at bounding box center [409, 203] width 7 height 7
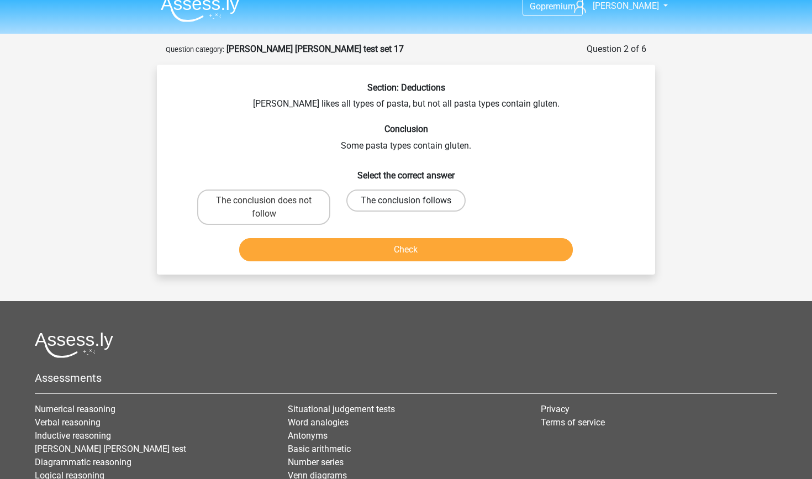
radio input "true"
click at [458, 252] on button "Check" at bounding box center [406, 249] width 334 height 23
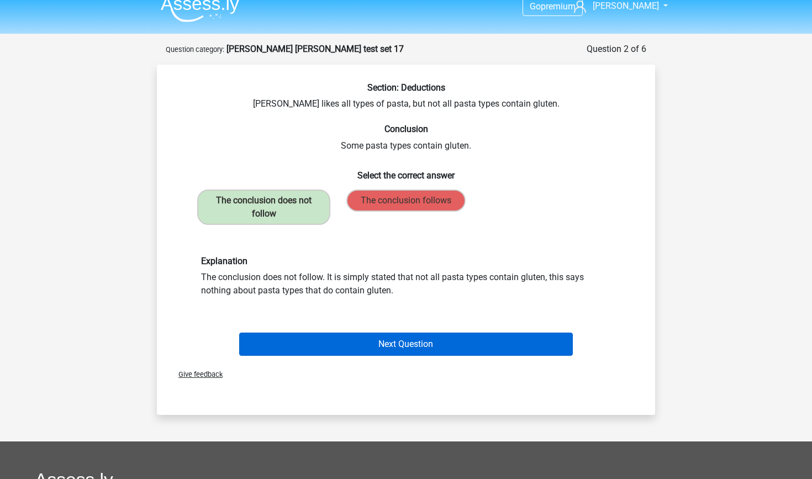
click at [430, 341] on button "Next Question" at bounding box center [406, 343] width 334 height 23
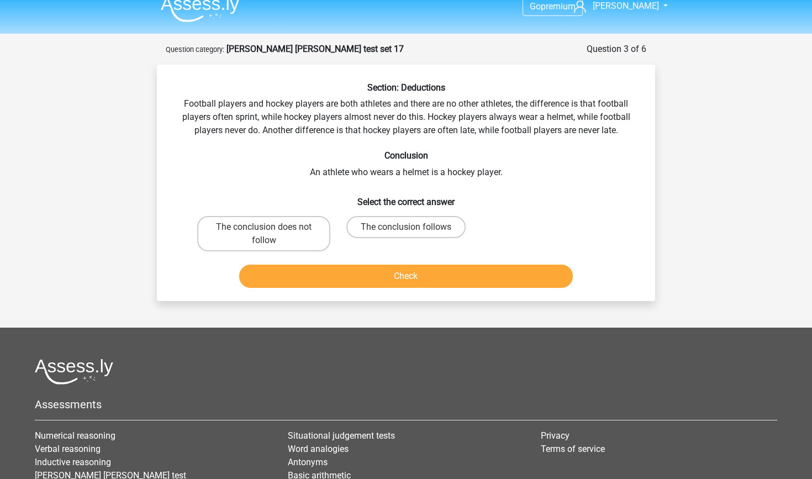
scroll to position [55, 0]
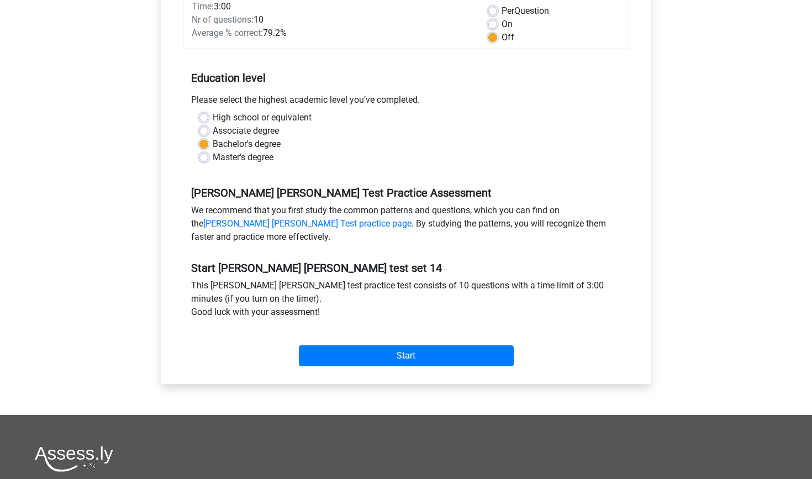
scroll to position [216, 0]
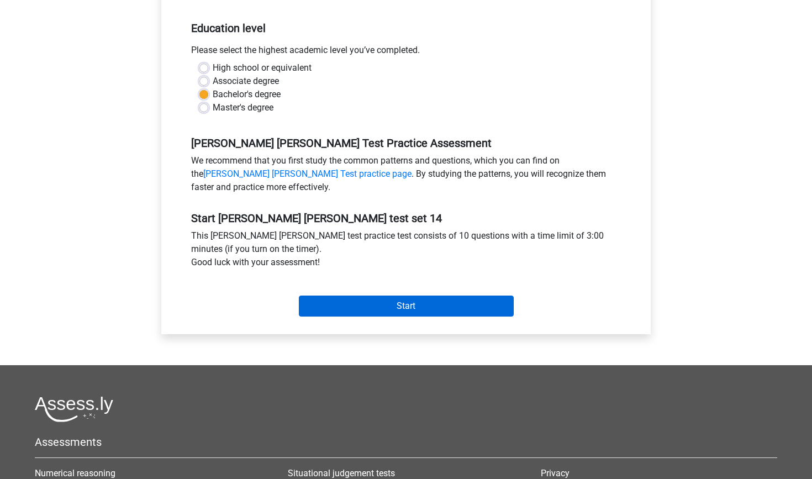
click at [443, 310] on input "Start" at bounding box center [406, 305] width 215 height 21
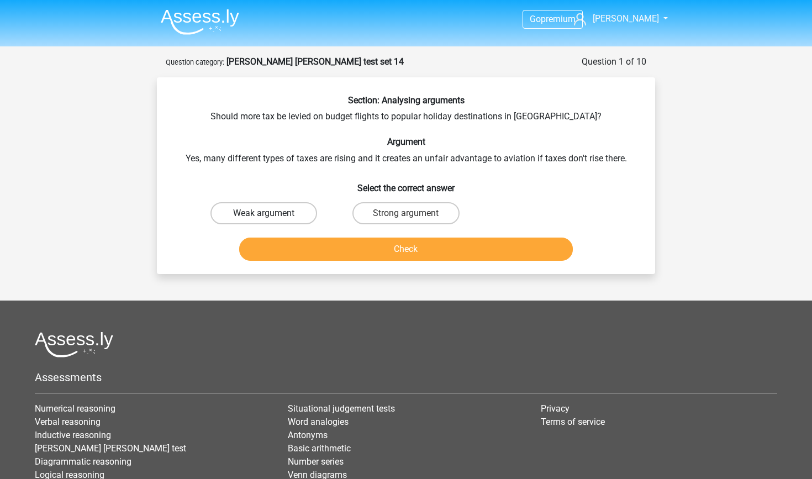
click at [299, 213] on label "Weak argument" at bounding box center [263, 213] width 107 height 22
click at [271, 213] on input "Weak argument" at bounding box center [267, 216] width 7 height 7
radio input "true"
click at [341, 243] on button "Check" at bounding box center [406, 248] width 334 height 23
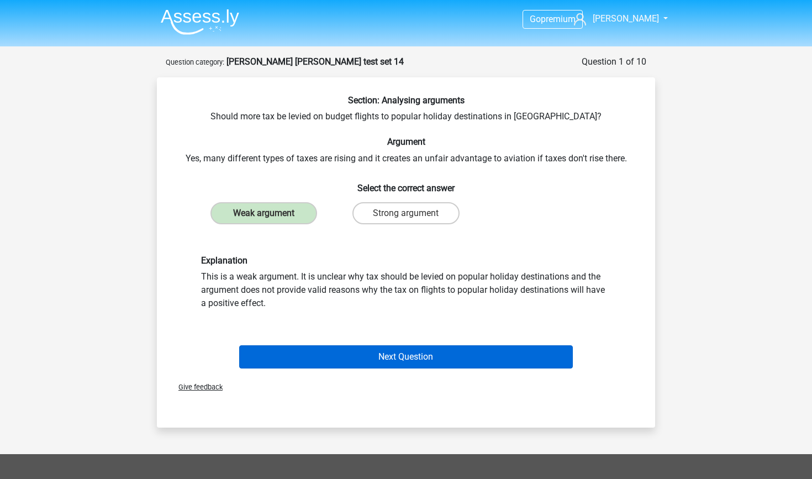
click at [398, 349] on button "Next Question" at bounding box center [406, 356] width 334 height 23
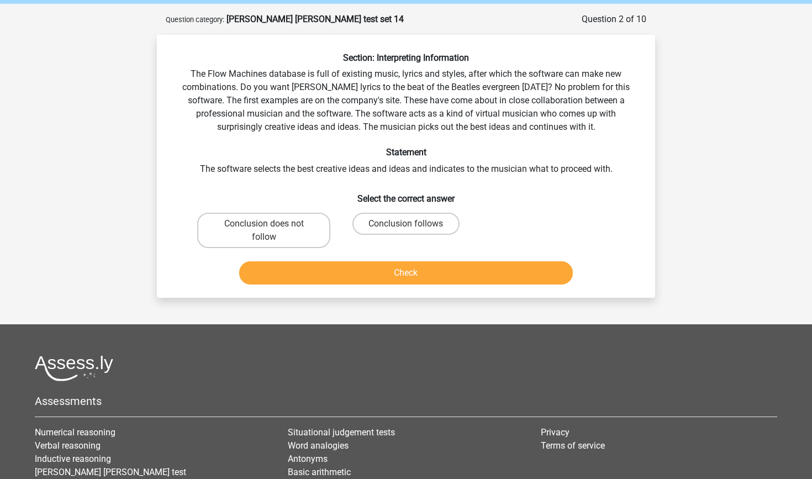
scroll to position [45, 0]
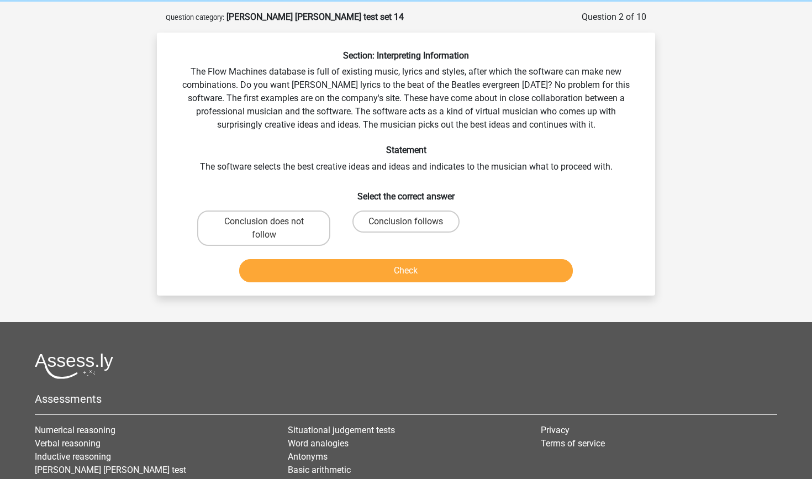
click at [266, 223] on input "Conclusion does not follow" at bounding box center [267, 224] width 7 height 7
radio input "true"
click at [368, 276] on button "Check" at bounding box center [406, 270] width 334 height 23
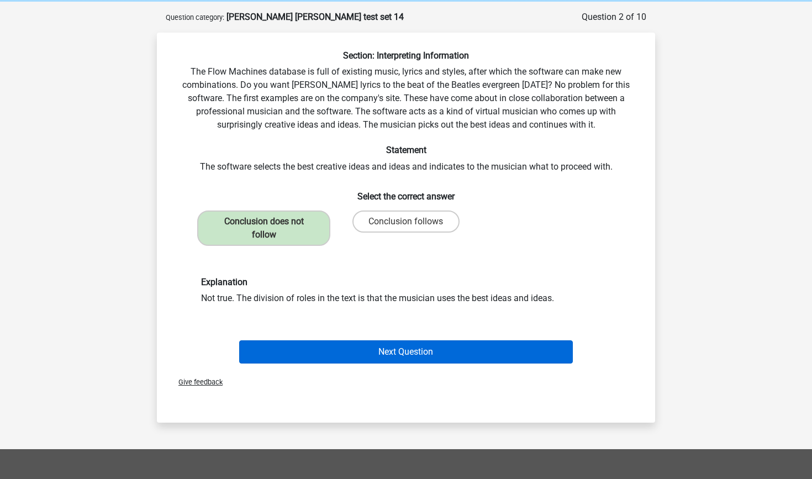
click at [439, 345] on button "Next Question" at bounding box center [406, 351] width 334 height 23
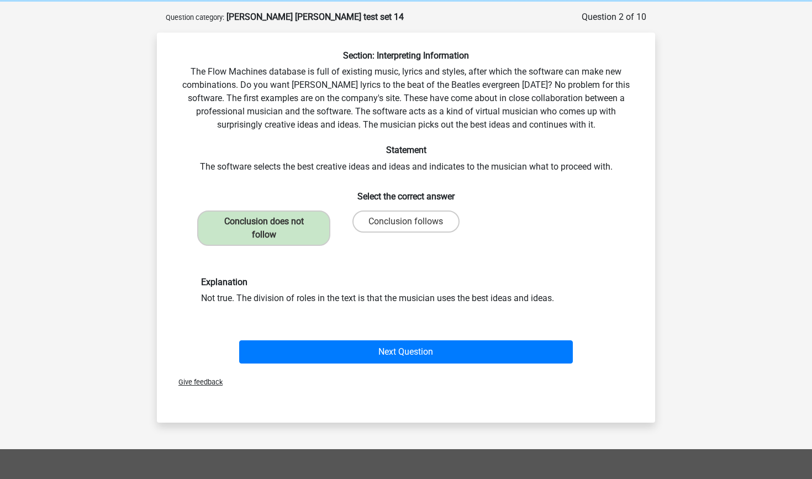
scroll to position [55, 0]
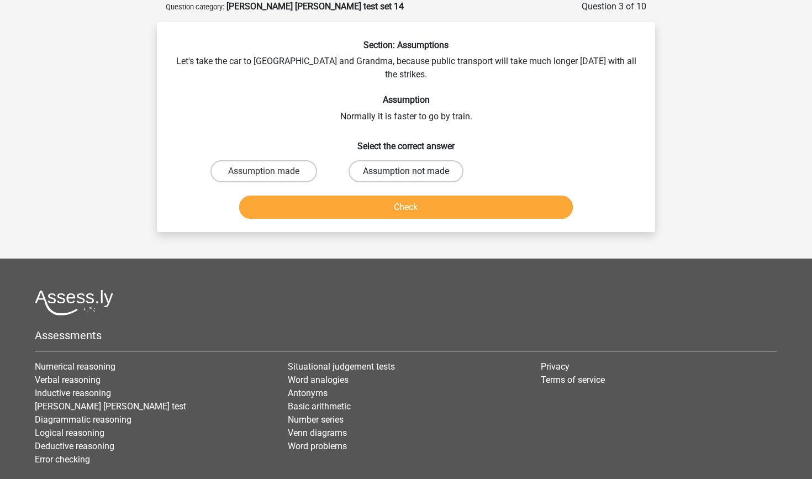
click at [450, 162] on label "Assumption not made" at bounding box center [405, 171] width 115 height 22
click at [413, 171] on input "Assumption not made" at bounding box center [409, 174] width 7 height 7
radio input "true"
click at [458, 195] on button "Check" at bounding box center [406, 206] width 334 height 23
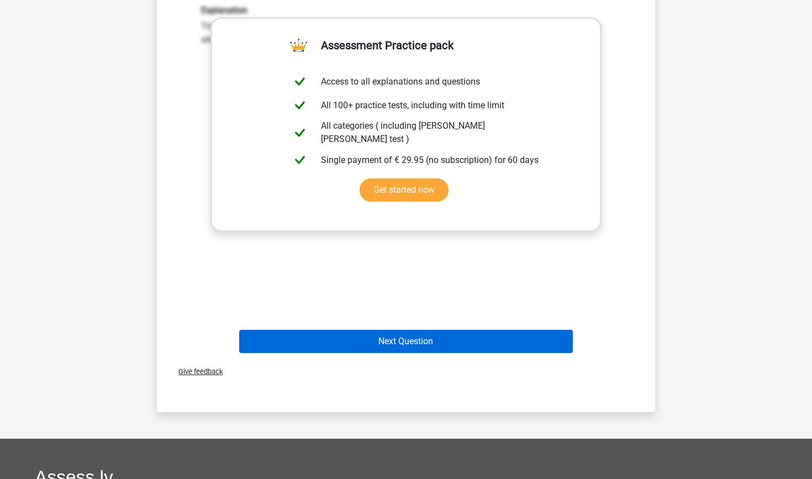
click at [465, 330] on button "Next Question" at bounding box center [406, 341] width 334 height 23
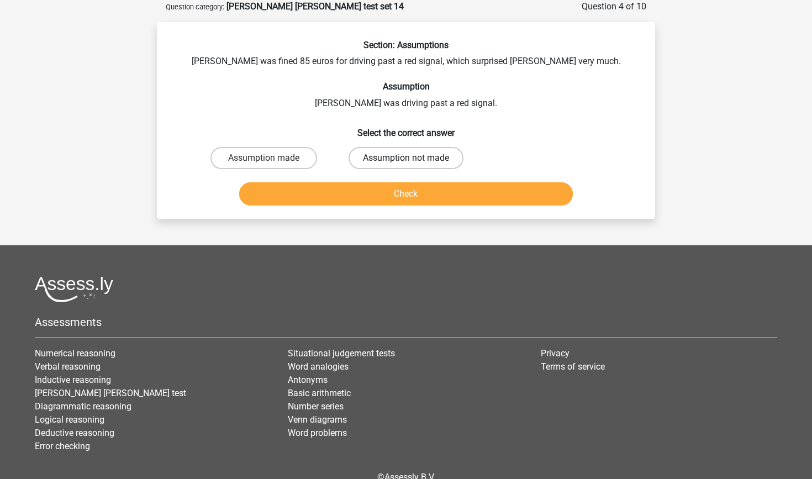
click at [418, 153] on label "Assumption not made" at bounding box center [405, 158] width 115 height 22
click at [413, 158] on input "Assumption not made" at bounding box center [409, 161] width 7 height 7
radio input "true"
click at [430, 191] on button "Check" at bounding box center [406, 193] width 334 height 23
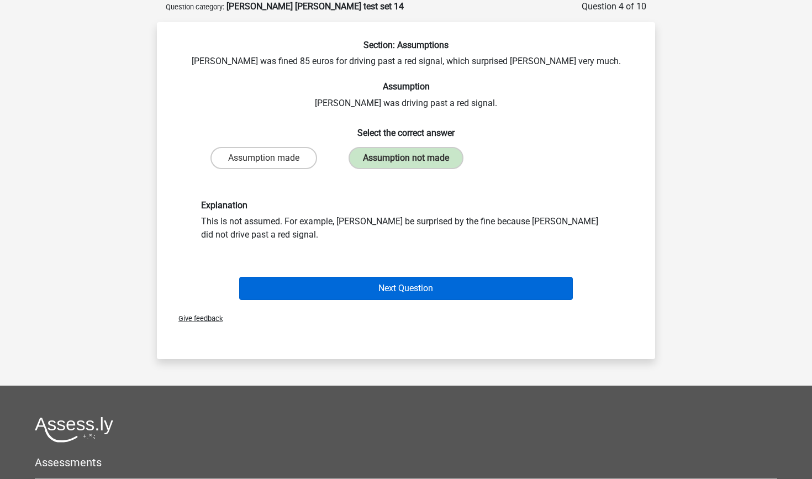
click at [442, 290] on button "Next Question" at bounding box center [406, 288] width 334 height 23
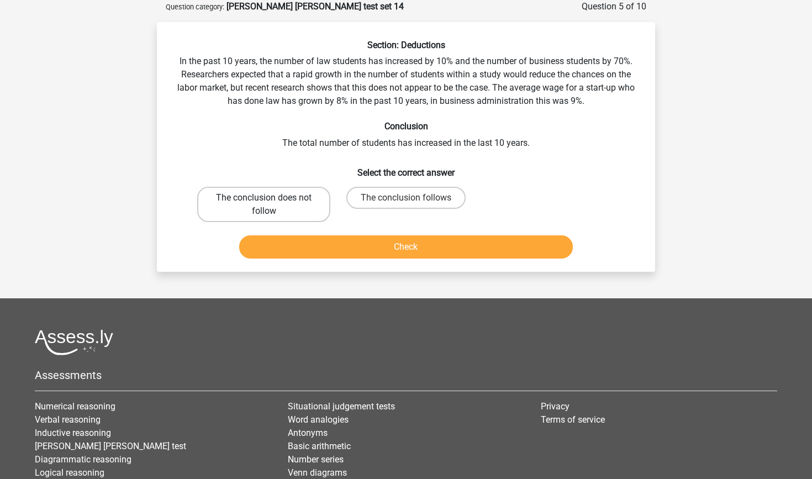
click at [289, 199] on label "The conclusion does not follow" at bounding box center [263, 204] width 133 height 35
click at [271, 199] on input "The conclusion does not follow" at bounding box center [267, 201] width 7 height 7
radio input "true"
click at [385, 244] on button "Check" at bounding box center [406, 246] width 334 height 23
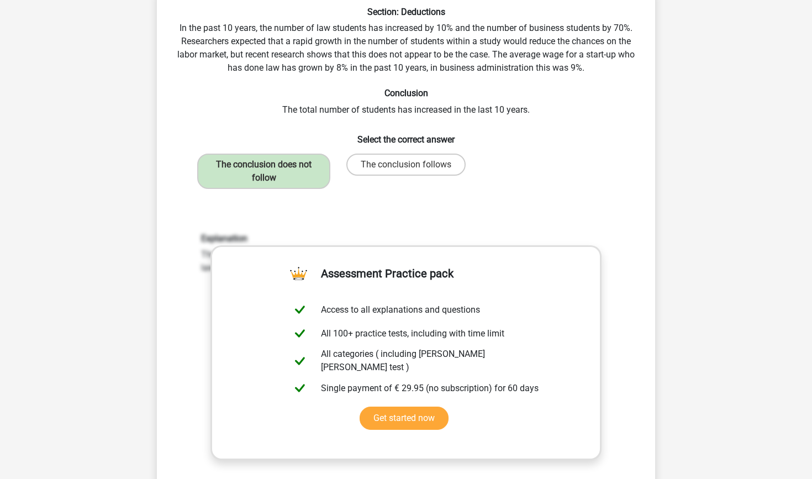
scroll to position [187, 0]
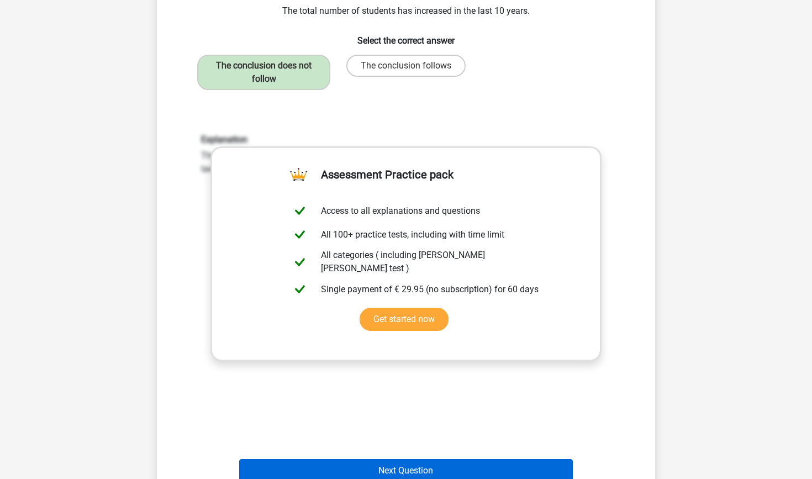
click at [417, 464] on button "Next Question" at bounding box center [406, 470] width 334 height 23
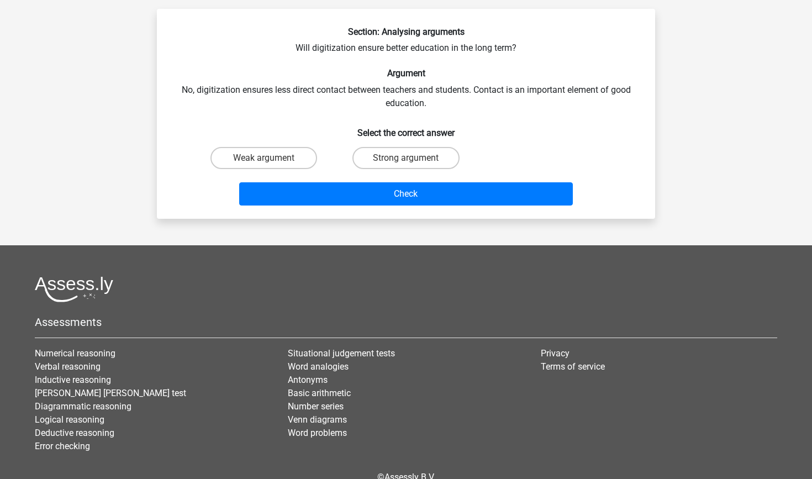
scroll to position [55, 0]
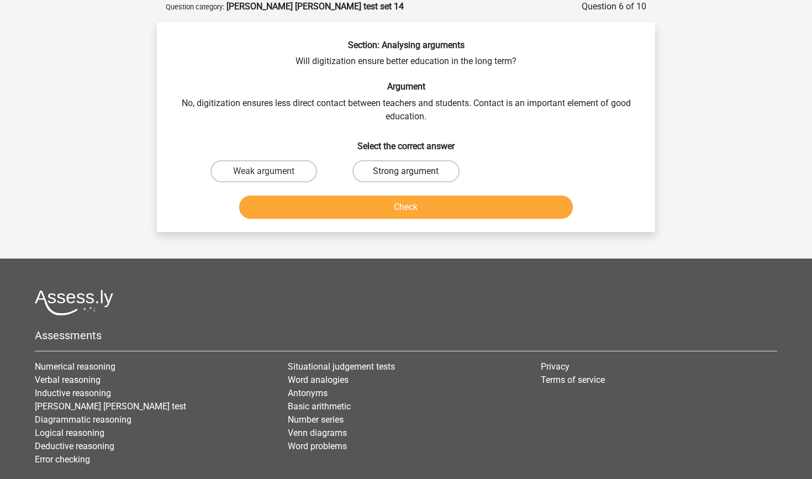
click at [398, 171] on label "Strong argument" at bounding box center [405, 171] width 107 height 22
click at [406, 171] on input "Strong argument" at bounding box center [409, 174] width 7 height 7
radio input "true"
click at [402, 207] on button "Check" at bounding box center [406, 206] width 334 height 23
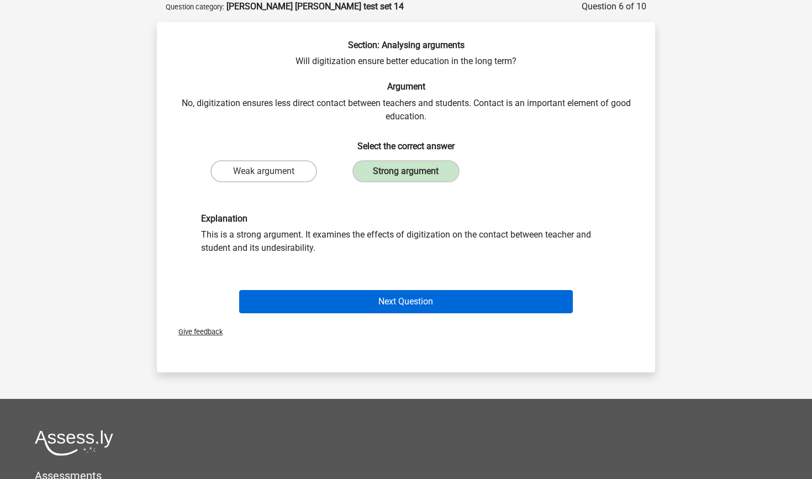
click at [408, 301] on button "Next Question" at bounding box center [406, 301] width 334 height 23
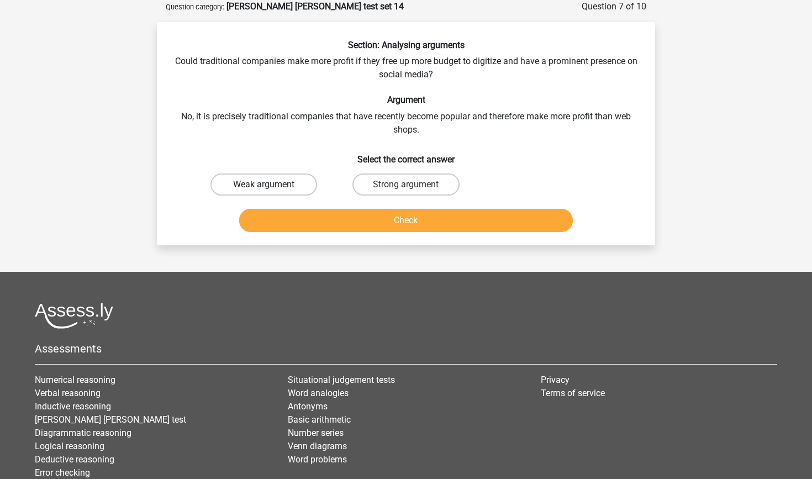
click at [293, 192] on label "Weak argument" at bounding box center [263, 184] width 107 height 22
click at [271, 192] on input "Weak argument" at bounding box center [267, 187] width 7 height 7
radio input "true"
click at [312, 218] on button "Check" at bounding box center [406, 220] width 334 height 23
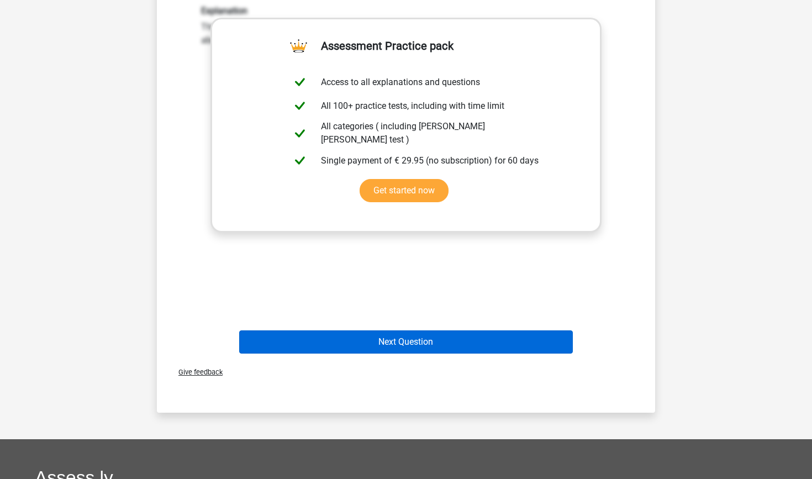
click at [385, 341] on button "Next Question" at bounding box center [406, 341] width 334 height 23
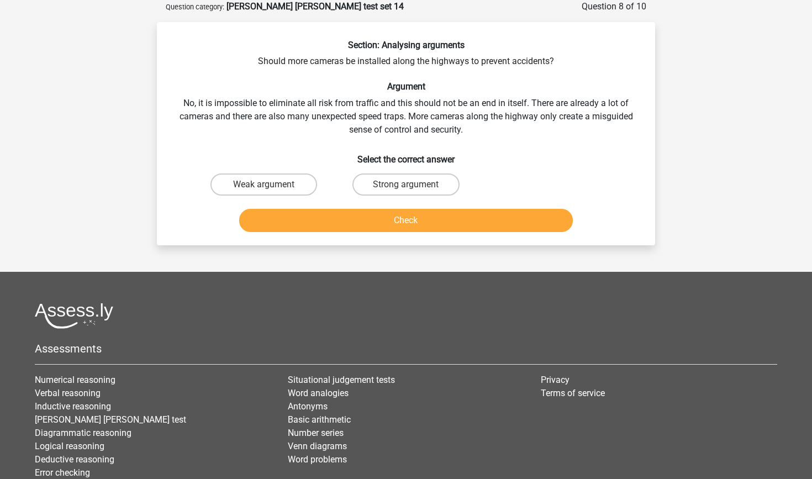
scroll to position [44, 0]
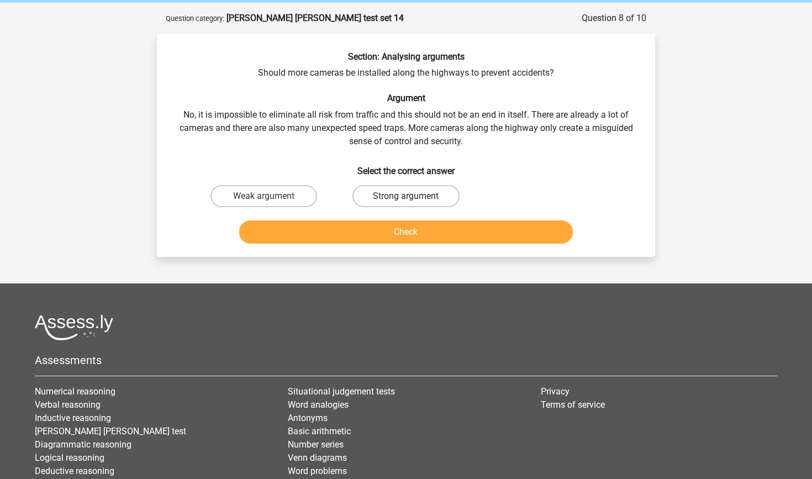
click at [420, 197] on label "Strong argument" at bounding box center [405, 196] width 107 height 22
click at [413, 197] on input "Strong argument" at bounding box center [409, 199] width 7 height 7
radio input "true"
click at [427, 235] on button "Check" at bounding box center [406, 231] width 334 height 23
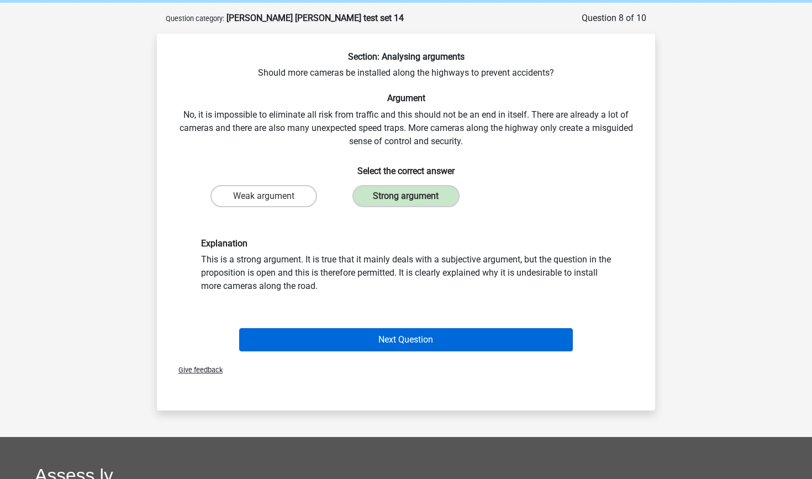
click at [421, 340] on button "Next Question" at bounding box center [406, 339] width 334 height 23
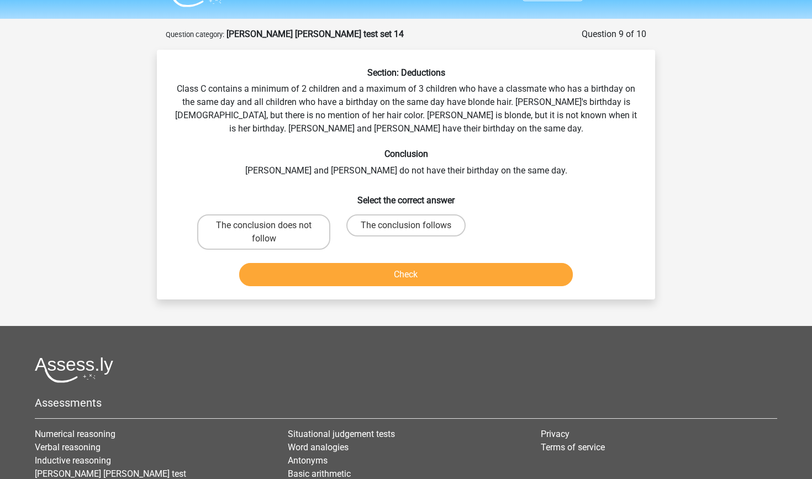
scroll to position [29, 0]
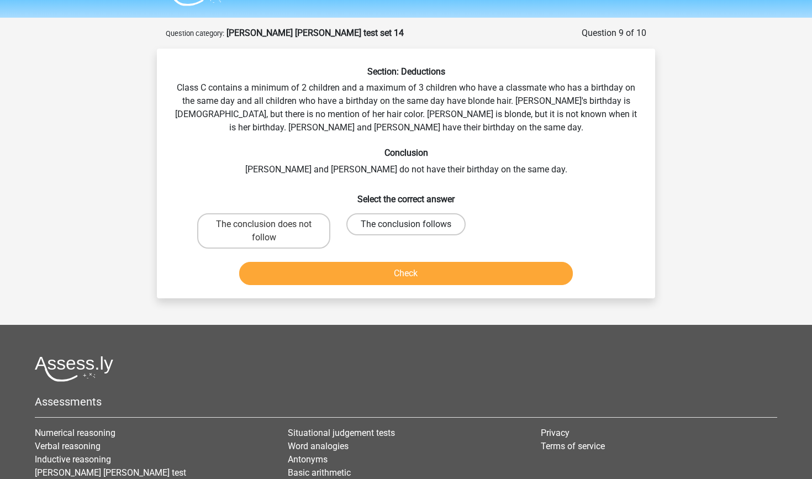
click at [406, 220] on label "The conclusion follows" at bounding box center [405, 224] width 119 height 22
click at [406, 224] on input "The conclusion follows" at bounding box center [409, 227] width 7 height 7
radio input "true"
click at [430, 280] on button "Check" at bounding box center [406, 273] width 334 height 23
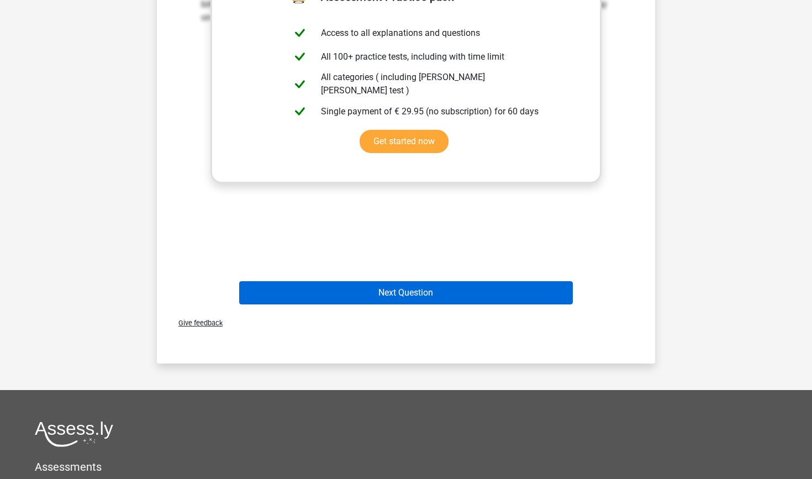
click at [439, 300] on button "Next Question" at bounding box center [406, 292] width 334 height 23
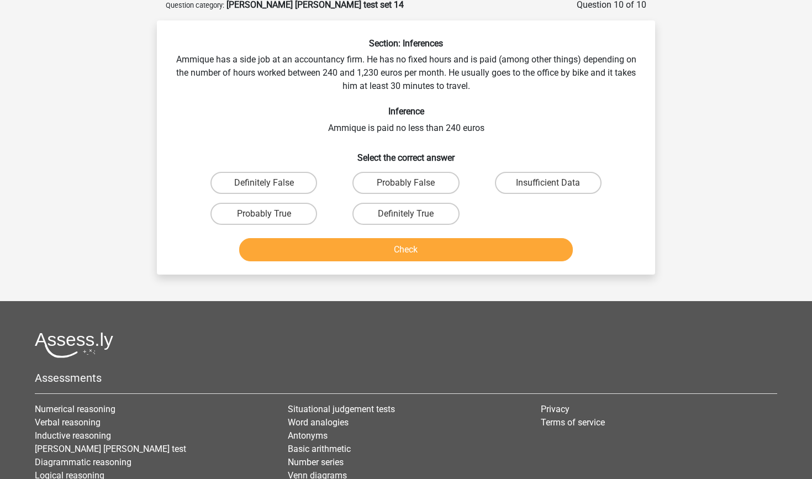
scroll to position [55, 0]
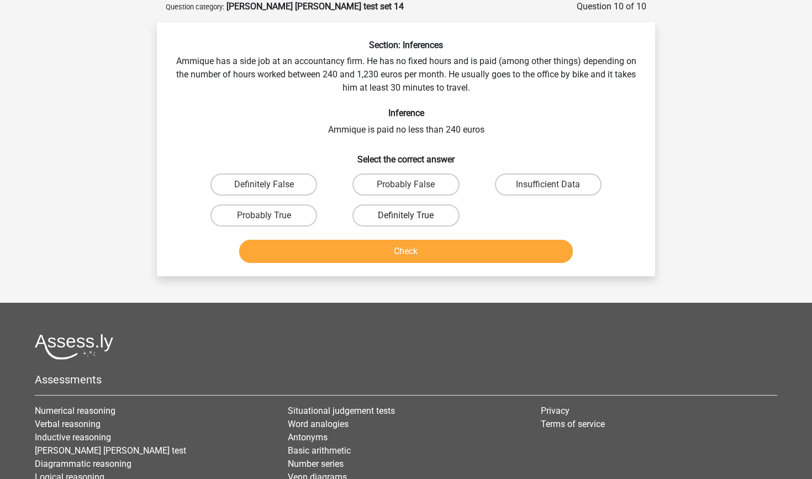
click at [426, 217] on label "Definitely True" at bounding box center [405, 215] width 107 height 22
click at [413, 217] on input "Definitely True" at bounding box center [409, 218] width 7 height 7
radio input "true"
click at [430, 252] on button "Check" at bounding box center [406, 251] width 334 height 23
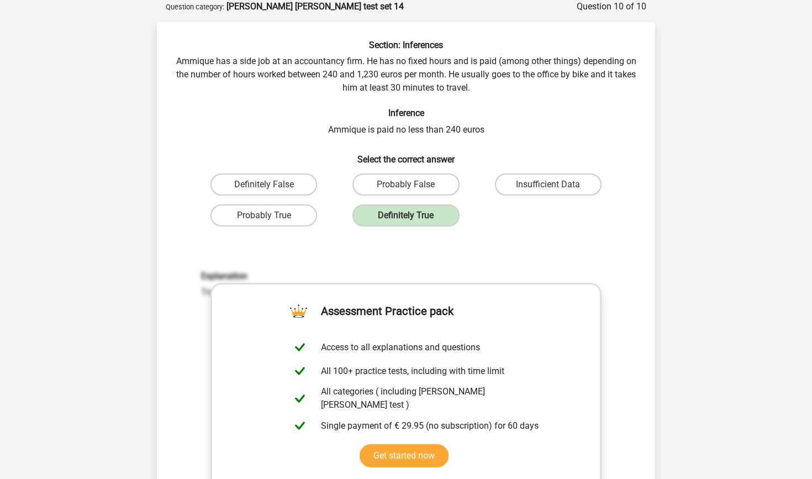
scroll to position [364, 0]
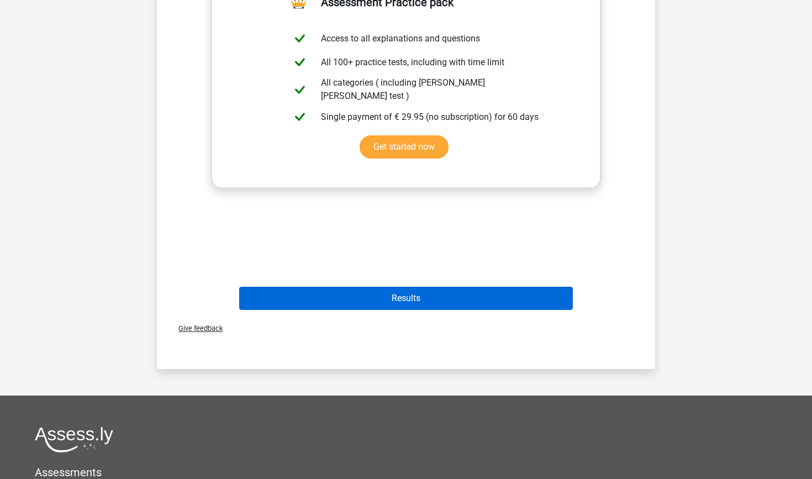
click at [456, 296] on button "Results" at bounding box center [406, 298] width 334 height 23
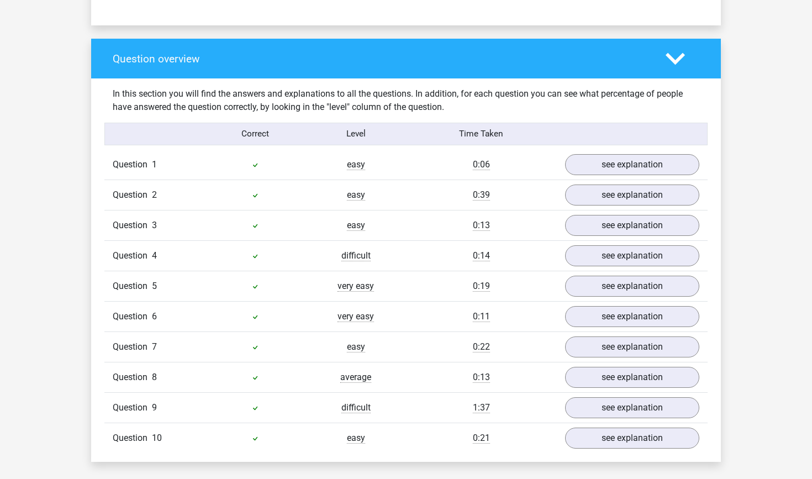
scroll to position [783, 0]
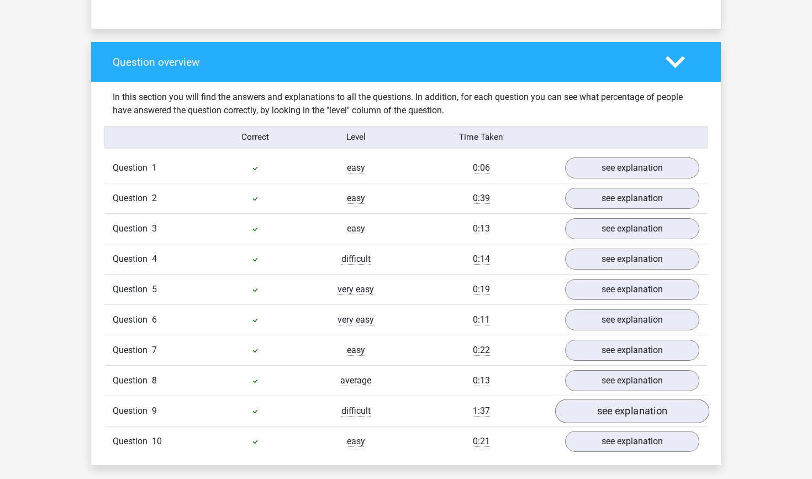
click at [606, 403] on link "see explanation" at bounding box center [632, 411] width 154 height 24
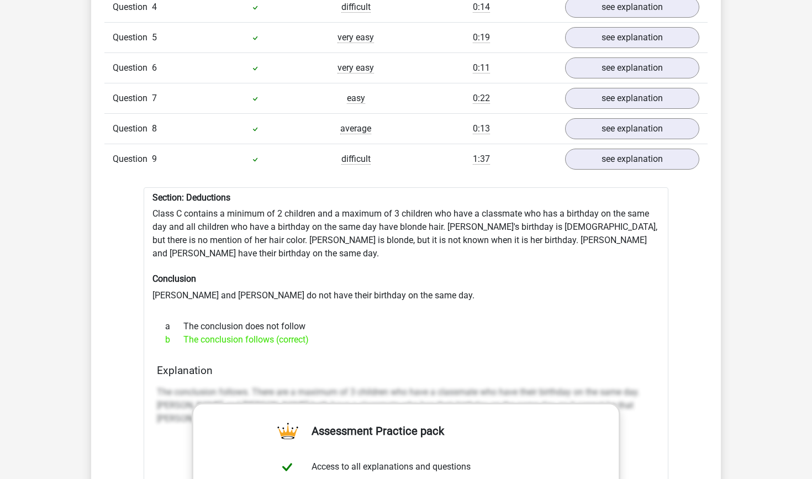
scroll to position [1036, 0]
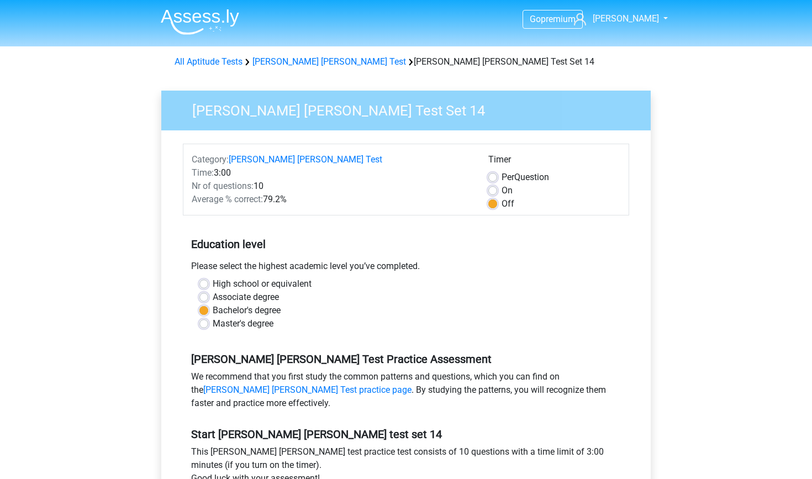
scroll to position [216, 0]
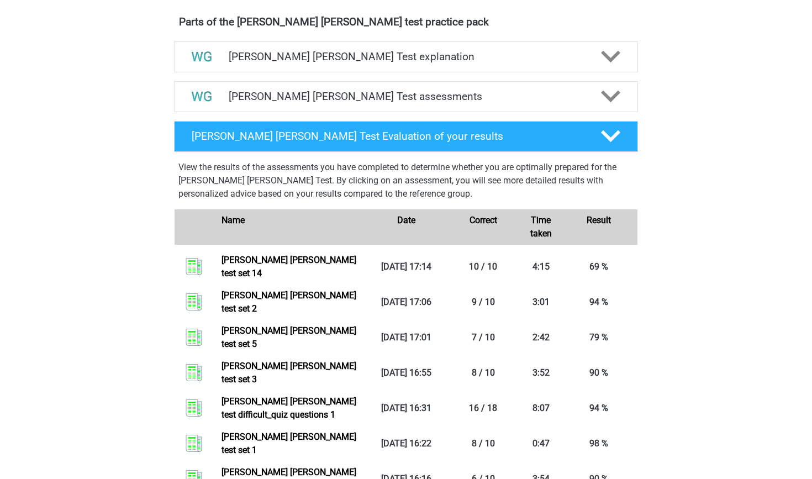
scroll to position [607, 0]
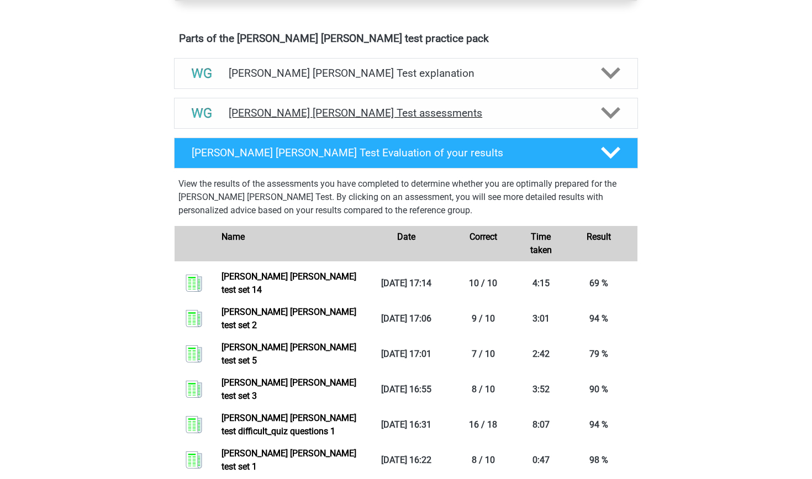
click at [422, 114] on h4 "Watson Glaser Test assessments" at bounding box center [406, 113] width 354 height 13
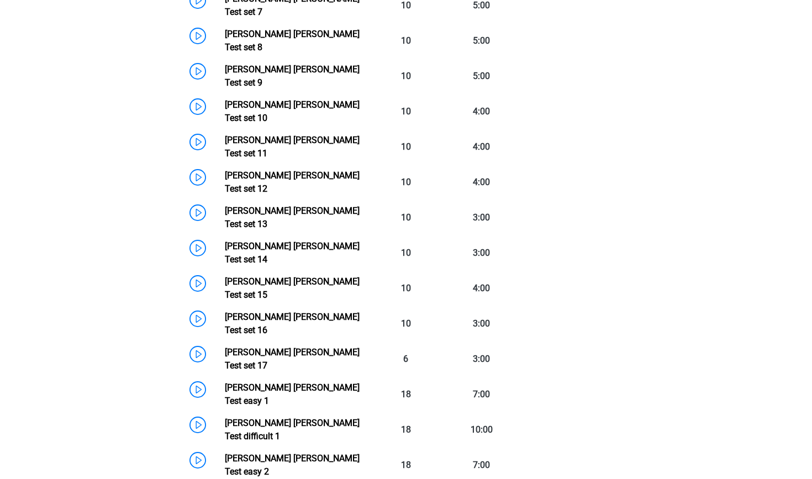
scroll to position [1021, 0]
click at [225, 206] on link "Watson Glaser Test set 13" at bounding box center [292, 218] width 135 height 24
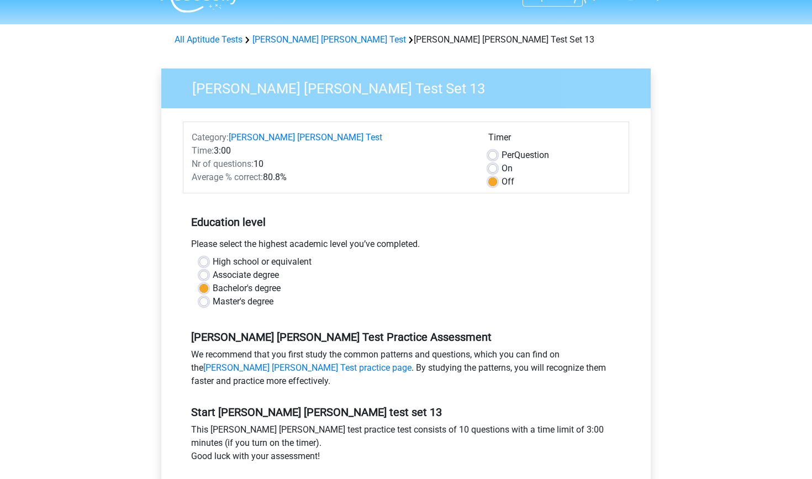
scroll to position [27, 0]
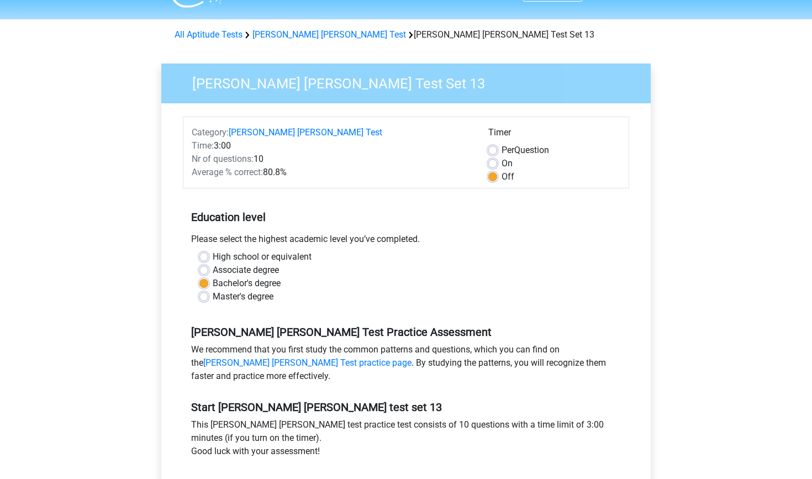
click at [501, 159] on label "On" at bounding box center [506, 163] width 11 height 13
click at [496, 159] on input "On" at bounding box center [492, 162] width 9 height 11
radio input "true"
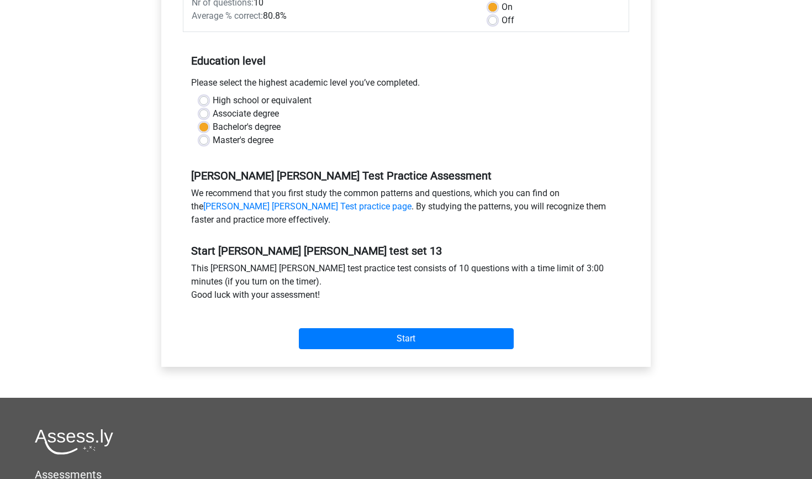
scroll to position [229, 0]
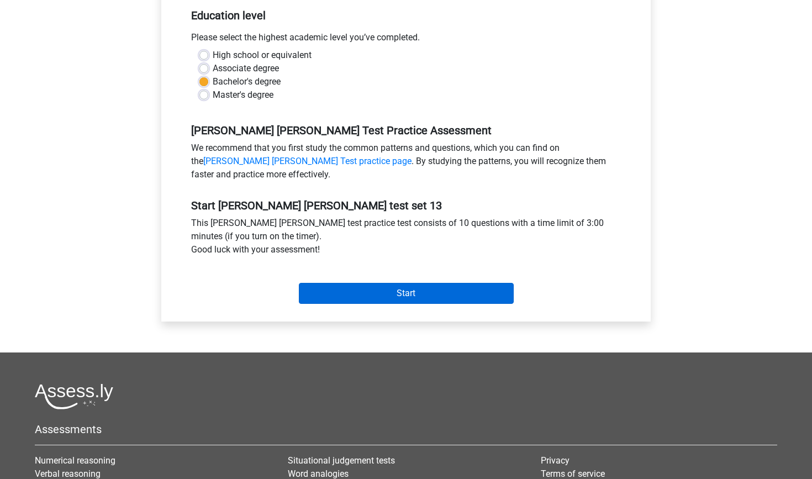
click at [432, 294] on input "Start" at bounding box center [406, 293] width 215 height 21
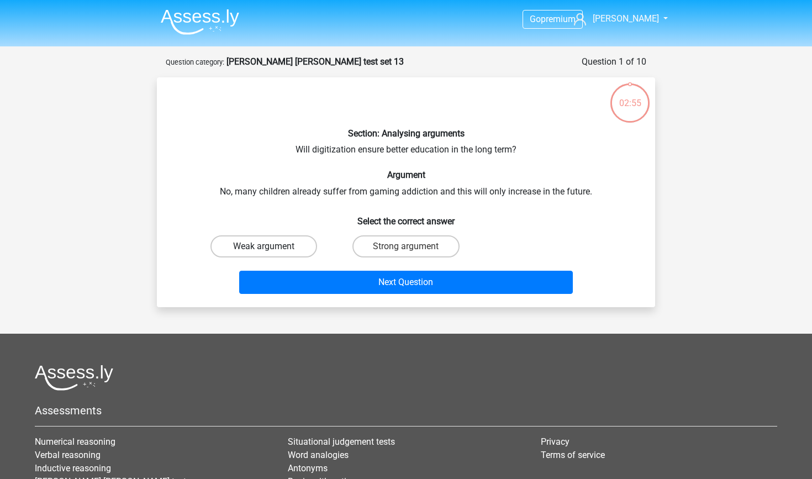
click at [290, 247] on label "Weak argument" at bounding box center [263, 246] width 107 height 22
click at [271, 247] on input "Weak argument" at bounding box center [267, 249] width 7 height 7
radio input "true"
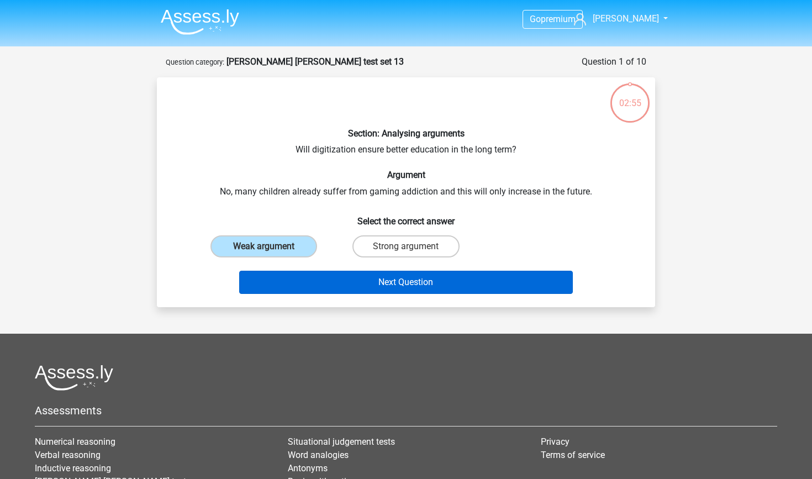
click at [332, 279] on button "Next Question" at bounding box center [406, 282] width 334 height 23
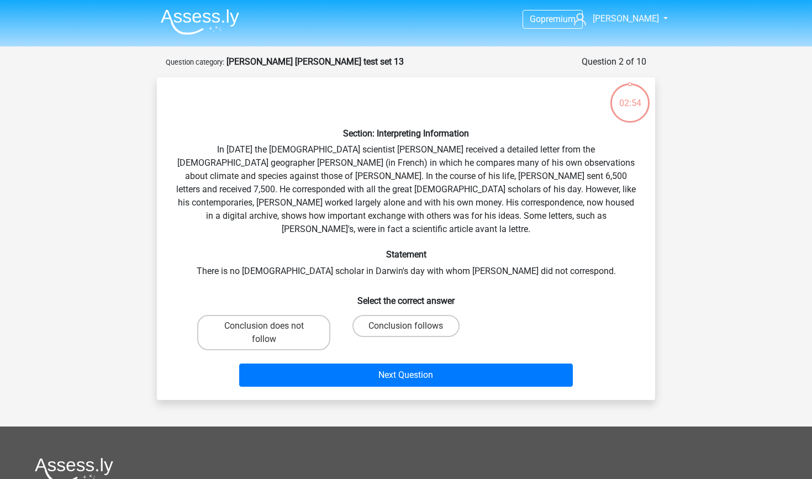
scroll to position [55, 0]
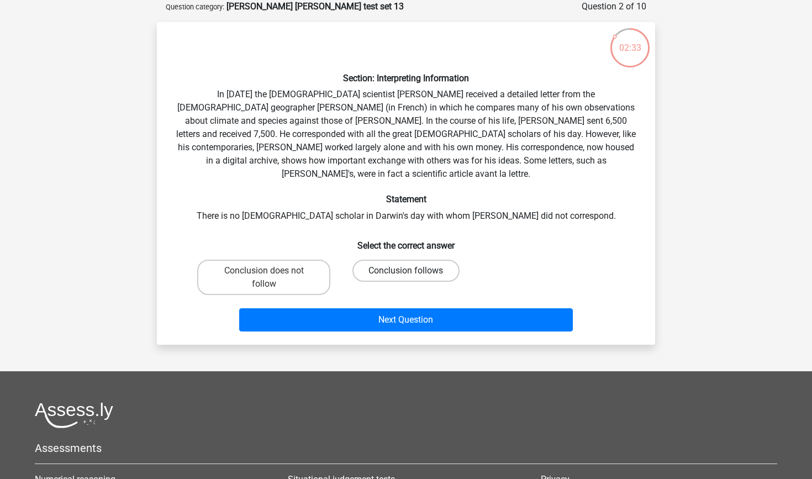
click at [397, 259] on label "Conclusion follows" at bounding box center [405, 270] width 107 height 22
click at [406, 271] on input "Conclusion follows" at bounding box center [409, 274] width 7 height 7
radio input "true"
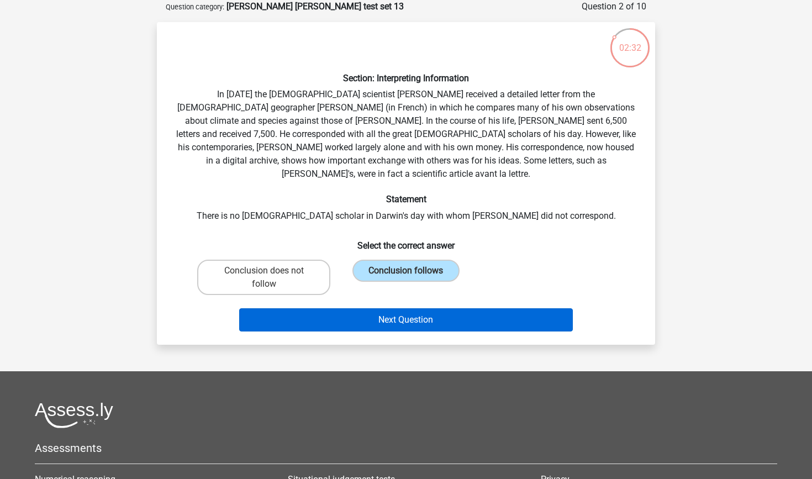
click at [413, 308] on button "Next Question" at bounding box center [406, 319] width 334 height 23
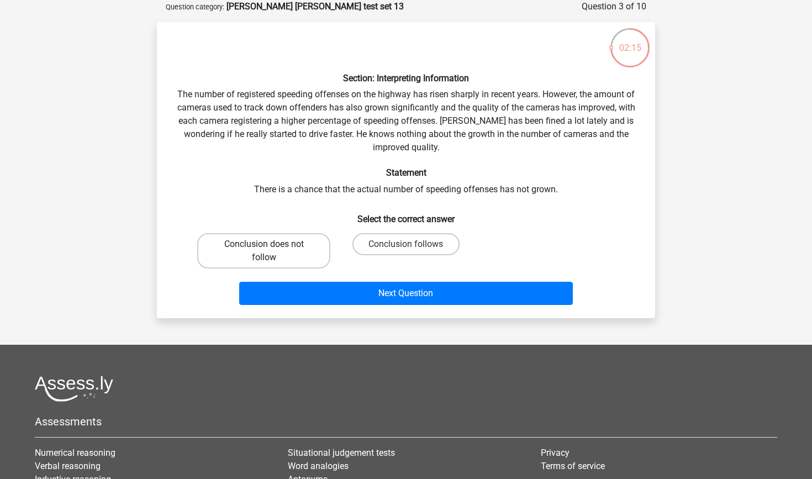
click at [305, 240] on label "Conclusion does not follow" at bounding box center [263, 250] width 133 height 35
click at [271, 244] on input "Conclusion does not follow" at bounding box center [267, 247] width 7 height 7
radio input "true"
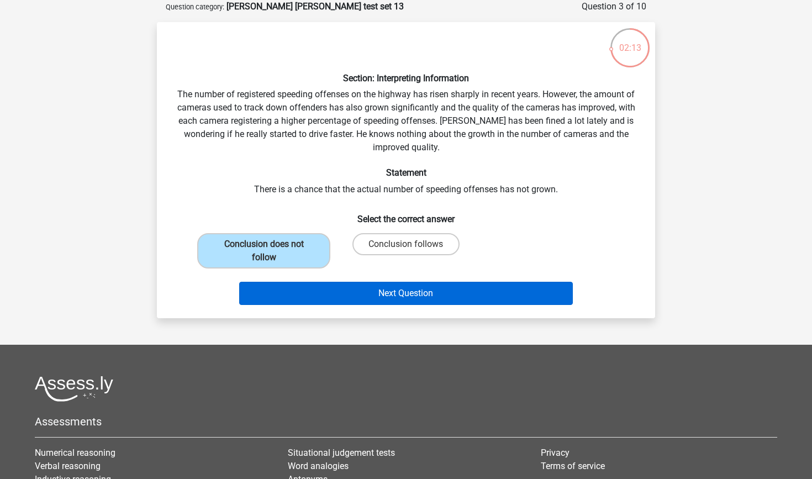
click at [348, 301] on button "Next Question" at bounding box center [406, 293] width 334 height 23
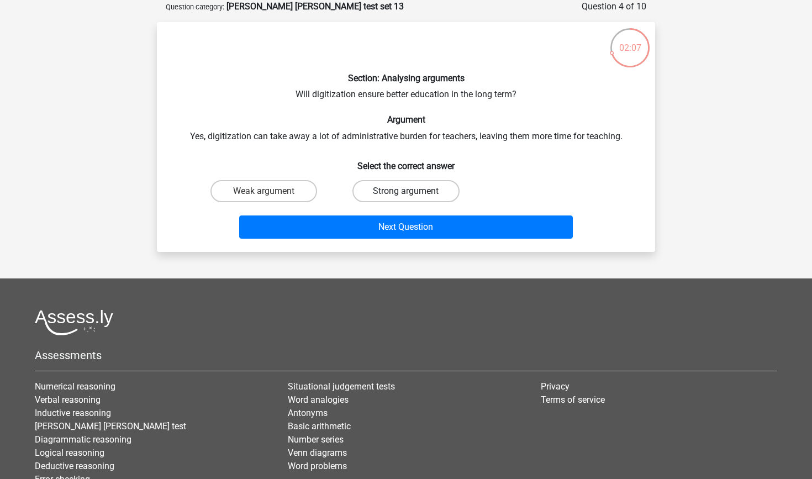
click at [375, 196] on label "Strong argument" at bounding box center [405, 191] width 107 height 22
click at [406, 196] on input "Strong argument" at bounding box center [409, 194] width 7 height 7
radio input "true"
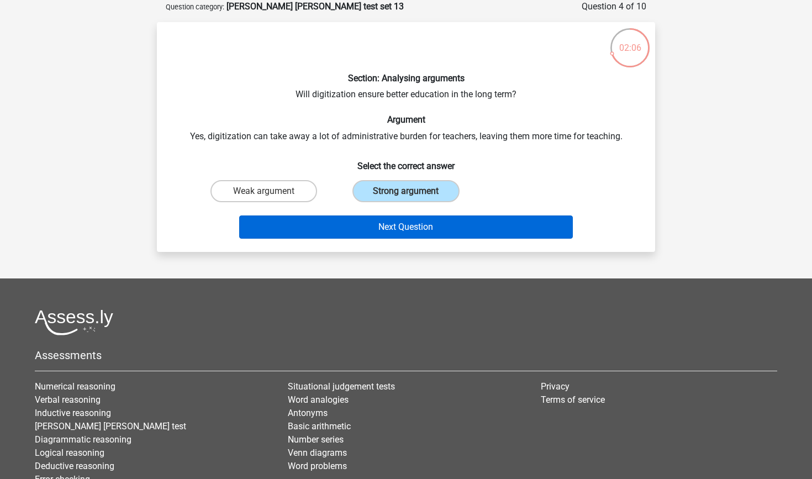
click at [386, 223] on button "Next Question" at bounding box center [406, 226] width 334 height 23
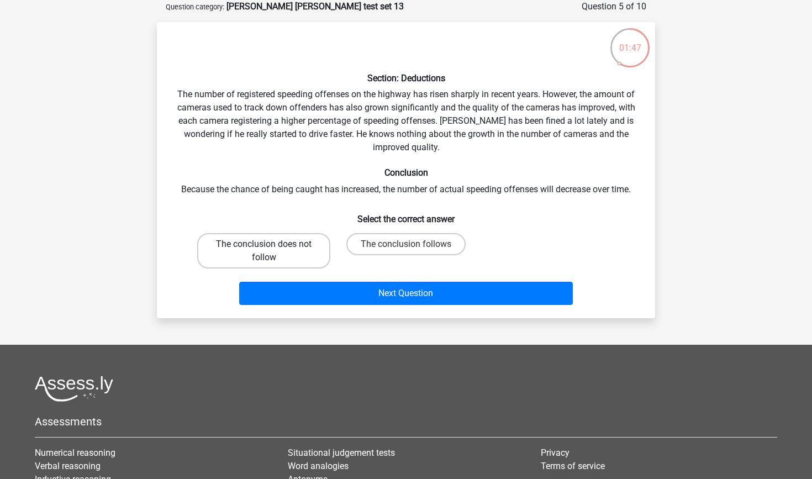
click at [263, 257] on label "The conclusion does not follow" at bounding box center [263, 250] width 133 height 35
click at [264, 251] on input "The conclusion does not follow" at bounding box center [267, 247] width 7 height 7
radio input "true"
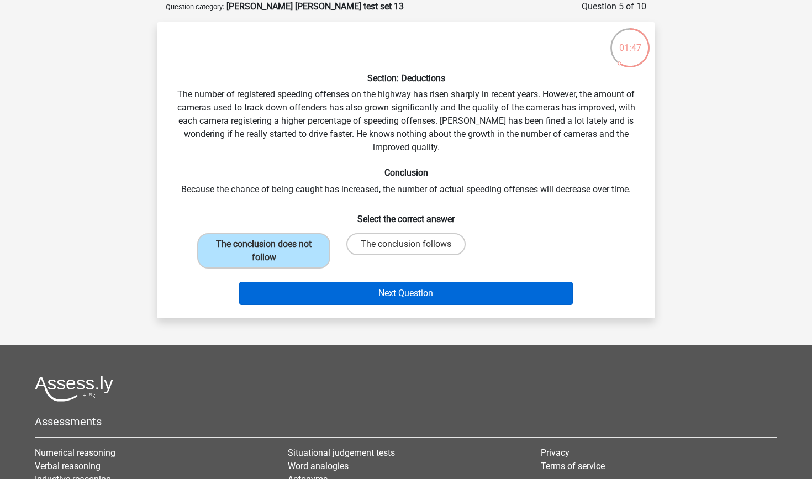
click at [319, 294] on button "Next Question" at bounding box center [406, 293] width 334 height 23
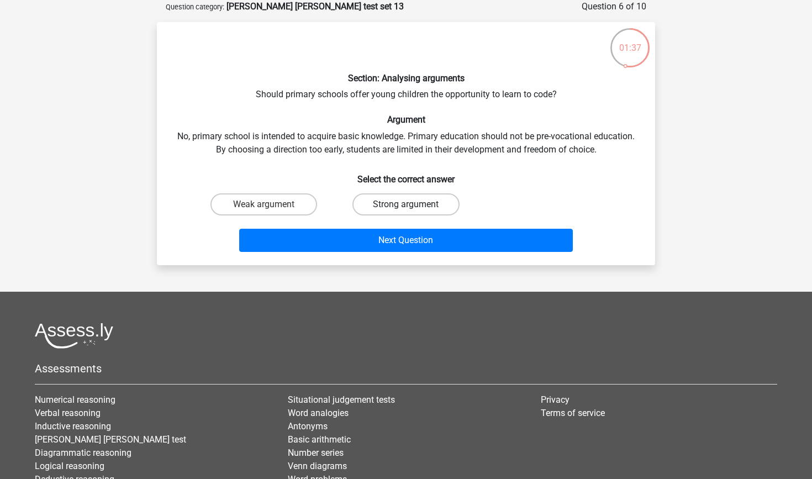
click at [425, 213] on label "Strong argument" at bounding box center [405, 204] width 107 height 22
click at [413, 211] on input "Strong argument" at bounding box center [409, 207] width 7 height 7
radio input "true"
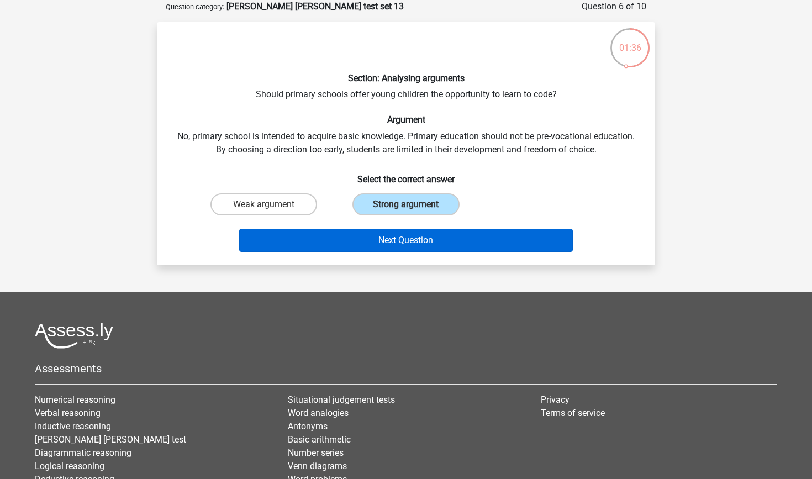
click at [424, 237] on button "Next Question" at bounding box center [406, 240] width 334 height 23
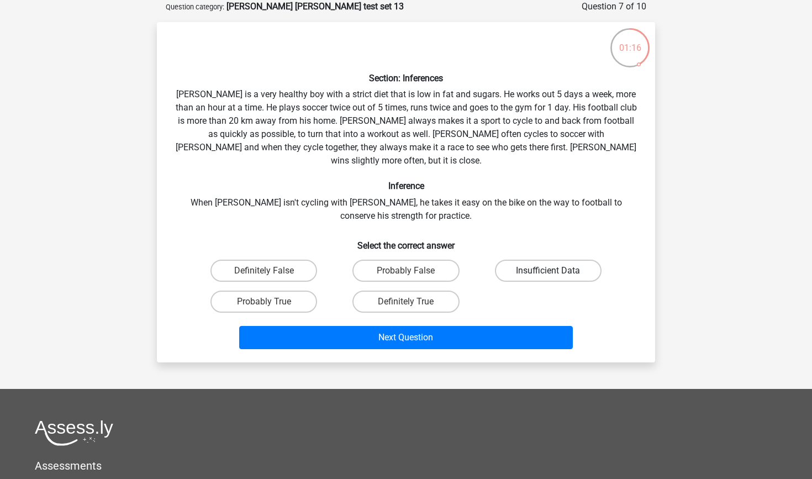
click at [543, 259] on label "Insufficient Data" at bounding box center [548, 270] width 107 height 22
click at [548, 271] on input "Insufficient Data" at bounding box center [551, 274] width 7 height 7
radio input "true"
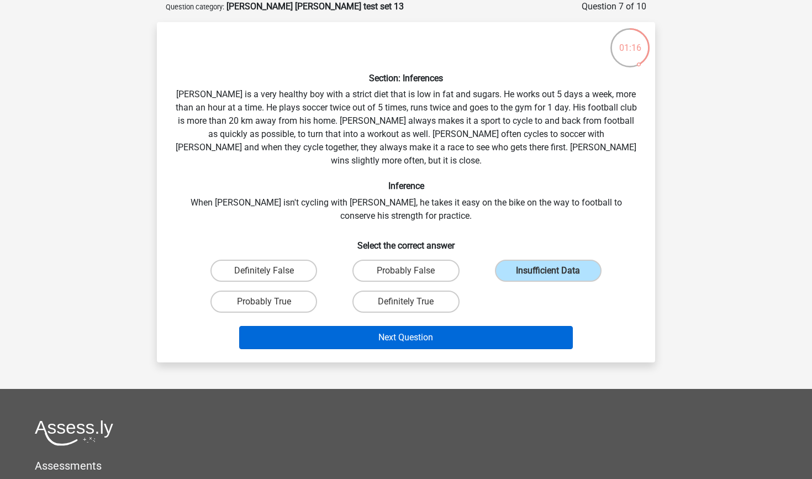
click at [496, 326] on button "Next Question" at bounding box center [406, 337] width 334 height 23
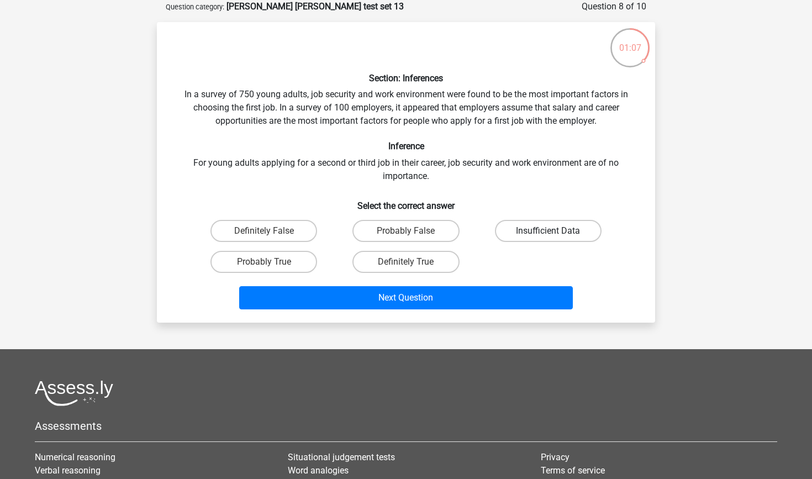
click at [539, 234] on label "Insufficient Data" at bounding box center [548, 231] width 107 height 22
click at [548, 234] on input "Insufficient Data" at bounding box center [551, 234] width 7 height 7
radio input "true"
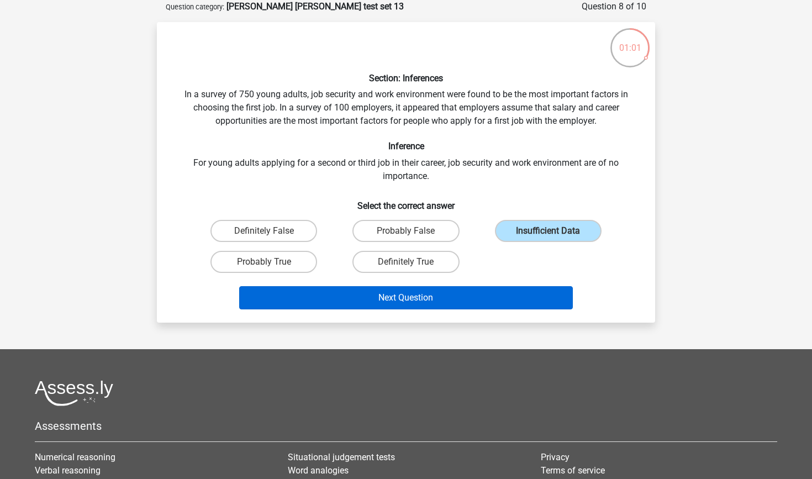
click at [522, 290] on button "Next Question" at bounding box center [406, 297] width 334 height 23
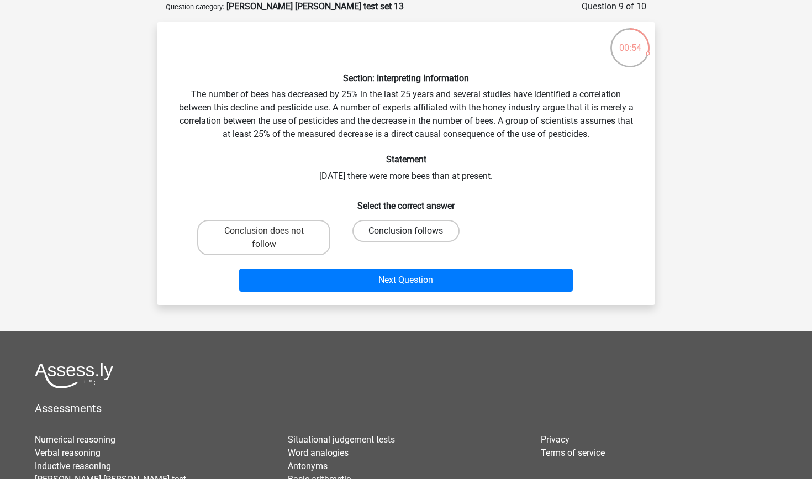
click at [439, 229] on label "Conclusion follows" at bounding box center [405, 231] width 107 height 22
click at [413, 231] on input "Conclusion follows" at bounding box center [409, 234] width 7 height 7
radio input "true"
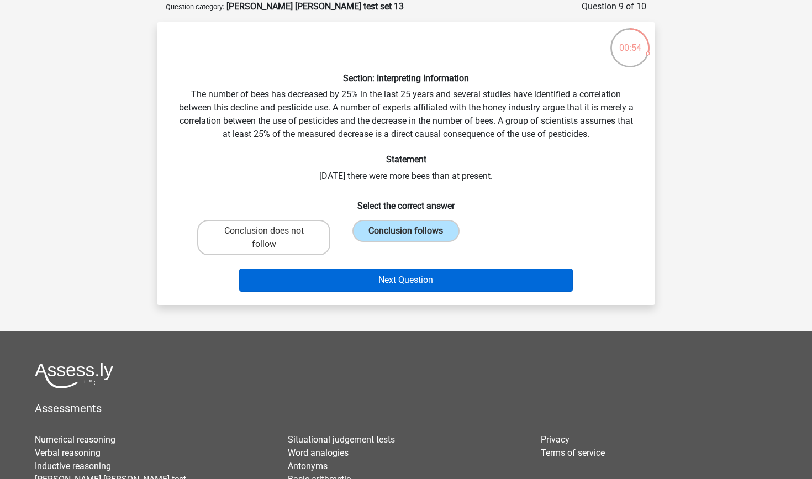
click at [442, 271] on button "Next Question" at bounding box center [406, 279] width 334 height 23
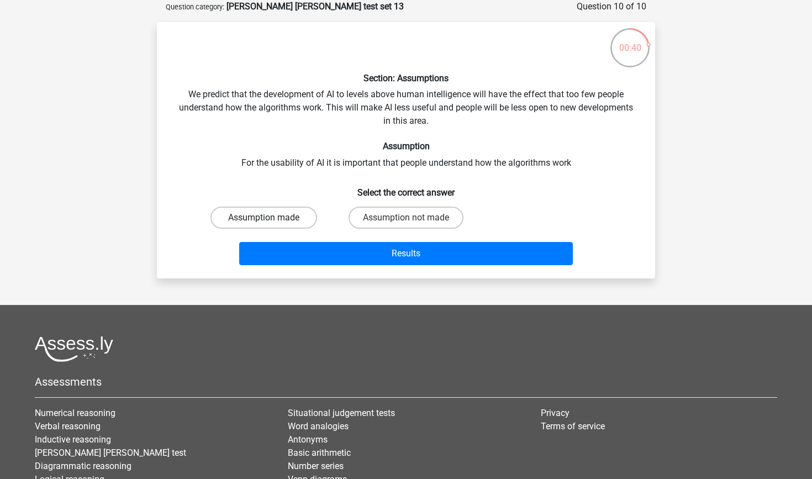
click at [275, 211] on label "Assumption made" at bounding box center [263, 217] width 107 height 22
click at [271, 218] on input "Assumption made" at bounding box center [267, 221] width 7 height 7
radio input "true"
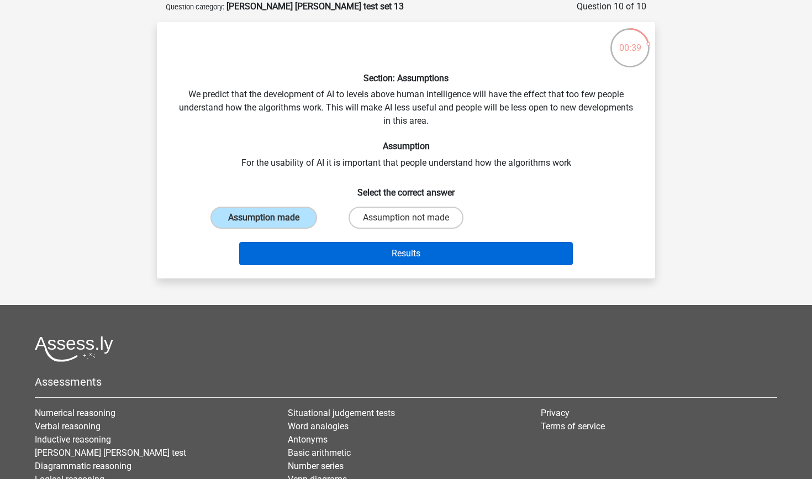
click at [313, 254] on button "Results" at bounding box center [406, 253] width 334 height 23
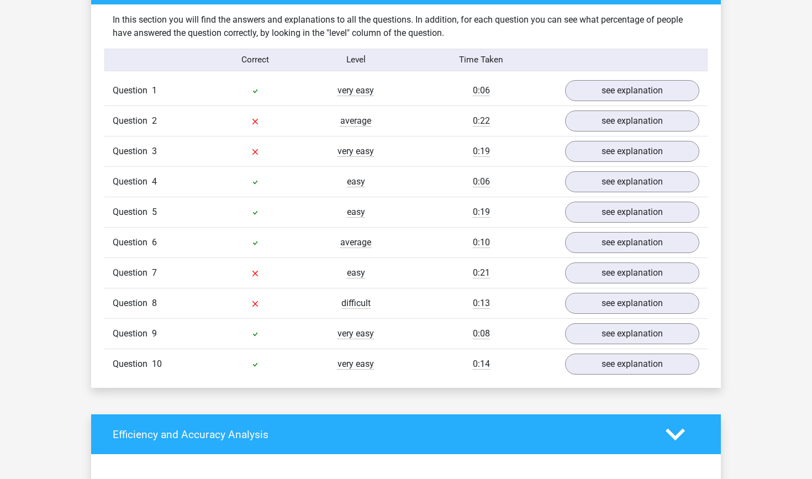
scroll to position [867, 0]
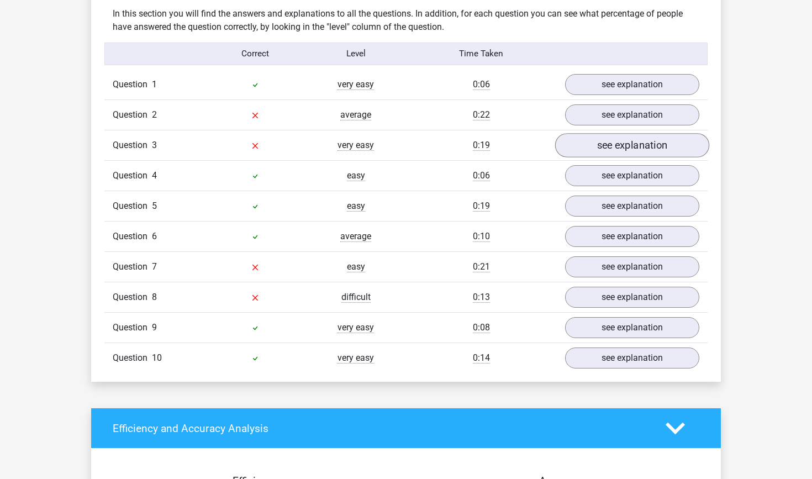
click at [581, 138] on link "see explanation" at bounding box center [632, 145] width 154 height 24
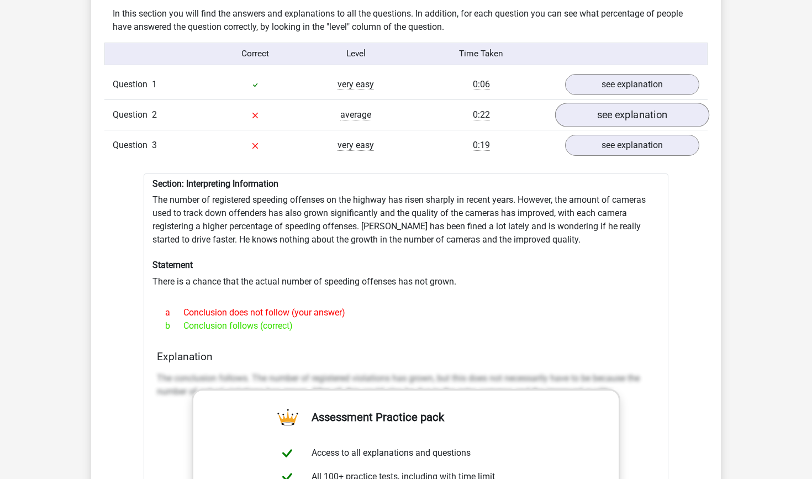
click at [608, 118] on link "see explanation" at bounding box center [632, 115] width 154 height 24
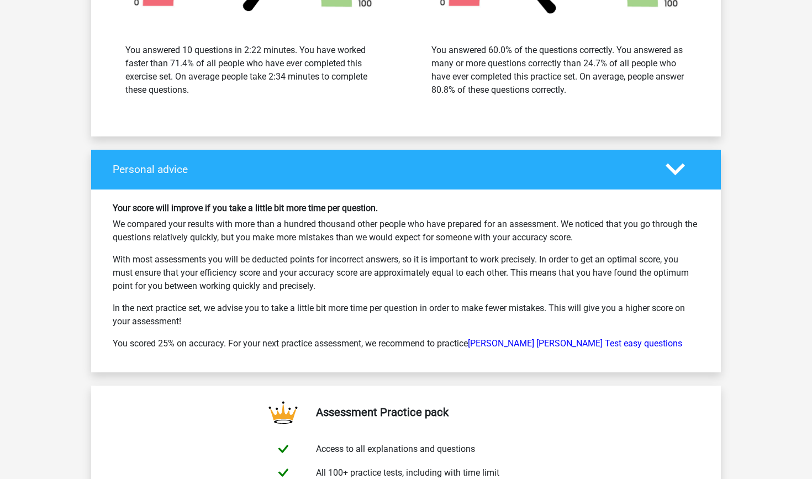
scroll to position [2734, 0]
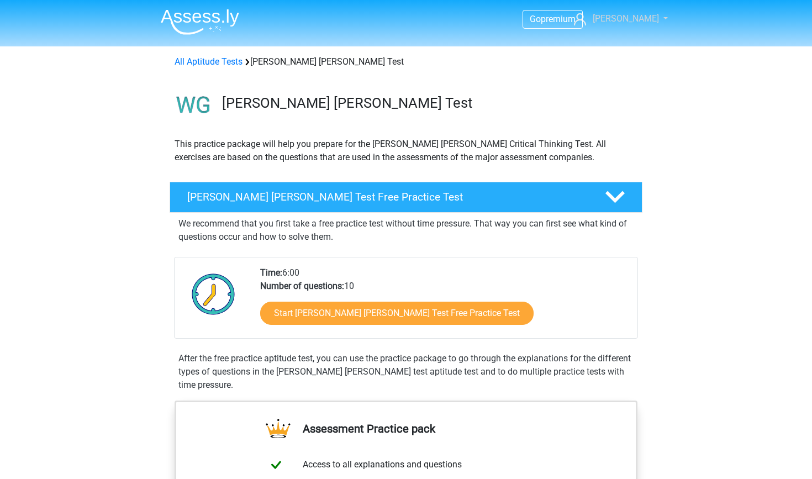
click at [635, 18] on span "[PERSON_NAME]" at bounding box center [625, 18] width 66 height 10
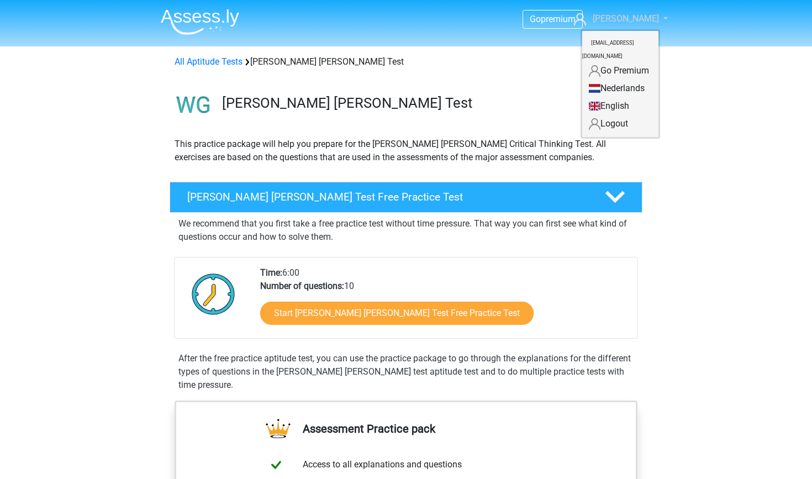
click at [637, 19] on span "[PERSON_NAME]" at bounding box center [625, 18] width 66 height 10
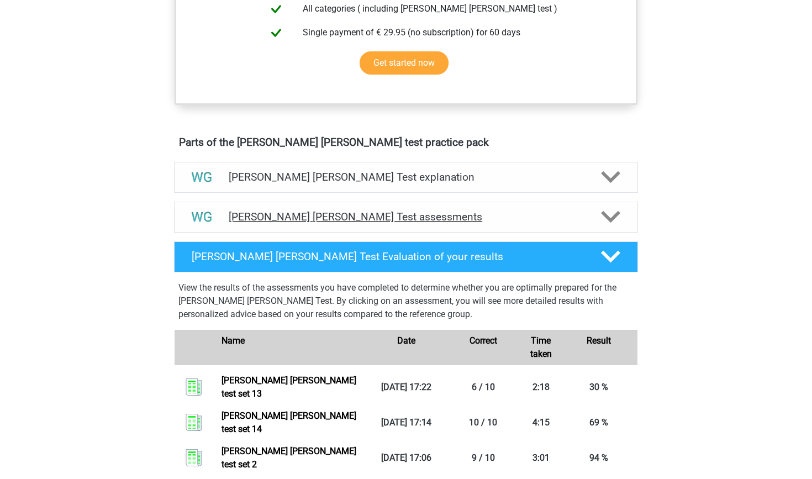
click at [447, 219] on h4 "Watson Glaser Test assessments" at bounding box center [406, 216] width 354 height 13
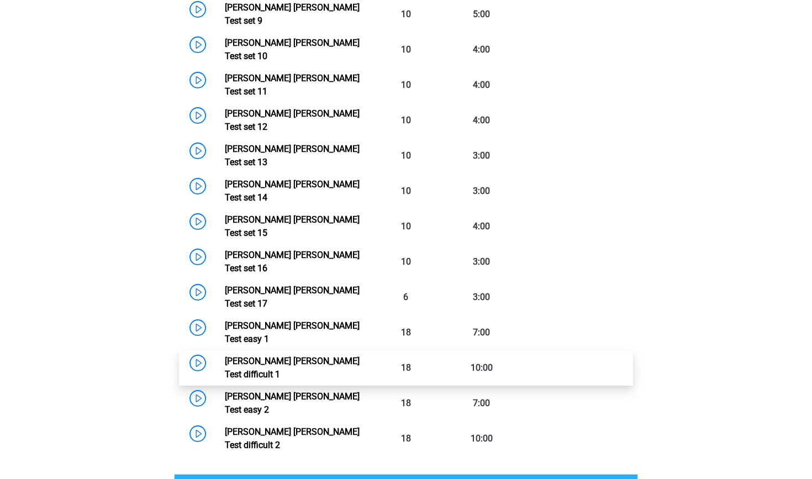
scroll to position [1017, 0]
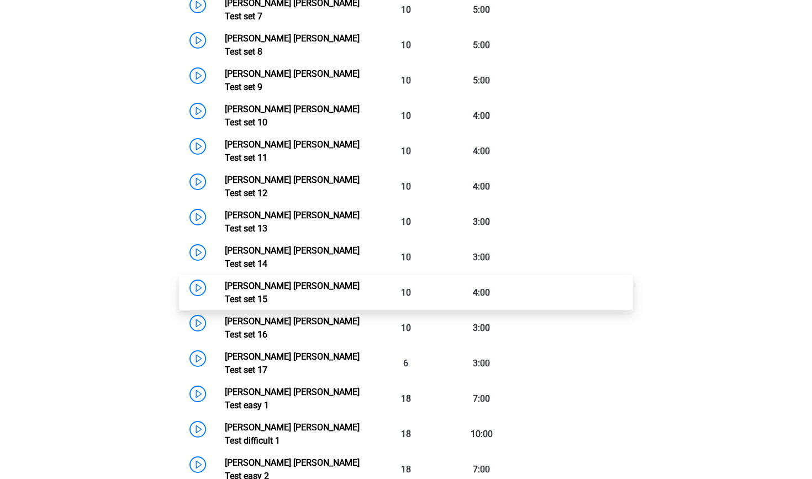
click at [225, 280] on link "[PERSON_NAME] [PERSON_NAME] Test set 15" at bounding box center [292, 292] width 135 height 24
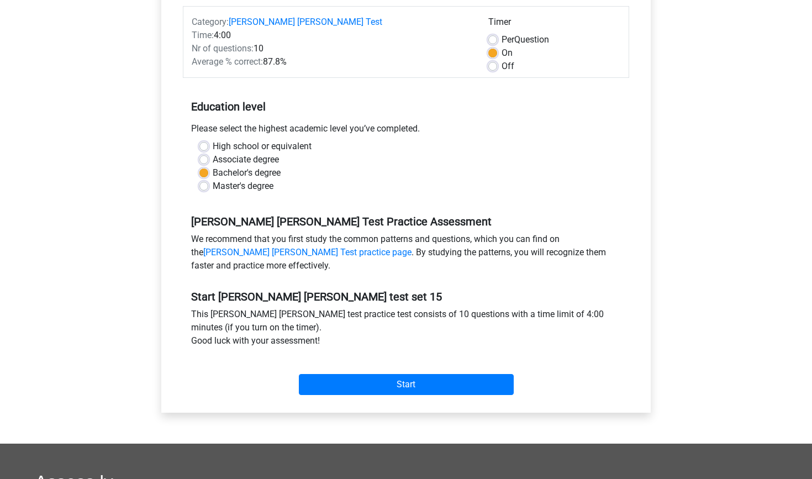
scroll to position [189, 0]
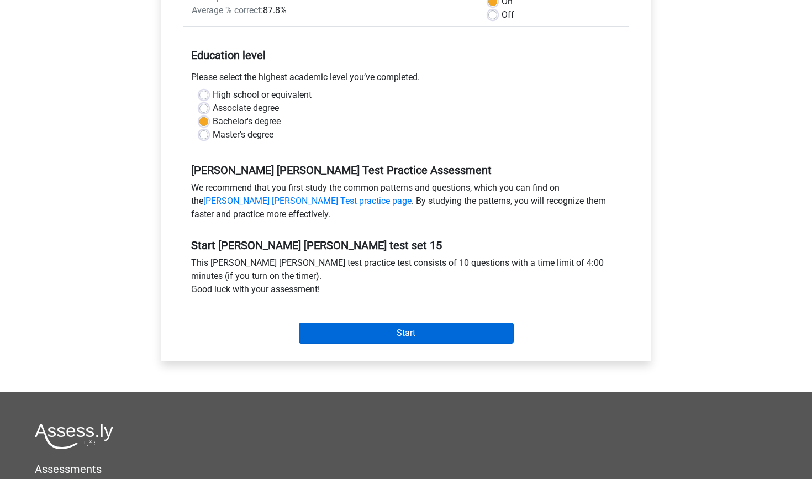
click at [390, 325] on input "Start" at bounding box center [406, 332] width 215 height 21
click at [351, 328] on input "Start" at bounding box center [406, 332] width 215 height 21
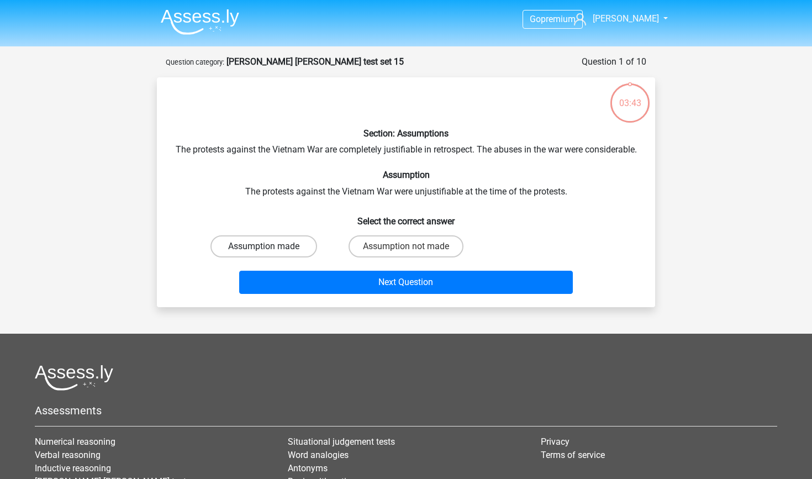
click at [278, 257] on label "Assumption made" at bounding box center [263, 246] width 107 height 22
click at [271, 253] on input "Assumption made" at bounding box center [267, 249] width 7 height 7
radio input "true"
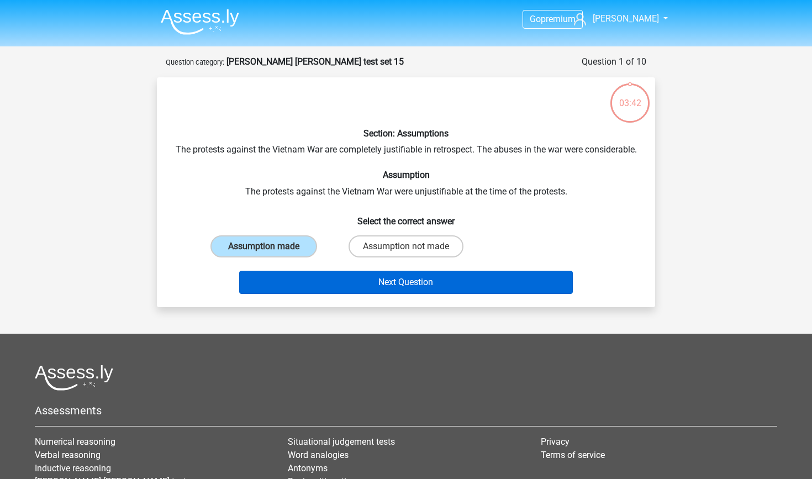
click at [293, 292] on button "Next Question" at bounding box center [406, 282] width 334 height 23
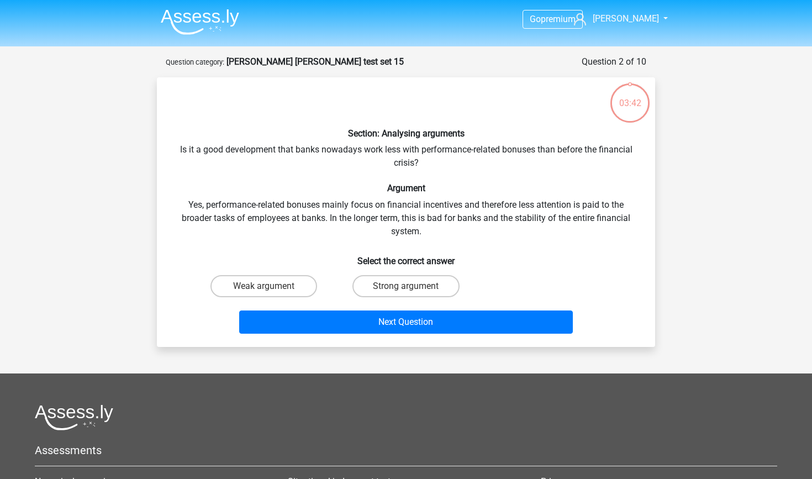
scroll to position [55, 0]
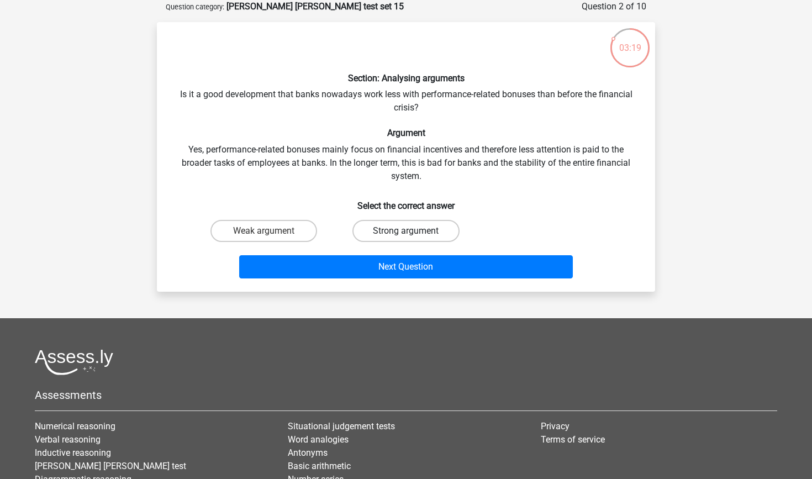
click at [399, 231] on label "Strong argument" at bounding box center [405, 231] width 107 height 22
click at [406, 231] on input "Strong argument" at bounding box center [409, 234] width 7 height 7
radio input "true"
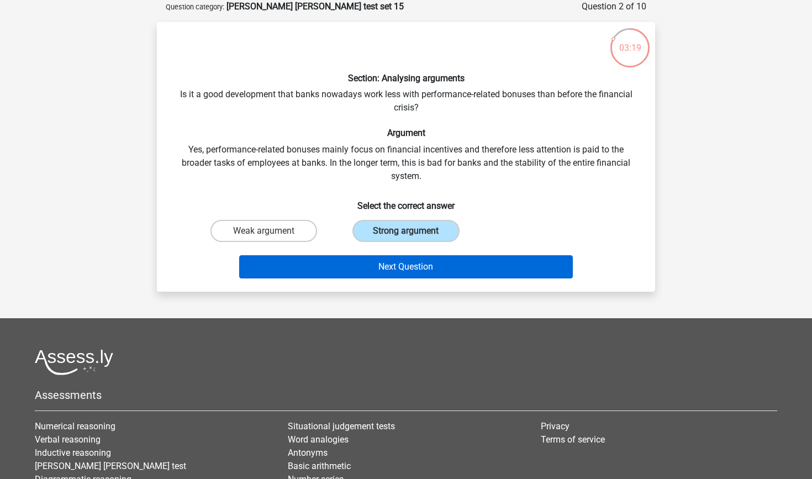
click at [406, 273] on button "Next Question" at bounding box center [406, 266] width 334 height 23
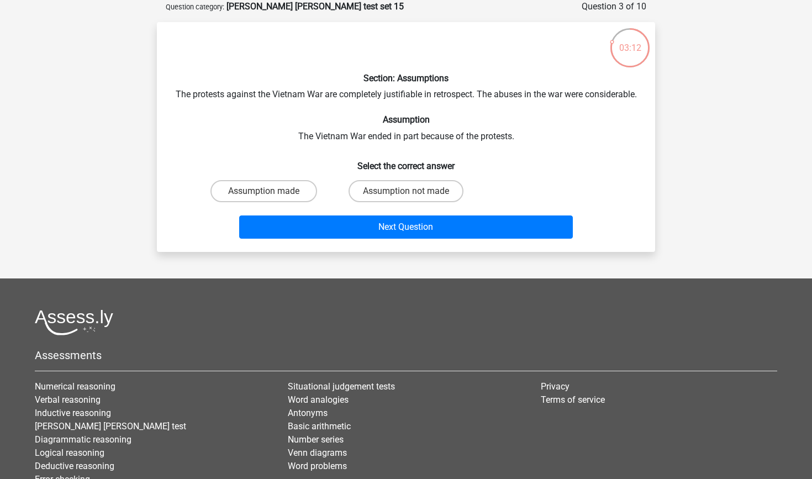
click at [407, 198] on input "Assumption not made" at bounding box center [409, 194] width 7 height 7
radio input "true"
click at [404, 243] on div "Next Question" at bounding box center [406, 229] width 426 height 28
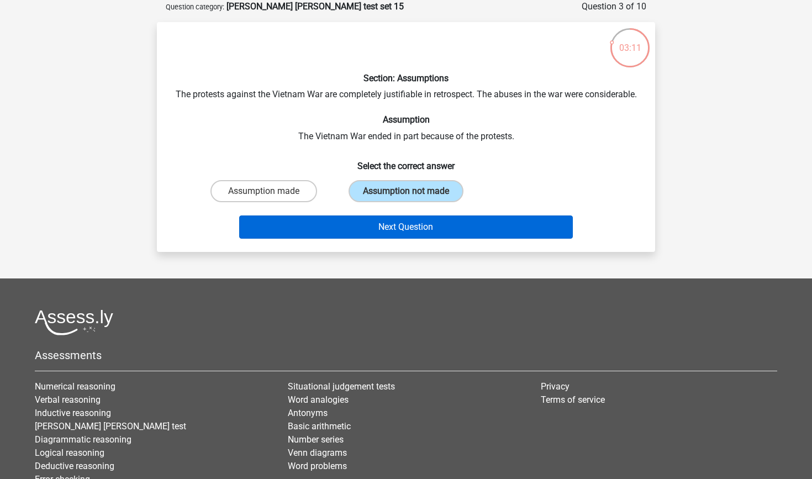
click at [405, 239] on button "Next Question" at bounding box center [406, 226] width 334 height 23
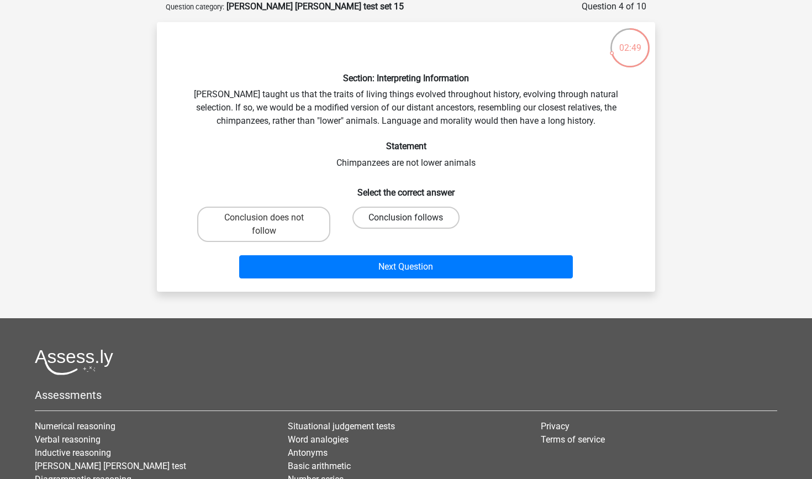
click at [398, 215] on label "Conclusion follows" at bounding box center [405, 217] width 107 height 22
click at [406, 218] on input "Conclusion follows" at bounding box center [409, 221] width 7 height 7
radio input "true"
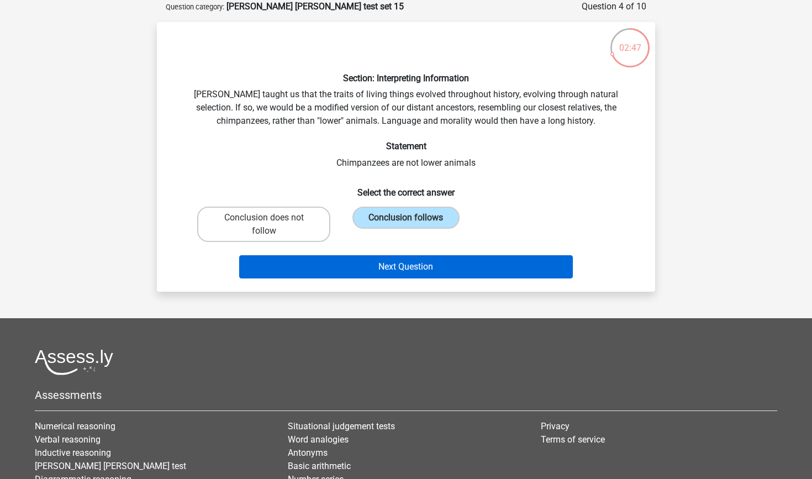
click at [410, 269] on button "Next Question" at bounding box center [406, 266] width 334 height 23
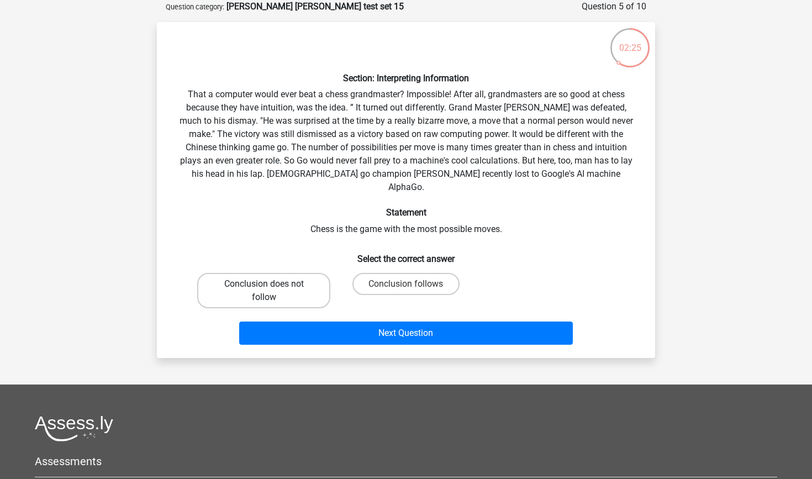
click at [292, 279] on label "Conclusion does not follow" at bounding box center [263, 290] width 133 height 35
click at [271, 284] on input "Conclusion does not follow" at bounding box center [267, 287] width 7 height 7
radio input "true"
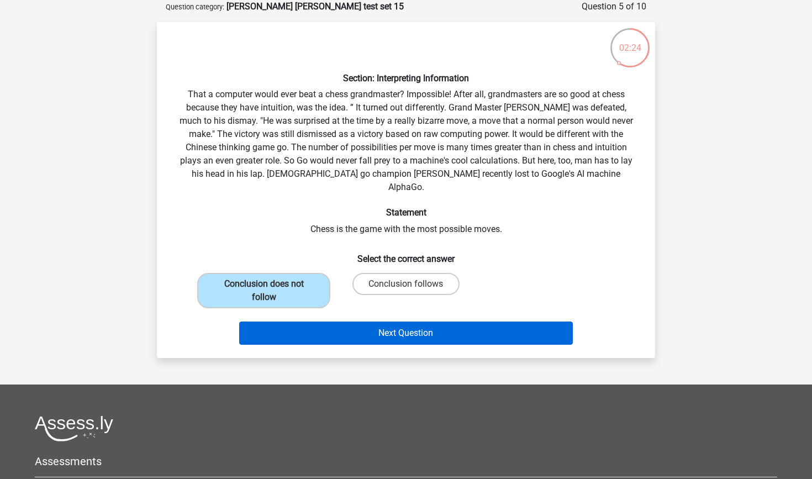
click at [342, 321] on button "Next Question" at bounding box center [406, 332] width 334 height 23
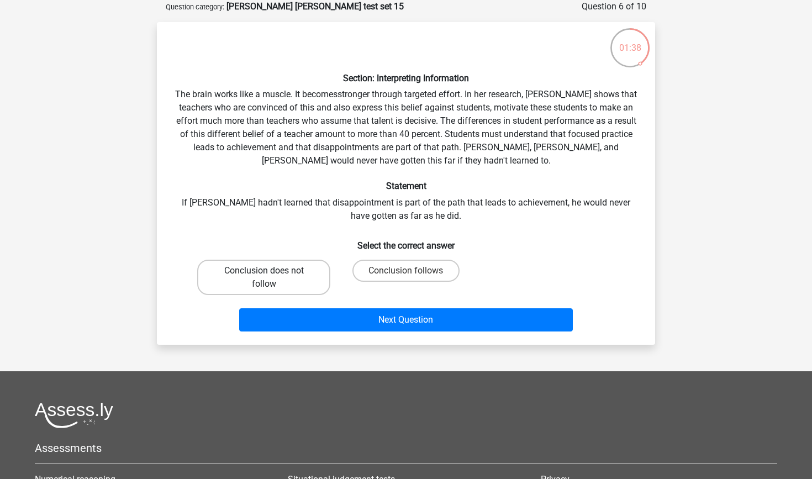
click at [312, 271] on label "Conclusion does not follow" at bounding box center [263, 276] width 133 height 35
click at [271, 271] on input "Conclusion does not follow" at bounding box center [267, 274] width 7 height 7
radio input "true"
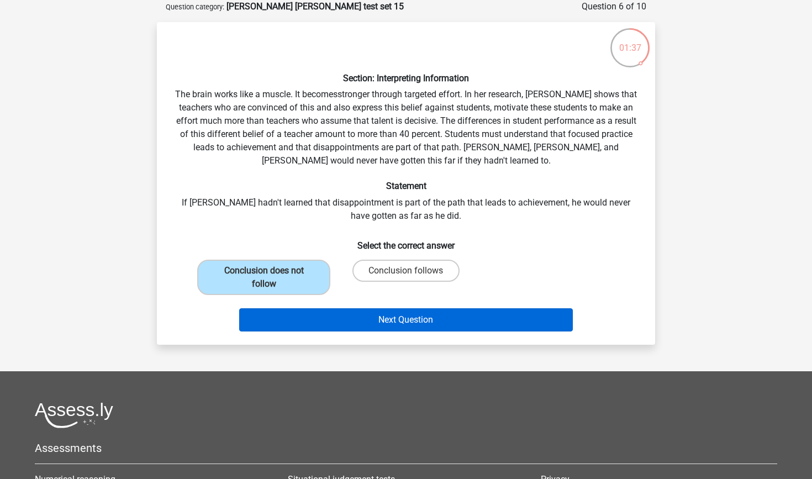
click at [366, 320] on button "Next Question" at bounding box center [406, 319] width 334 height 23
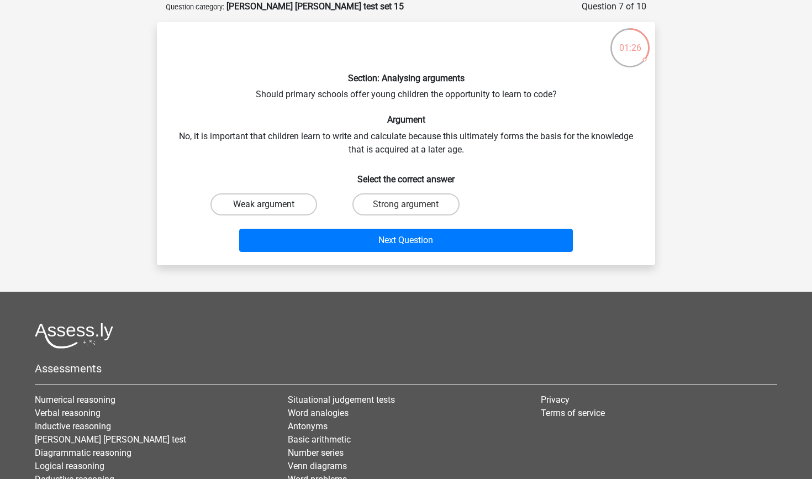
click at [296, 211] on label "Weak argument" at bounding box center [263, 204] width 107 height 22
click at [271, 211] on input "Weak argument" at bounding box center [267, 207] width 7 height 7
radio input "true"
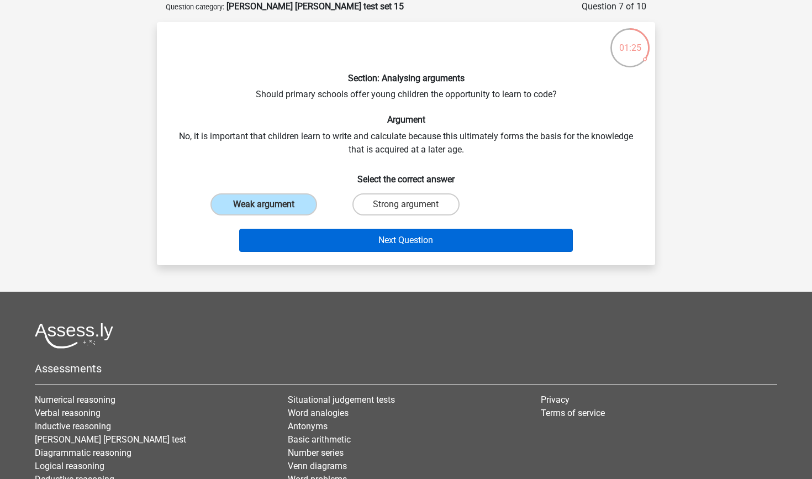
click at [321, 235] on button "Next Question" at bounding box center [406, 240] width 334 height 23
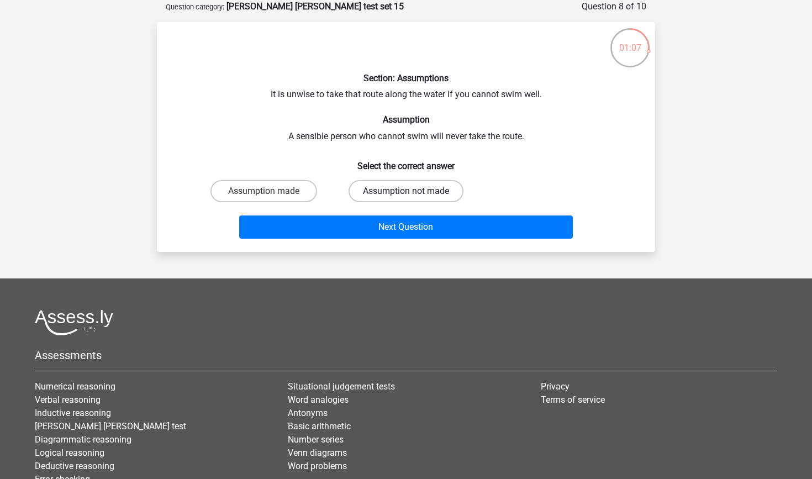
click at [418, 191] on label "Assumption not made" at bounding box center [405, 191] width 115 height 22
click at [413, 191] on input "Assumption not made" at bounding box center [409, 194] width 7 height 7
radio input "true"
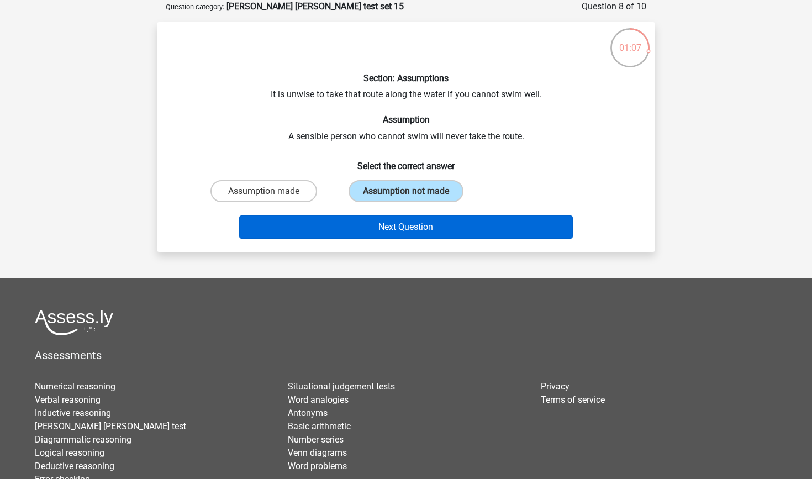
click at [420, 234] on button "Next Question" at bounding box center [406, 226] width 334 height 23
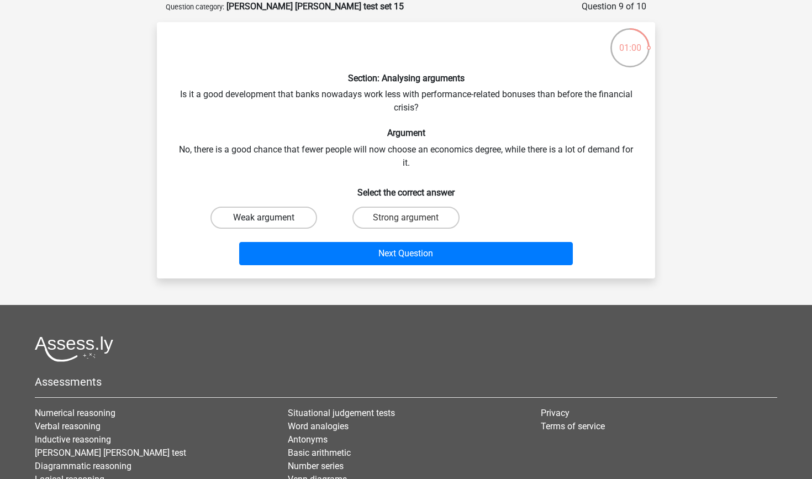
click at [247, 215] on label "Weak argument" at bounding box center [263, 217] width 107 height 22
click at [264, 218] on input "Weak argument" at bounding box center [267, 221] width 7 height 7
radio input "true"
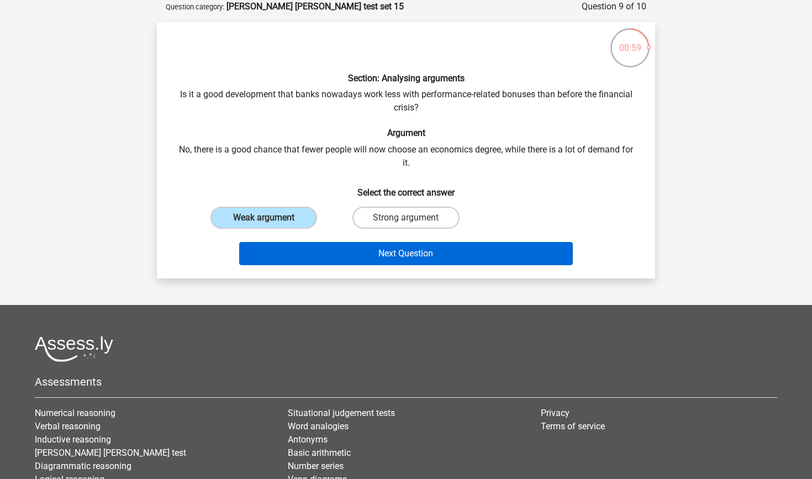
click at [309, 251] on button "Next Question" at bounding box center [406, 253] width 334 height 23
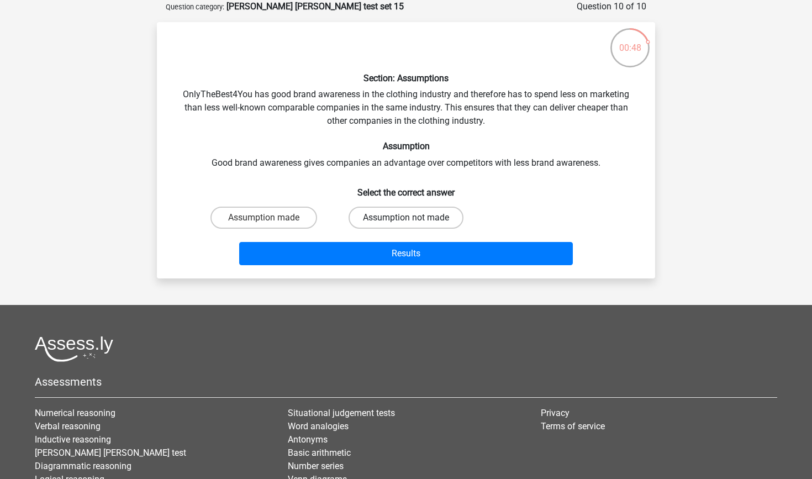
click at [379, 219] on label "Assumption not made" at bounding box center [405, 217] width 115 height 22
click at [406, 219] on input "Assumption not made" at bounding box center [409, 221] width 7 height 7
radio input "true"
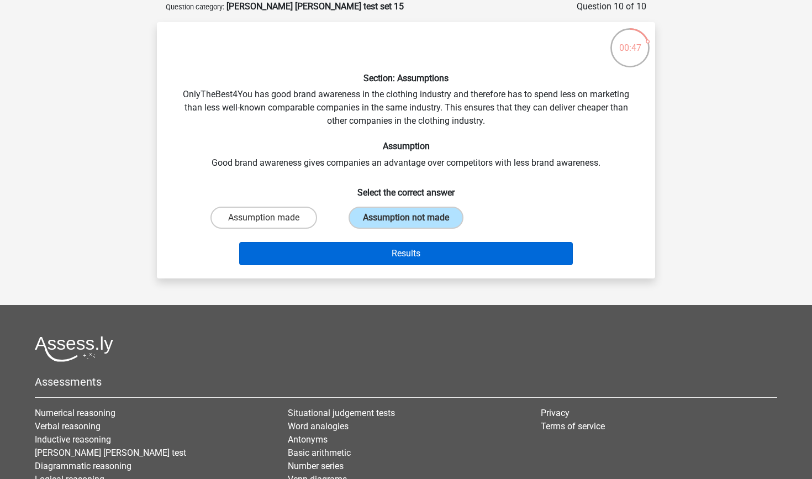
click at [379, 248] on button "Results" at bounding box center [406, 253] width 334 height 23
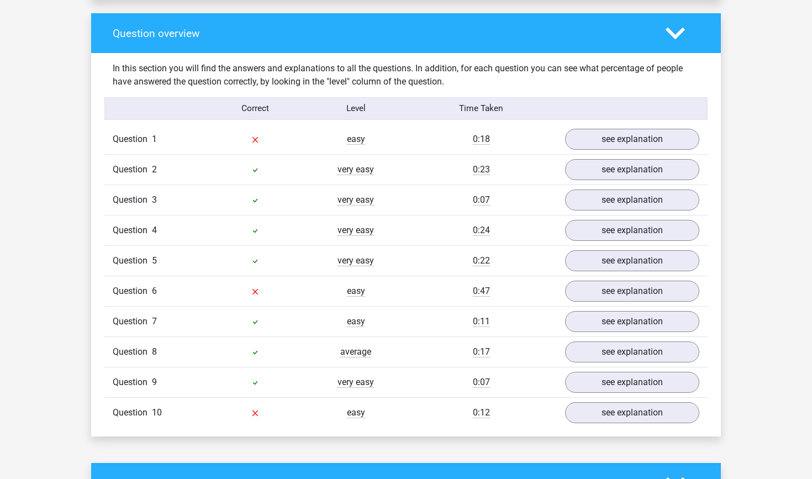
scroll to position [842, 0]
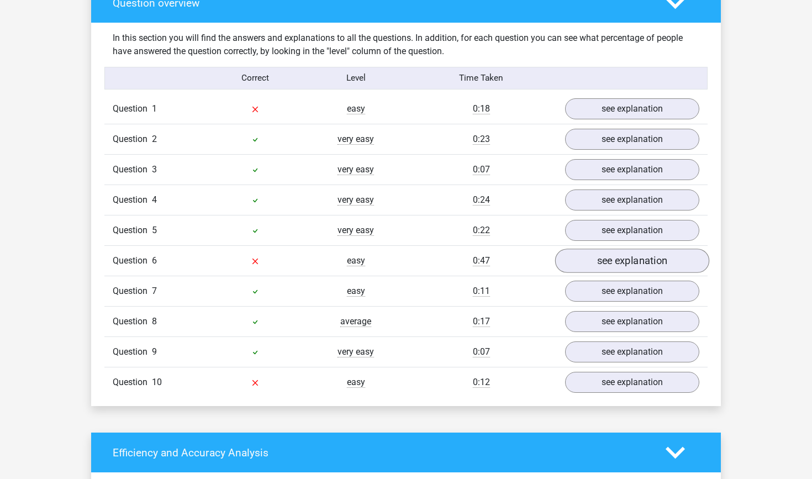
click at [589, 256] on link "see explanation" at bounding box center [632, 260] width 154 height 24
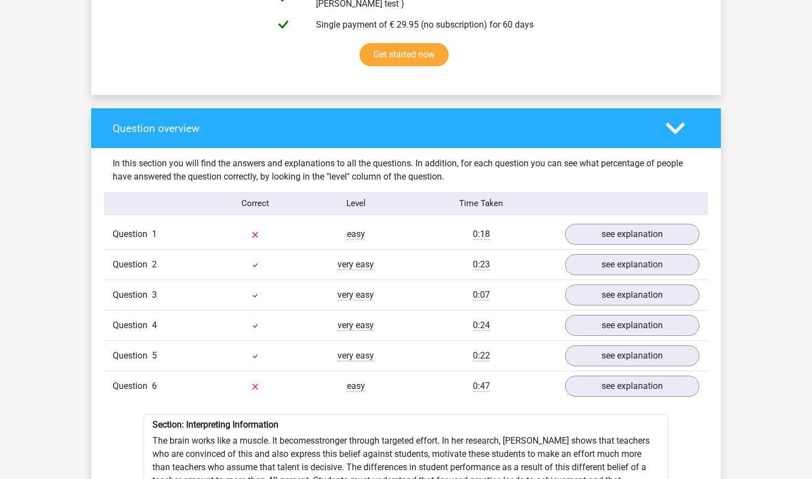
scroll to position [718, 0]
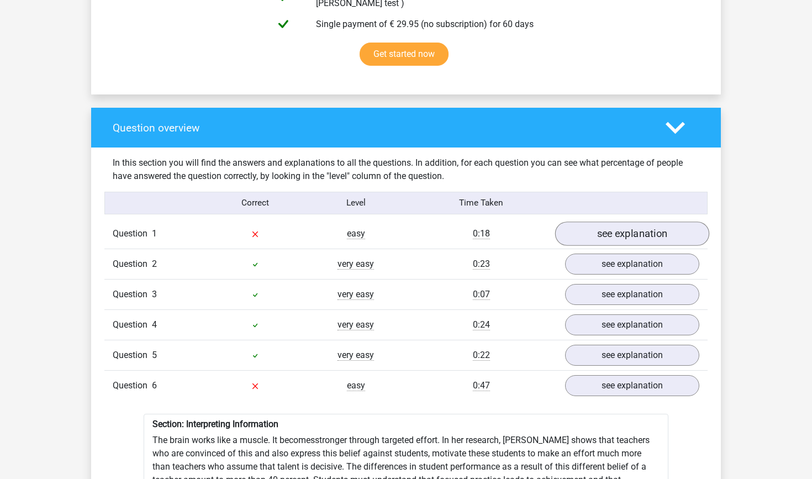
click at [591, 221] on link "see explanation" at bounding box center [632, 233] width 154 height 24
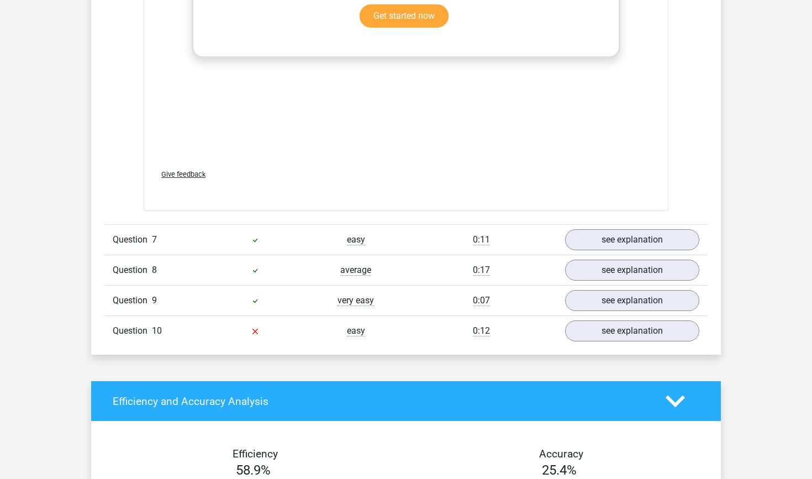
scroll to position [2132, 0]
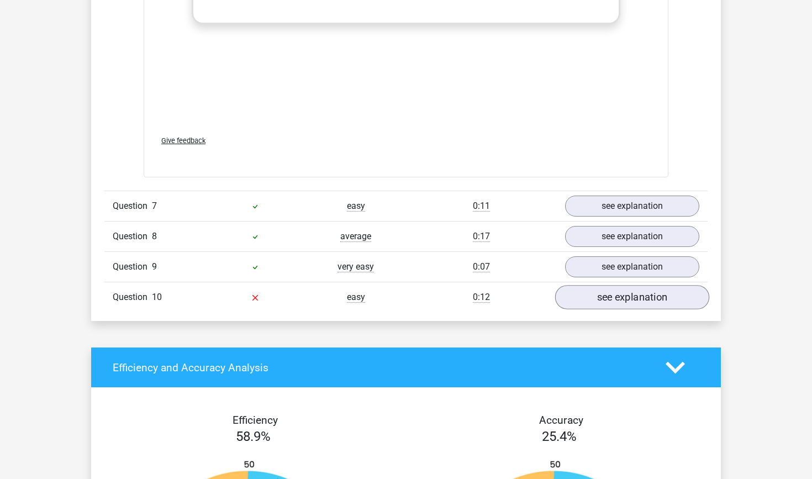
click at [604, 285] on link "see explanation" at bounding box center [632, 297] width 154 height 24
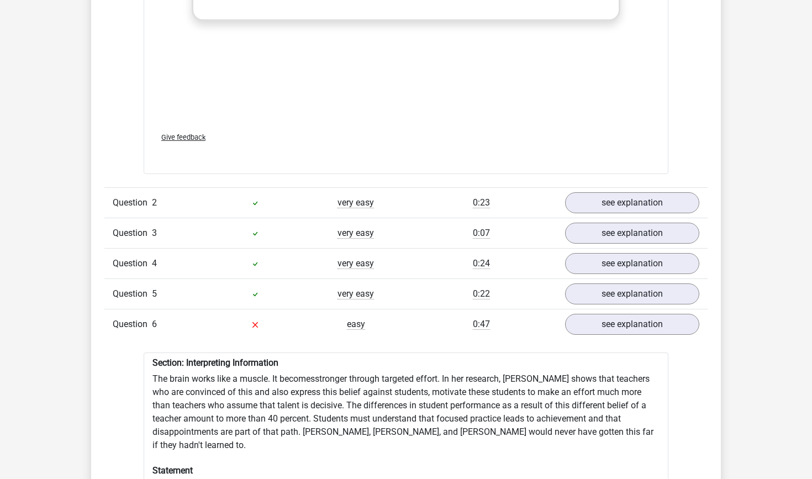
scroll to position [1353, 0]
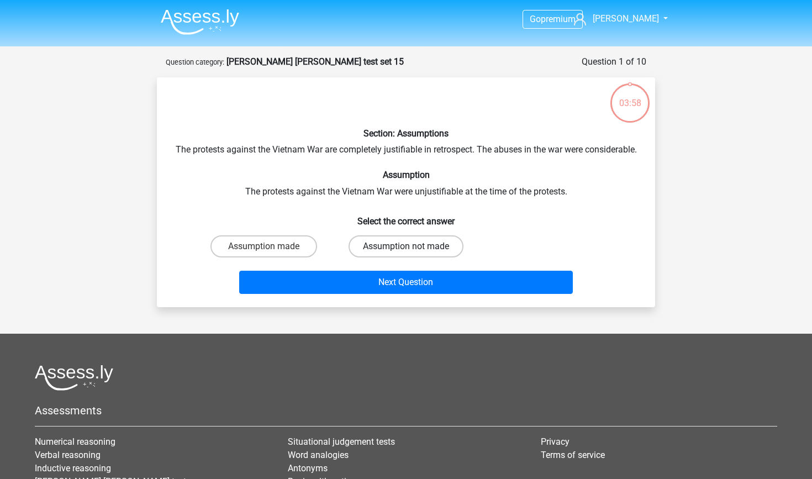
click at [375, 257] on label "Assumption not made" at bounding box center [405, 246] width 115 height 22
click at [406, 253] on input "Assumption not made" at bounding box center [409, 249] width 7 height 7
radio input "true"
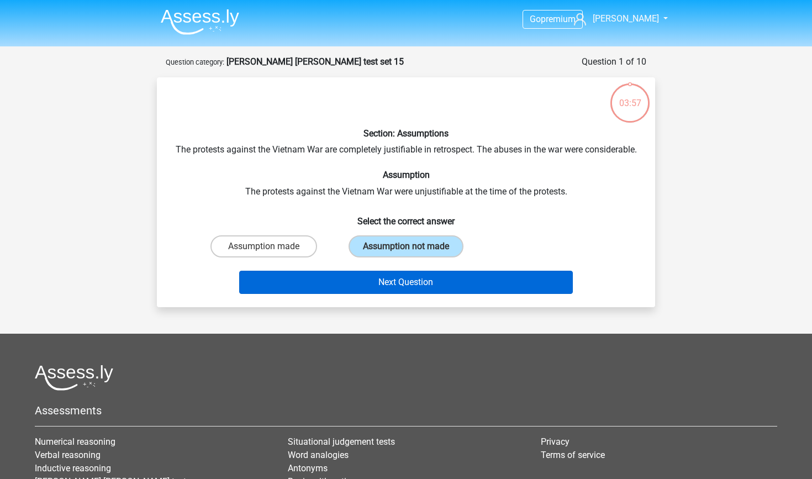
click at [375, 294] on button "Next Question" at bounding box center [406, 282] width 334 height 23
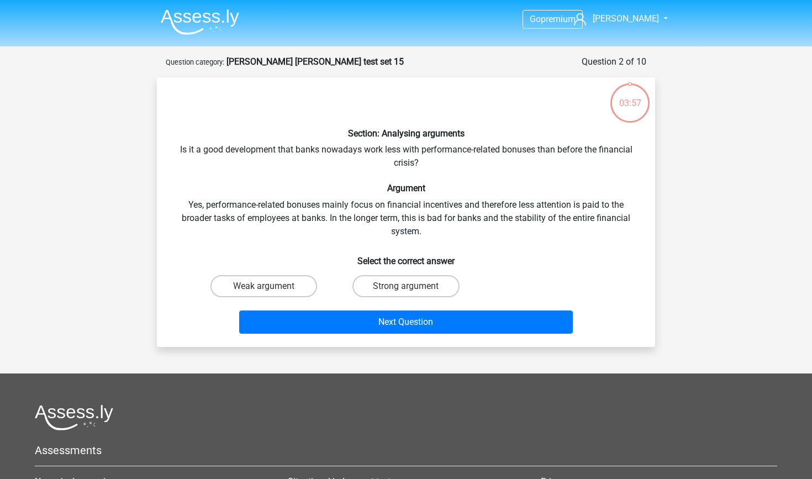
scroll to position [55, 0]
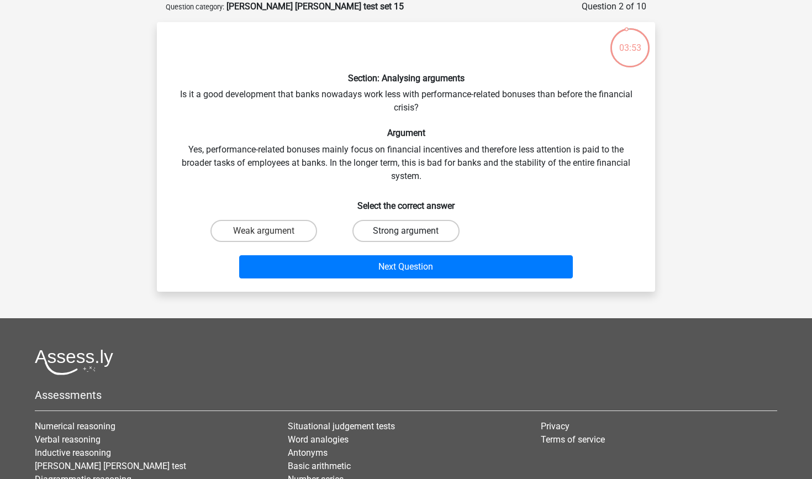
click at [360, 238] on label "Strong argument" at bounding box center [405, 231] width 107 height 22
click at [406, 238] on input "Strong argument" at bounding box center [409, 234] width 7 height 7
radio input "true"
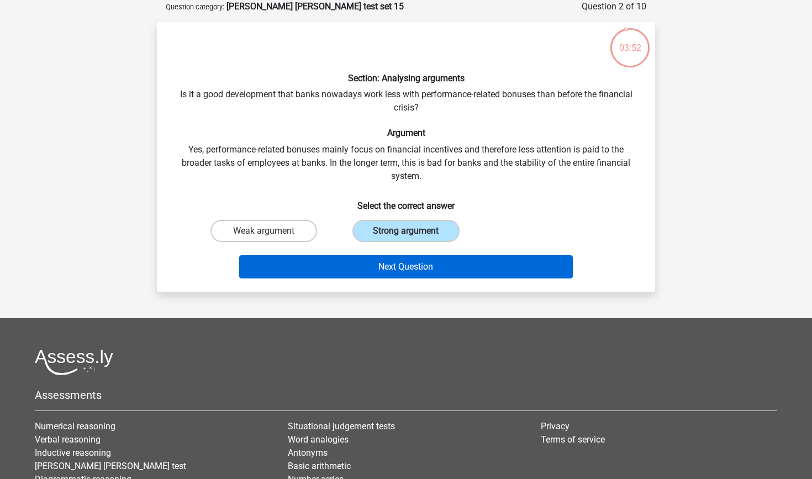
click at [360, 265] on button "Next Question" at bounding box center [406, 266] width 334 height 23
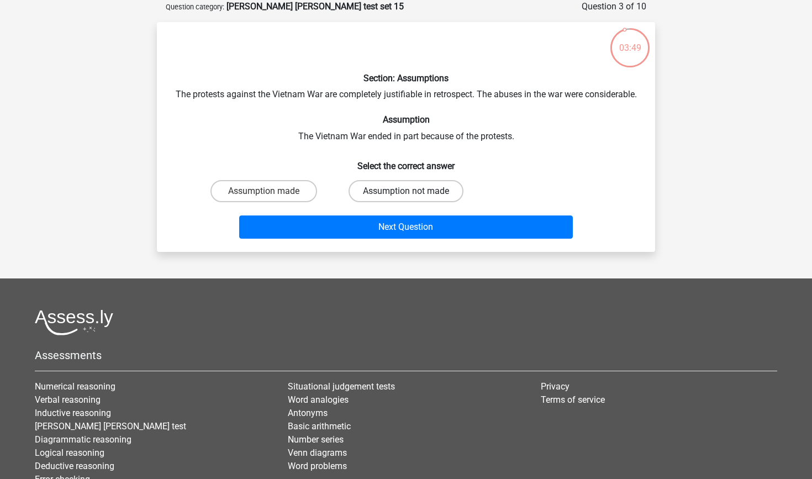
click at [415, 202] on label "Assumption not made" at bounding box center [405, 191] width 115 height 22
click at [413, 198] on input "Assumption not made" at bounding box center [409, 194] width 7 height 7
radio input "true"
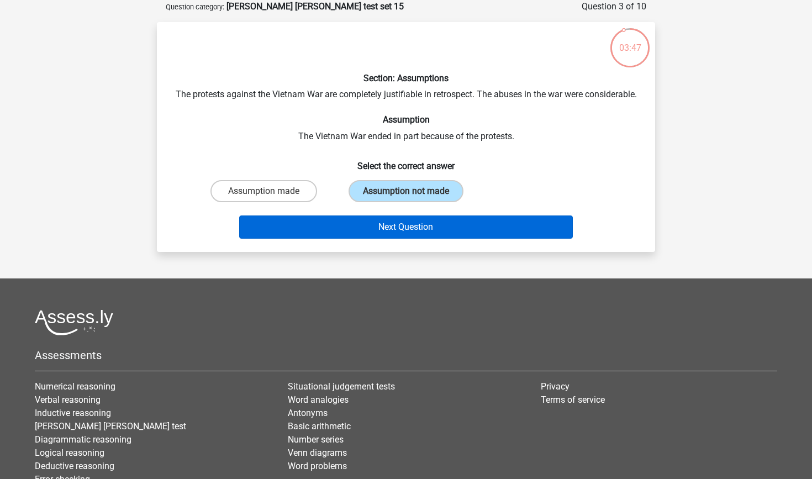
click at [414, 237] on button "Next Question" at bounding box center [406, 226] width 334 height 23
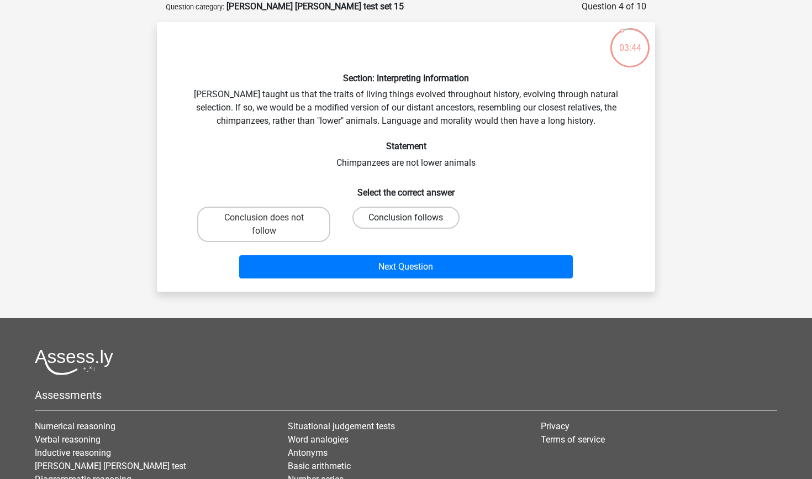
click at [381, 210] on label "Conclusion follows" at bounding box center [405, 217] width 107 height 22
click at [406, 218] on input "Conclusion follows" at bounding box center [409, 221] width 7 height 7
radio input "true"
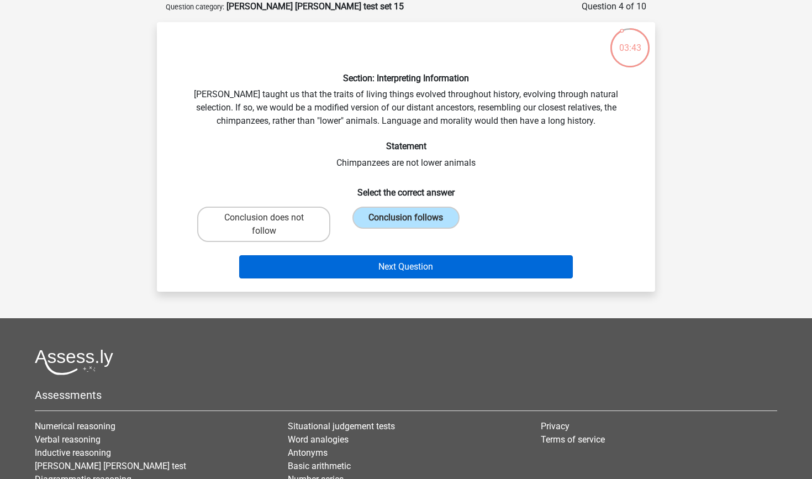
click at [383, 275] on button "Next Question" at bounding box center [406, 266] width 334 height 23
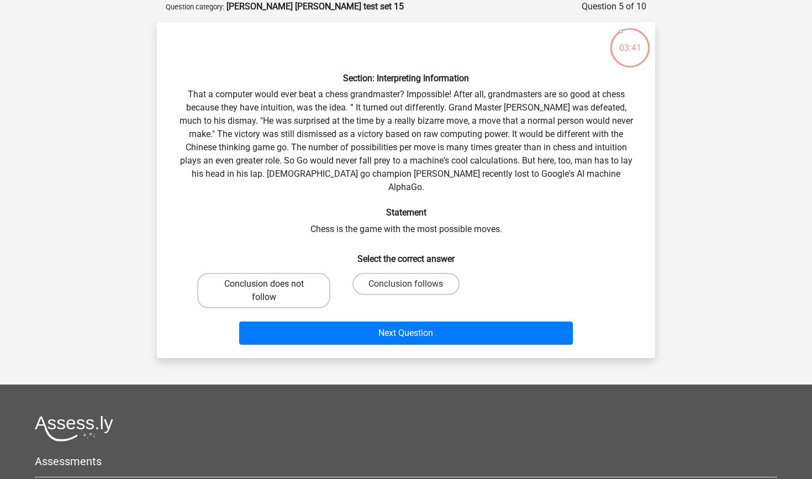
click at [309, 273] on label "Conclusion does not follow" at bounding box center [263, 290] width 133 height 35
click at [271, 284] on input "Conclusion does not follow" at bounding box center [267, 287] width 7 height 7
radio input "true"
click at [346, 312] on div "Next Question" at bounding box center [405, 330] width 463 height 36
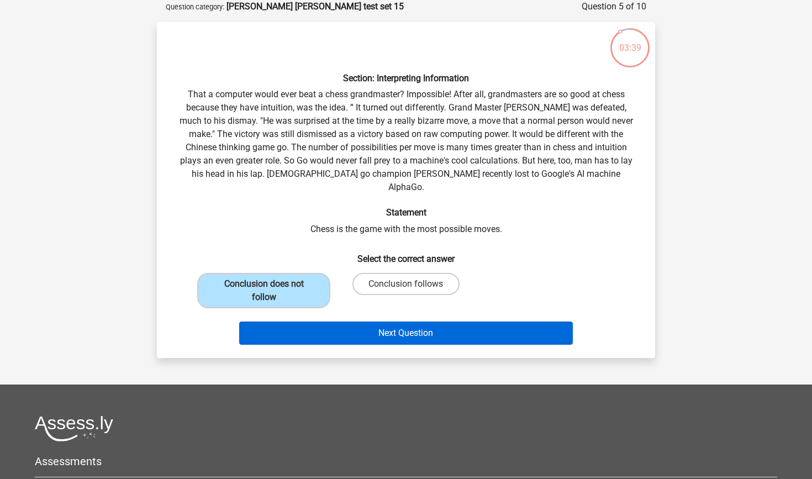
click at [348, 321] on button "Next Question" at bounding box center [406, 332] width 334 height 23
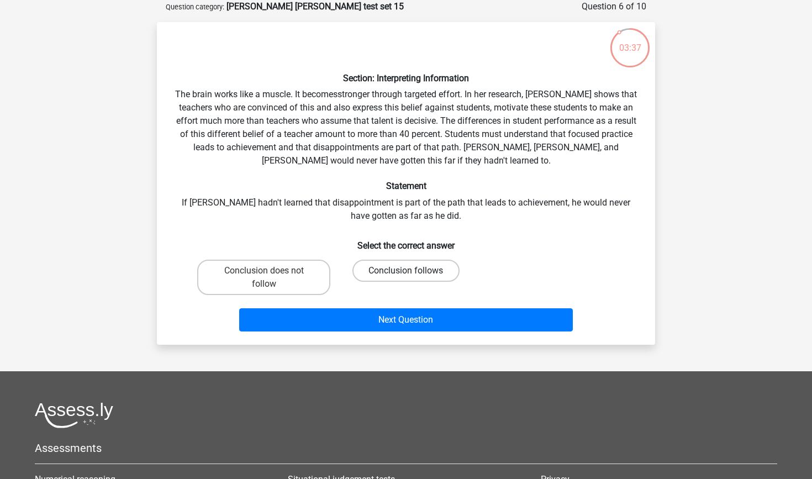
click at [403, 268] on label "Conclusion follows" at bounding box center [405, 270] width 107 height 22
click at [406, 271] on input "Conclusion follows" at bounding box center [409, 274] width 7 height 7
radio input "true"
click at [403, 305] on div "Next Question" at bounding box center [405, 317] width 463 height 36
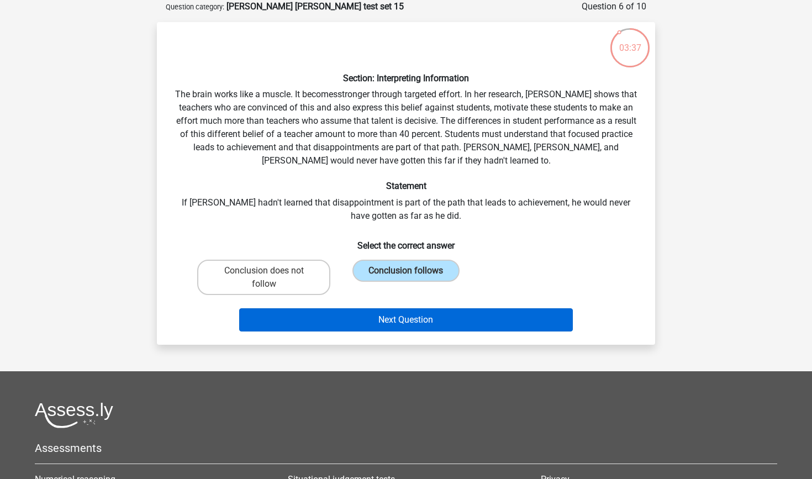
click at [404, 322] on button "Next Question" at bounding box center [406, 319] width 334 height 23
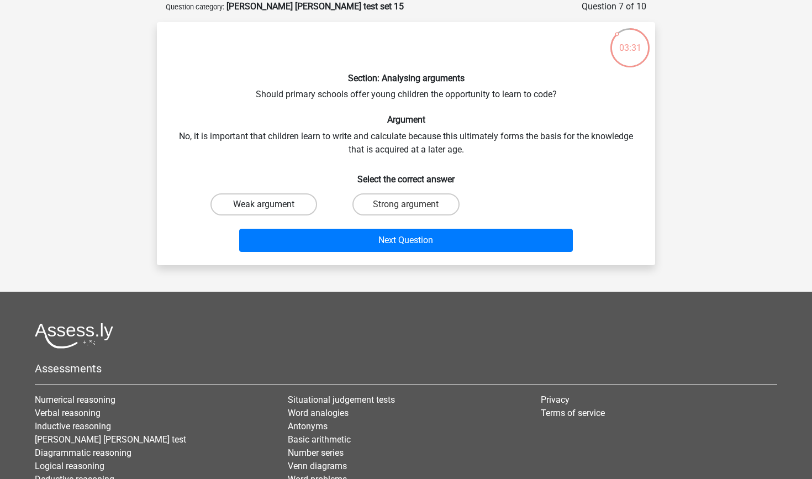
click at [287, 208] on label "Weak argument" at bounding box center [263, 204] width 107 height 22
click at [271, 208] on input "Weak argument" at bounding box center [267, 207] width 7 height 7
radio input "true"
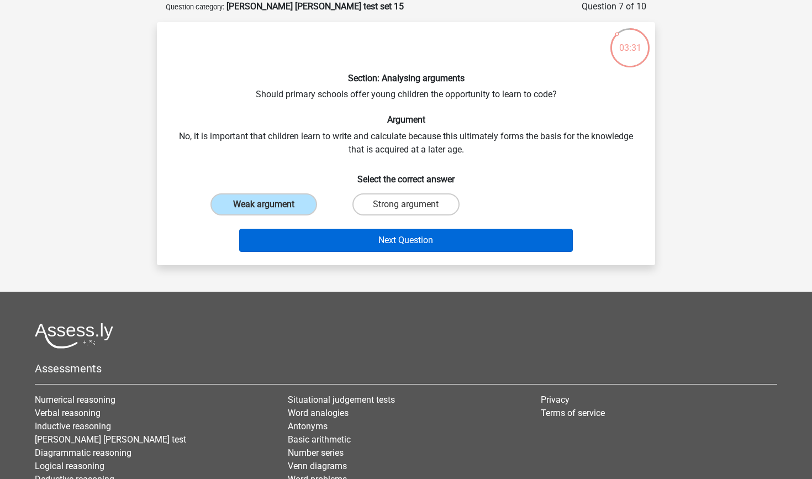
click at [307, 240] on button "Next Question" at bounding box center [406, 240] width 334 height 23
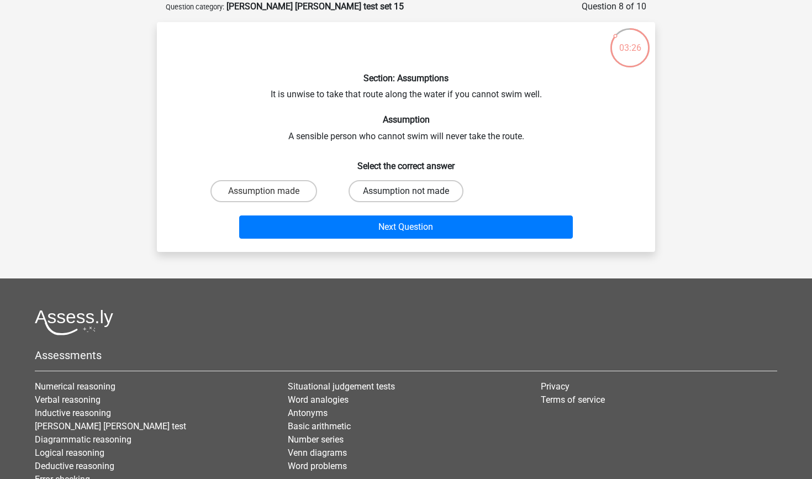
click at [377, 193] on label "Assumption not made" at bounding box center [405, 191] width 115 height 22
click at [406, 193] on input "Assumption not made" at bounding box center [409, 194] width 7 height 7
radio input "true"
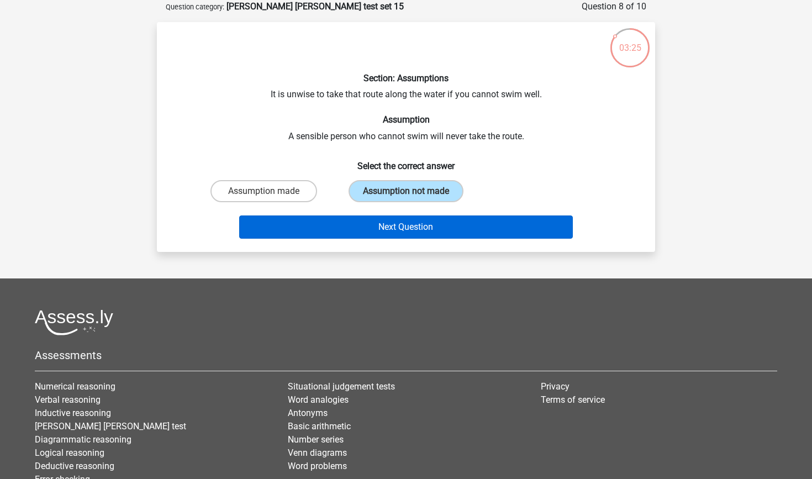
click at [373, 225] on button "Next Question" at bounding box center [406, 226] width 334 height 23
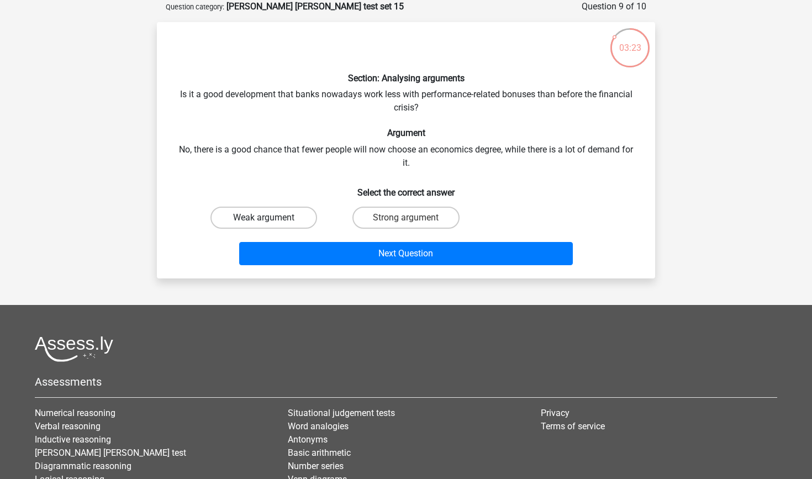
click at [293, 218] on label "Weak argument" at bounding box center [263, 217] width 107 height 22
click at [271, 218] on input "Weak argument" at bounding box center [267, 221] width 7 height 7
radio input "true"
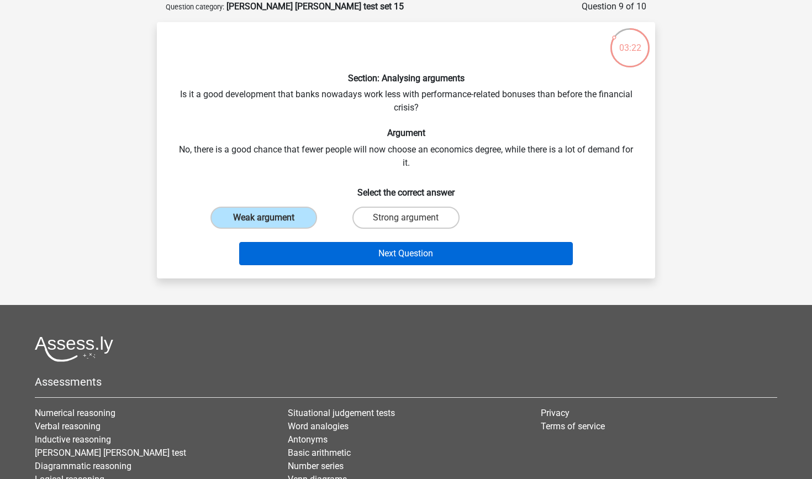
click at [319, 244] on button "Next Question" at bounding box center [406, 253] width 334 height 23
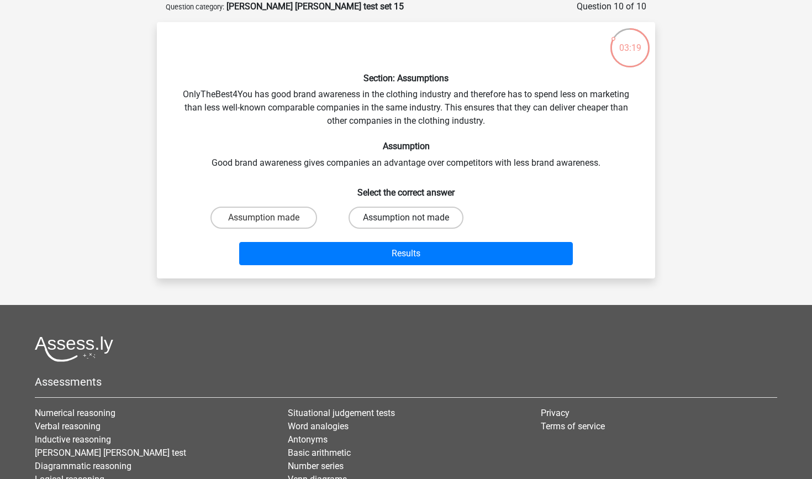
click at [388, 219] on label "Assumption not made" at bounding box center [405, 217] width 115 height 22
click at [406, 219] on input "Assumption not made" at bounding box center [409, 221] width 7 height 7
radio input "true"
click at [299, 219] on label "Assumption made" at bounding box center [263, 217] width 107 height 22
click at [271, 219] on input "Assumption made" at bounding box center [267, 221] width 7 height 7
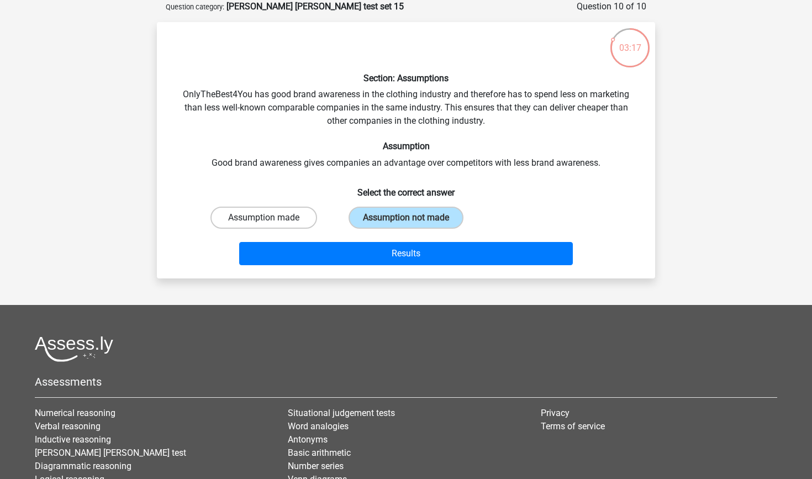
radio input "true"
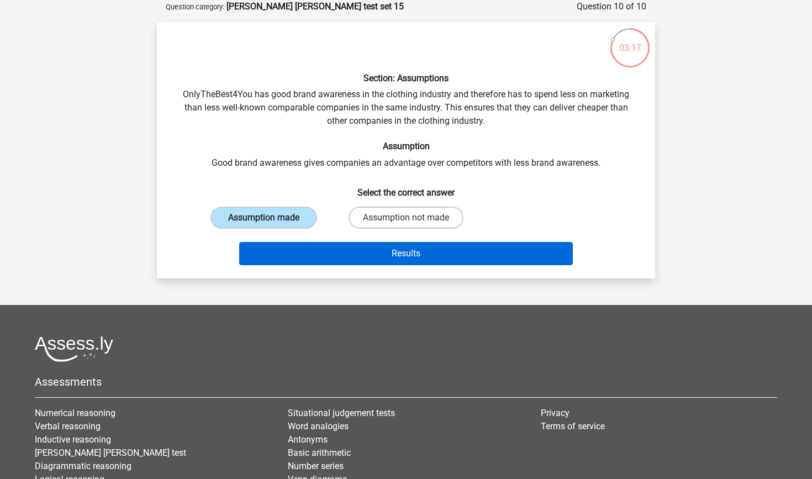
click at [319, 248] on button "Results" at bounding box center [406, 253] width 334 height 23
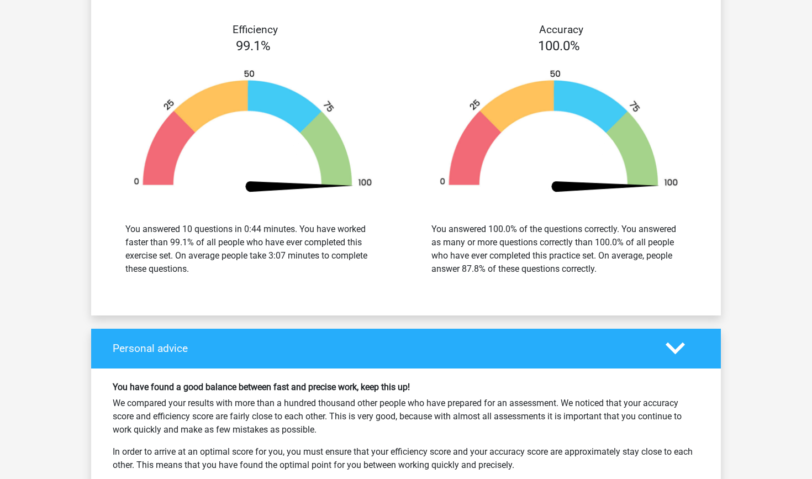
scroll to position [1442, 0]
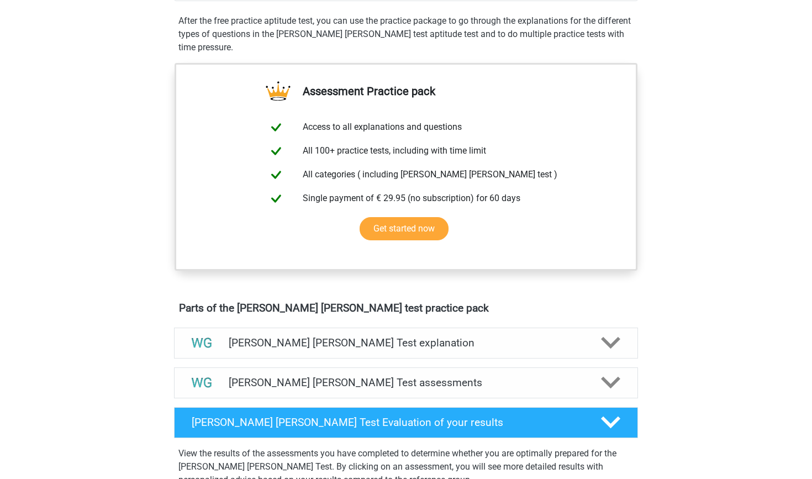
scroll to position [336, 0]
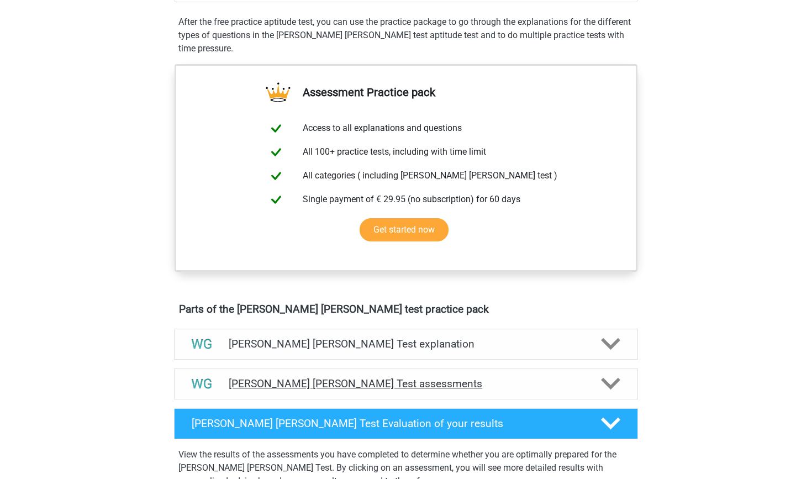
click at [348, 379] on h4 "[PERSON_NAME] [PERSON_NAME] Test assessments" at bounding box center [406, 383] width 354 height 13
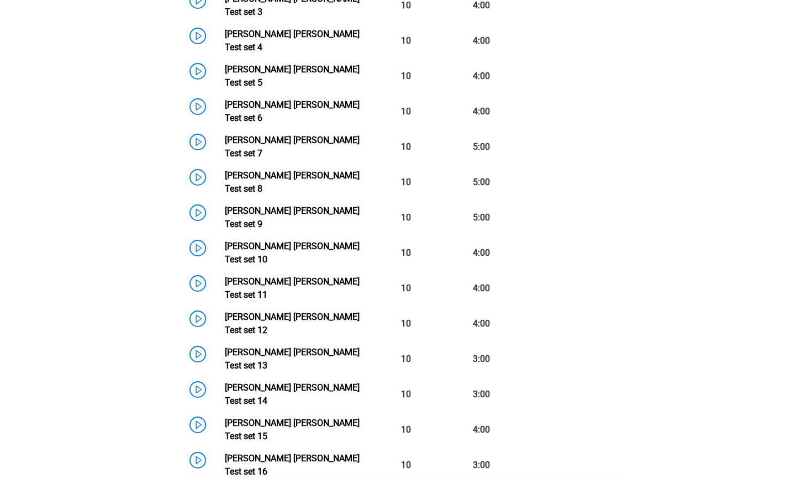
scroll to position [888, 0]
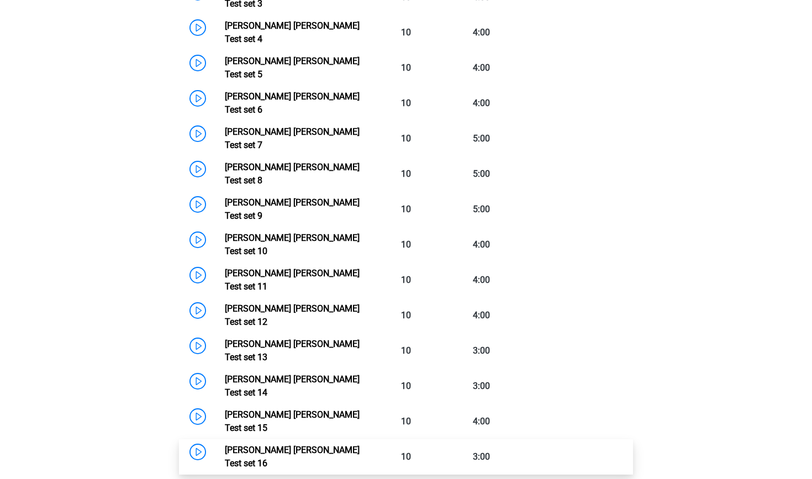
click at [225, 444] on link "Watson Glaser Test set 16" at bounding box center [292, 456] width 135 height 24
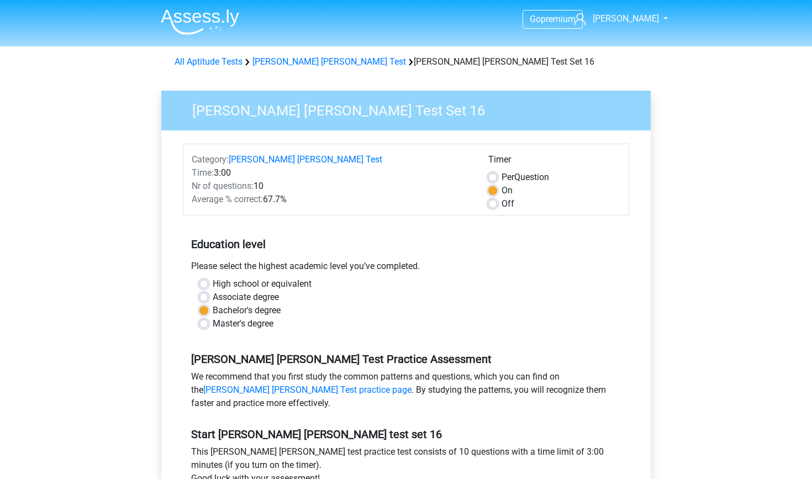
click at [501, 201] on label "Off" at bounding box center [507, 203] width 13 height 13
click at [491, 201] on input "Off" at bounding box center [492, 202] width 9 height 11
radio input "true"
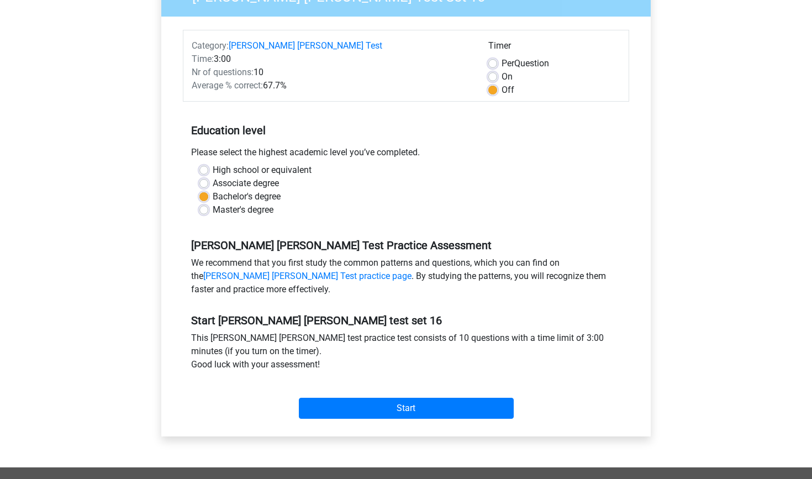
scroll to position [115, 0]
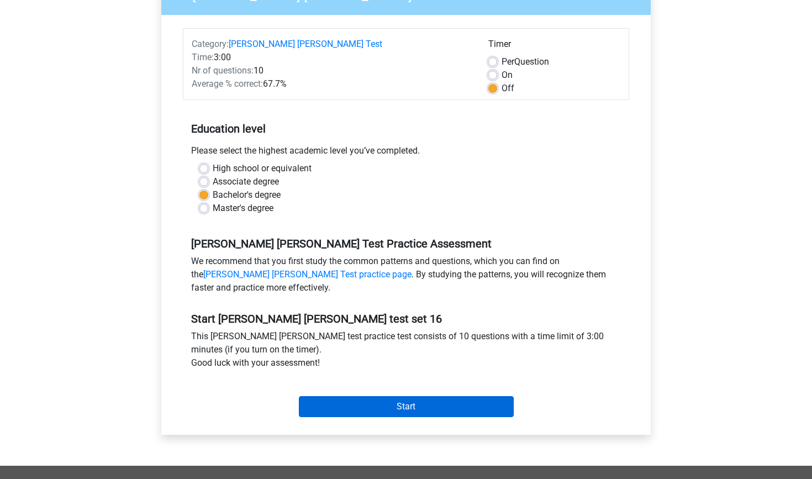
click at [486, 407] on input "Start" at bounding box center [406, 406] width 215 height 21
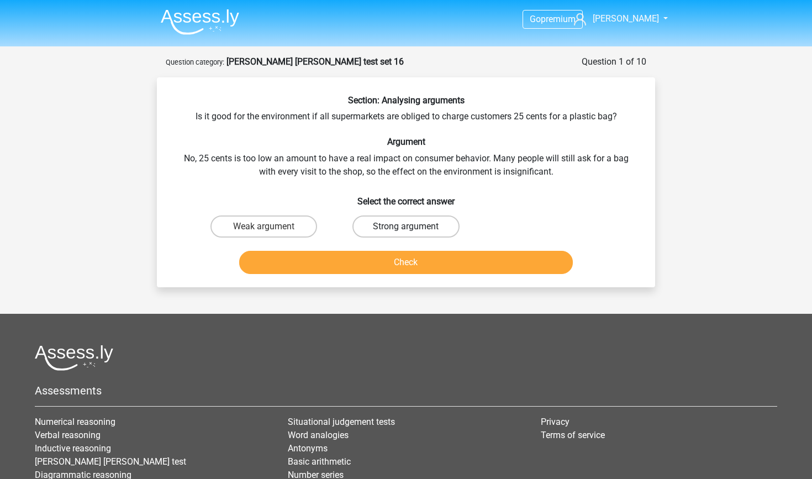
click at [436, 219] on label "Strong argument" at bounding box center [405, 226] width 107 height 22
click at [413, 226] on input "Strong argument" at bounding box center [409, 229] width 7 height 7
radio input "true"
click at [441, 262] on button "Check" at bounding box center [406, 262] width 334 height 23
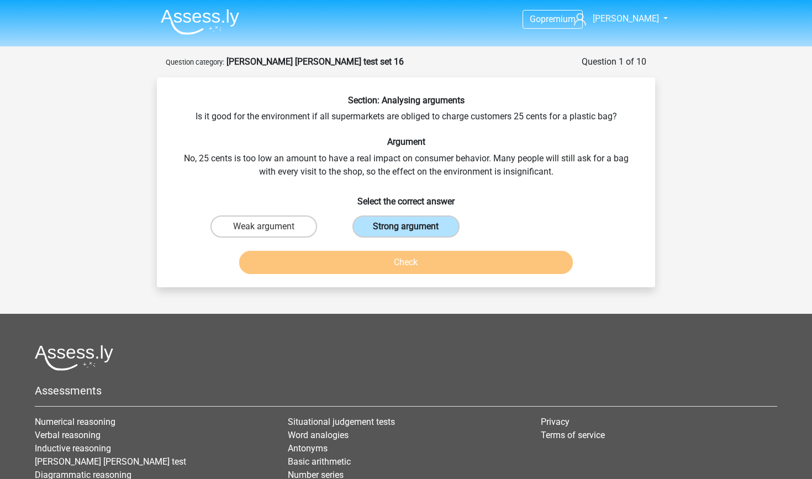
click at [425, 223] on label "Strong argument" at bounding box center [405, 226] width 107 height 22
click at [413, 226] on input "Strong argument" at bounding box center [409, 229] width 7 height 7
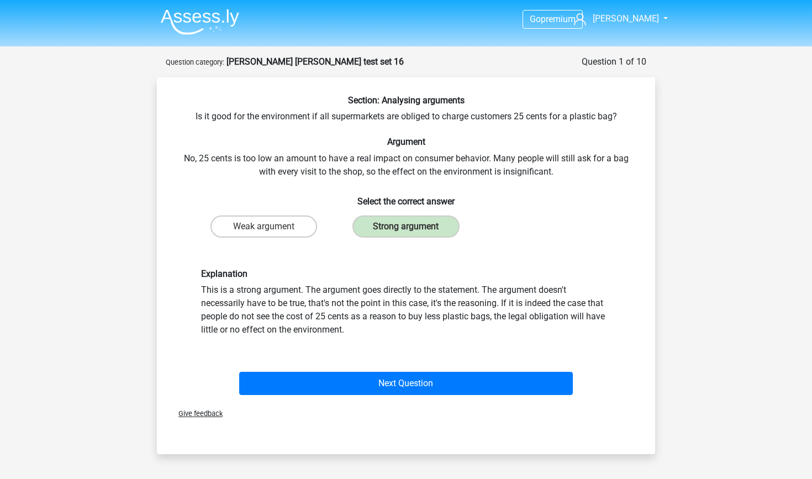
click at [283, 226] on label "Weak argument" at bounding box center [263, 226] width 107 height 22
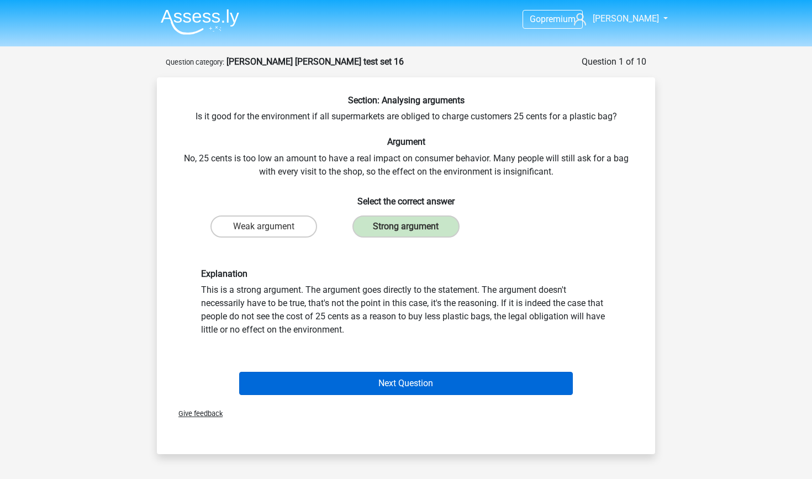
click at [400, 379] on button "Next Question" at bounding box center [406, 383] width 334 height 23
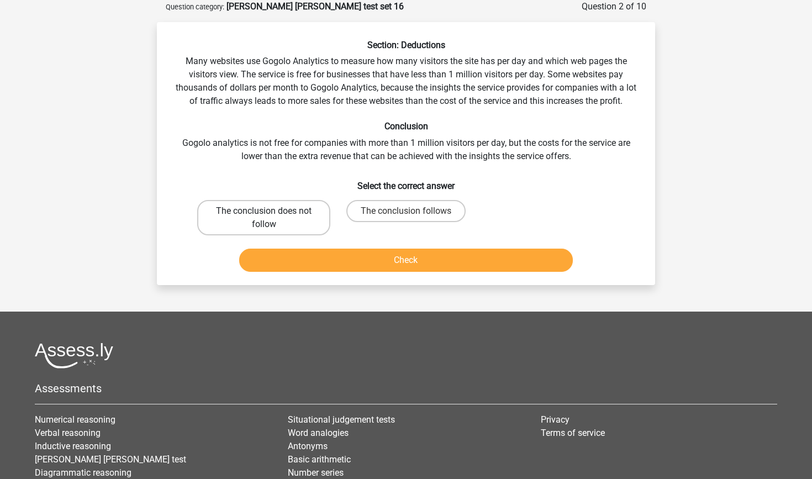
click at [319, 216] on label "The conclusion does not follow" at bounding box center [263, 217] width 133 height 35
click at [271, 216] on input "The conclusion does not follow" at bounding box center [267, 214] width 7 height 7
radio input "true"
click at [359, 262] on button "Check" at bounding box center [406, 259] width 334 height 23
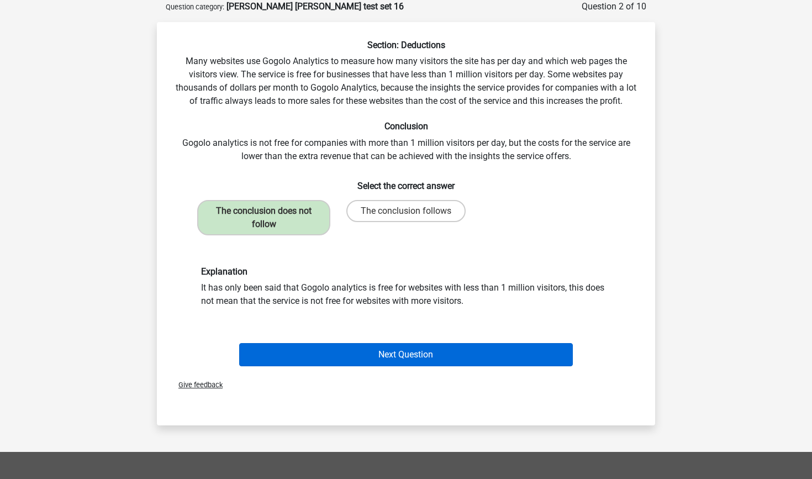
click at [402, 354] on button "Next Question" at bounding box center [406, 354] width 334 height 23
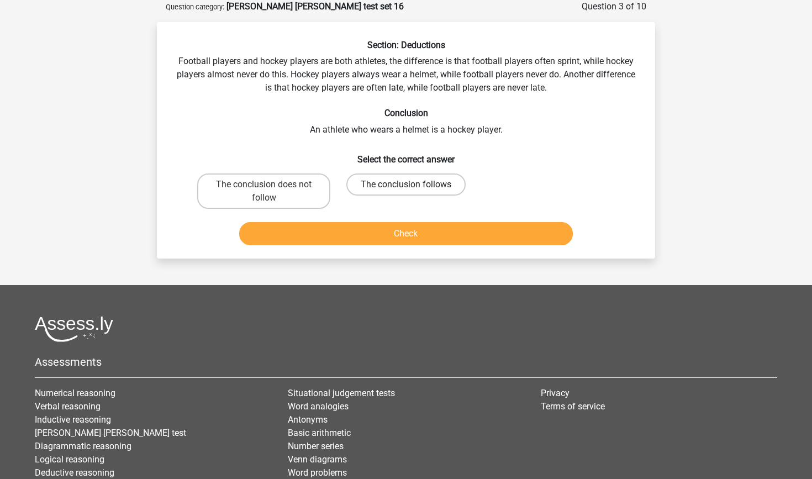
click at [399, 192] on label "The conclusion follows" at bounding box center [405, 184] width 119 height 22
click at [406, 192] on input "The conclusion follows" at bounding box center [409, 187] width 7 height 7
radio input "true"
click at [430, 240] on button "Check" at bounding box center [406, 233] width 334 height 23
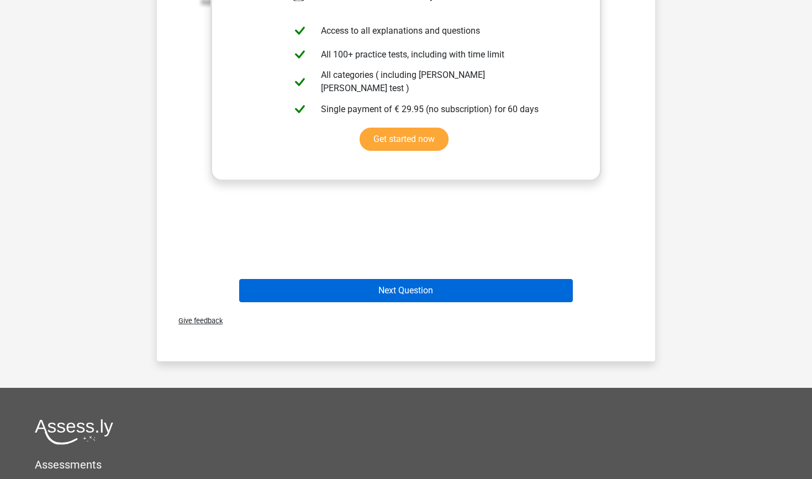
click at [457, 287] on button "Next Question" at bounding box center [406, 290] width 334 height 23
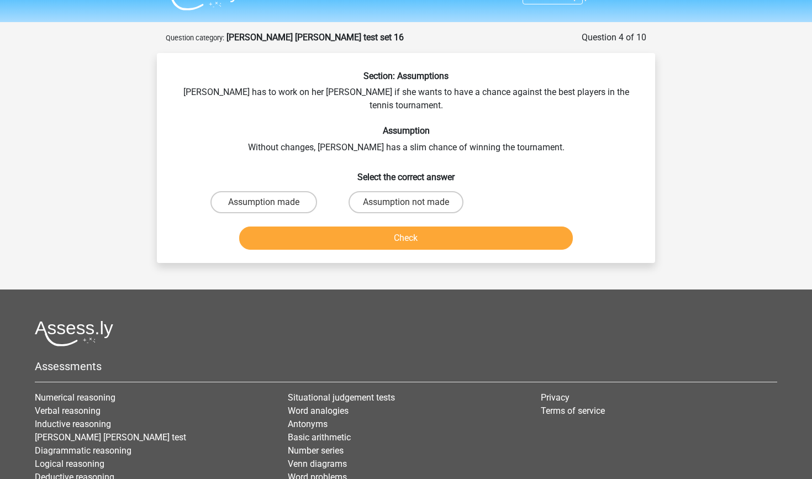
scroll to position [27, 0]
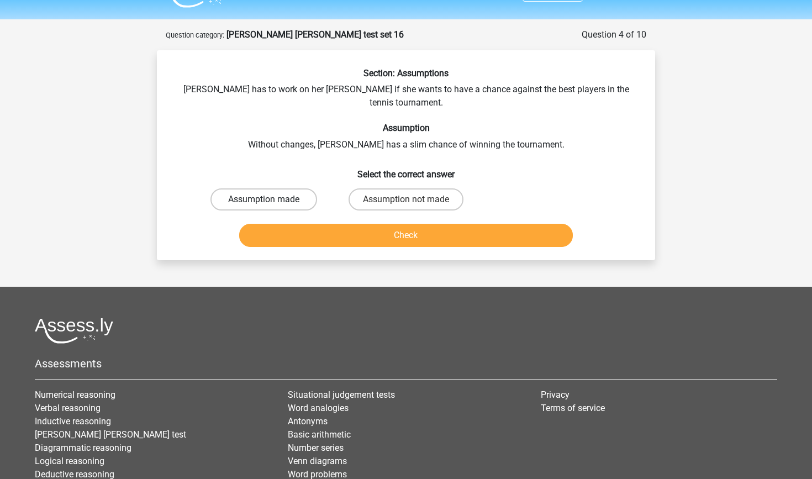
click at [307, 188] on label "Assumption made" at bounding box center [263, 199] width 107 height 22
click at [271, 199] on input "Assumption made" at bounding box center [267, 202] width 7 height 7
radio input "true"
click at [384, 226] on button "Check" at bounding box center [406, 235] width 334 height 23
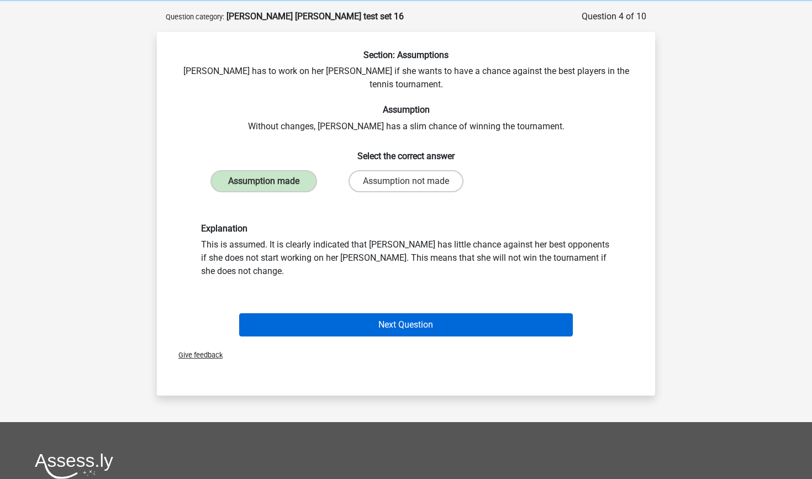
click at [462, 313] on button "Next Question" at bounding box center [406, 324] width 334 height 23
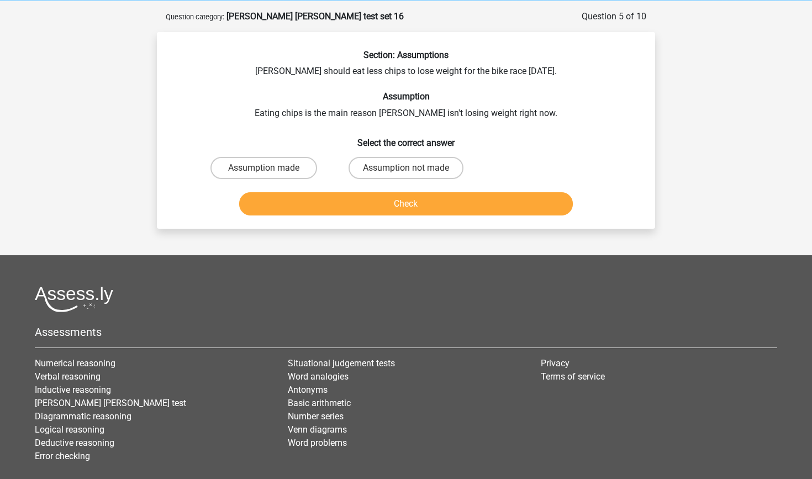
scroll to position [55, 0]
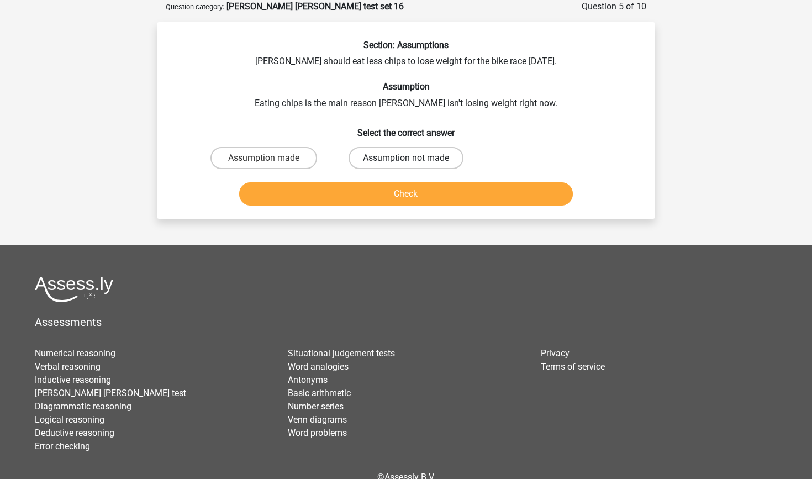
click at [432, 156] on label "Assumption not made" at bounding box center [405, 158] width 115 height 22
click at [413, 158] on input "Assumption not made" at bounding box center [409, 161] width 7 height 7
radio input "true"
click at [451, 193] on button "Check" at bounding box center [406, 193] width 334 height 23
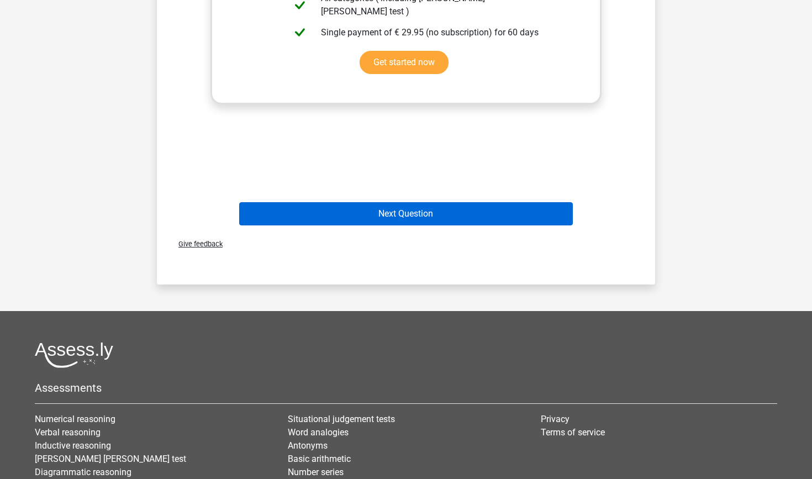
click at [461, 213] on button "Next Question" at bounding box center [406, 213] width 334 height 23
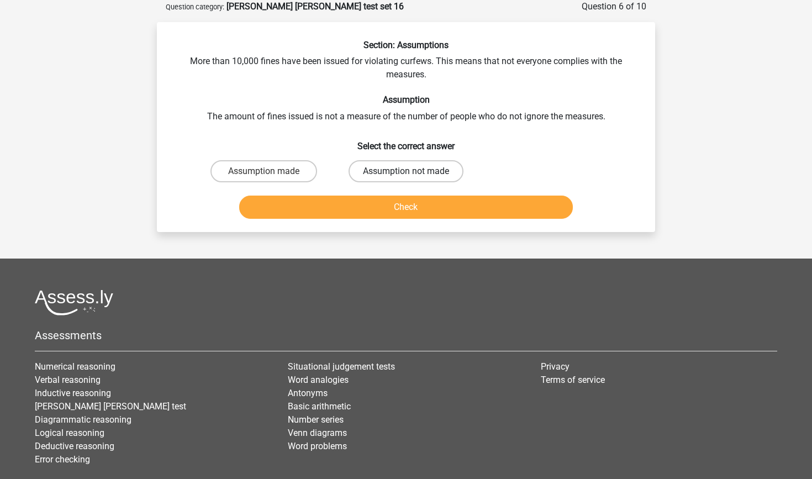
click at [436, 173] on label "Assumption not made" at bounding box center [405, 171] width 115 height 22
click at [413, 173] on input "Assumption not made" at bounding box center [409, 174] width 7 height 7
radio input "true"
click at [456, 204] on button "Check" at bounding box center [406, 206] width 334 height 23
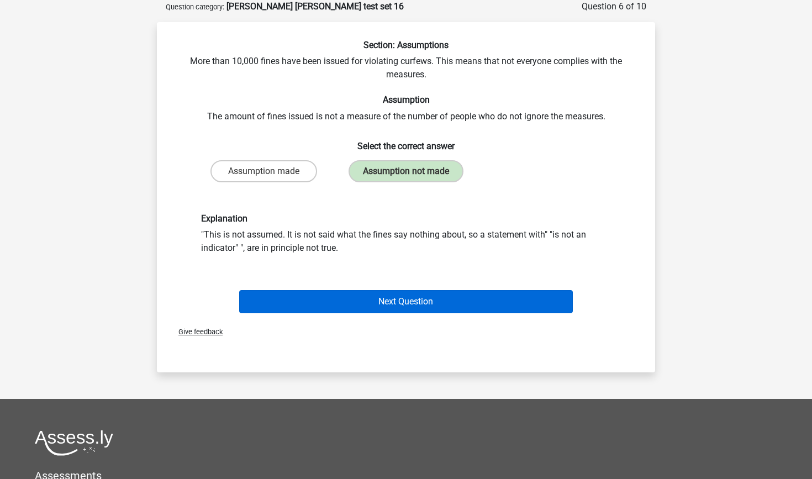
click at [460, 298] on button "Next Question" at bounding box center [406, 301] width 334 height 23
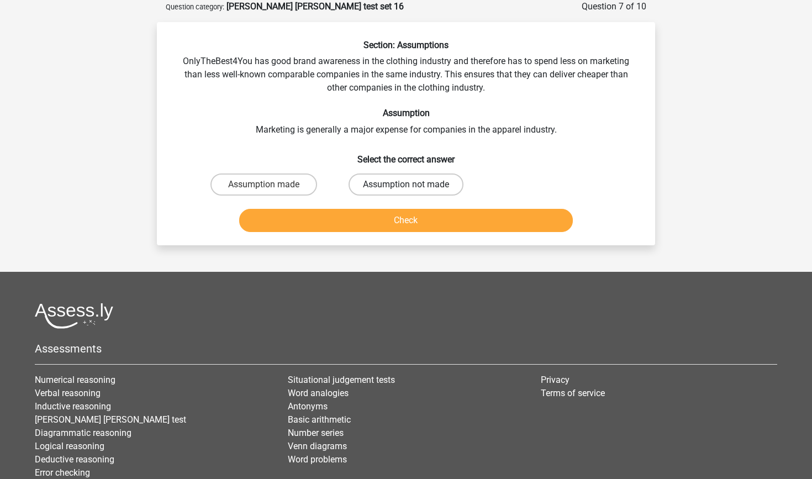
click at [434, 184] on label "Assumption not made" at bounding box center [405, 184] width 115 height 22
click at [413, 184] on input "Assumption not made" at bounding box center [409, 187] width 7 height 7
radio input "true"
click at [282, 180] on label "Assumption made" at bounding box center [263, 184] width 107 height 22
click at [271, 184] on input "Assumption made" at bounding box center [267, 187] width 7 height 7
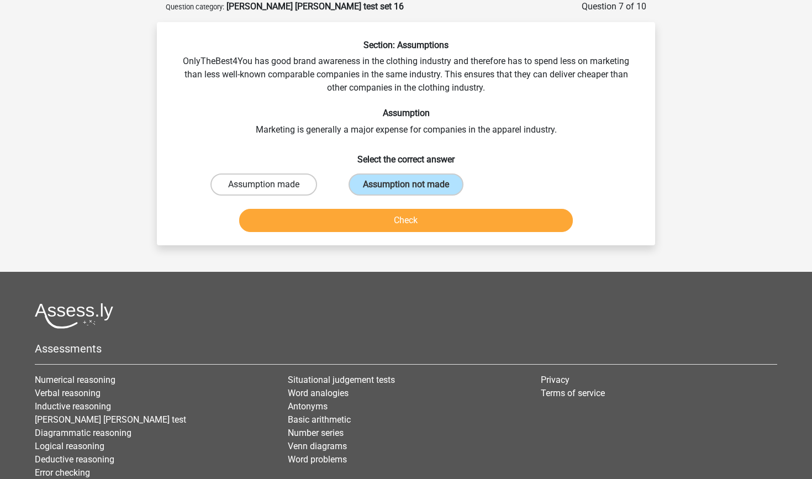
radio input "true"
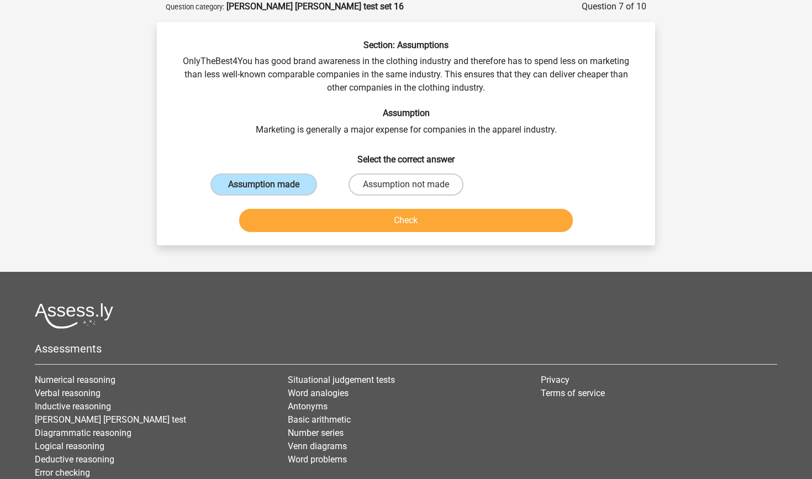
click at [342, 220] on button "Check" at bounding box center [406, 220] width 334 height 23
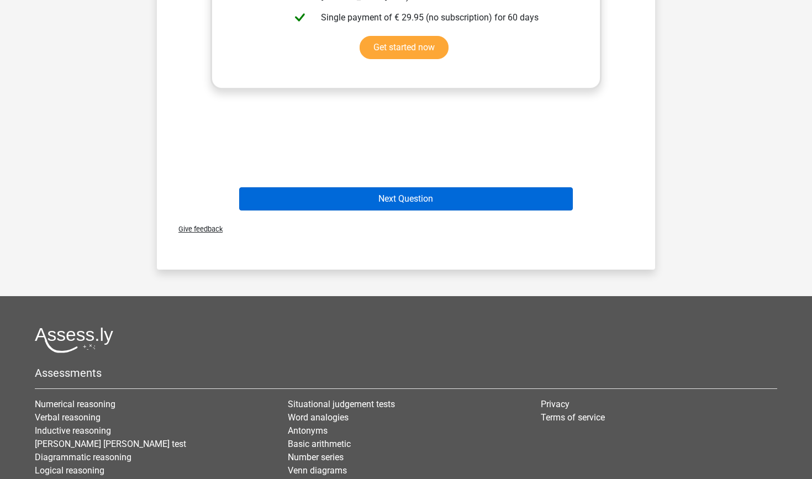
click at [384, 197] on button "Next Question" at bounding box center [406, 198] width 334 height 23
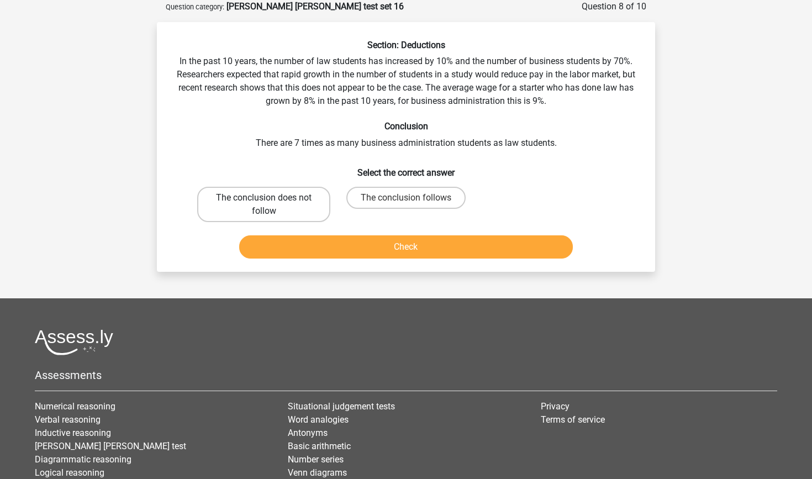
click at [285, 206] on label "The conclusion does not follow" at bounding box center [263, 204] width 133 height 35
click at [271, 205] on input "The conclusion does not follow" at bounding box center [267, 201] width 7 height 7
radio input "true"
click at [379, 250] on button "Check" at bounding box center [406, 246] width 334 height 23
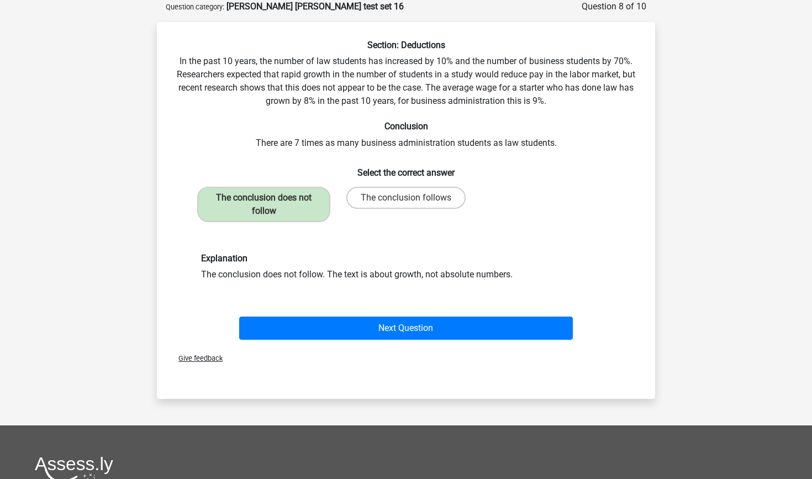
scroll to position [56, 0]
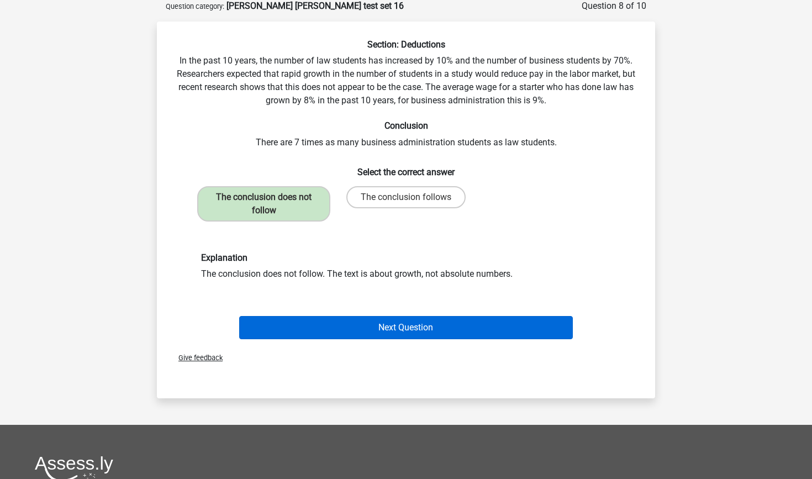
click at [498, 321] on button "Next Question" at bounding box center [406, 327] width 334 height 23
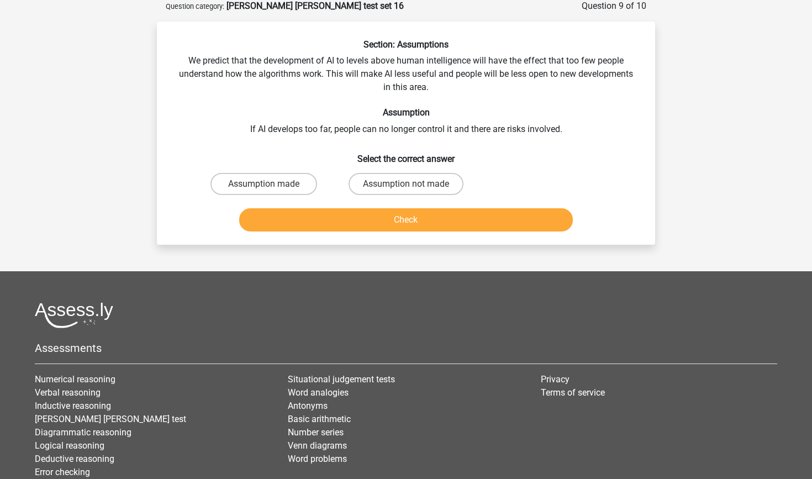
scroll to position [55, 0]
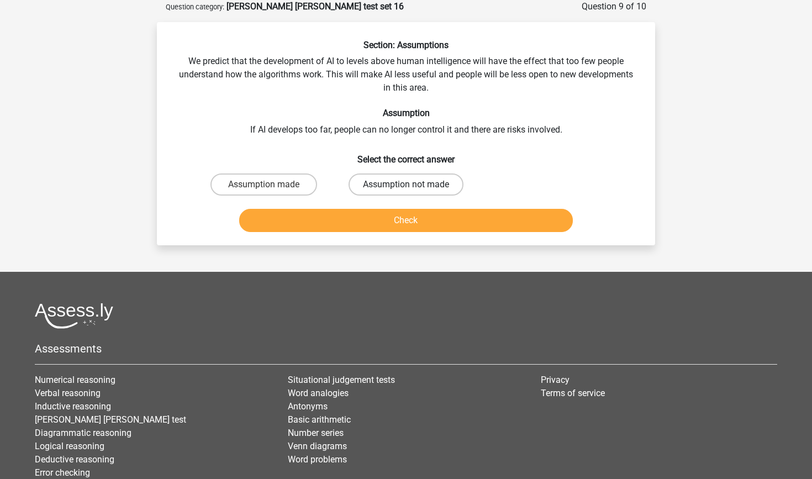
click at [451, 177] on label "Assumption not made" at bounding box center [405, 184] width 115 height 22
click at [413, 184] on input "Assumption not made" at bounding box center [409, 187] width 7 height 7
radio input "true"
click at [475, 217] on button "Check" at bounding box center [406, 220] width 334 height 23
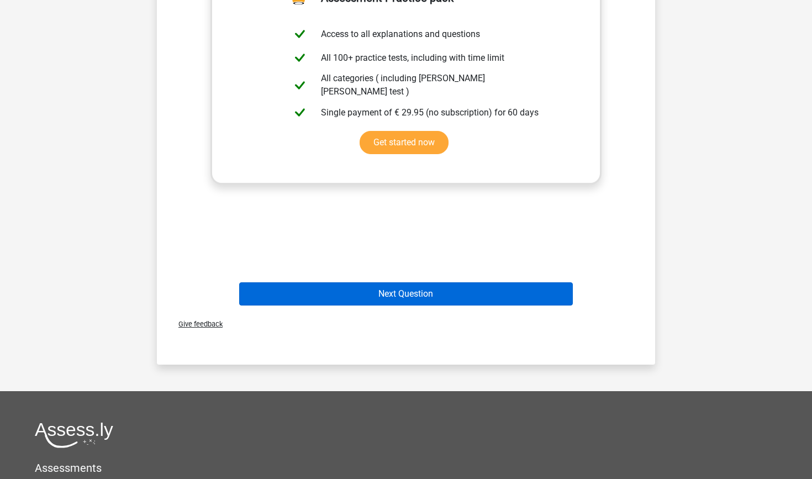
click at [459, 294] on button "Next Question" at bounding box center [406, 293] width 334 height 23
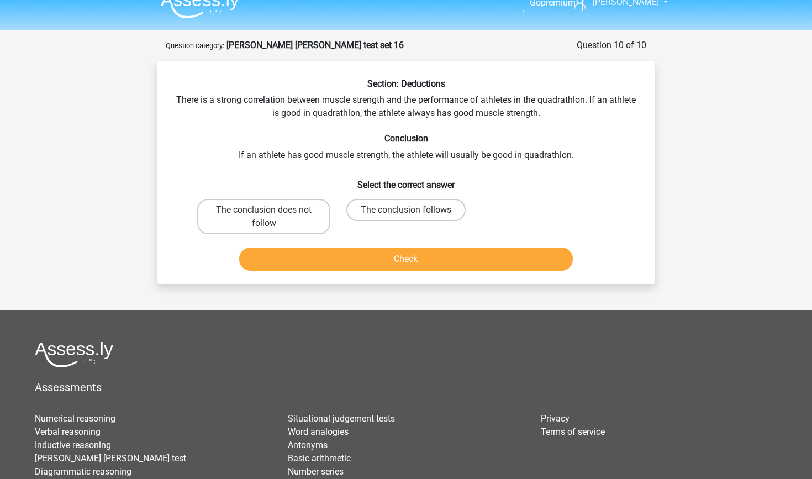
scroll to position [17, 0]
click at [308, 219] on label "The conclusion does not follow" at bounding box center [263, 216] width 133 height 35
click at [271, 217] on input "The conclusion does not follow" at bounding box center [267, 213] width 7 height 7
radio input "true"
click at [369, 267] on button "Check" at bounding box center [406, 258] width 334 height 23
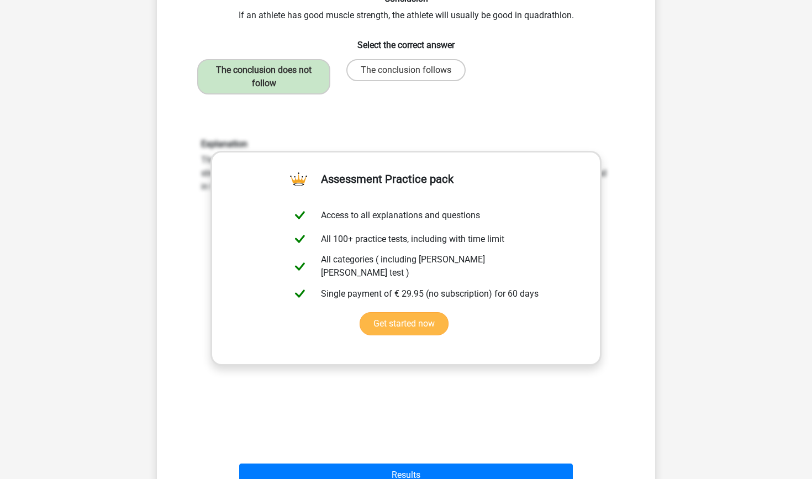
scroll to position [319, 0]
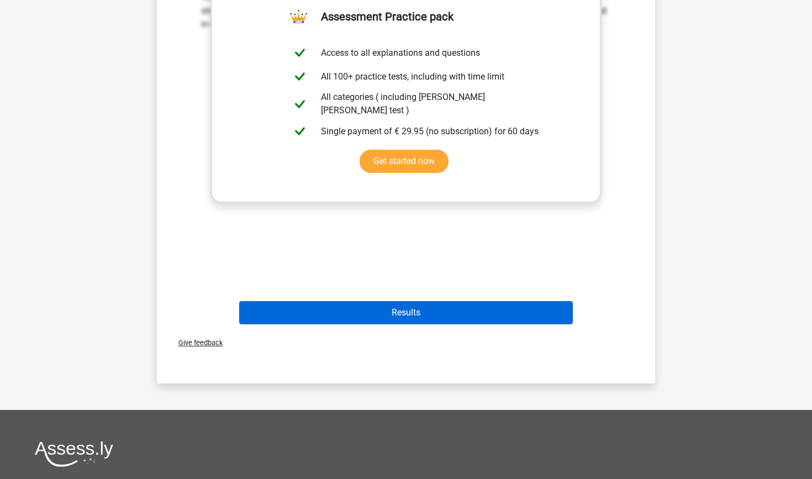
click at [411, 305] on button "Results" at bounding box center [406, 312] width 334 height 23
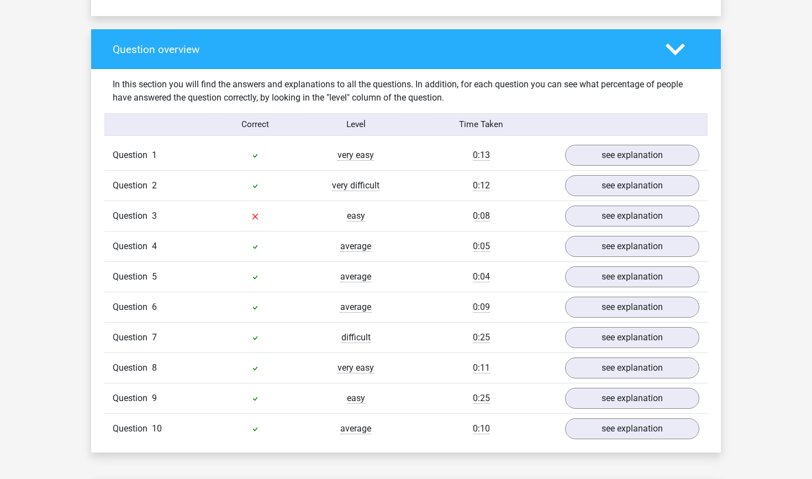
scroll to position [797, 0]
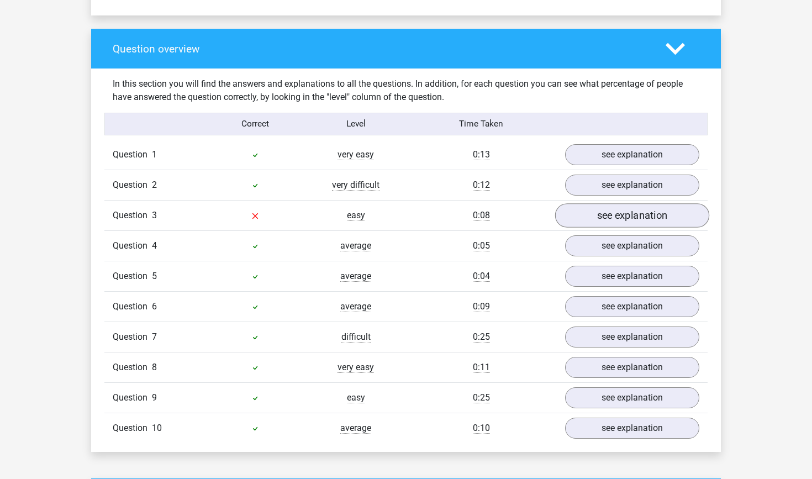
click at [628, 210] on link "see explanation" at bounding box center [632, 215] width 154 height 24
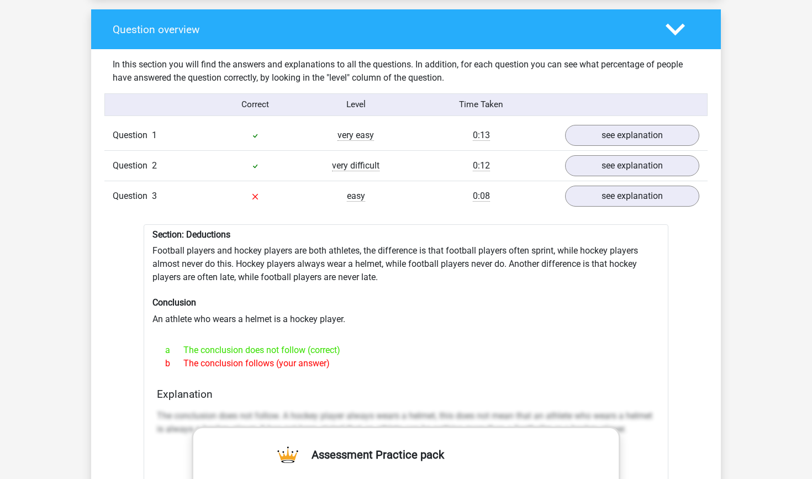
scroll to position [819, 0]
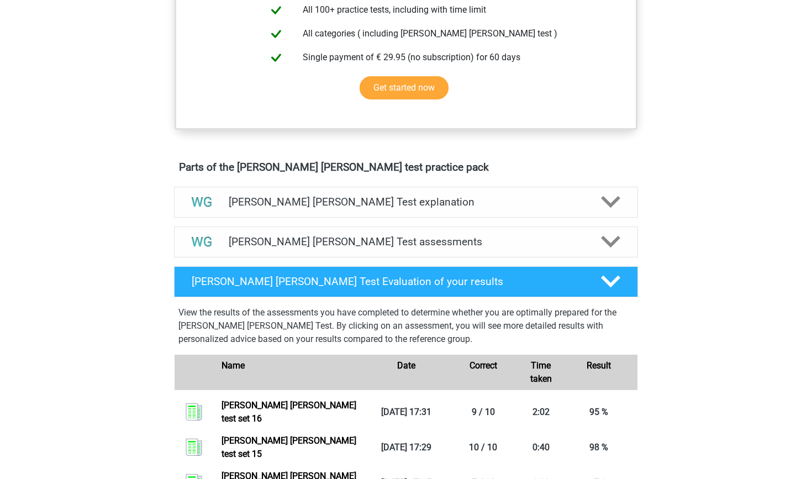
scroll to position [444, 0]
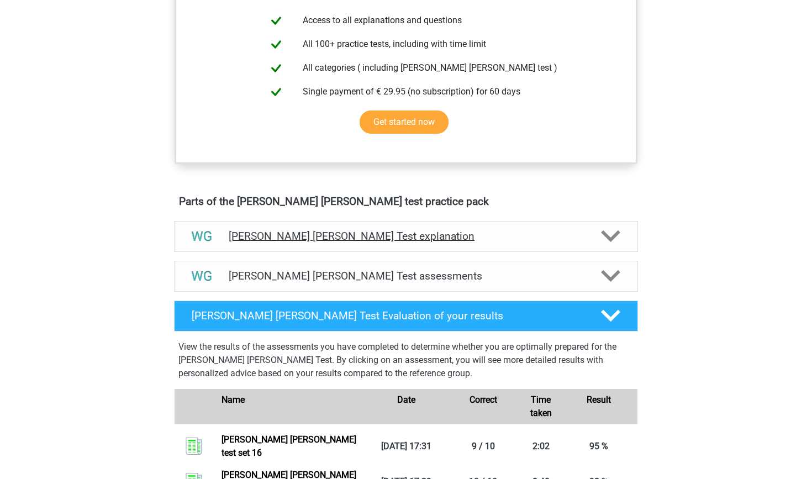
click at [373, 246] on div "[PERSON_NAME] [PERSON_NAME] Test explanation" at bounding box center [406, 236] width 464 height 31
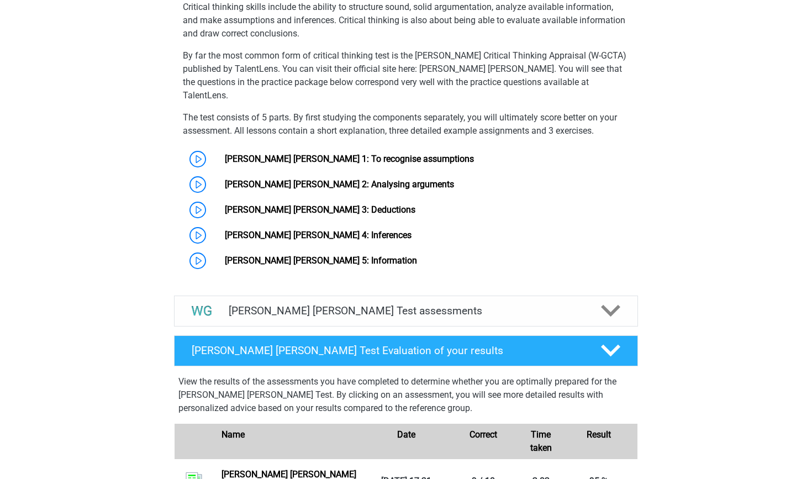
scroll to position [824, 0]
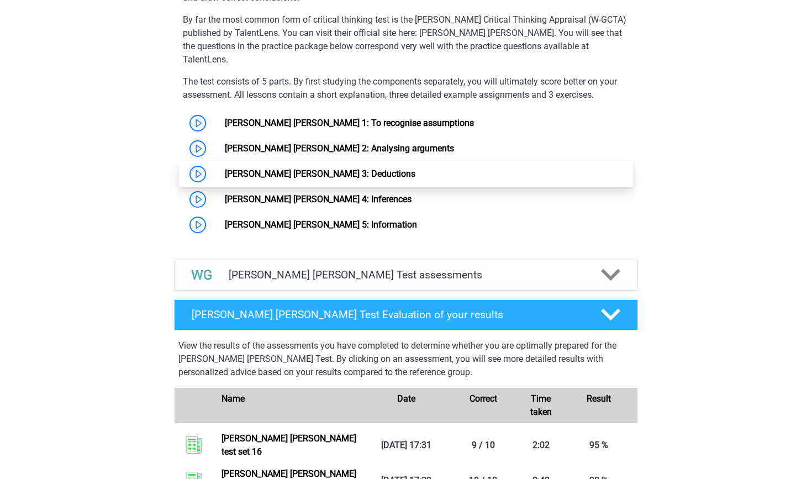
click at [300, 168] on link "Watson Glaser 3: Deductions" at bounding box center [320, 173] width 190 height 10
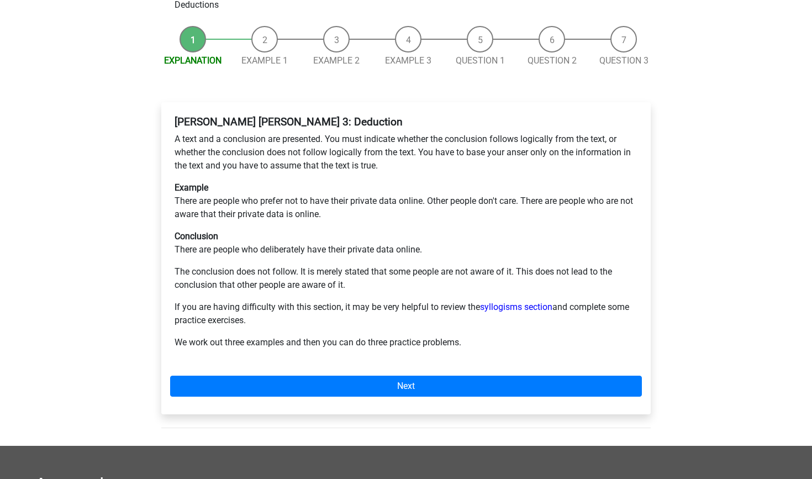
scroll to position [125, 0]
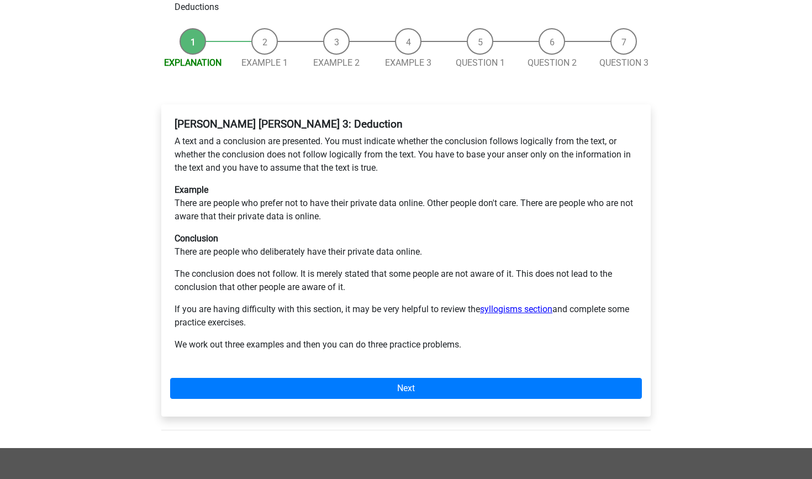
click at [511, 304] on link "syllogisms section" at bounding box center [516, 309] width 72 height 10
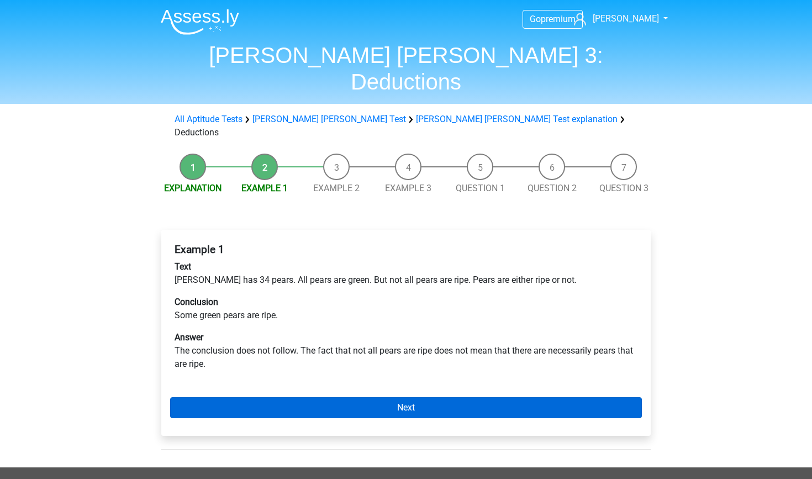
click at [384, 397] on link "Next" at bounding box center [405, 407] width 471 height 21
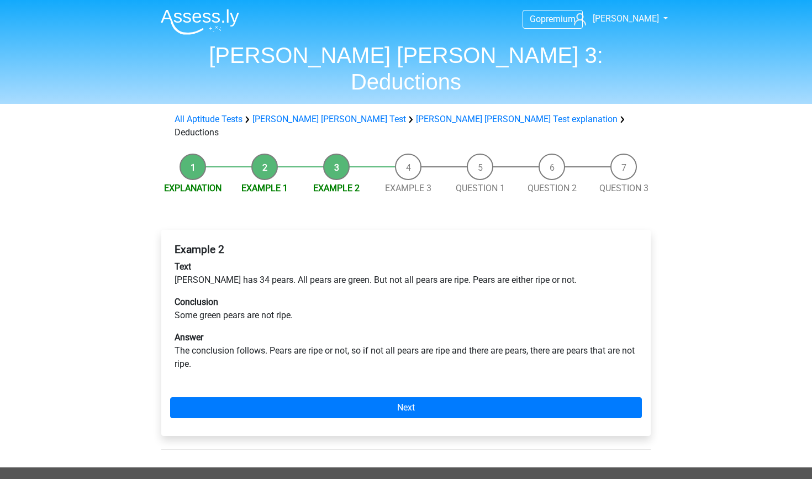
click at [271, 153] on li "Example 1" at bounding box center [265, 173] width 72 height 41
click at [272, 183] on link "Example 1" at bounding box center [264, 188] width 46 height 10
click at [328, 183] on link "Example 2" at bounding box center [336, 188] width 46 height 10
click at [323, 183] on link "Example 2" at bounding box center [336, 188] width 46 height 10
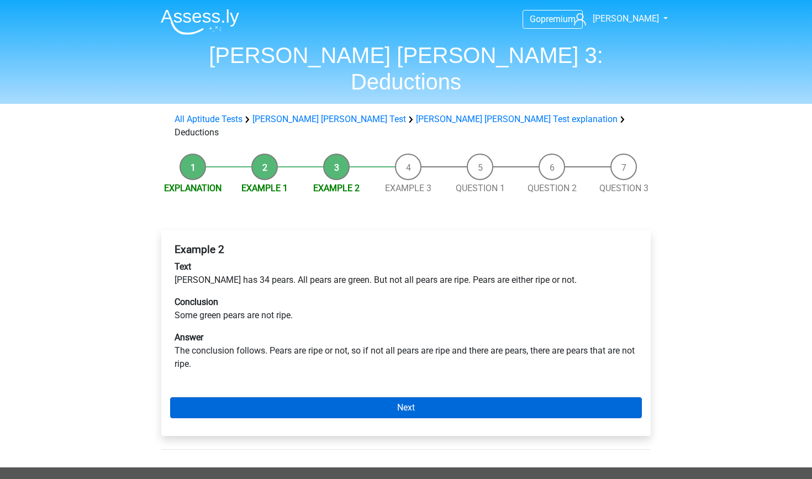
click at [376, 397] on link "Next" at bounding box center [405, 407] width 471 height 21
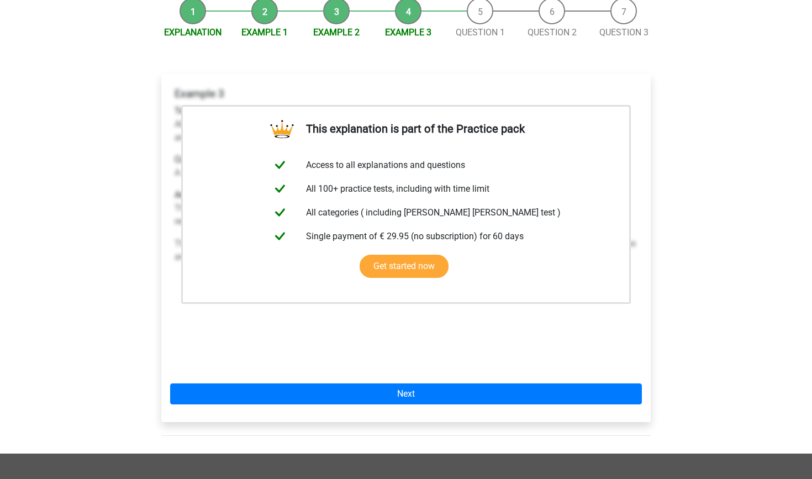
scroll to position [157, 0]
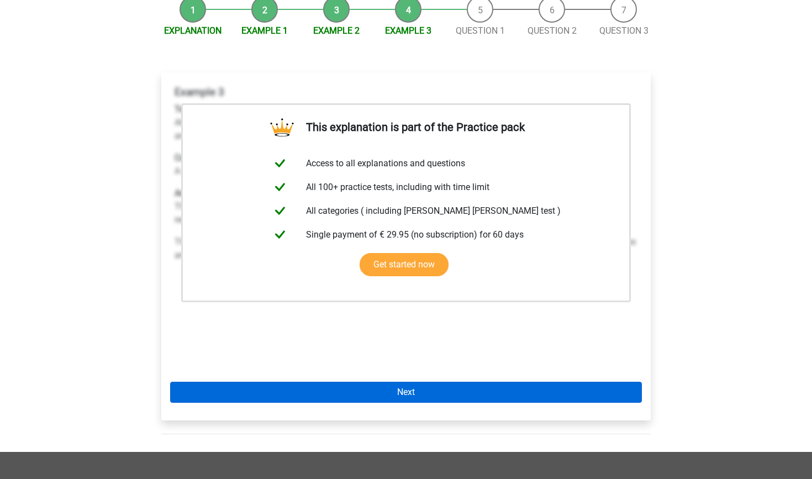
click at [436, 381] on link "Next" at bounding box center [405, 391] width 471 height 21
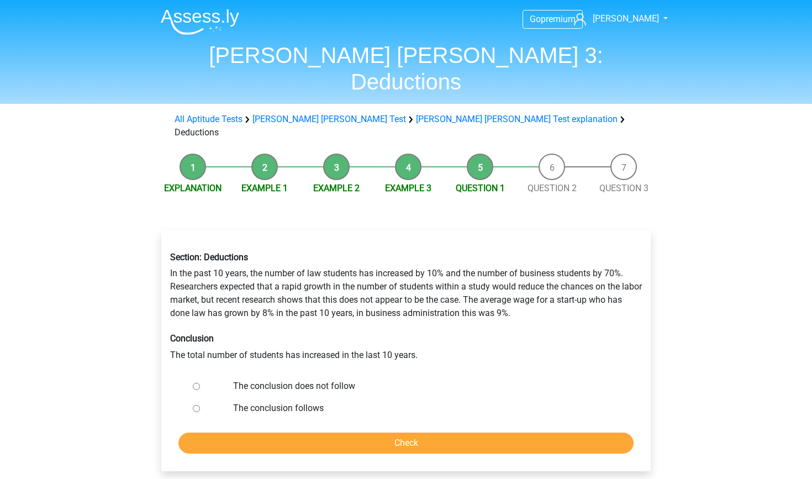
scroll to position [3, 0]
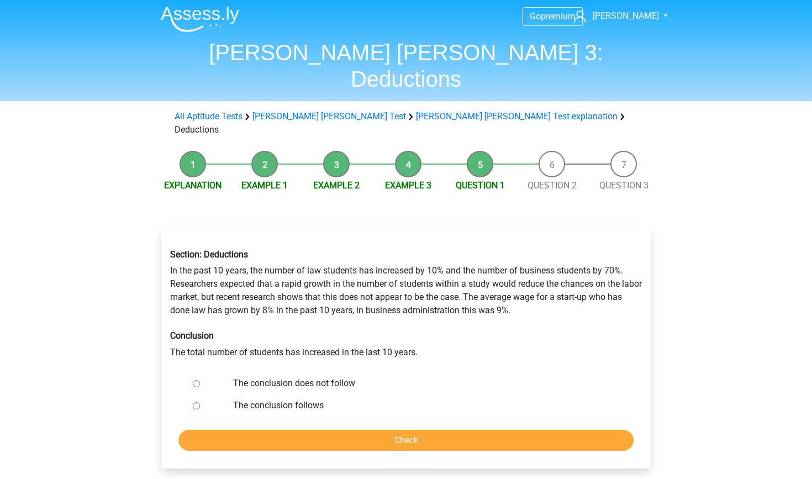
click at [194, 380] on input "The conclusion does not follow" at bounding box center [196, 383] width 7 height 7
radio input "true"
click at [232, 430] on input "Check" at bounding box center [405, 440] width 455 height 21
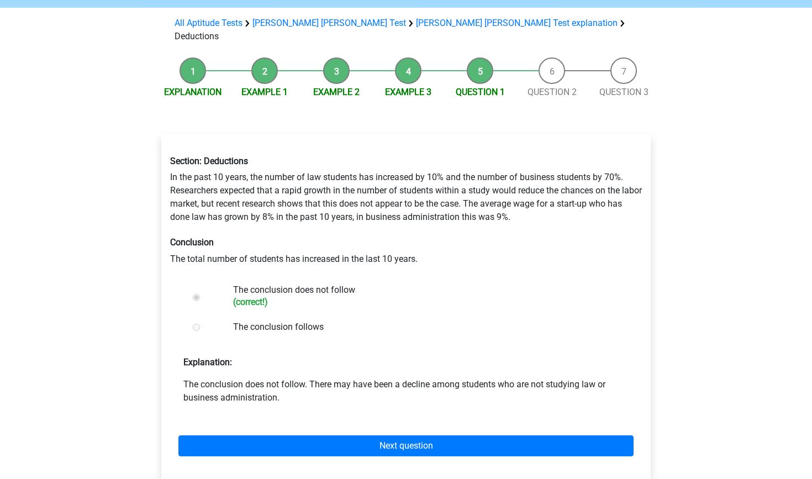
scroll to position [97, 0]
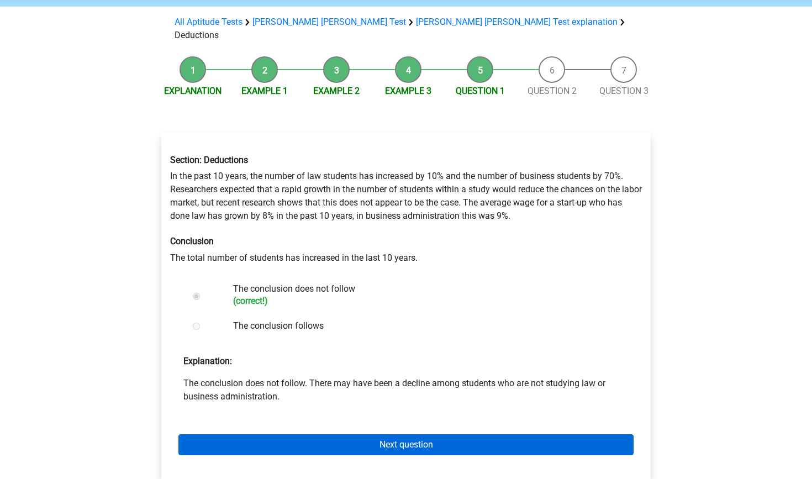
click at [351, 434] on link "Next question" at bounding box center [405, 444] width 455 height 21
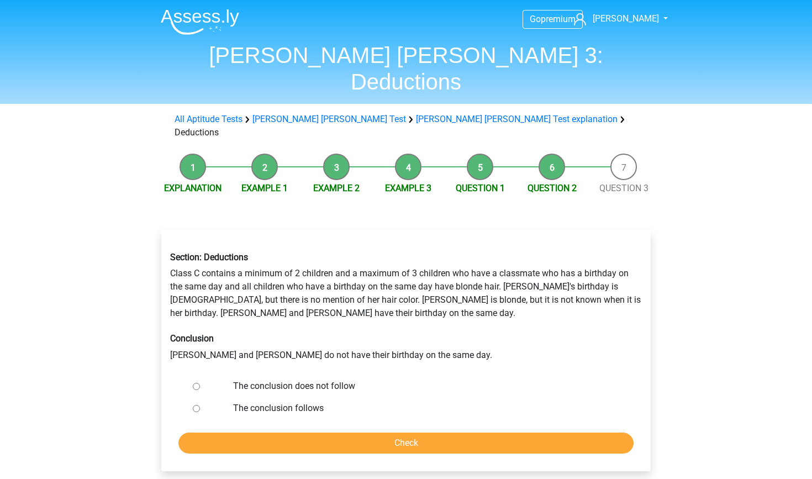
click at [288, 401] on label "The conclusion follows" at bounding box center [424, 407] width 382 height 13
click at [200, 405] on input "The conclusion follows" at bounding box center [196, 408] width 7 height 7
radio input "true"
click at [297, 432] on input "Check" at bounding box center [405, 442] width 455 height 21
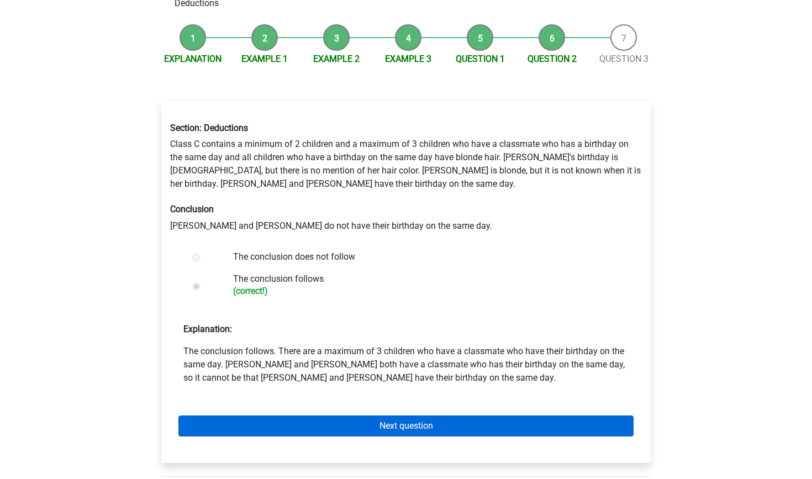
scroll to position [129, 0]
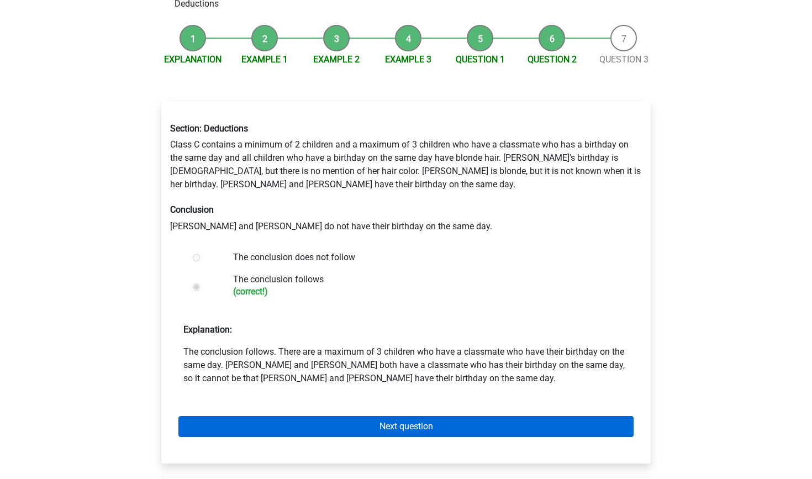
click at [460, 416] on link "Next question" at bounding box center [405, 426] width 455 height 21
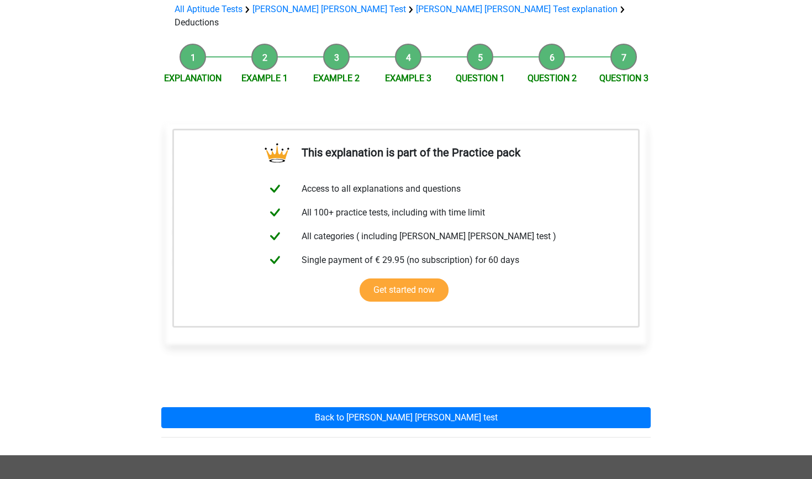
scroll to position [172, 0]
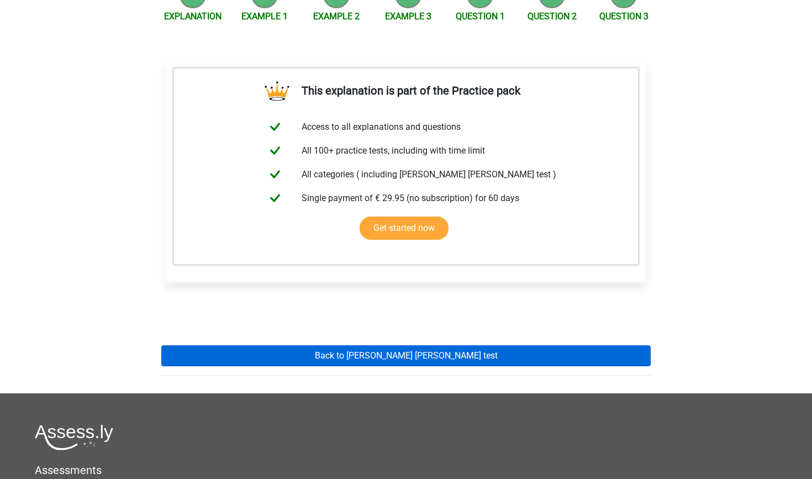
click at [471, 345] on link "Back to watson glaser test" at bounding box center [405, 355] width 489 height 21
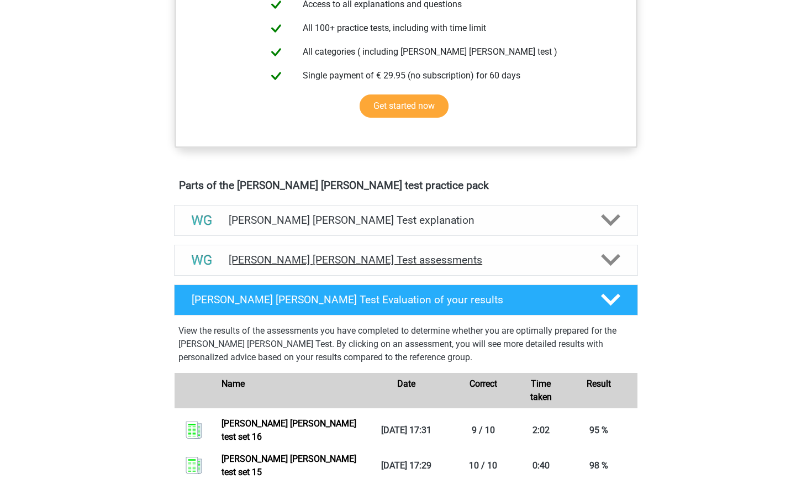
scroll to position [463, 0]
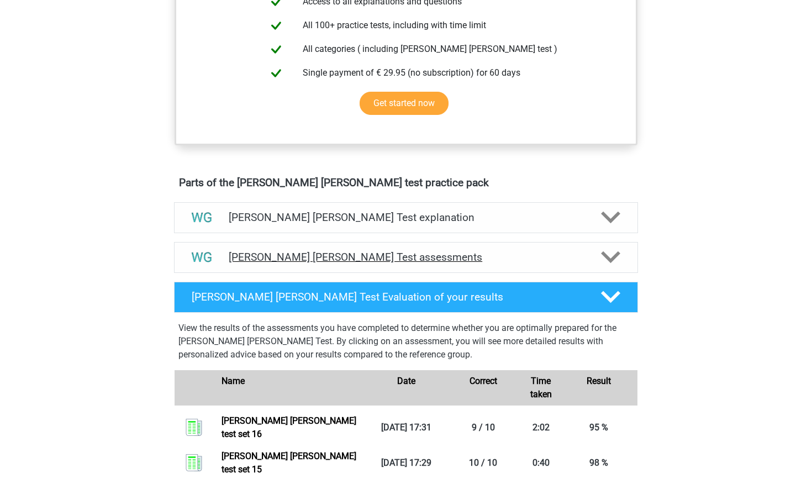
click at [437, 257] on h4 "Watson Glaser Test assessments" at bounding box center [406, 257] width 354 height 13
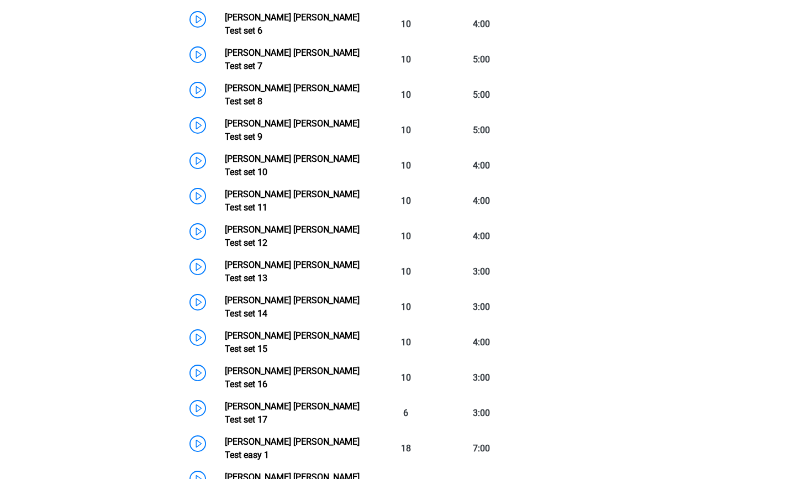
scroll to position [789, 0]
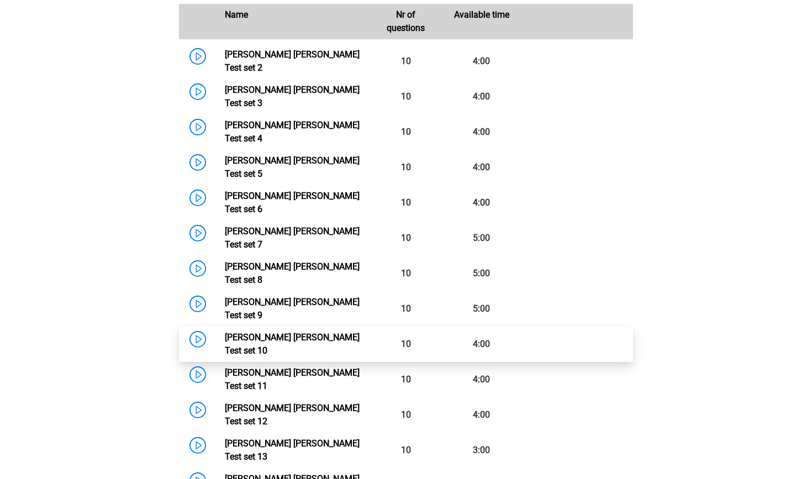
click at [225, 332] on link "Watson Glaser Test set 10" at bounding box center [292, 344] width 135 height 24
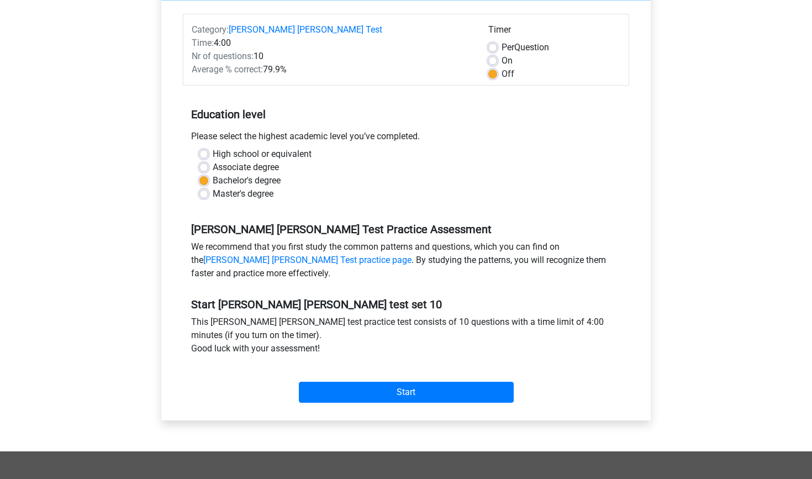
scroll to position [136, 0]
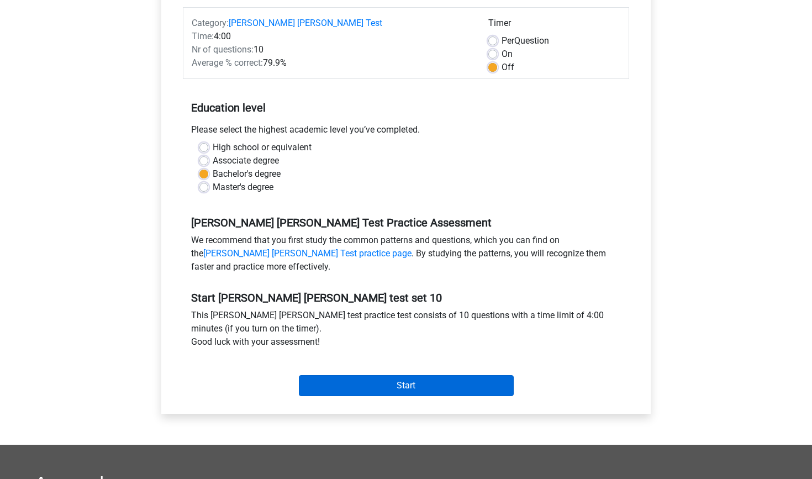
click at [459, 376] on input "Start" at bounding box center [406, 385] width 215 height 21
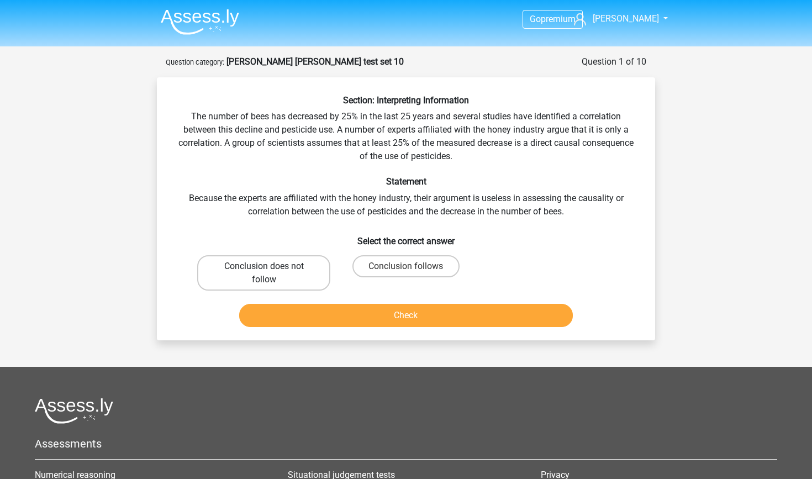
click at [210, 259] on label "Conclusion does not follow" at bounding box center [263, 272] width 133 height 35
click at [264, 266] on input "Conclusion does not follow" at bounding box center [267, 269] width 7 height 7
radio input "true"
click at [344, 318] on button "Check" at bounding box center [406, 315] width 334 height 23
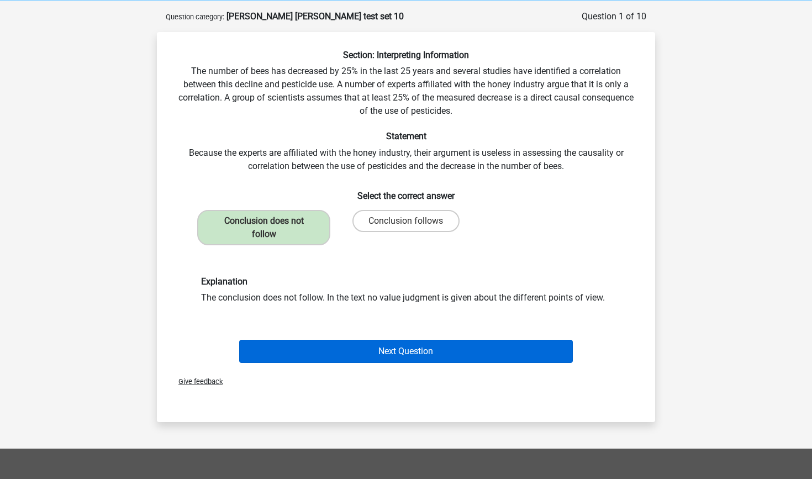
click at [399, 349] on button "Next Question" at bounding box center [406, 351] width 334 height 23
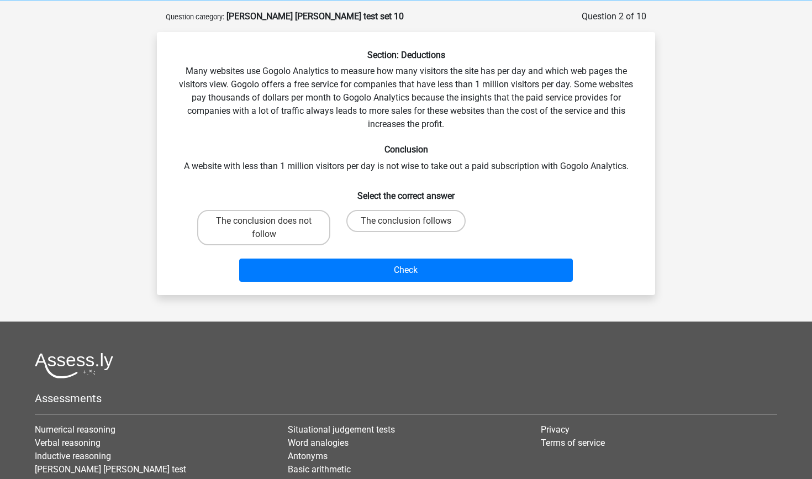
scroll to position [55, 0]
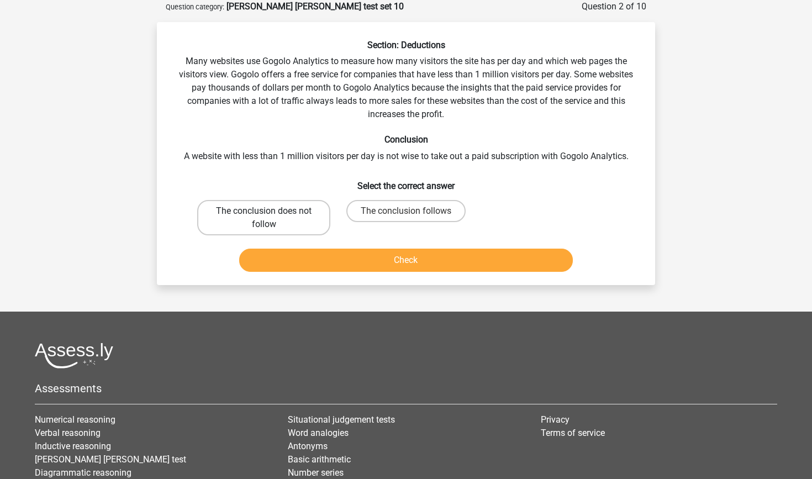
click at [305, 220] on label "The conclusion does not follow" at bounding box center [263, 217] width 133 height 35
click at [271, 218] on input "The conclusion does not follow" at bounding box center [267, 214] width 7 height 7
radio input "true"
click at [367, 262] on button "Check" at bounding box center [406, 259] width 334 height 23
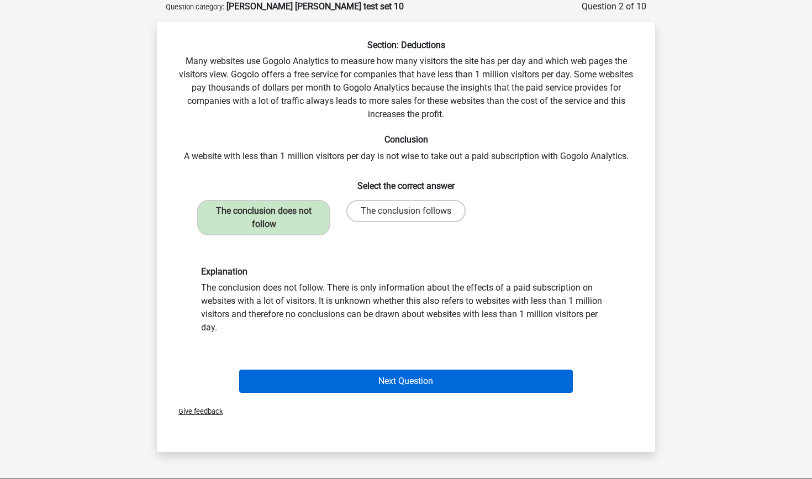
click at [417, 387] on button "Next Question" at bounding box center [406, 380] width 334 height 23
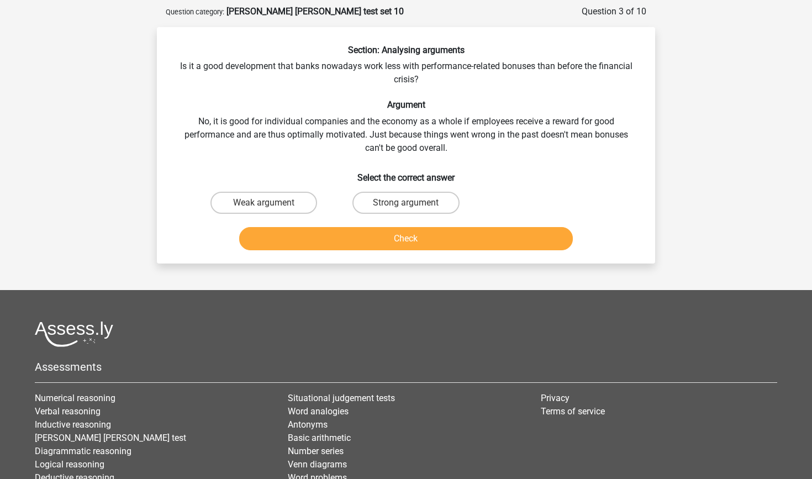
scroll to position [47, 0]
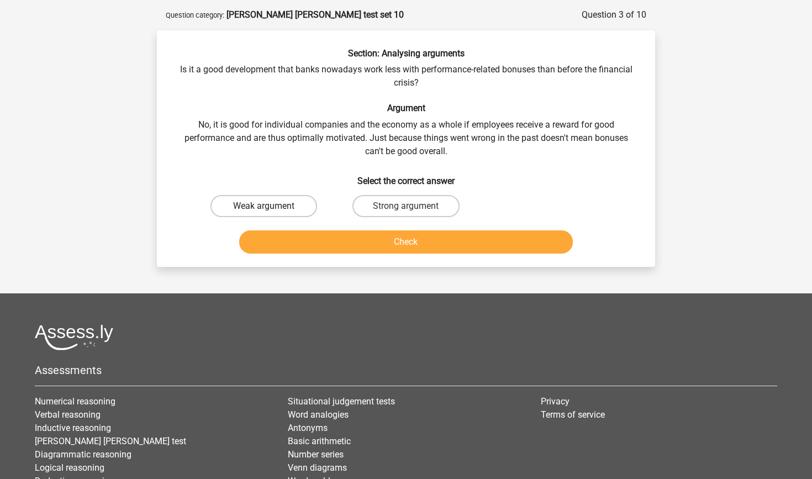
click at [301, 207] on label "Weak argument" at bounding box center [263, 206] width 107 height 22
click at [271, 207] on input "Weak argument" at bounding box center [267, 209] width 7 height 7
radio input "true"
click at [328, 235] on button "Check" at bounding box center [406, 241] width 334 height 23
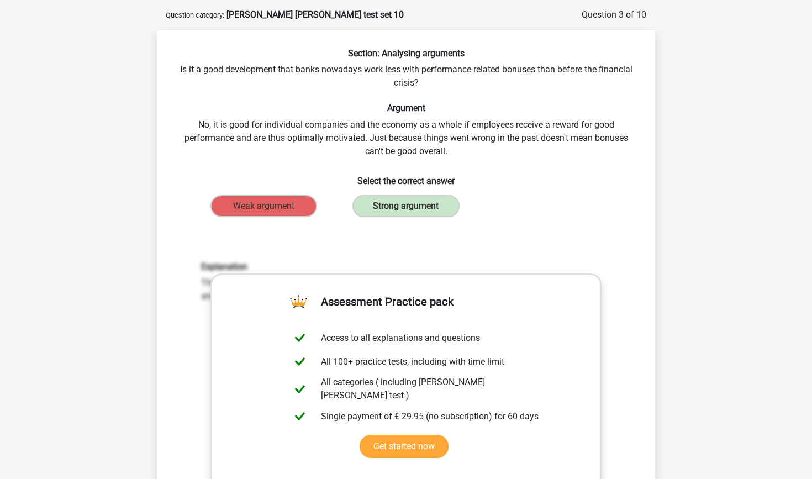
scroll to position [406, 0]
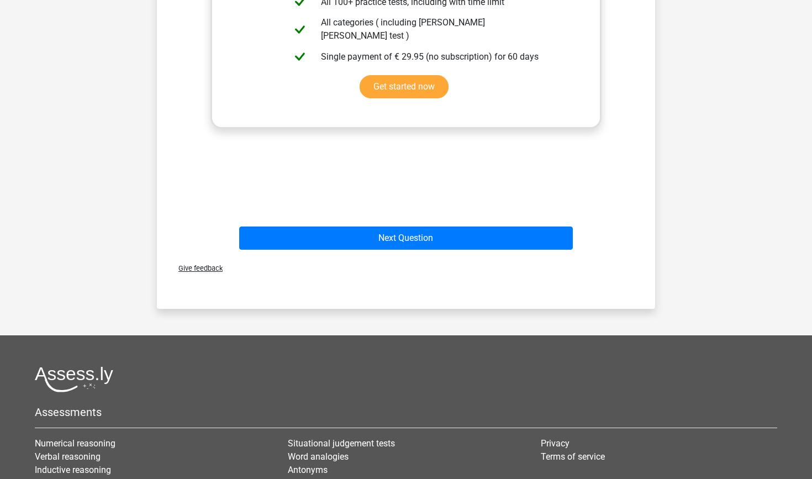
click at [394, 252] on div "Next Question" at bounding box center [406, 240] width 426 height 28
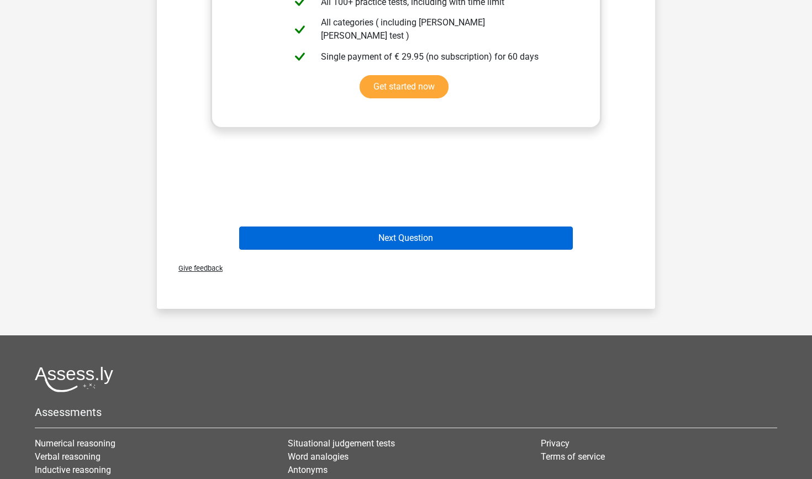
click at [398, 241] on button "Next Question" at bounding box center [406, 237] width 334 height 23
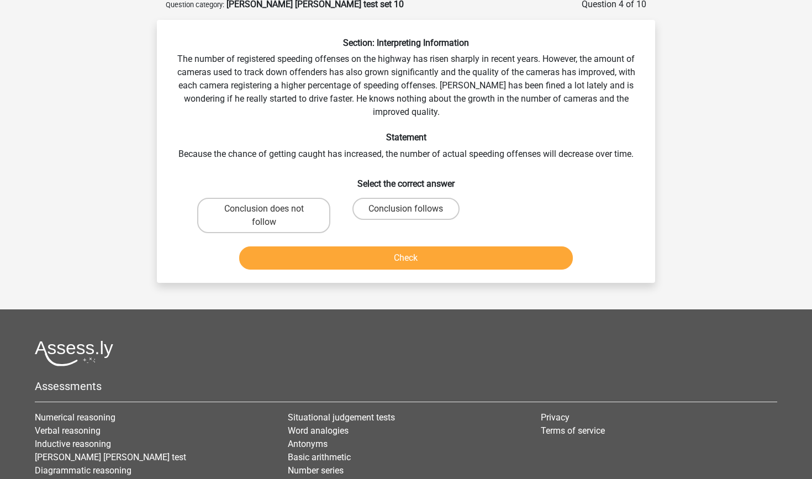
scroll to position [55, 0]
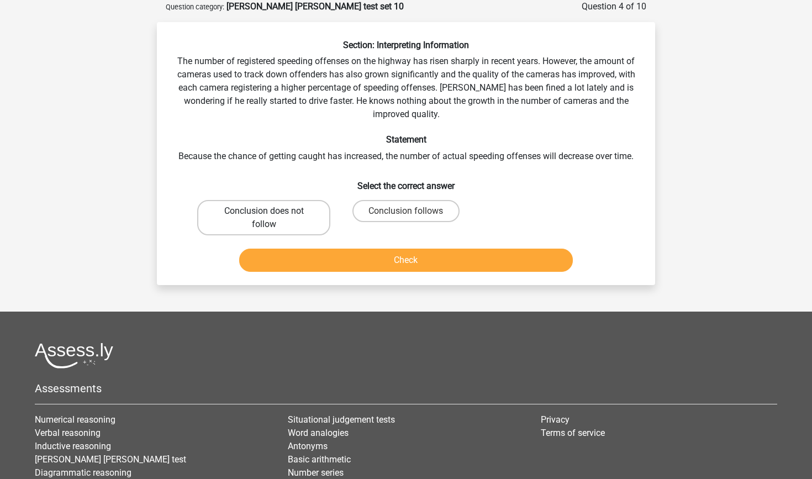
click at [312, 220] on label "Conclusion does not follow" at bounding box center [263, 217] width 133 height 35
click at [271, 218] on input "Conclusion does not follow" at bounding box center [267, 214] width 7 height 7
radio input "true"
click at [333, 254] on button "Check" at bounding box center [406, 259] width 334 height 23
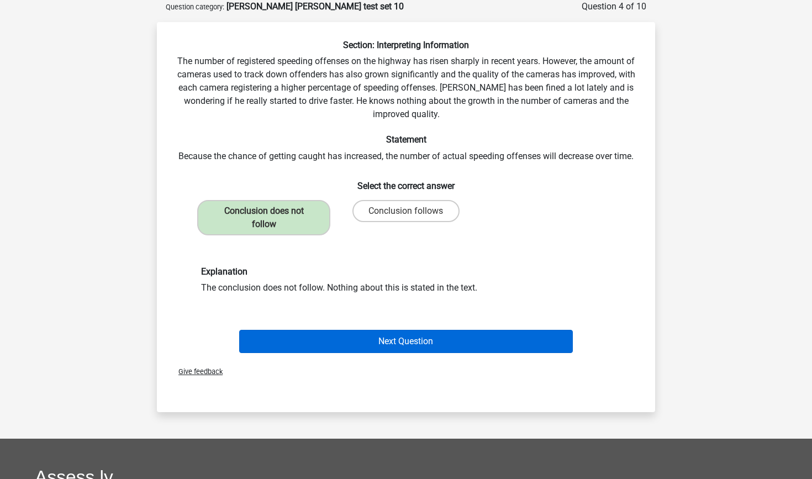
click at [377, 341] on button "Next Question" at bounding box center [406, 341] width 334 height 23
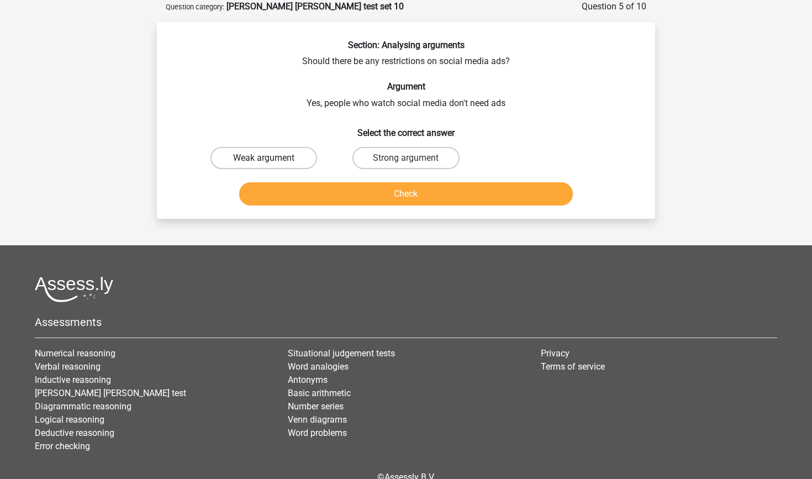
click at [304, 160] on label "Weak argument" at bounding box center [263, 158] width 107 height 22
click at [271, 160] on input "Weak argument" at bounding box center [267, 161] width 7 height 7
radio input "true"
click at [325, 198] on button "Check" at bounding box center [406, 193] width 334 height 23
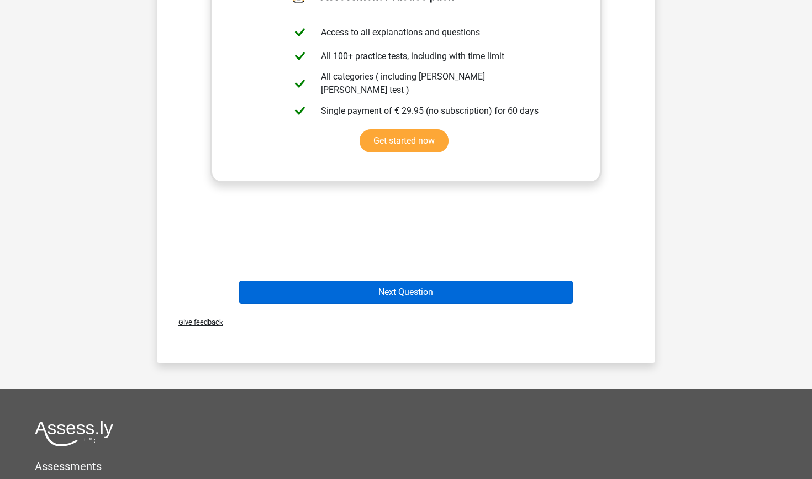
click at [370, 284] on button "Next Question" at bounding box center [406, 291] width 334 height 23
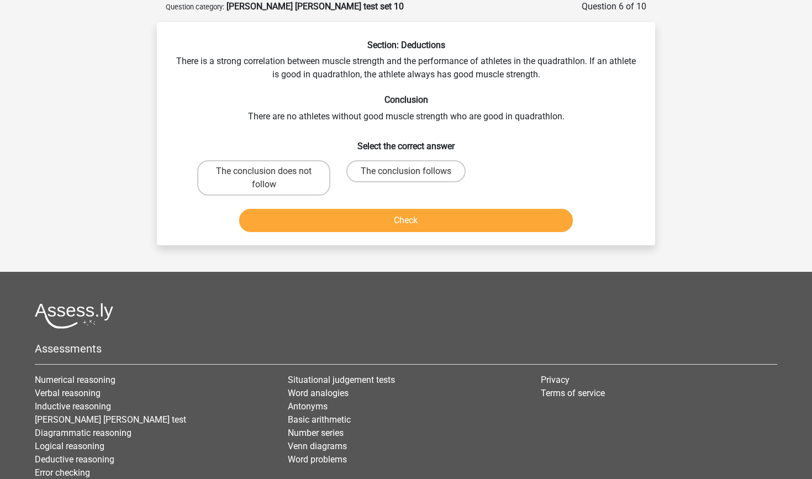
click at [330, 183] on div "The conclusion follows" at bounding box center [263, 177] width 133 height 35
click at [410, 172] on input "The conclusion follows" at bounding box center [409, 174] width 7 height 7
radio input "true"
click at [416, 225] on button "Check" at bounding box center [406, 220] width 334 height 23
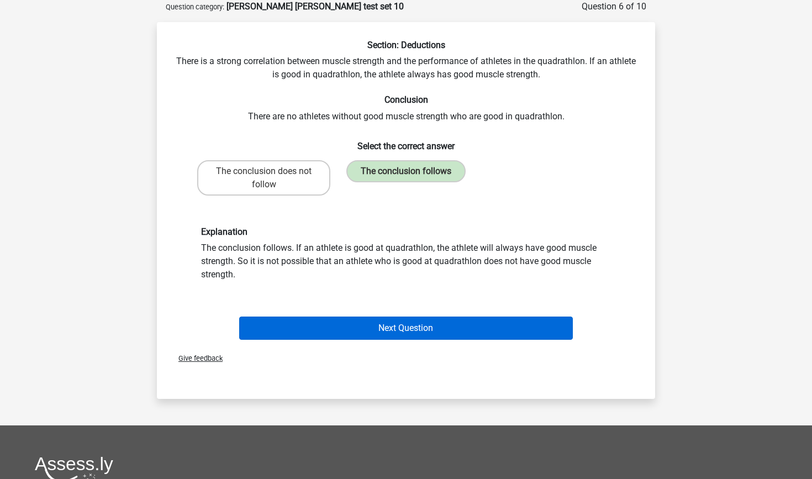
click at [425, 330] on button "Next Question" at bounding box center [406, 327] width 334 height 23
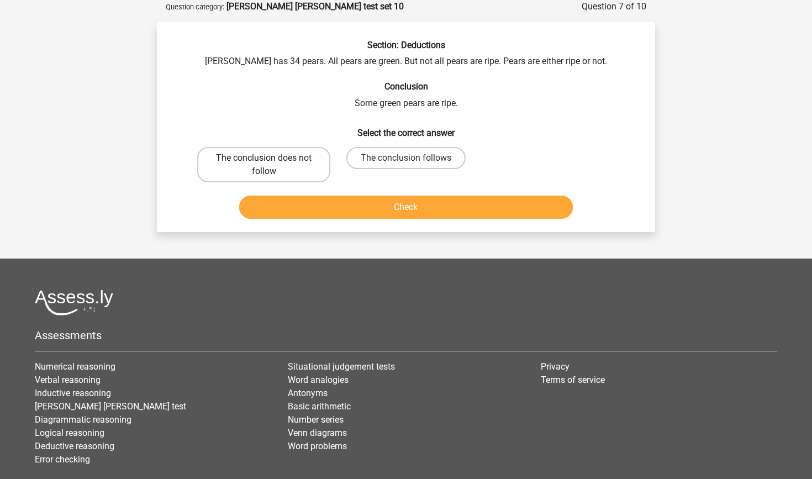
click at [277, 157] on label "The conclusion does not follow" at bounding box center [263, 164] width 133 height 35
click at [271, 158] on input "The conclusion does not follow" at bounding box center [267, 161] width 7 height 7
radio input "true"
click at [313, 222] on div "Check" at bounding box center [406, 209] width 426 height 28
click at [315, 210] on button "Check" at bounding box center [406, 206] width 334 height 23
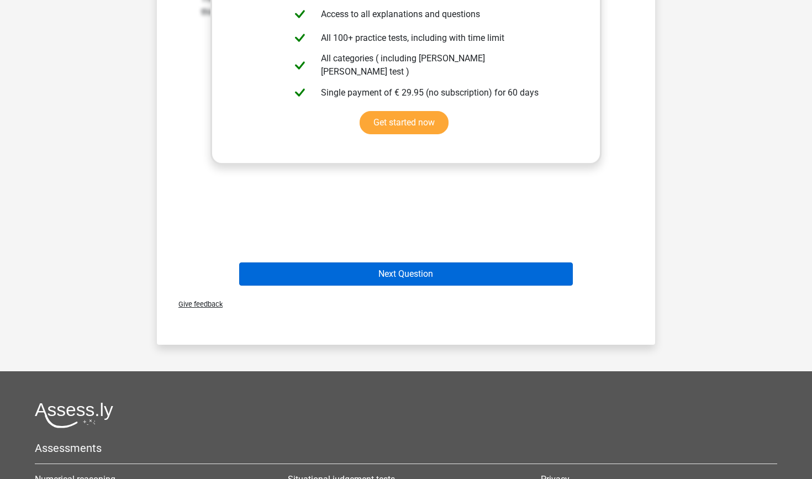
click at [373, 264] on button "Next Question" at bounding box center [406, 273] width 334 height 23
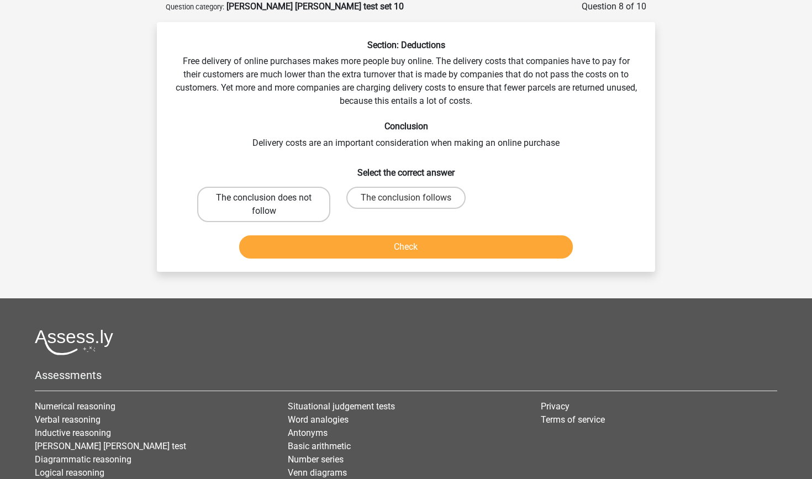
click at [317, 193] on label "The conclusion does not follow" at bounding box center [263, 204] width 133 height 35
click at [271, 198] on input "The conclusion does not follow" at bounding box center [267, 201] width 7 height 7
radio input "true"
click at [333, 234] on div "Check" at bounding box center [405, 244] width 463 height 36
click at [336, 252] on button "Check" at bounding box center [406, 246] width 334 height 23
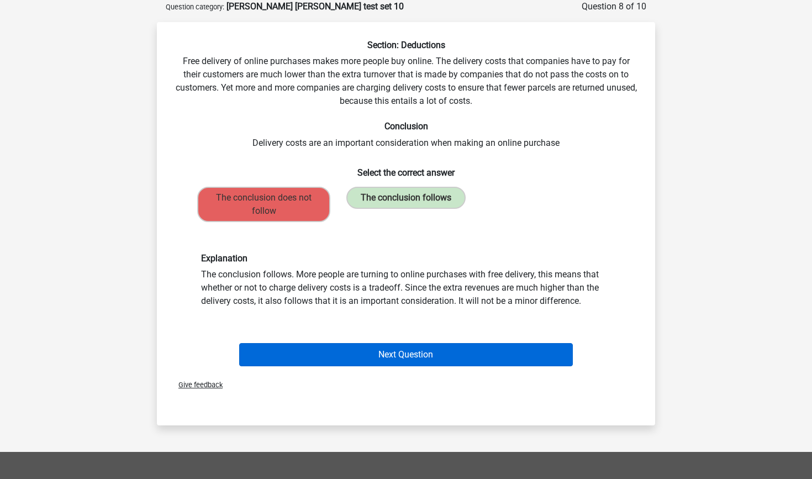
click at [405, 353] on button "Next Question" at bounding box center [406, 354] width 334 height 23
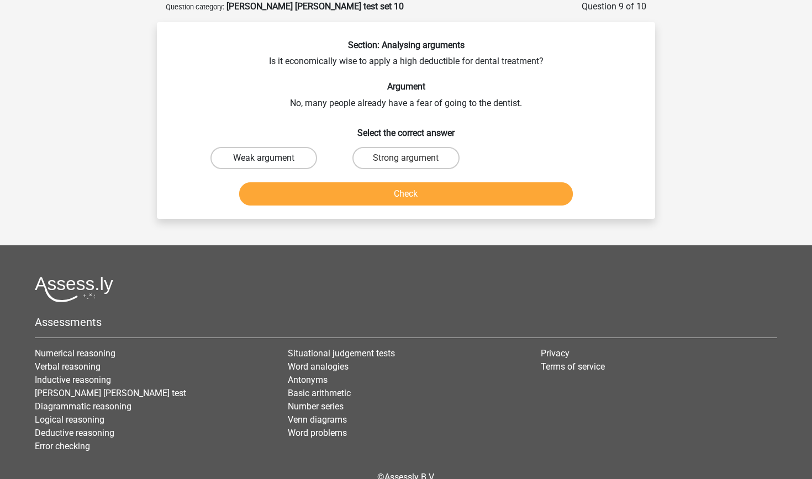
click at [299, 153] on label "Weak argument" at bounding box center [263, 158] width 107 height 22
click at [271, 158] on input "Weak argument" at bounding box center [267, 161] width 7 height 7
radio input "true"
click at [315, 187] on button "Check" at bounding box center [406, 193] width 334 height 23
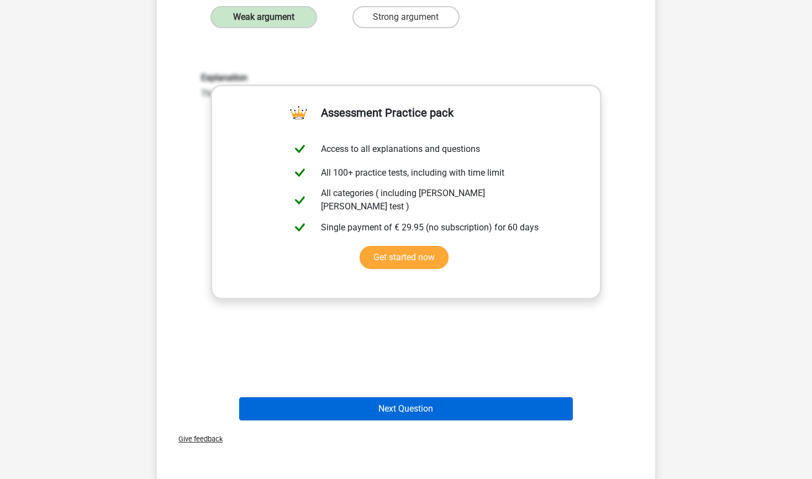
click at [432, 411] on button "Next Question" at bounding box center [406, 408] width 334 height 23
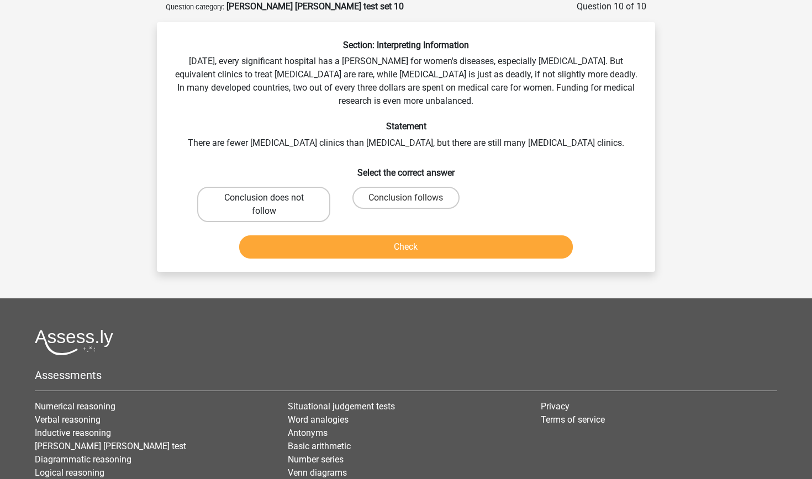
click at [317, 195] on label "Conclusion does not follow" at bounding box center [263, 204] width 133 height 35
click at [271, 198] on input "Conclusion does not follow" at bounding box center [267, 201] width 7 height 7
radio input "true"
click at [350, 236] on button "Check" at bounding box center [406, 246] width 334 height 23
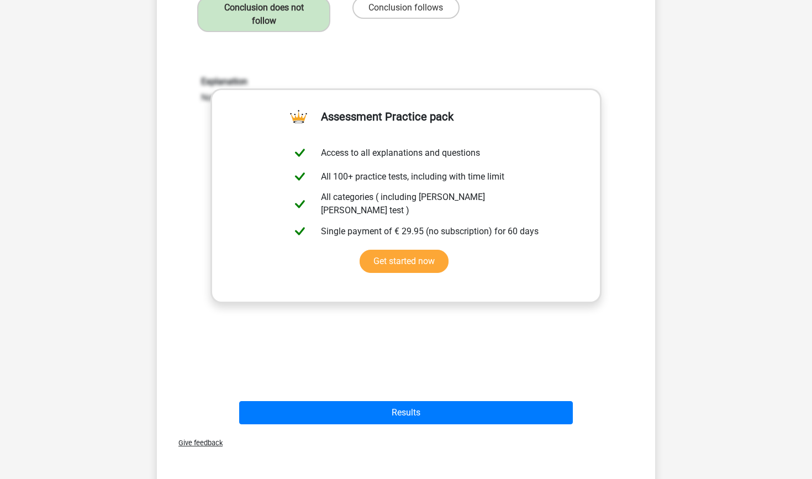
scroll to position [516, 0]
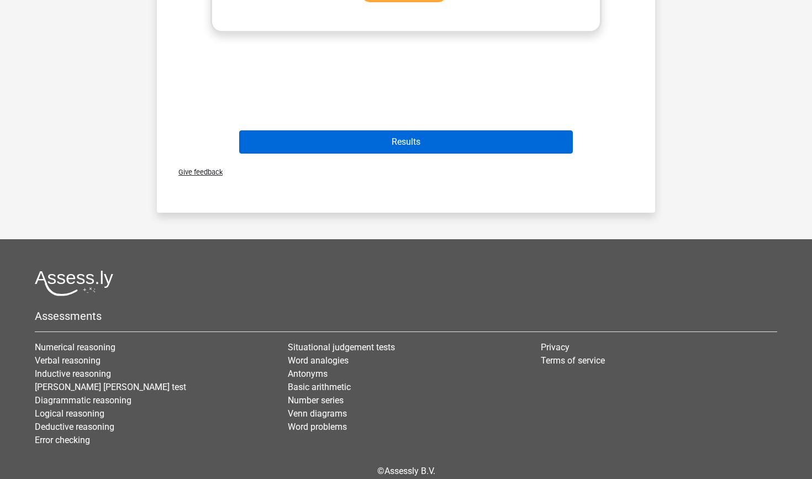
click at [407, 142] on button "Results" at bounding box center [406, 141] width 334 height 23
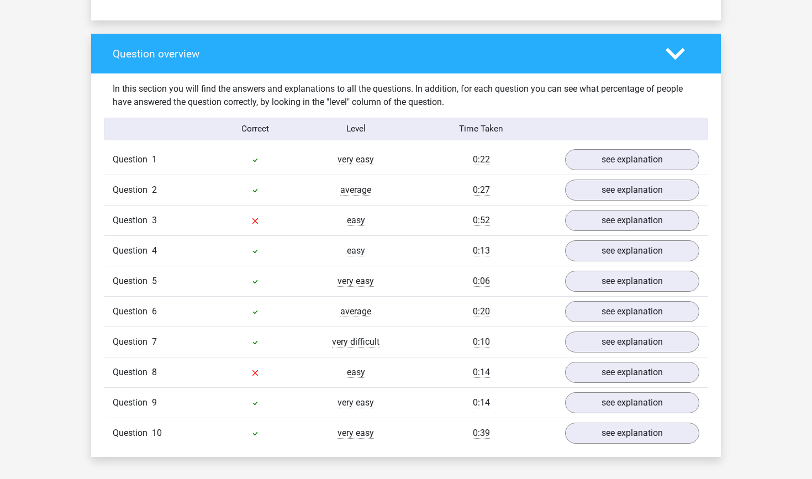
scroll to position [812, 0]
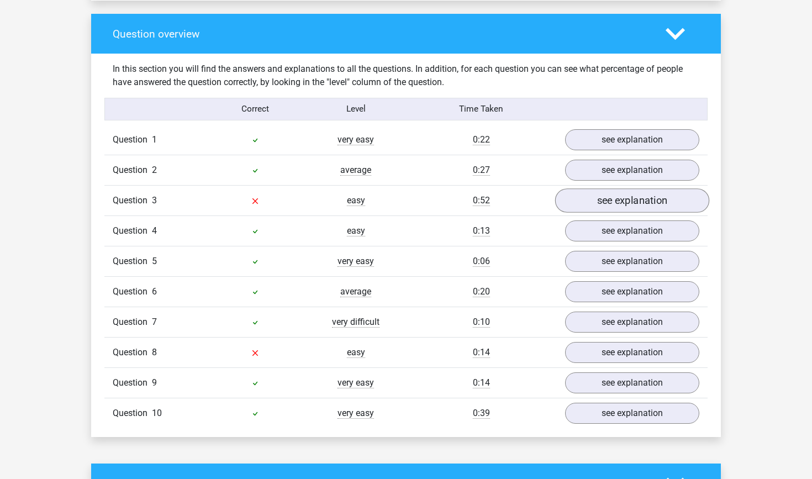
click at [605, 194] on link "see explanation" at bounding box center [632, 200] width 154 height 24
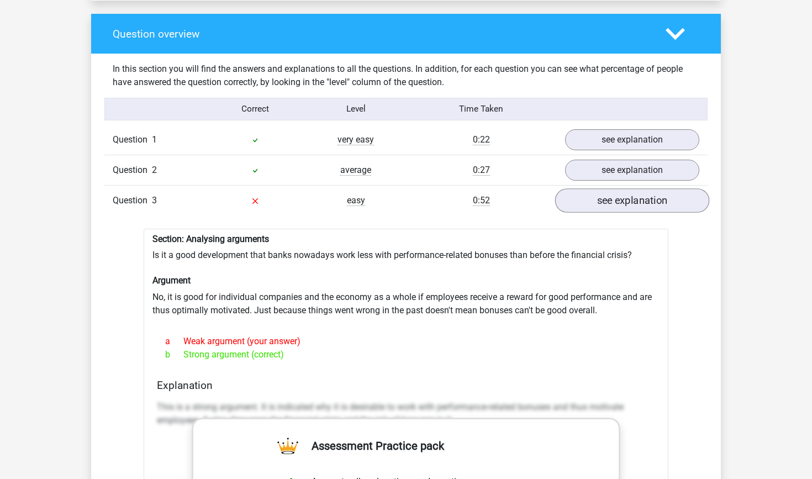
click at [605, 194] on link "see explanation" at bounding box center [632, 200] width 154 height 24
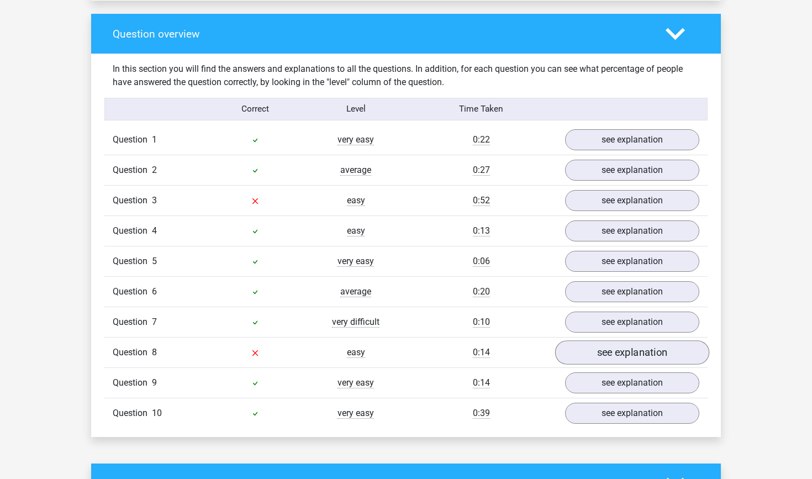
click at [585, 344] on link "see explanation" at bounding box center [632, 352] width 154 height 24
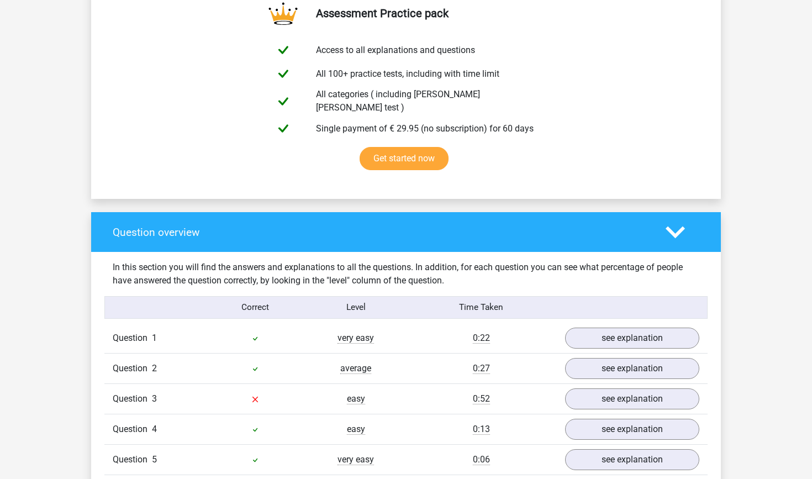
scroll to position [542, 0]
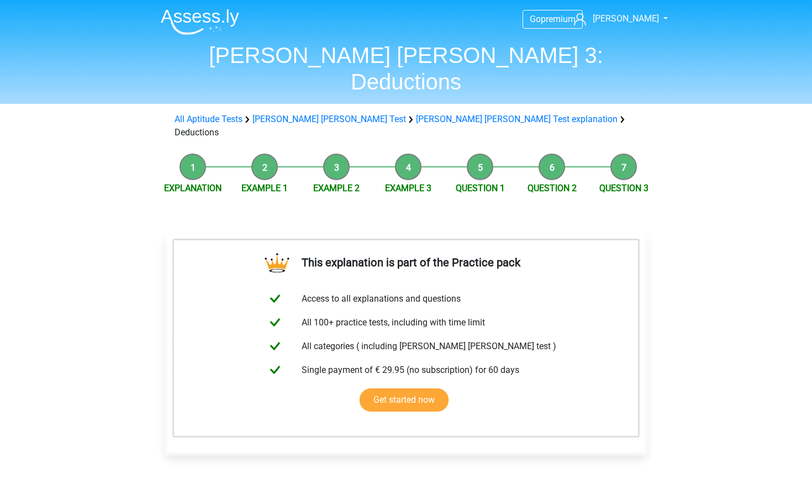
scroll to position [172, 0]
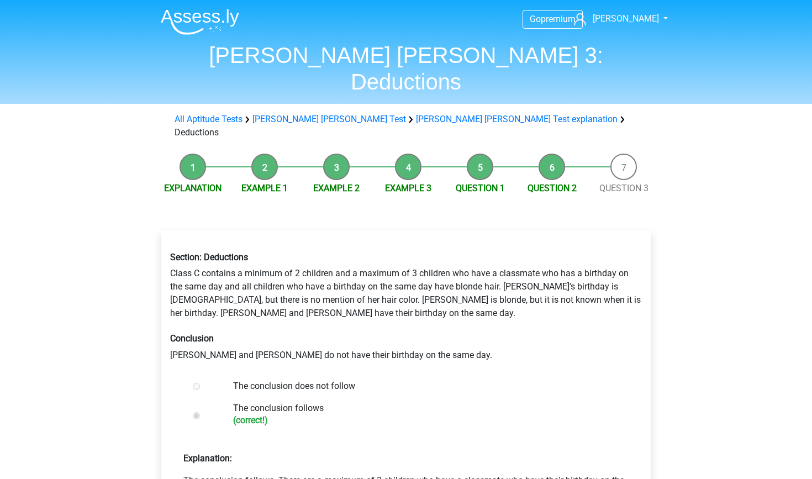
scroll to position [129, 0]
